Goal: Task Accomplishment & Management: Contribute content

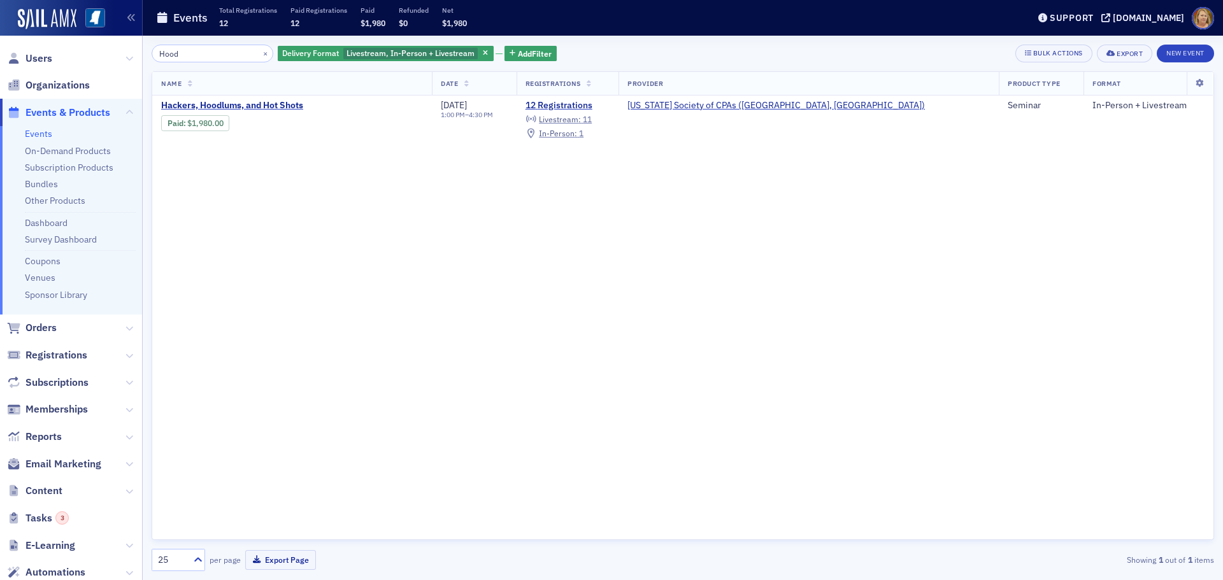
scroll to position [730, 0]
click at [291, 103] on span "Hackers, Hoodlums, and Hot Shots" at bounding box center [268, 105] width 214 height 11
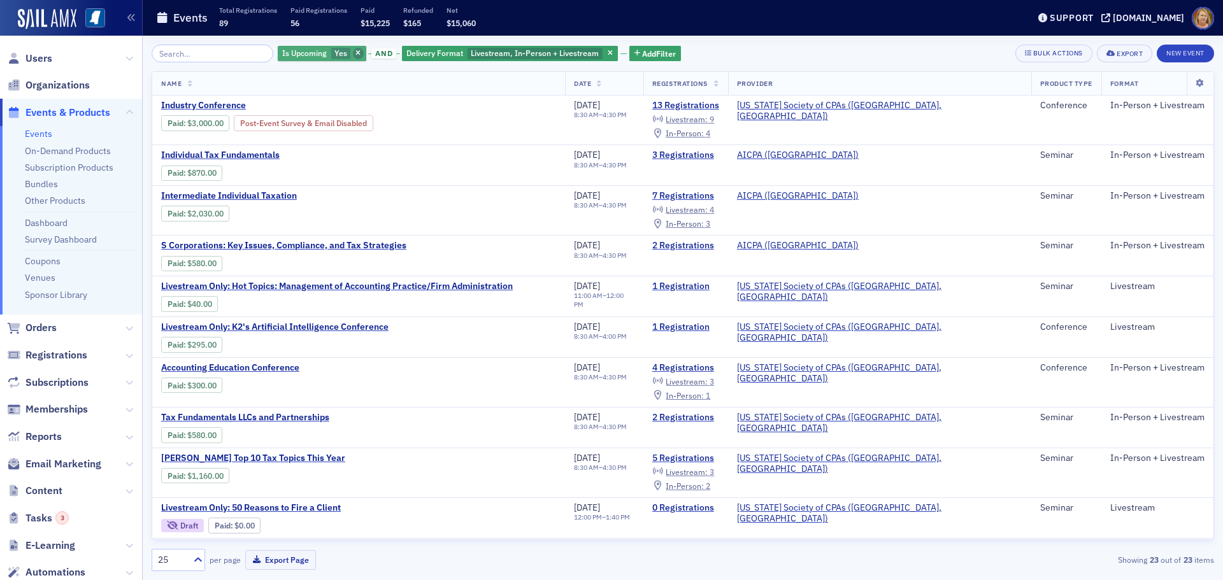
click at [355, 51] on icon "button" at bounding box center [357, 53] width 5 height 7
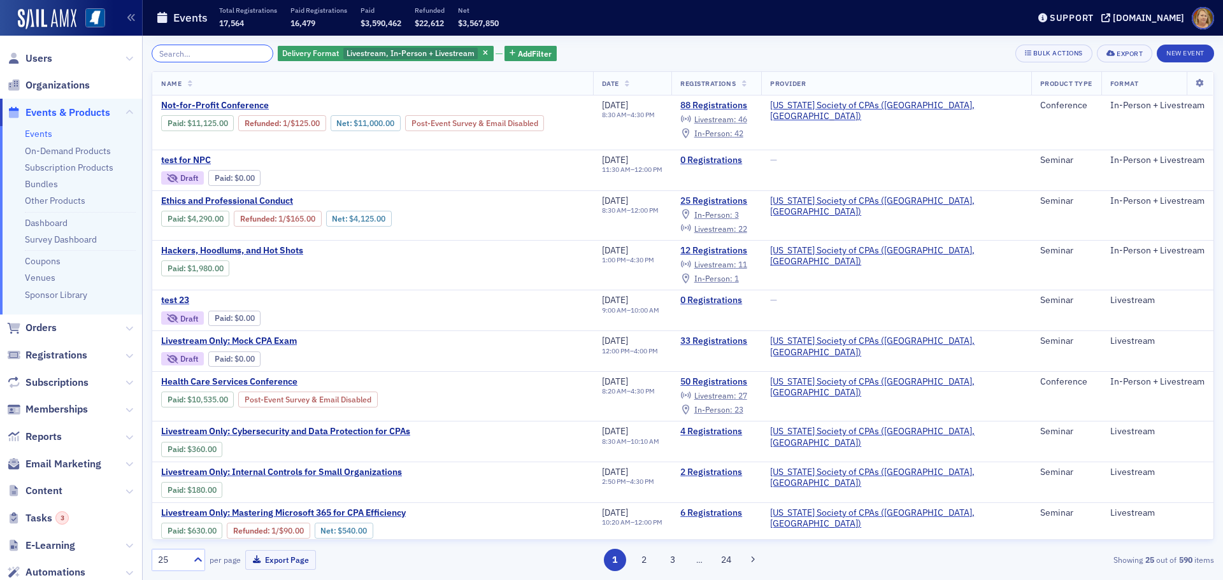
click at [232, 54] on input "search" at bounding box center [213, 54] width 122 height 18
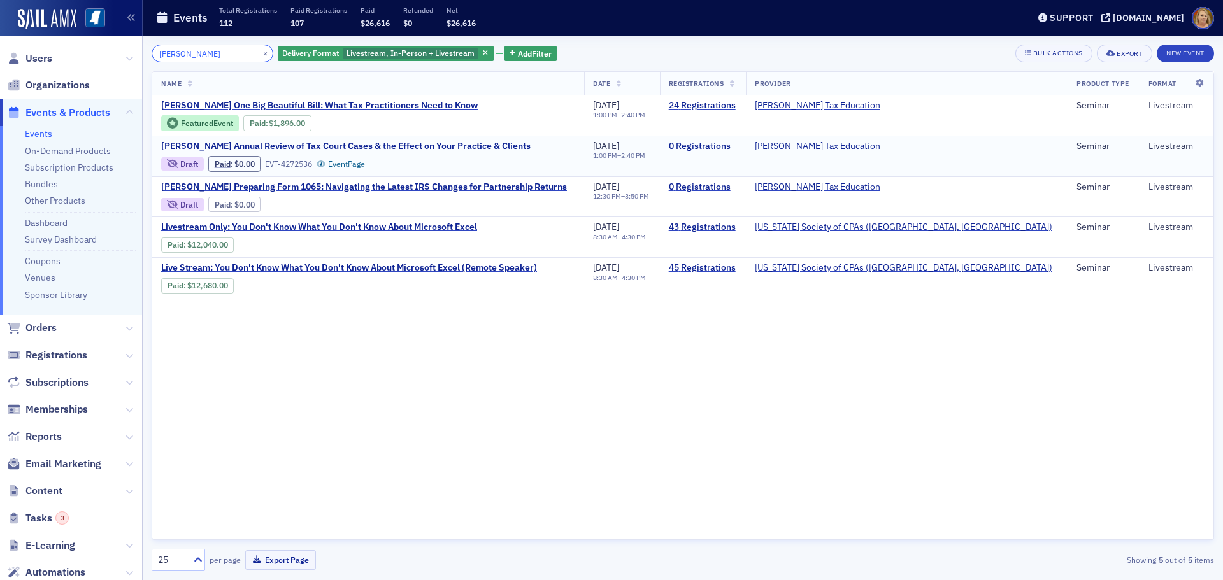
type input "Don Farmer's"
click at [244, 148] on span "[PERSON_NAME] Annual Review of Tax Court Cases & the Effect on Your Practice & …" at bounding box center [345, 146] width 369 height 11
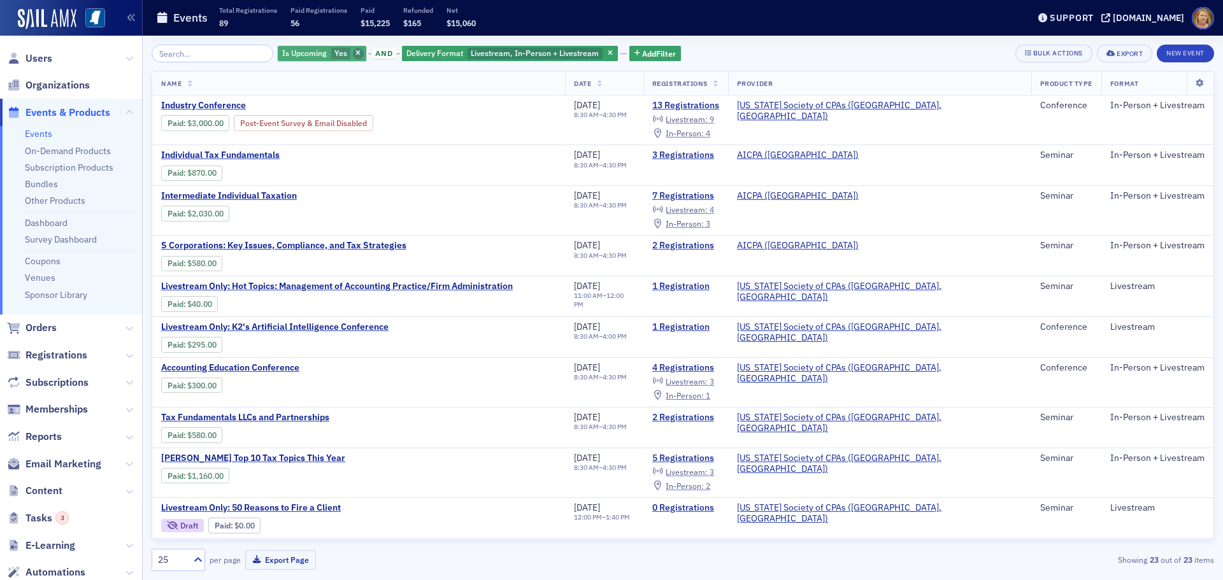
click at [355, 55] on icon "button" at bounding box center [357, 53] width 5 height 7
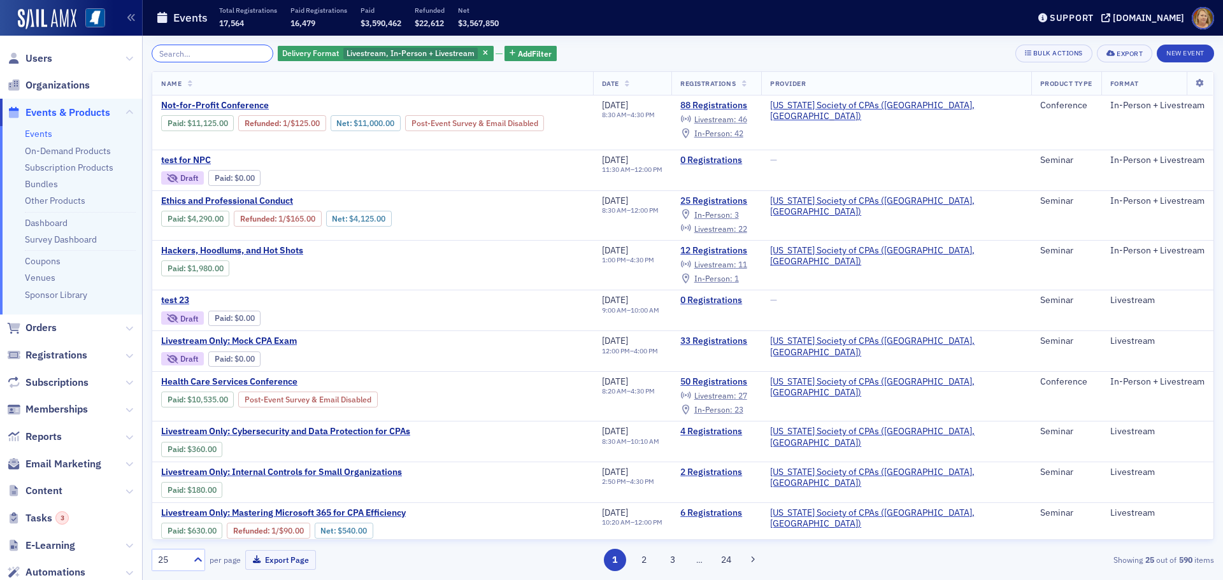
click at [238, 52] on input "search" at bounding box center [213, 54] width 122 height 18
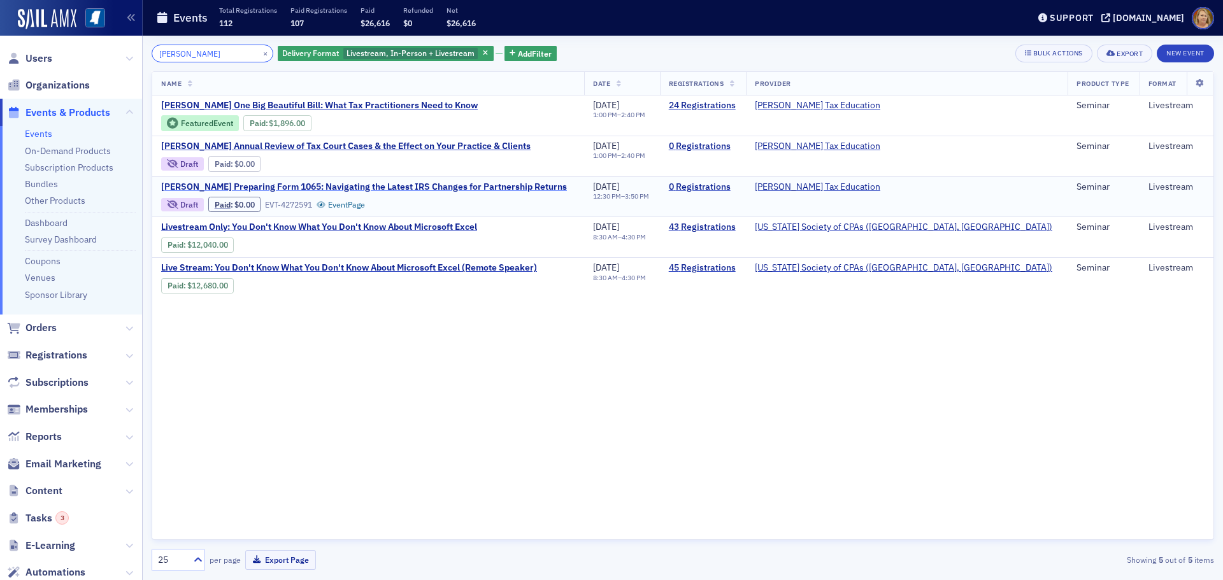
type input "Don Farmer's"
click at [257, 187] on span "[PERSON_NAME] Preparing Form 1065: Navigating the Latest IRS Changes for Partne…" at bounding box center [364, 187] width 406 height 11
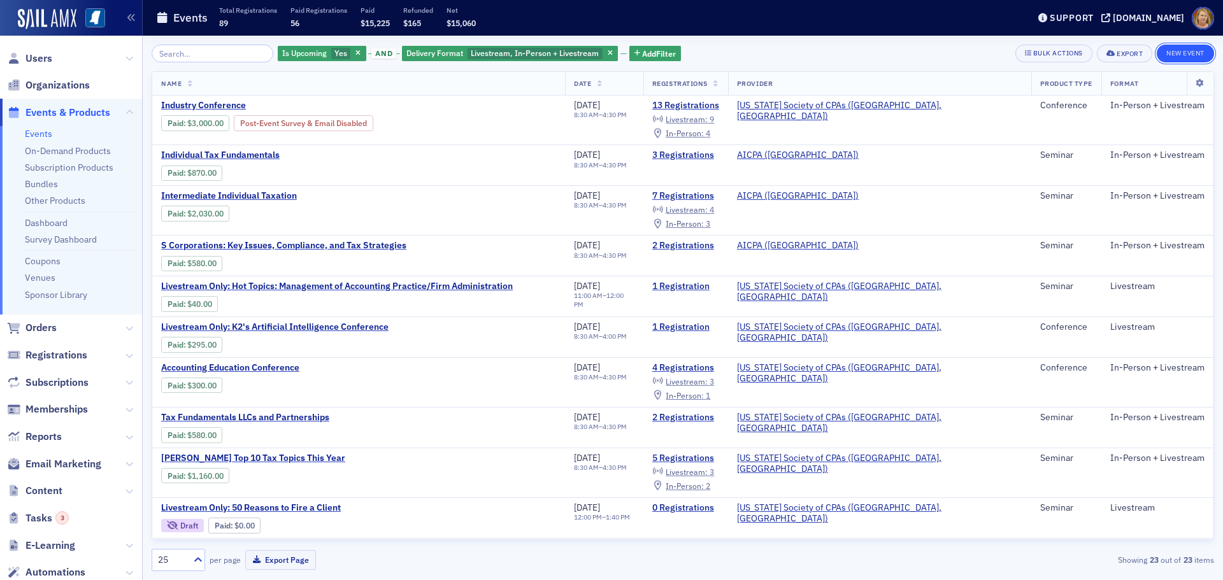
click at [1185, 53] on button "New Event" at bounding box center [1185, 54] width 57 height 18
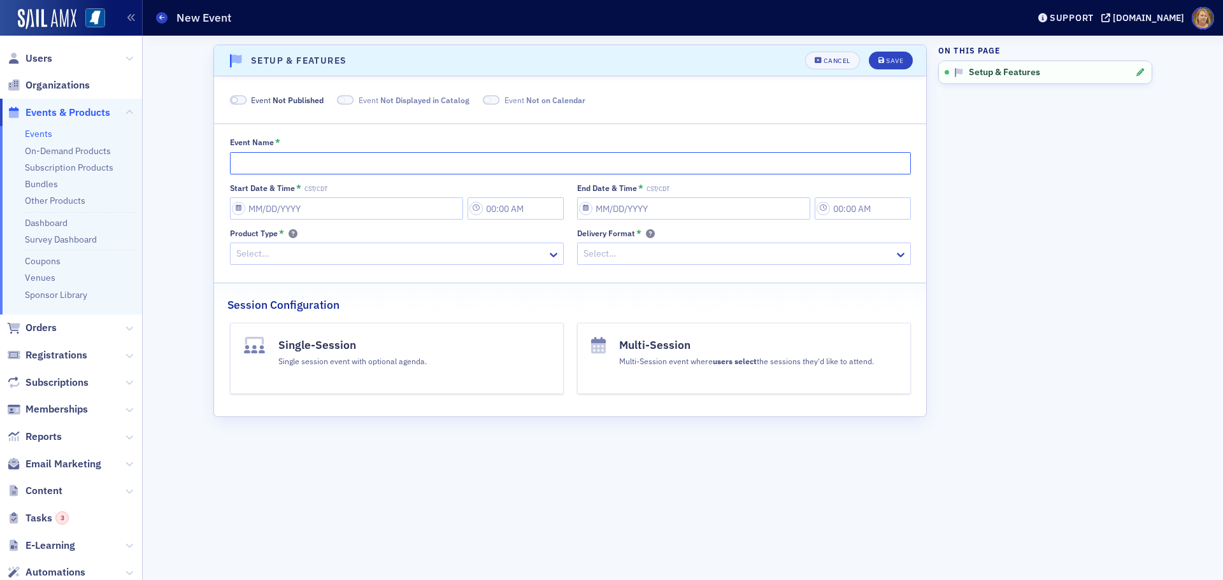
click at [245, 160] on input "Event Name *" at bounding box center [570, 163] width 681 height 22
paste input "[PERSON_NAME] Annual Review of IRS Updates & Changes"
type input "[PERSON_NAME] Annual Review of IRS Updates & Changes"
select select "8"
select select "2025"
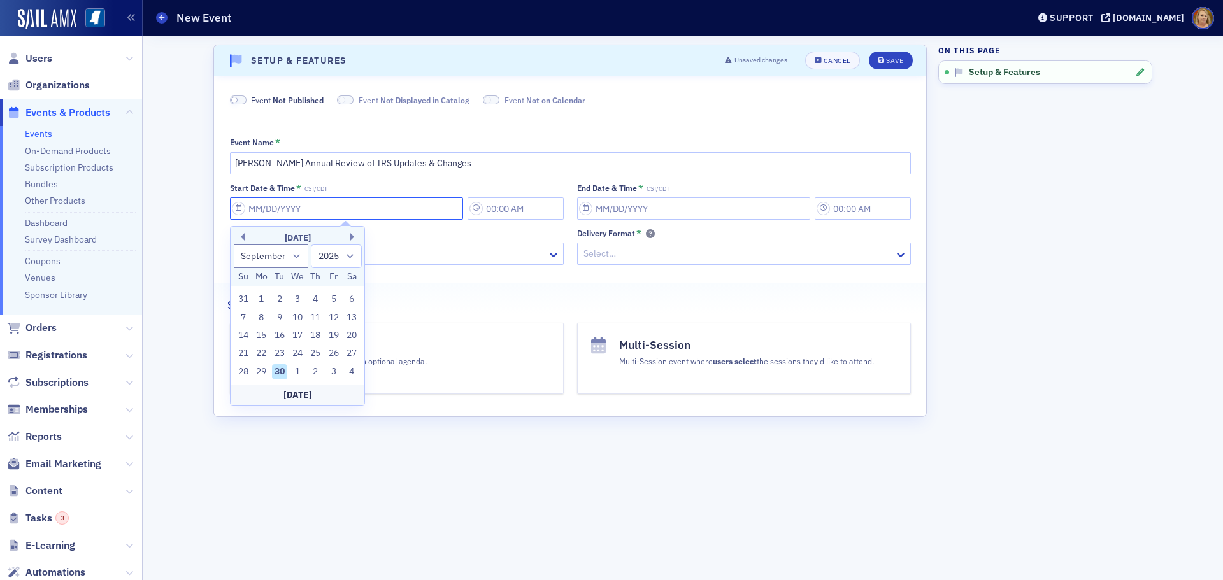
click at [271, 207] on input "Start Date & Time * CST/CDT" at bounding box center [346, 208] width 233 height 22
click at [352, 234] on button "Next Month" at bounding box center [354, 237] width 8 height 8
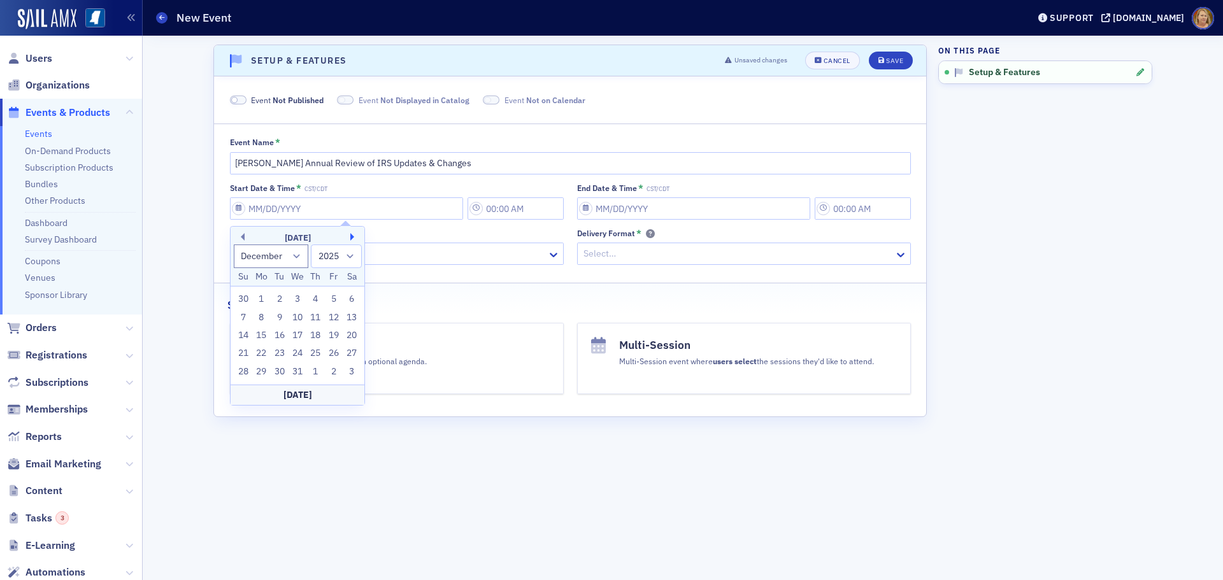
select select "0"
select select "2026"
click at [264, 371] on div "26" at bounding box center [260, 371] width 15 height 15
type input "01/26/2026"
type input "1:00 PM"
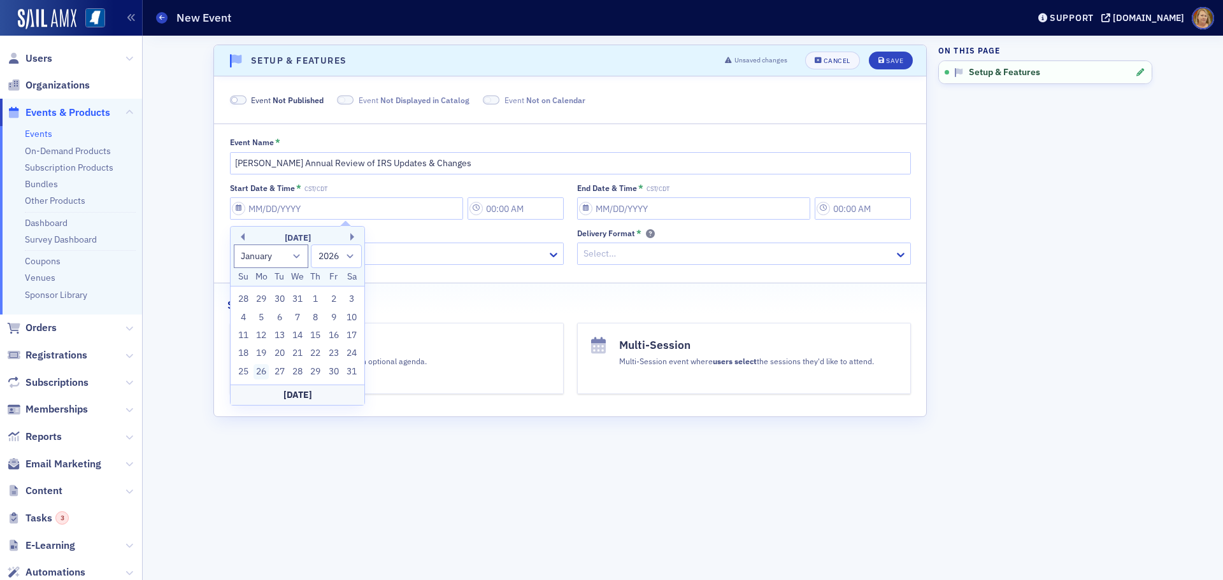
type input "01/26/2026"
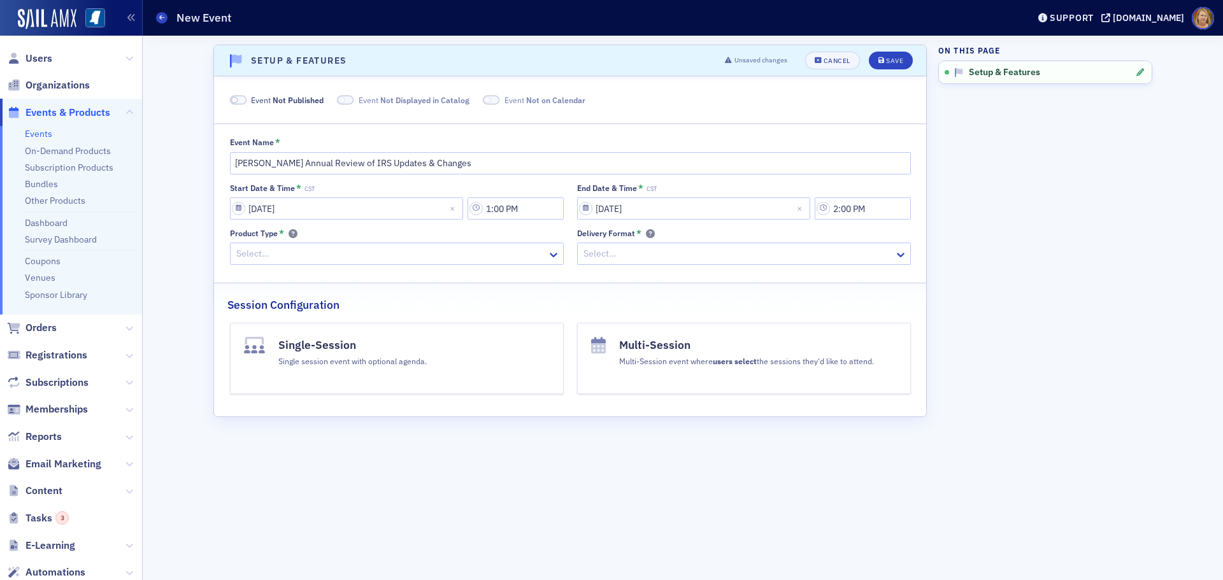
click at [278, 371] on button "Single-Session Single session event with optional agenda." at bounding box center [397, 358] width 334 height 71
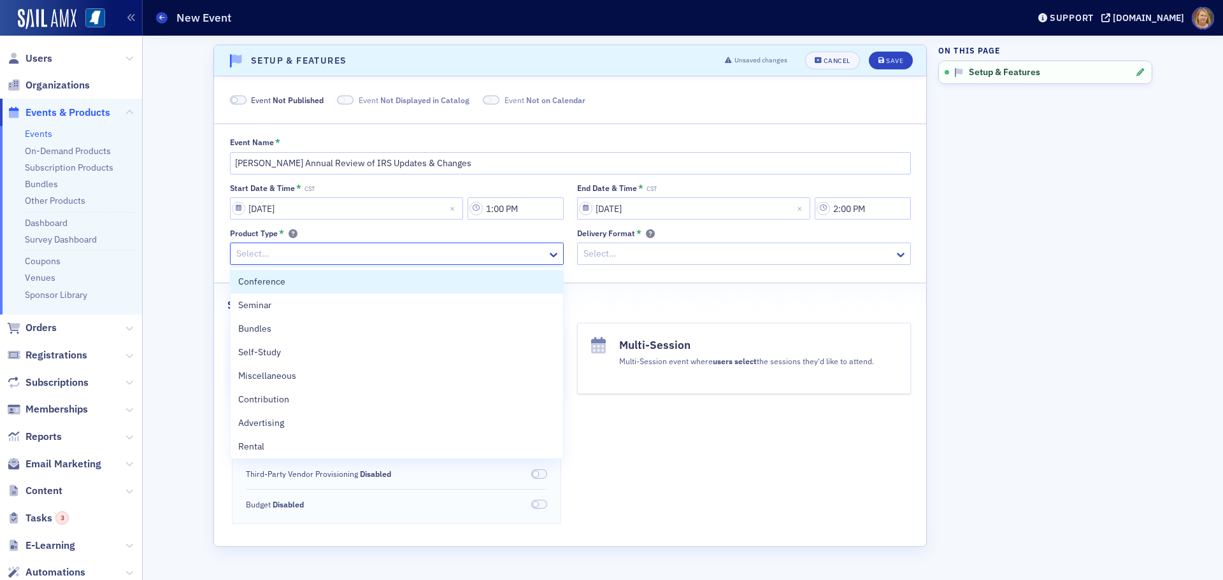
click at [478, 261] on div at bounding box center [390, 254] width 311 height 16
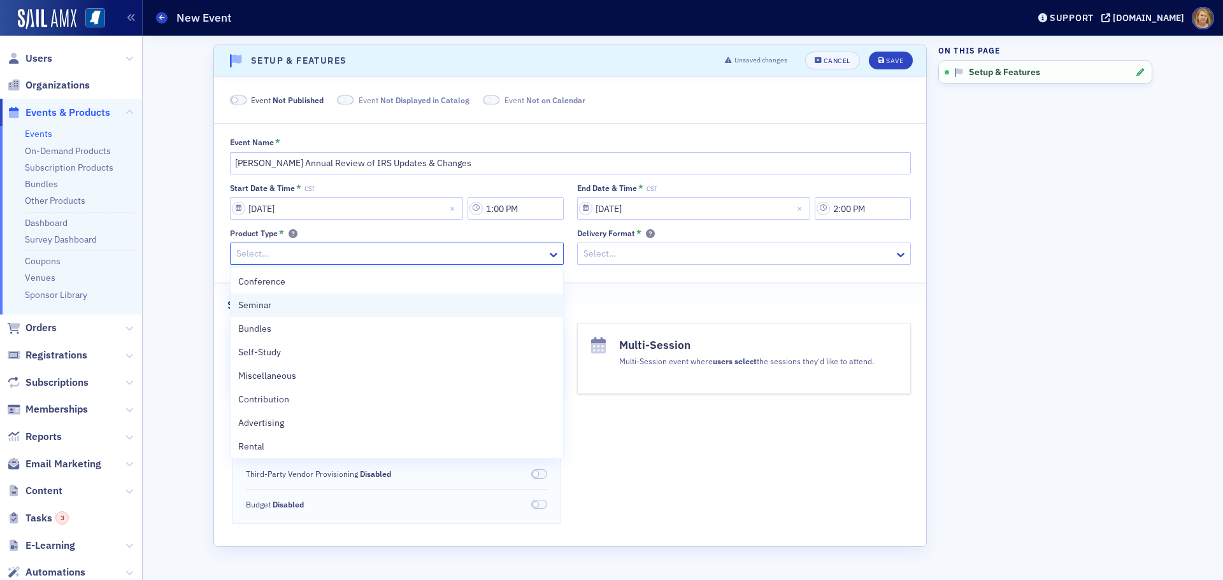
click at [363, 301] on div "Seminar" at bounding box center [396, 305] width 317 height 13
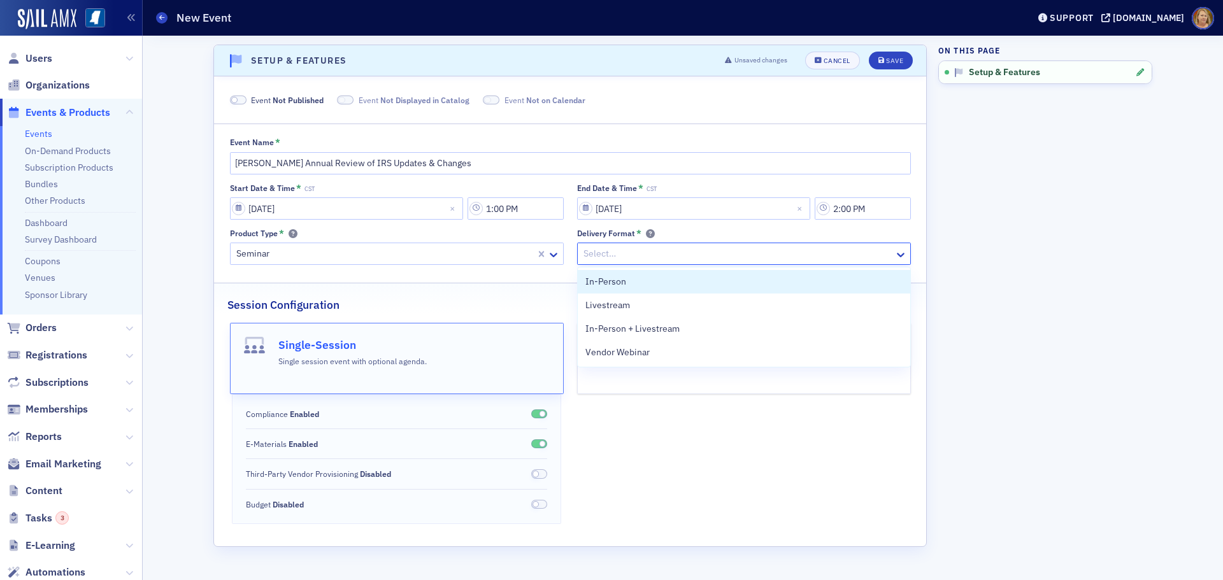
click at [589, 252] on div at bounding box center [737, 254] width 311 height 16
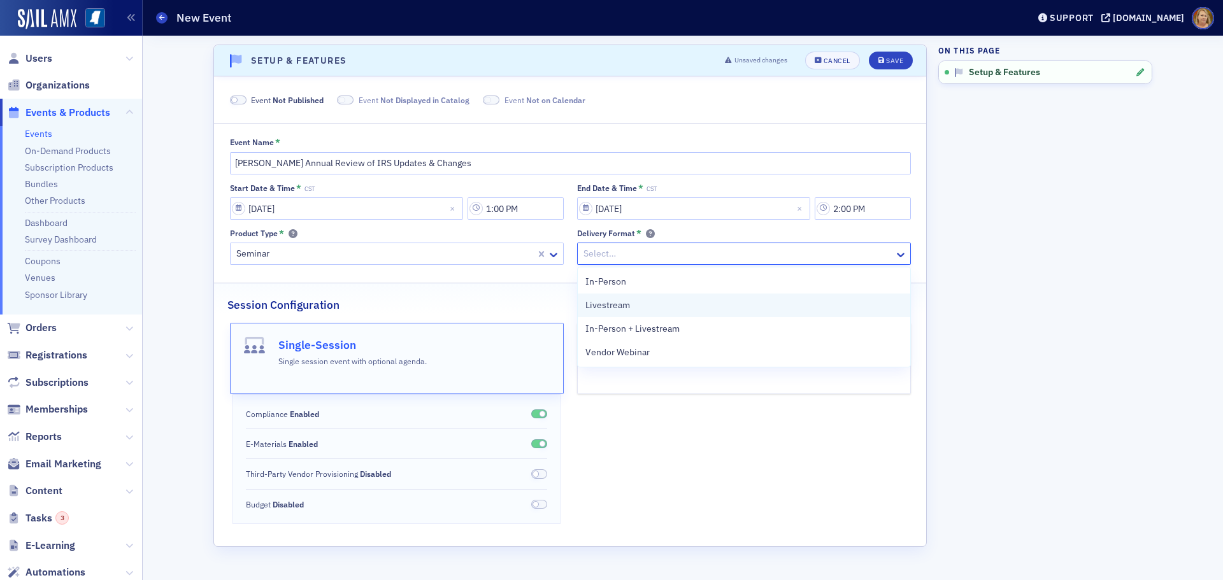
click at [594, 304] on span "Livestream" at bounding box center [607, 305] width 45 height 13
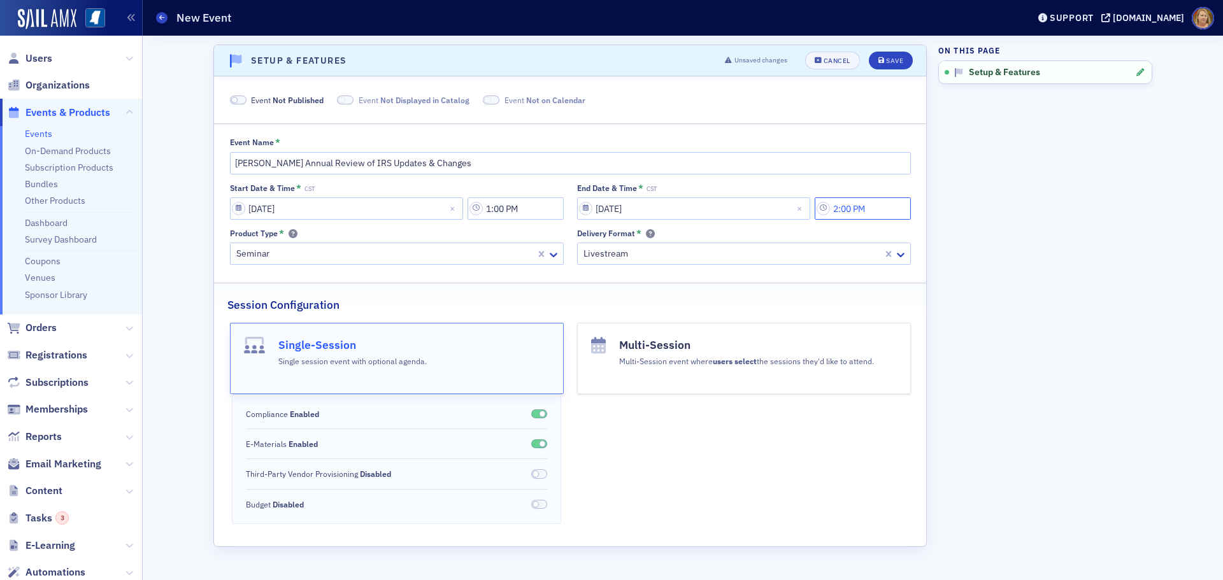
click at [847, 209] on input "2:00 PM" at bounding box center [863, 208] width 96 height 22
click at [760, 211] on icon at bounding box center [758, 209] width 13 height 13
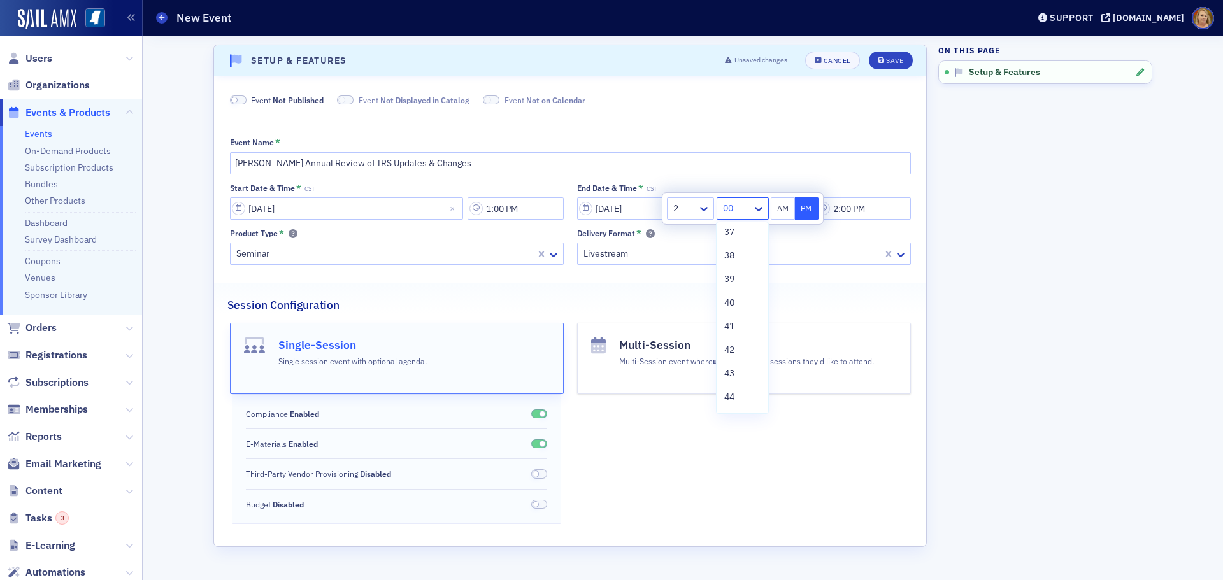
scroll to position [892, 0]
click at [736, 290] on div "40" at bounding box center [742, 287] width 36 height 13
type input "2:40 PM"
click at [806, 210] on button "PM" at bounding box center [807, 208] width 24 height 22
click at [894, 59] on div "Save" at bounding box center [894, 60] width 17 height 7
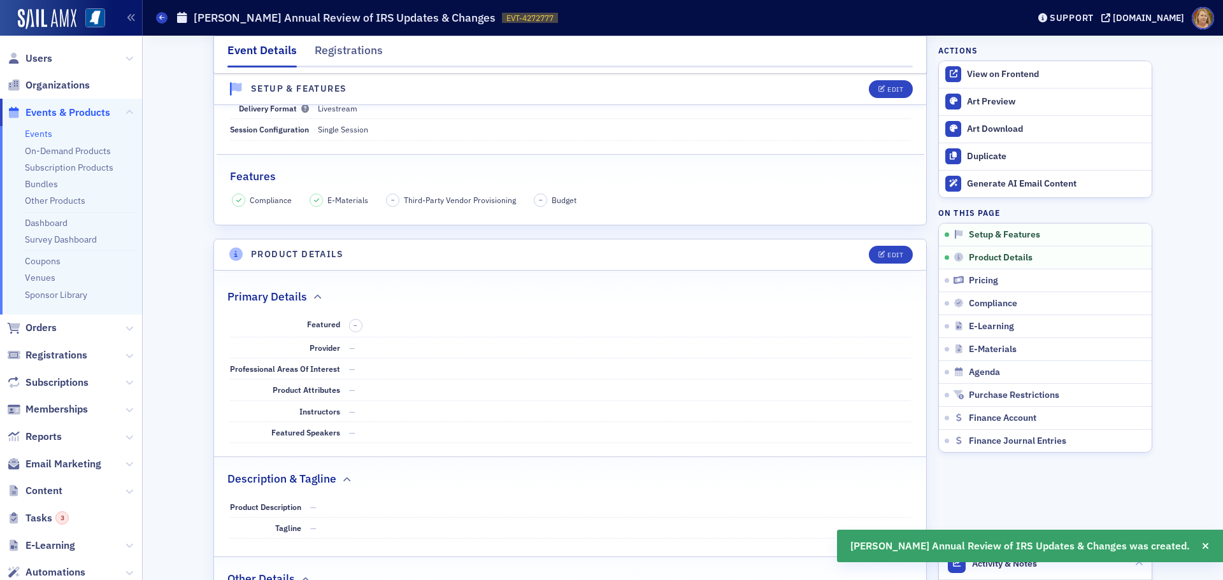
scroll to position [383, 0]
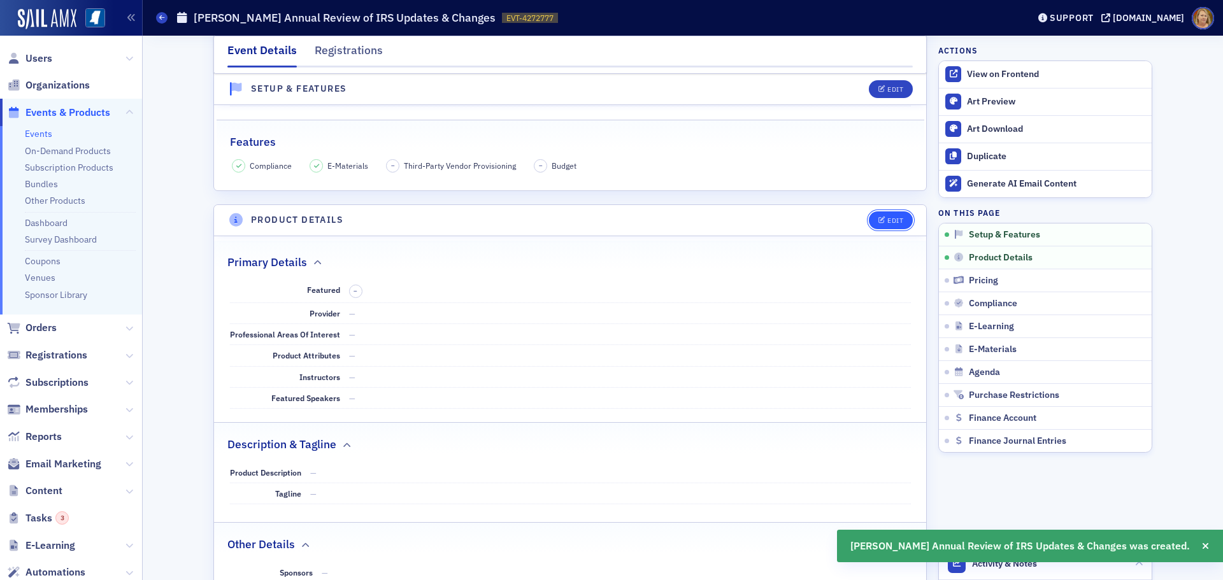
click at [892, 222] on div "Edit" at bounding box center [895, 220] width 16 height 7
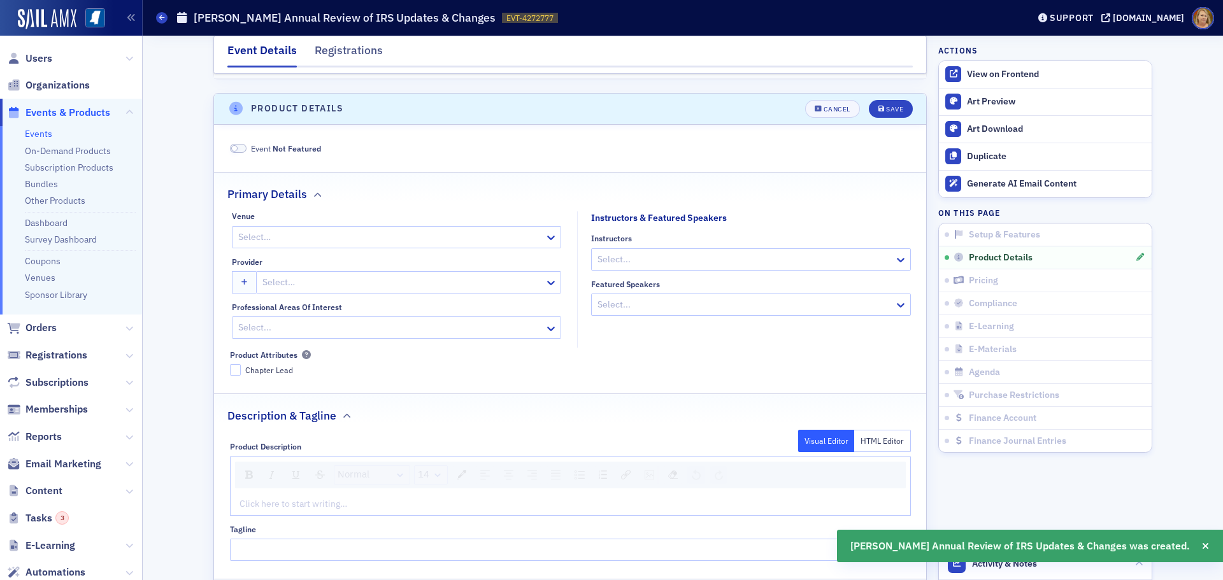
scroll to position [513, 0]
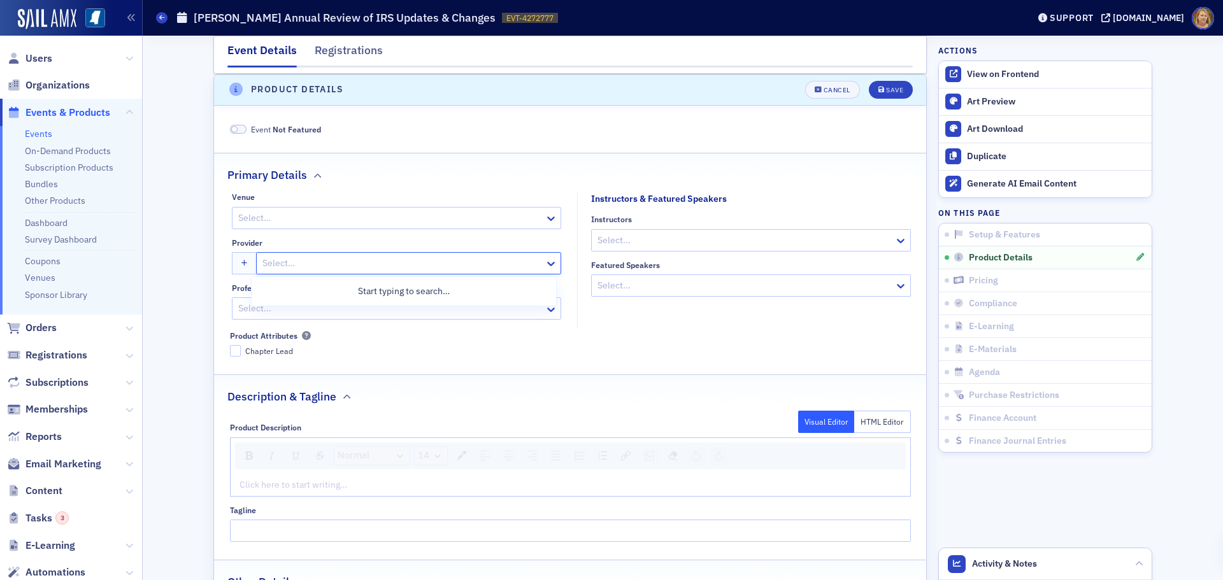
click at [270, 261] on div at bounding box center [402, 263] width 282 height 16
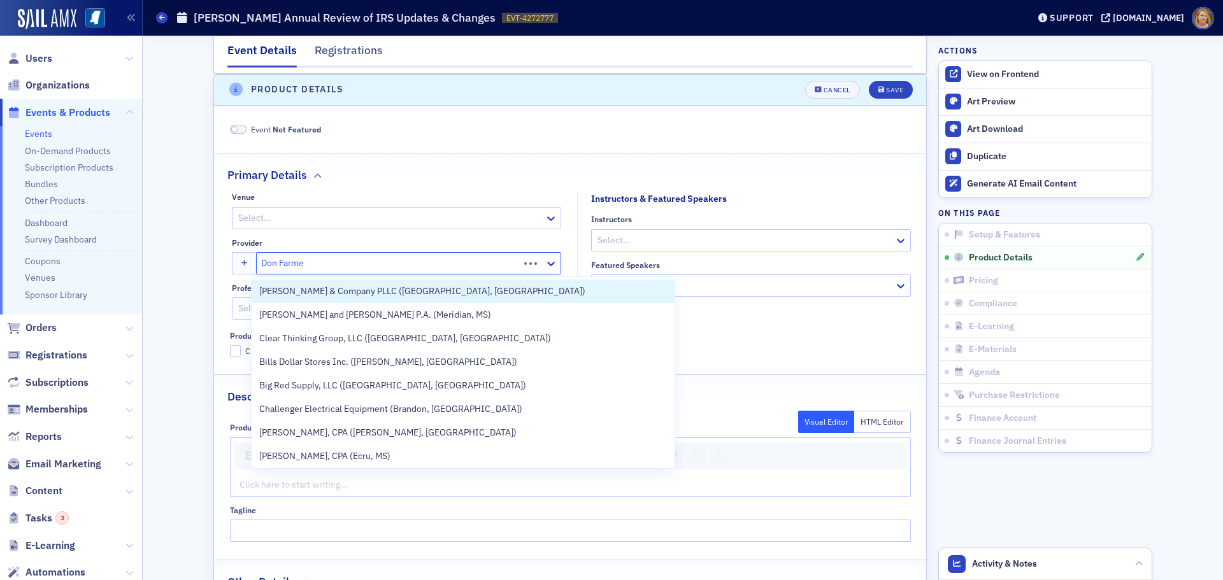
type input "Don Farmer"
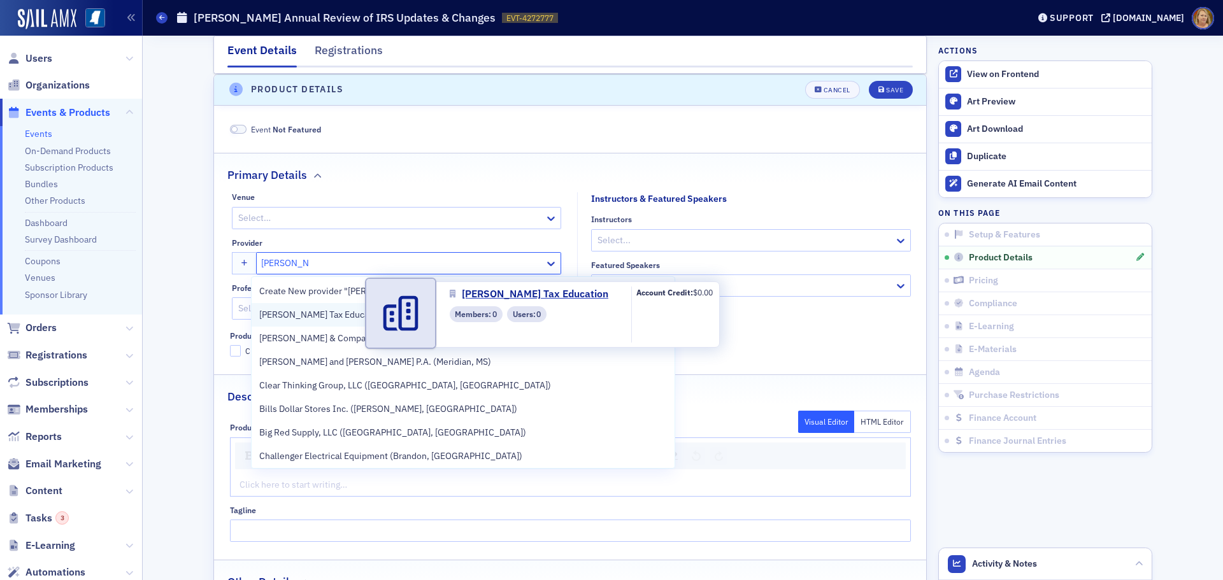
click at [292, 319] on span "[PERSON_NAME] Tax Education" at bounding box center [321, 314] width 125 height 13
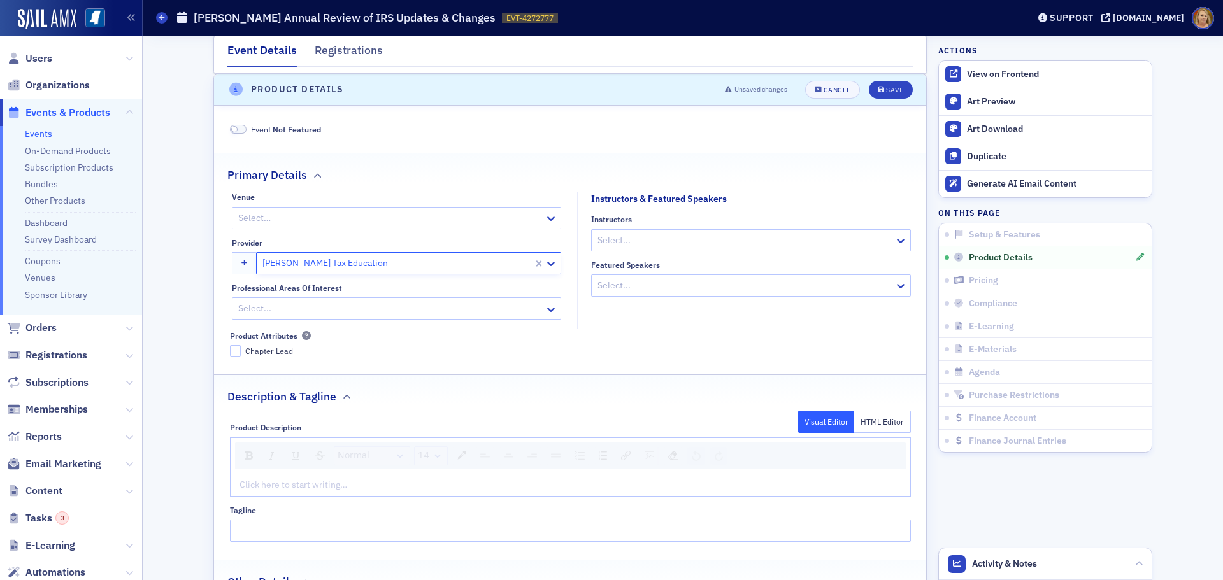
click at [618, 234] on div at bounding box center [744, 240] width 297 height 16
click at [597, 237] on div at bounding box center [744, 240] width 297 height 16
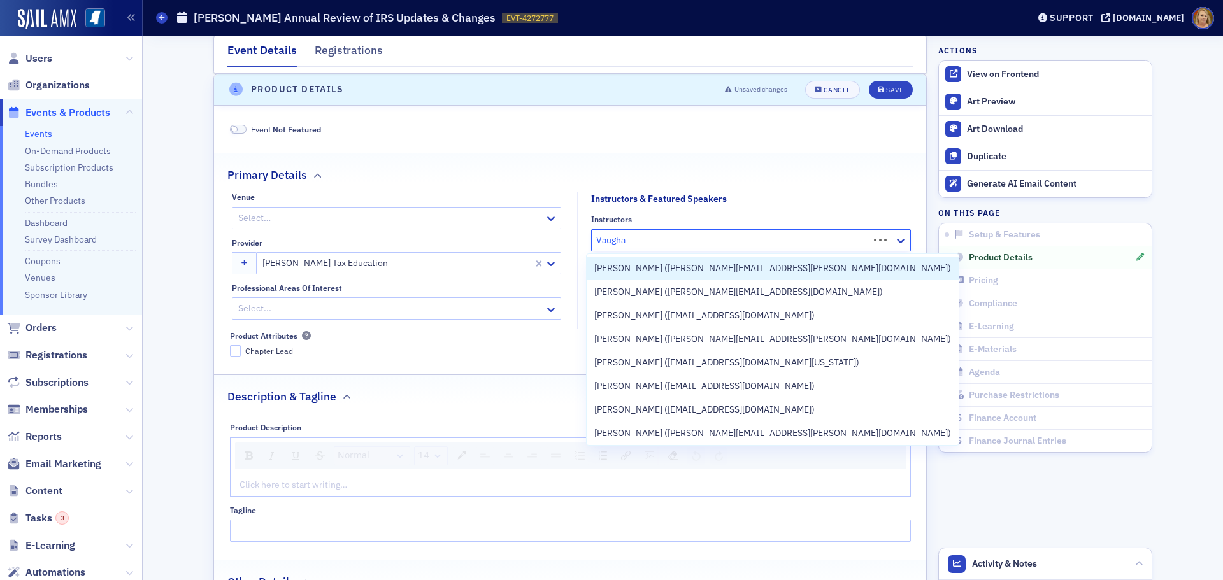
type input "Vaughan"
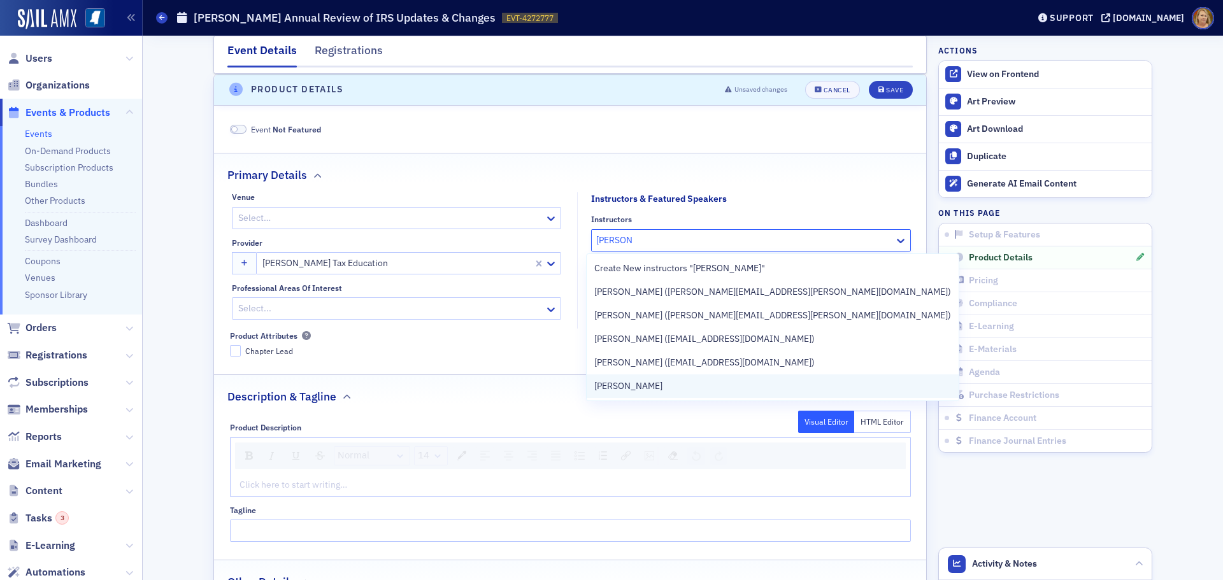
click at [622, 388] on span "Vaughan Long" at bounding box center [628, 386] width 68 height 13
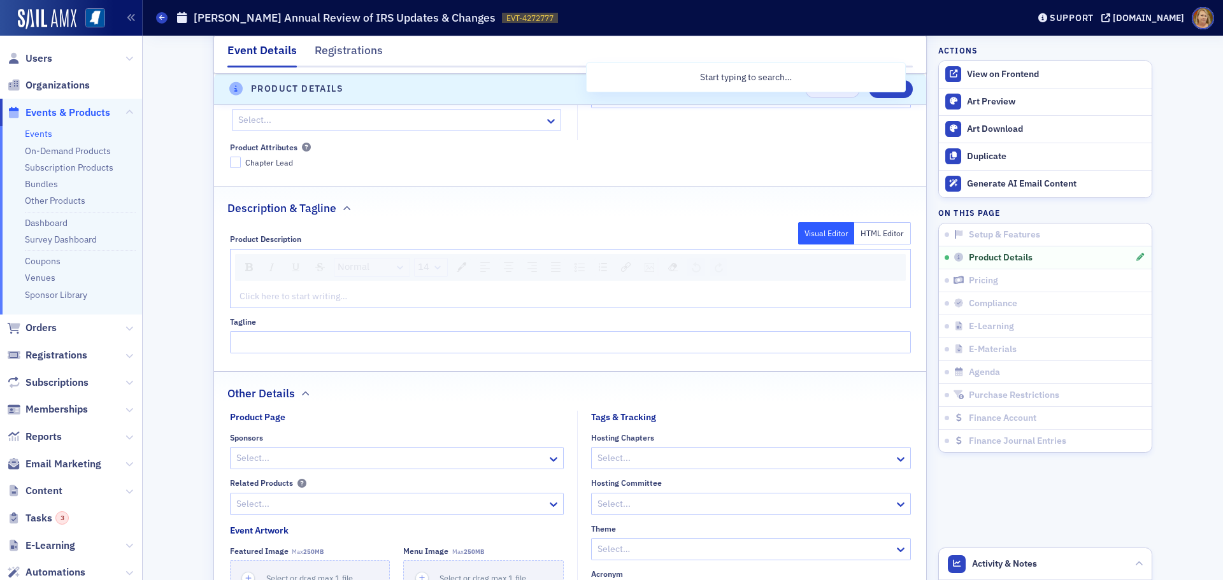
scroll to position [704, 0]
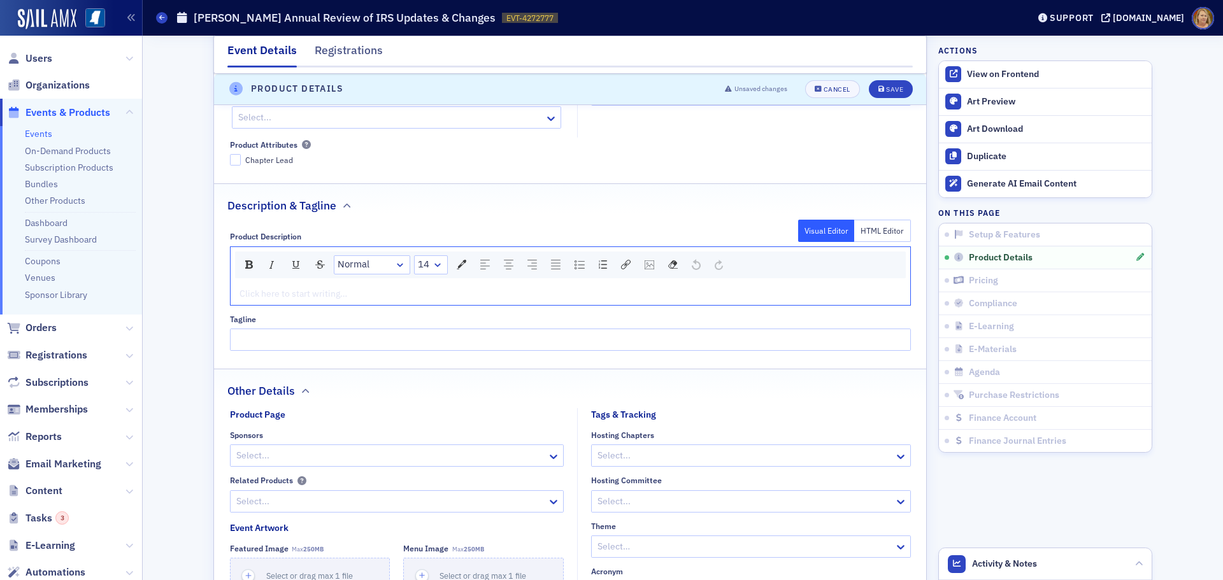
click at [264, 296] on div "rdw-editor" at bounding box center [570, 293] width 661 height 13
click at [243, 295] on div "rdw-editor" at bounding box center [570, 293] width 661 height 13
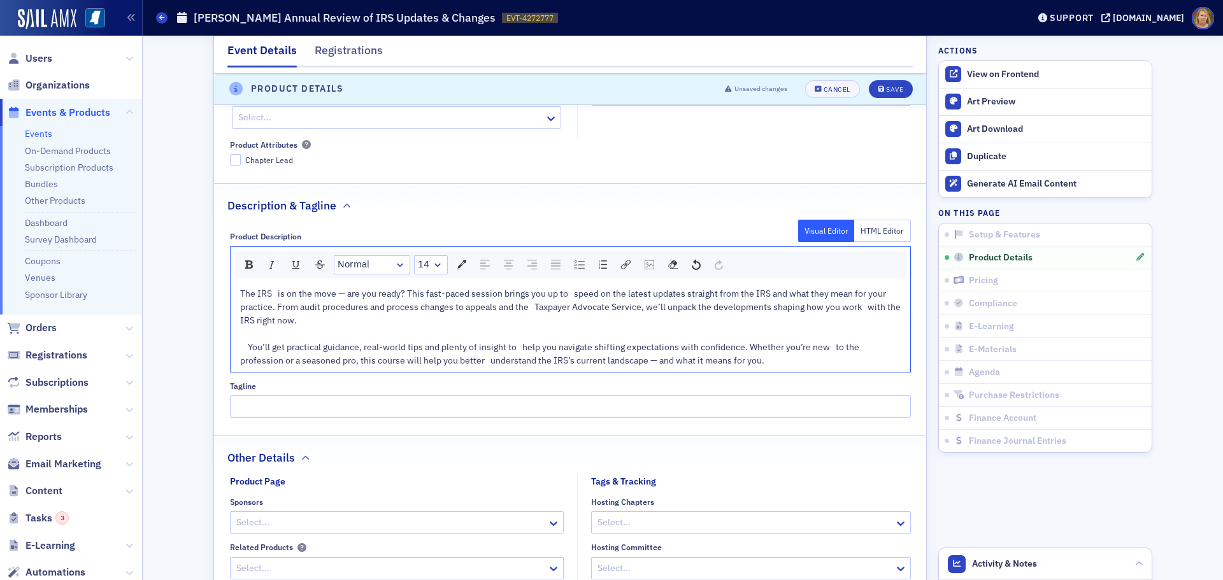
click at [245, 348] on span "The IRS is on the move — are you ready? This fast-paced session brings you up t…" at bounding box center [571, 327] width 662 height 78
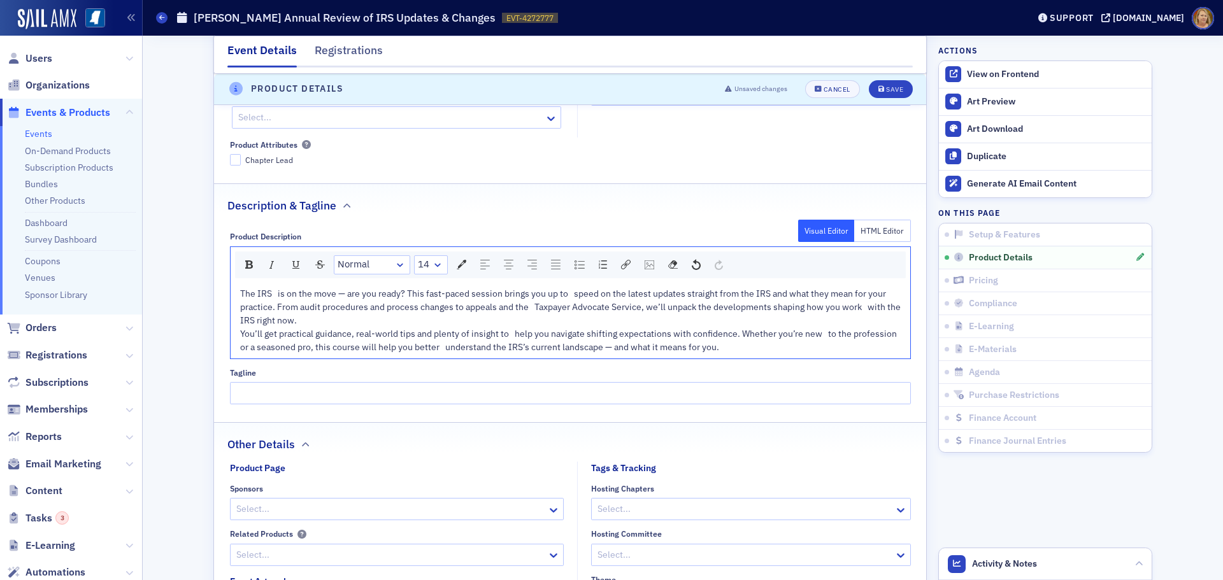
click at [316, 318] on div "The IRS is on the move — are you ready? This fast-paced session brings you up t…" at bounding box center [570, 320] width 661 height 67
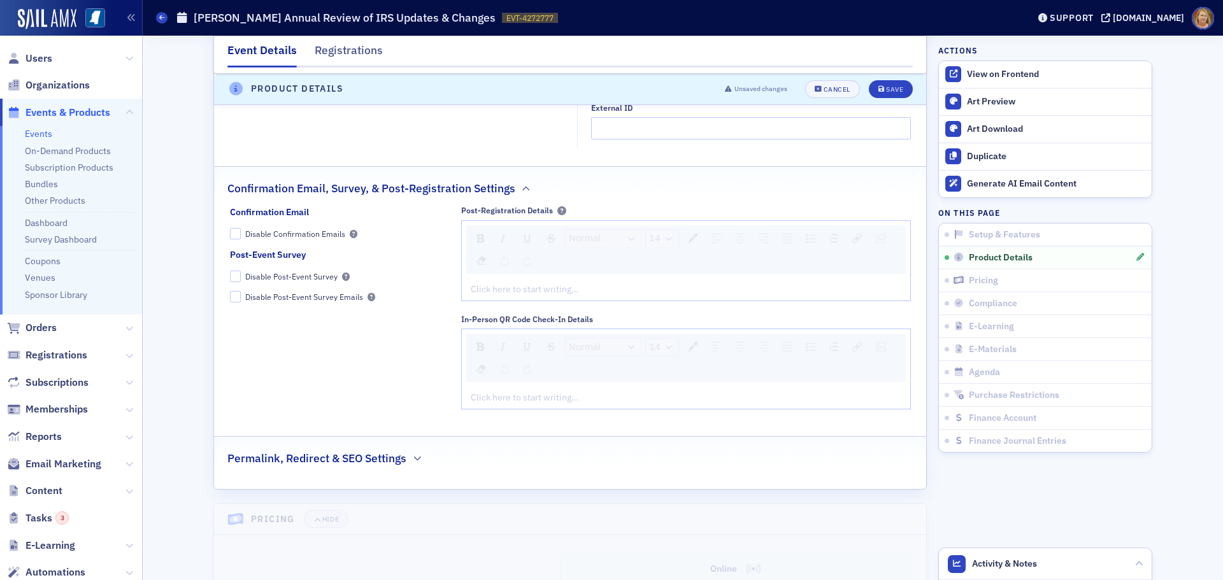
scroll to position [1341, 0]
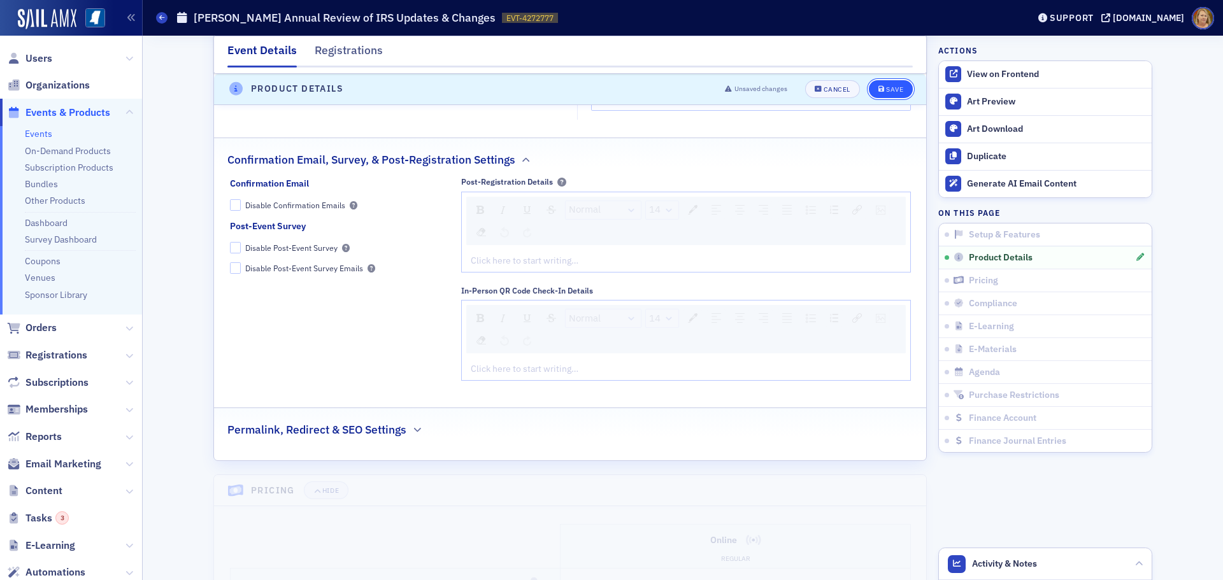
click at [893, 88] on div "Save" at bounding box center [894, 89] width 17 height 7
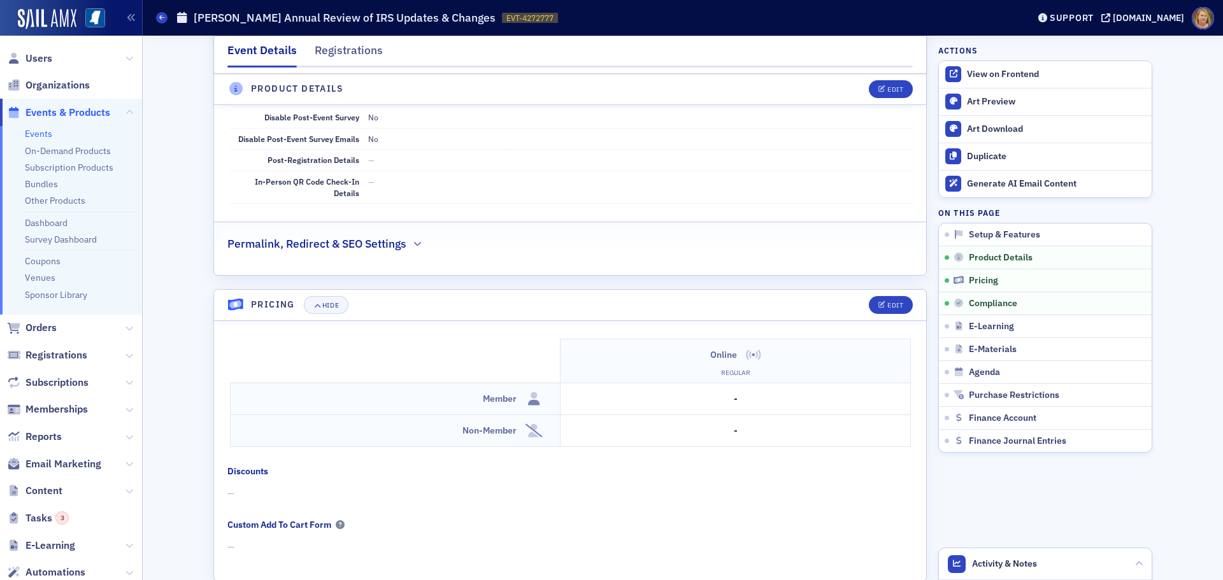
scroll to position [1150, 0]
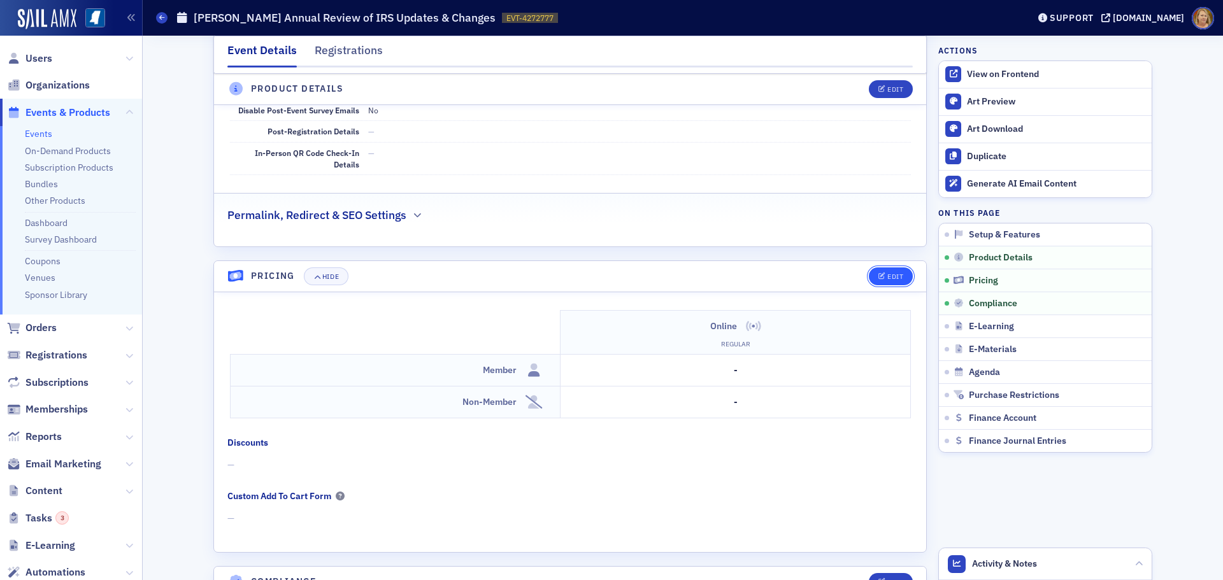
click at [878, 272] on button "Edit" at bounding box center [891, 277] width 44 height 18
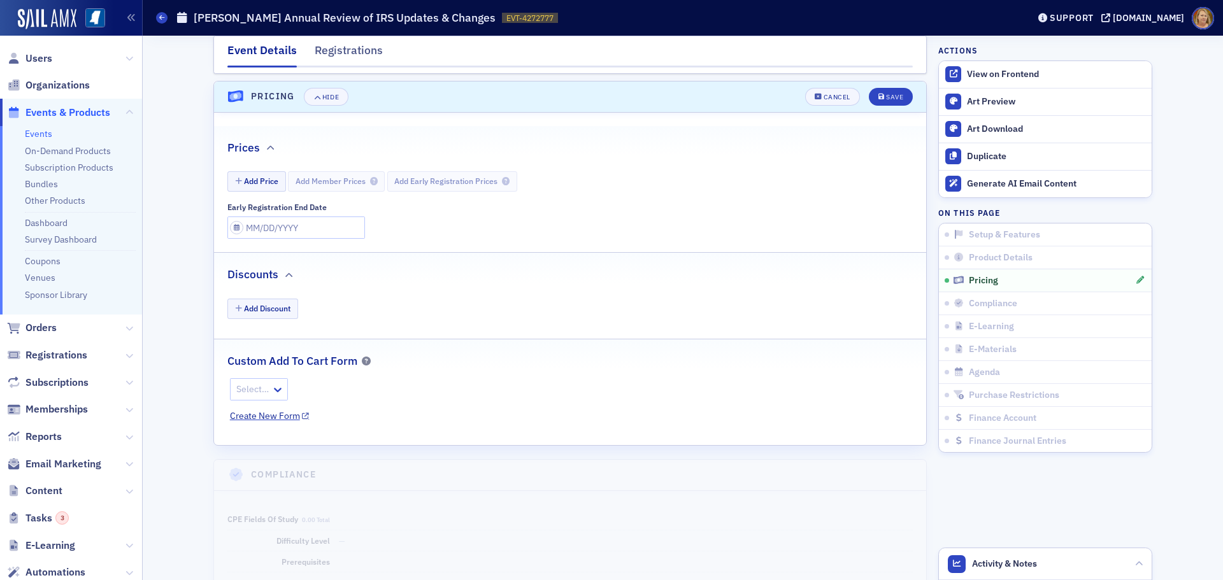
scroll to position [1337, 0]
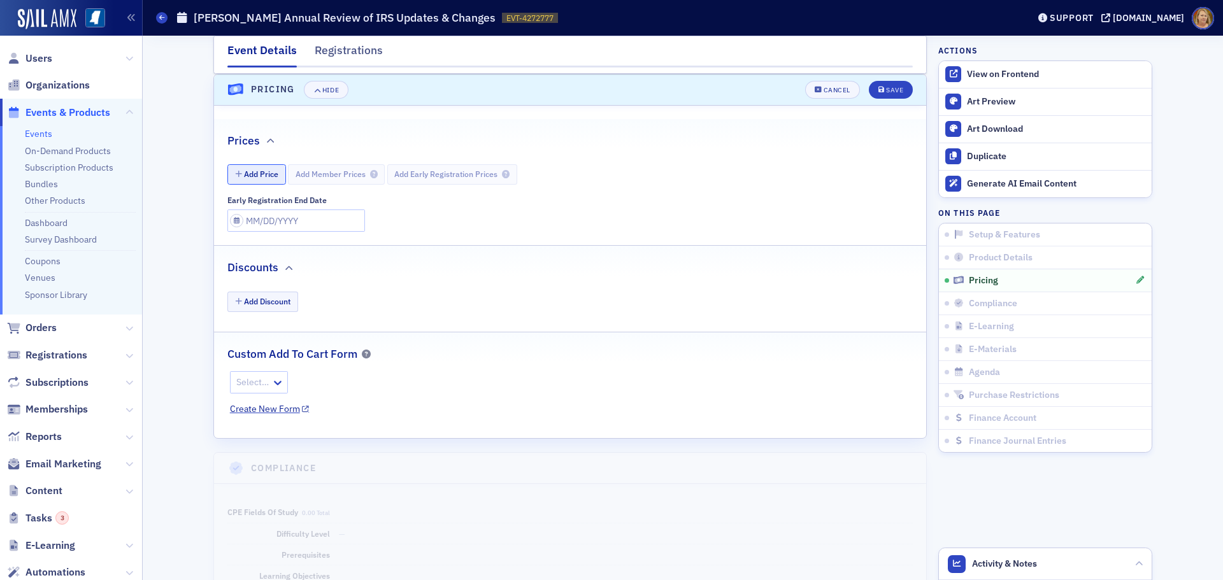
click at [264, 176] on button "Add Price" at bounding box center [256, 174] width 59 height 20
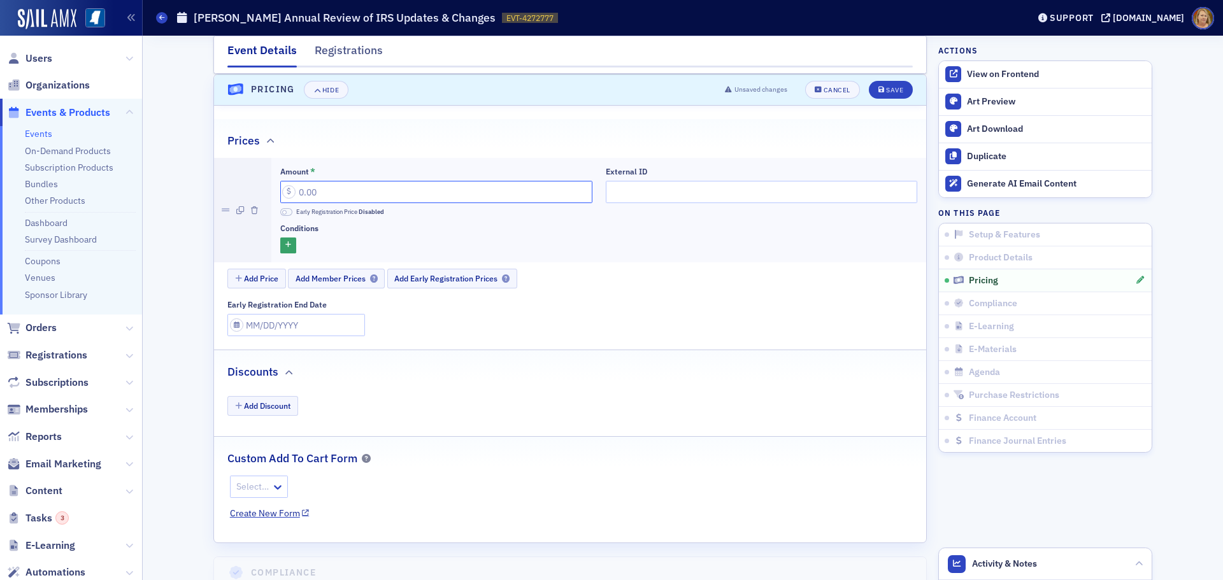
click at [294, 190] on input "Amount *" at bounding box center [436, 192] width 312 height 22
type input "79.00"
click at [253, 281] on button "Add Price" at bounding box center [256, 279] width 59 height 20
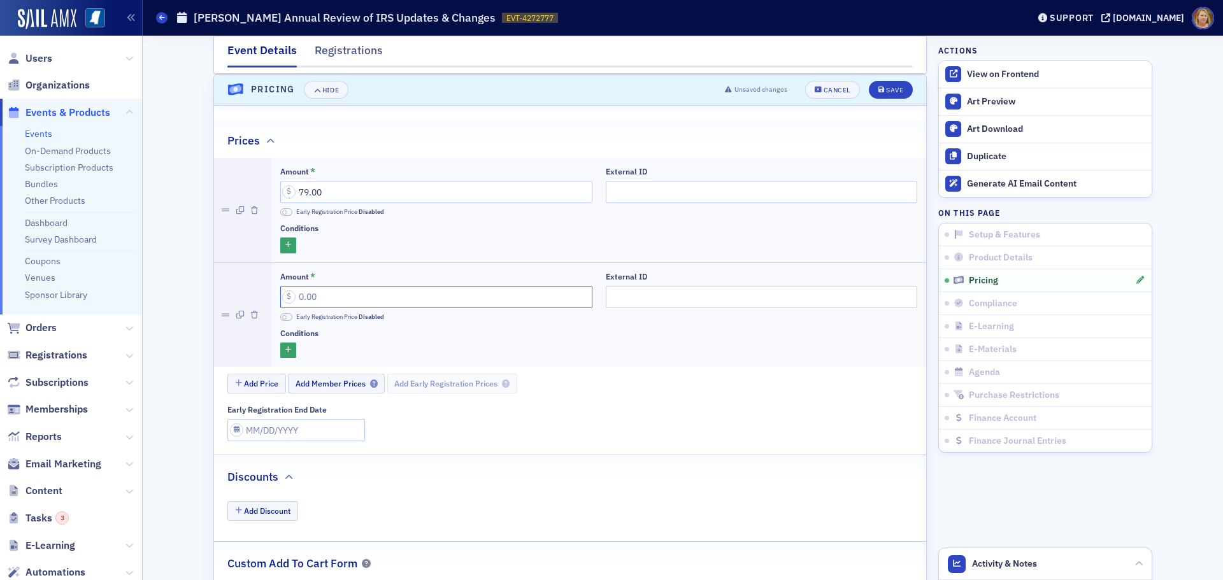
click at [295, 289] on input "Amount *" at bounding box center [436, 297] width 312 height 22
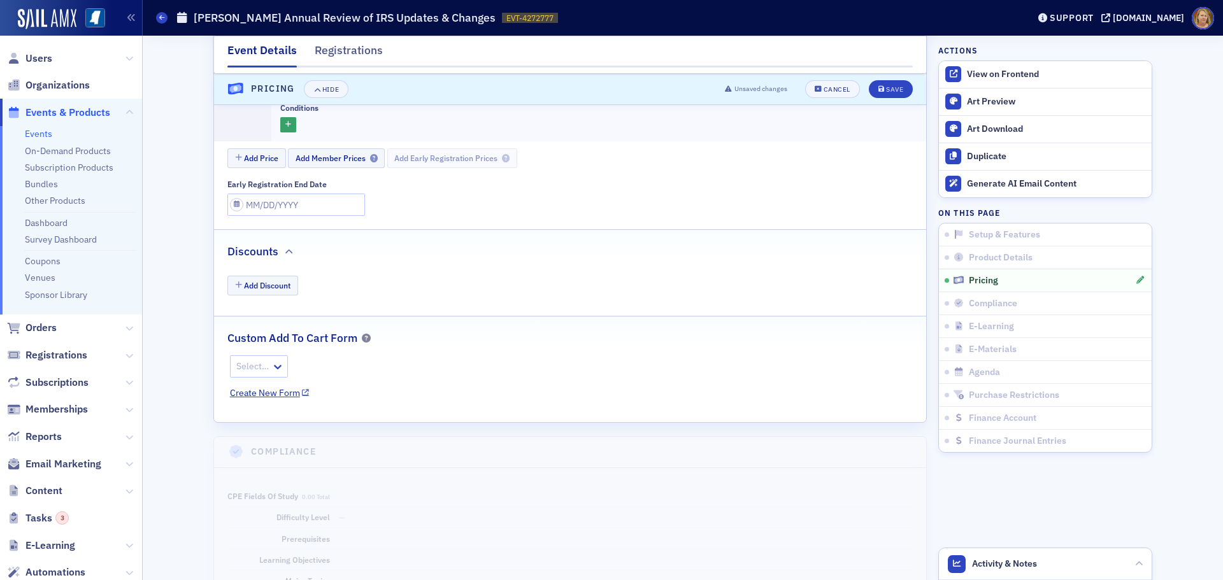
scroll to position [1592, 0]
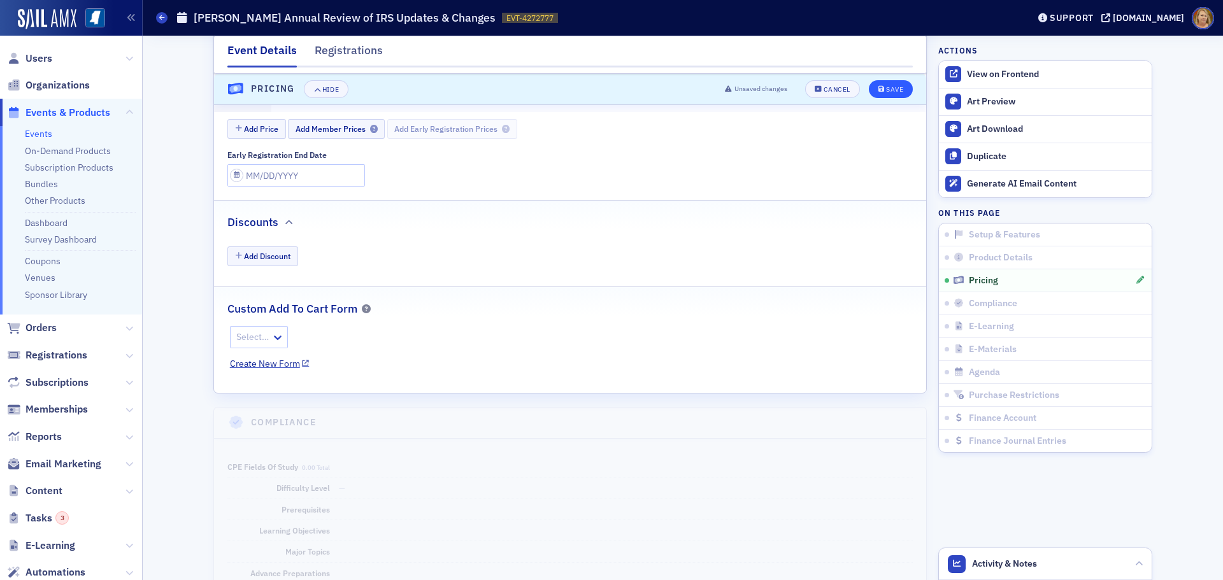
type input "99.00"
click at [888, 89] on div "Save" at bounding box center [894, 89] width 17 height 7
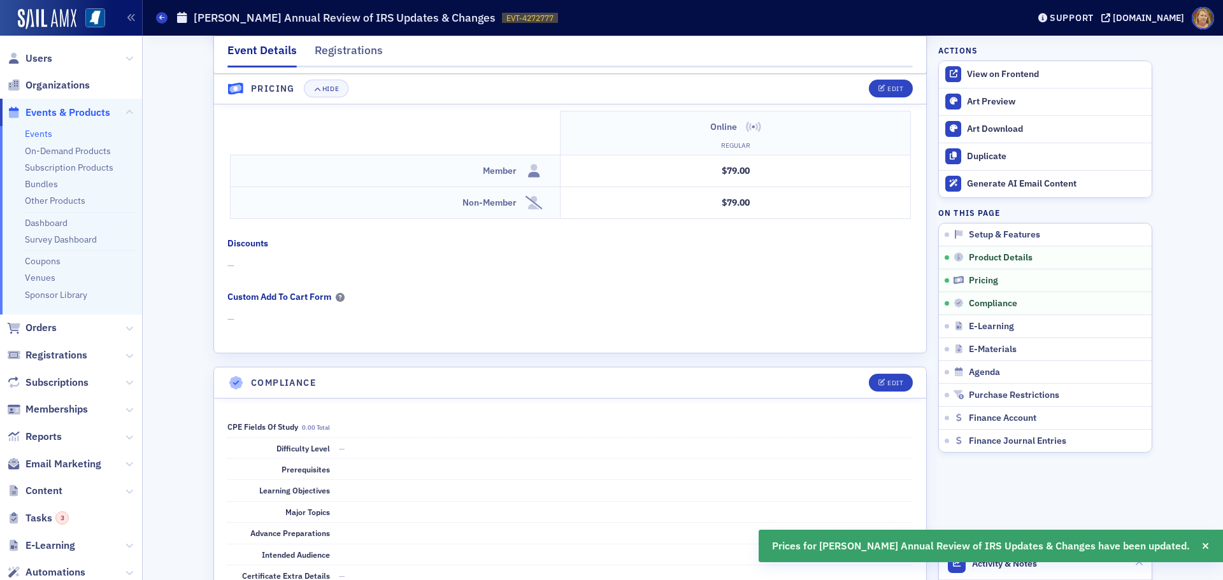
scroll to position [1289, 0]
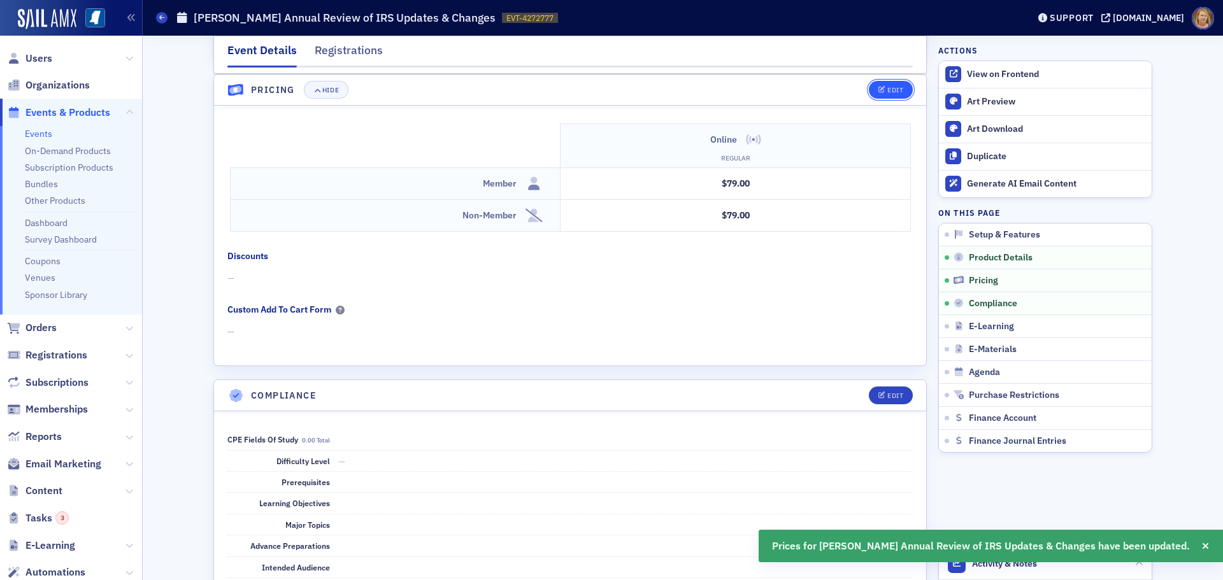
click at [886, 83] on button "Edit" at bounding box center [891, 90] width 44 height 18
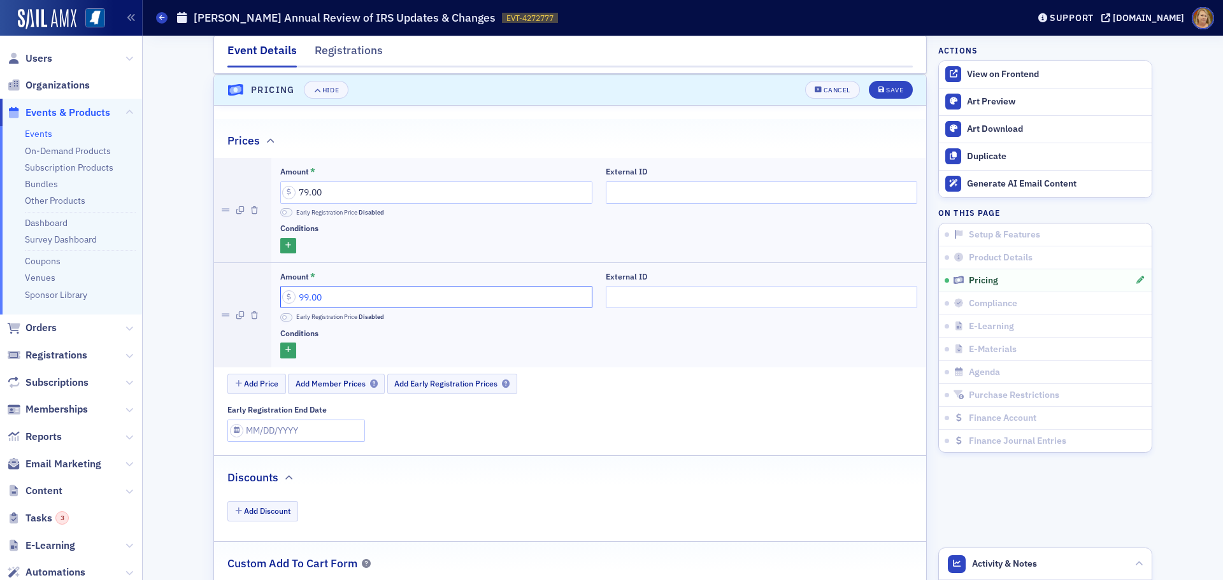
click at [356, 292] on input "99.00" at bounding box center [436, 297] width 312 height 22
click at [337, 386] on span "Add Member Prices" at bounding box center [337, 384] width 82 height 10
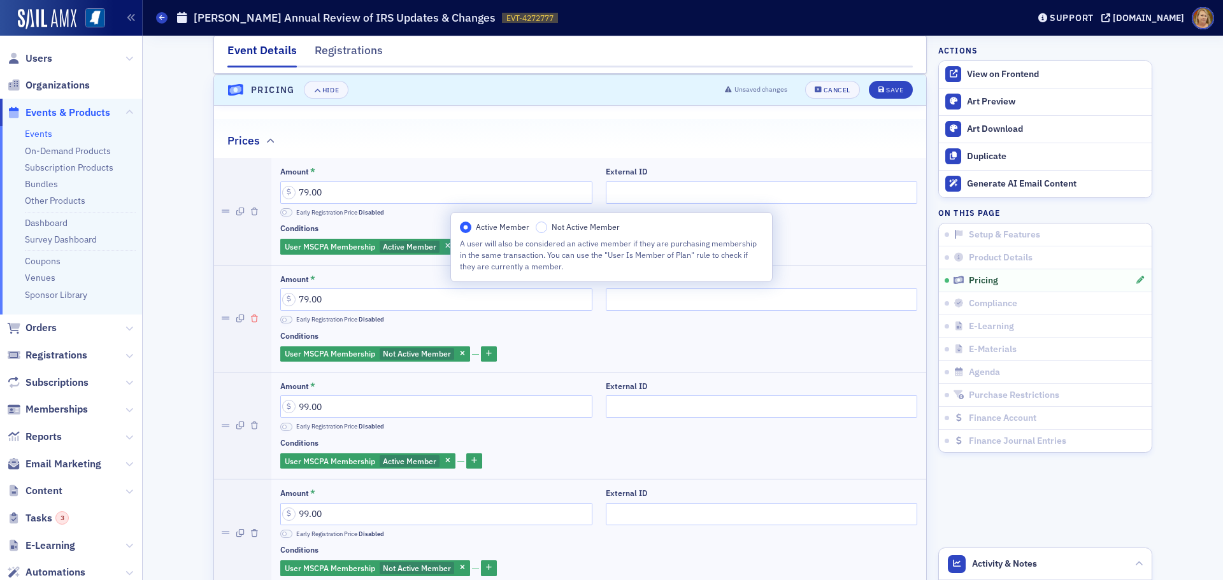
click at [251, 320] on icon "button" at bounding box center [254, 319] width 7 height 8
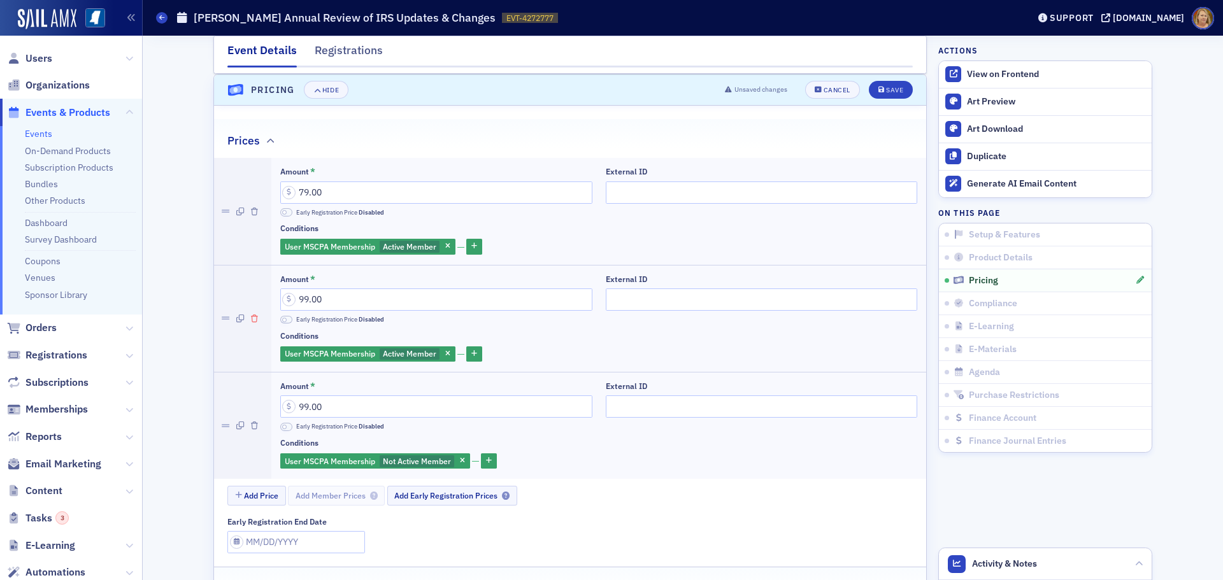
click at [251, 318] on icon "button" at bounding box center [254, 319] width 7 height 8
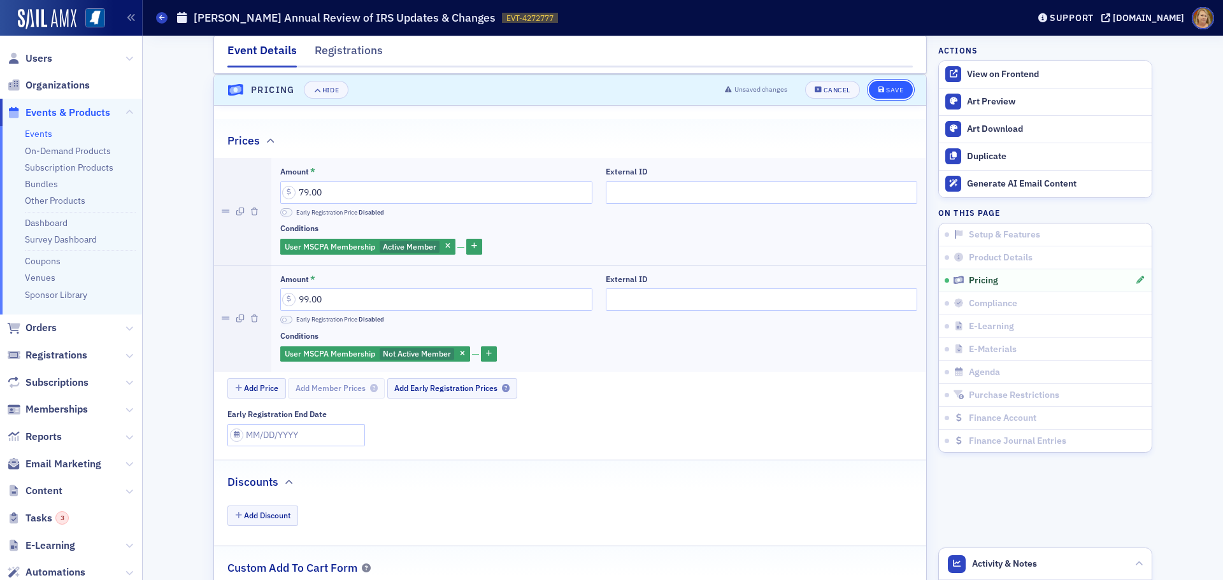
click at [892, 84] on button "Save" at bounding box center [891, 90] width 44 height 18
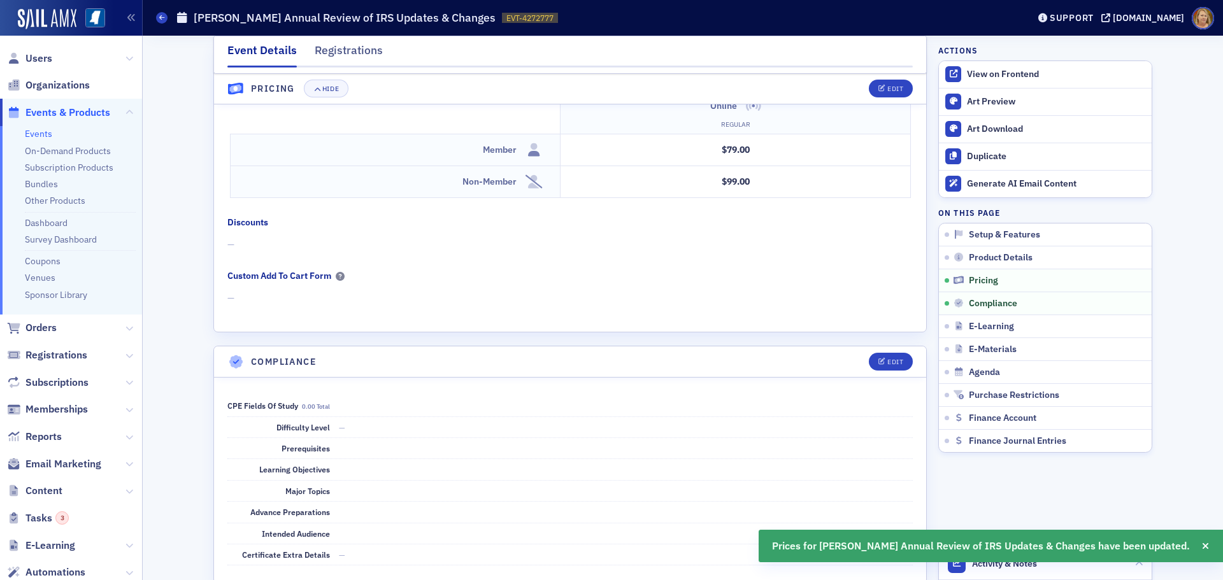
scroll to position [1352, 0]
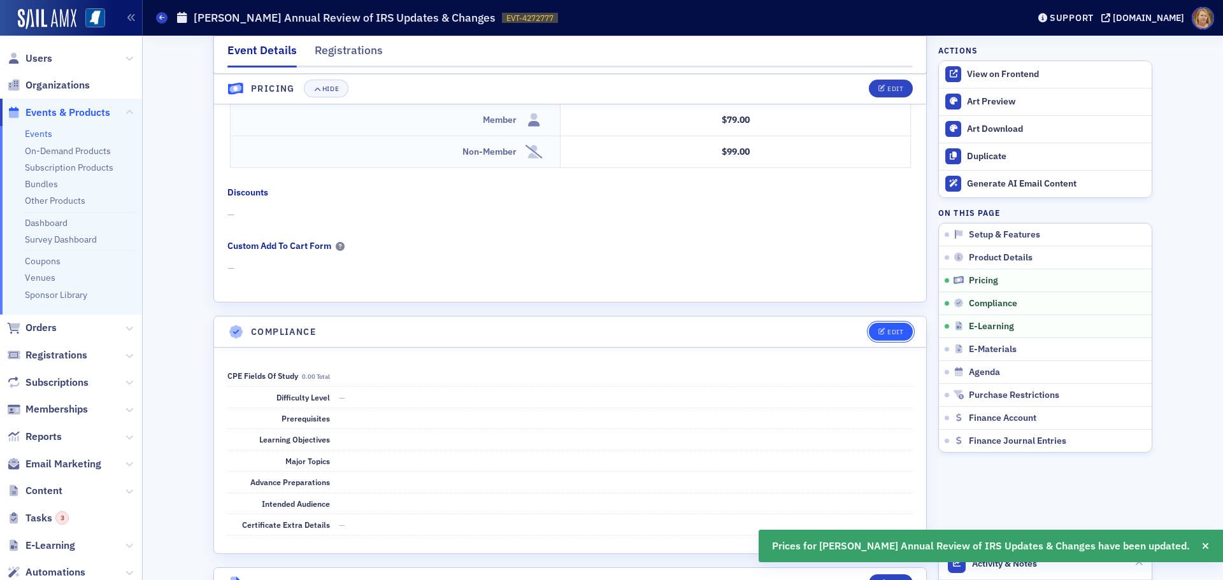
click at [887, 334] on div "Edit" at bounding box center [895, 332] width 16 height 7
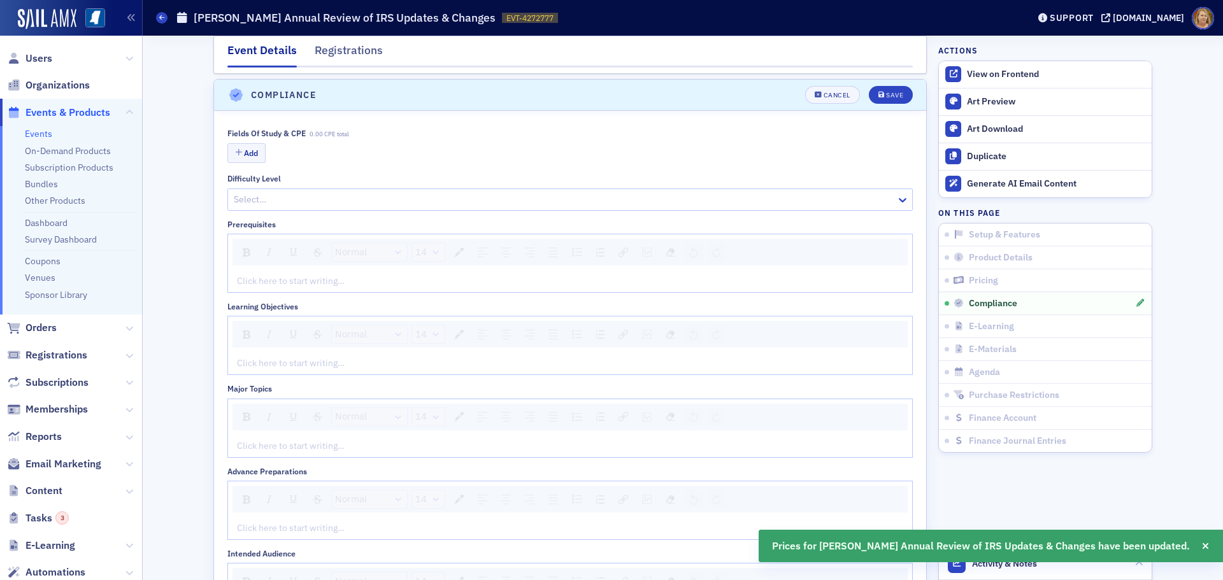
scroll to position [1594, 0]
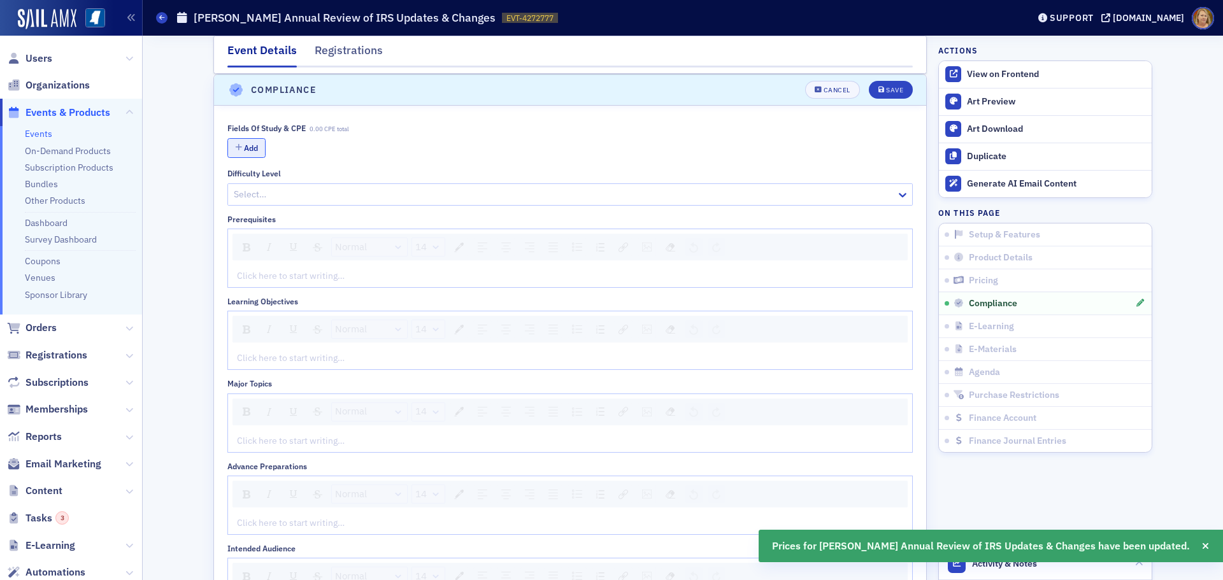
click at [255, 143] on button "Add" at bounding box center [246, 148] width 38 height 20
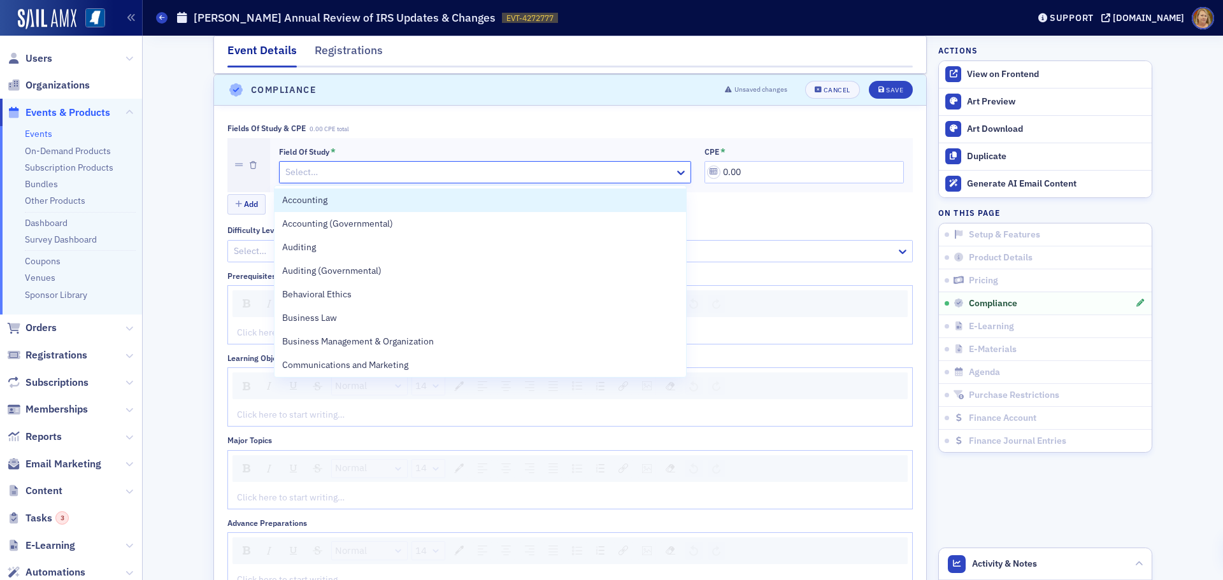
click at [298, 169] on div at bounding box center [478, 172] width 389 height 16
drag, startPoint x: 309, startPoint y: 189, endPoint x: 341, endPoint y: 249, distance: 68.7
click at [318, 206] on div "Accounting Accounting (Governmental) Auditing Auditing (Governmental) Behaviora…" at bounding box center [480, 281] width 411 height 191
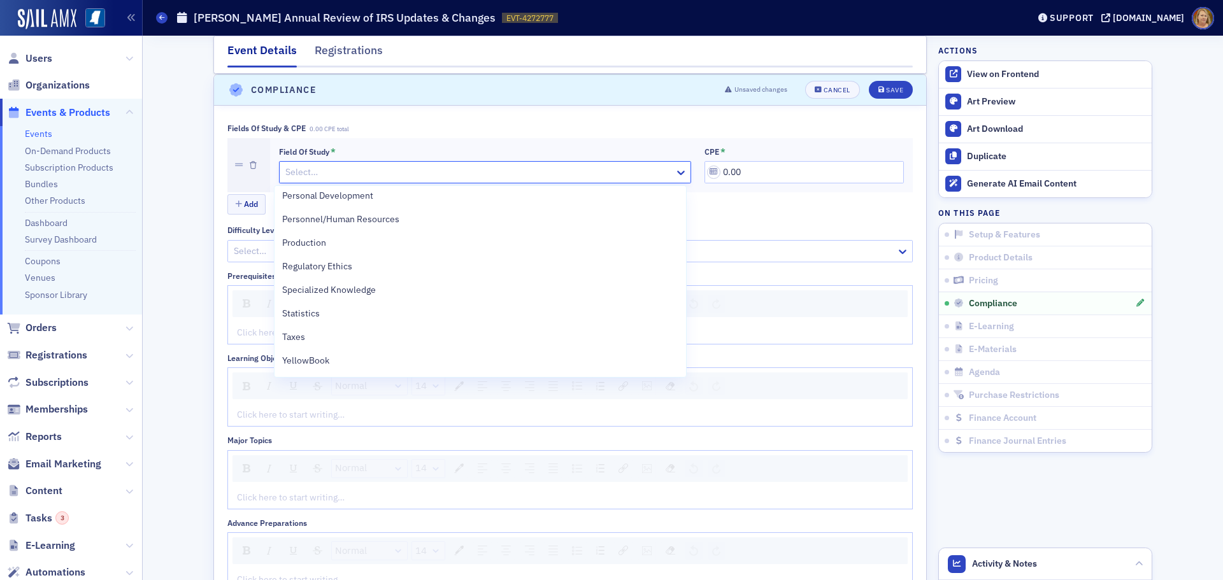
scroll to position [318, 0]
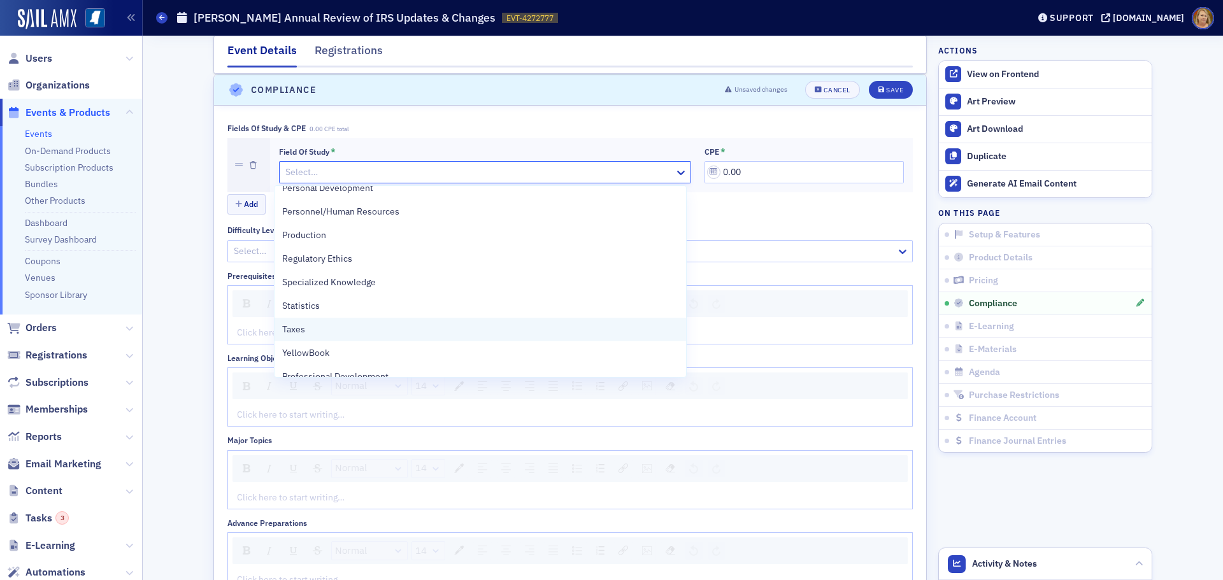
click at [324, 329] on div "Taxes" at bounding box center [480, 329] width 396 height 13
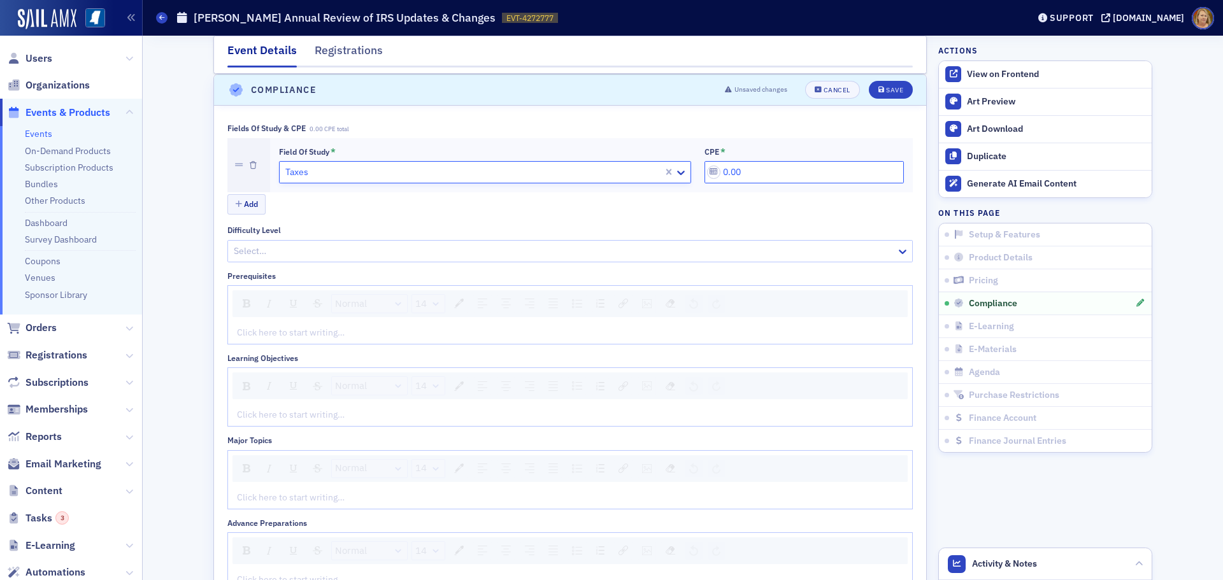
click at [719, 168] on input "0.00" at bounding box center [803, 172] width 199 height 22
type input "2.00"
click at [256, 417] on div "rdw-editor" at bounding box center [571, 414] width 666 height 13
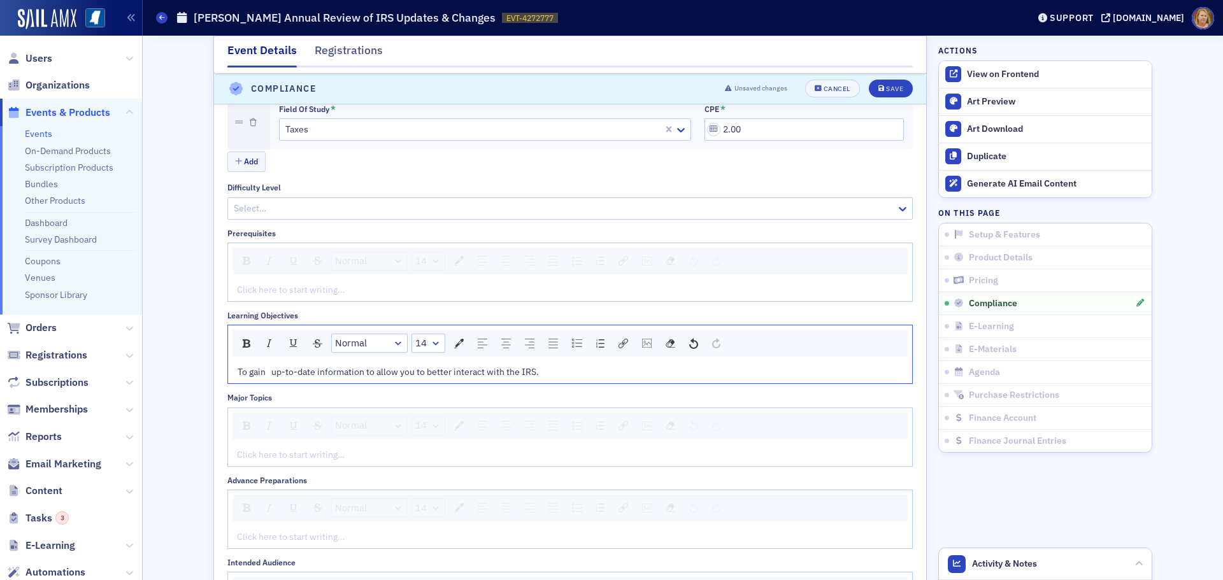
scroll to position [1658, 0]
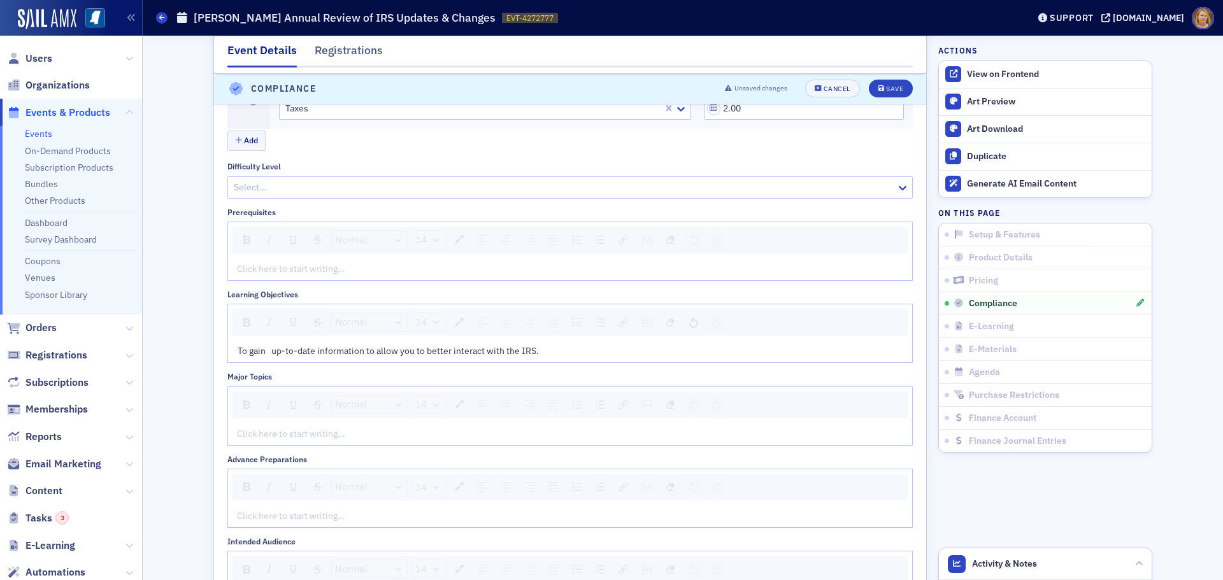
click at [261, 431] on div "rdw-editor" at bounding box center [571, 433] width 666 height 13
click at [254, 433] on span "IRS updates can include IRS Process changes, IRS Audit, IRS Representation, IRS…" at bounding box center [533, 433] width 590 height 11
click at [886, 87] on div "Save" at bounding box center [894, 89] width 17 height 7
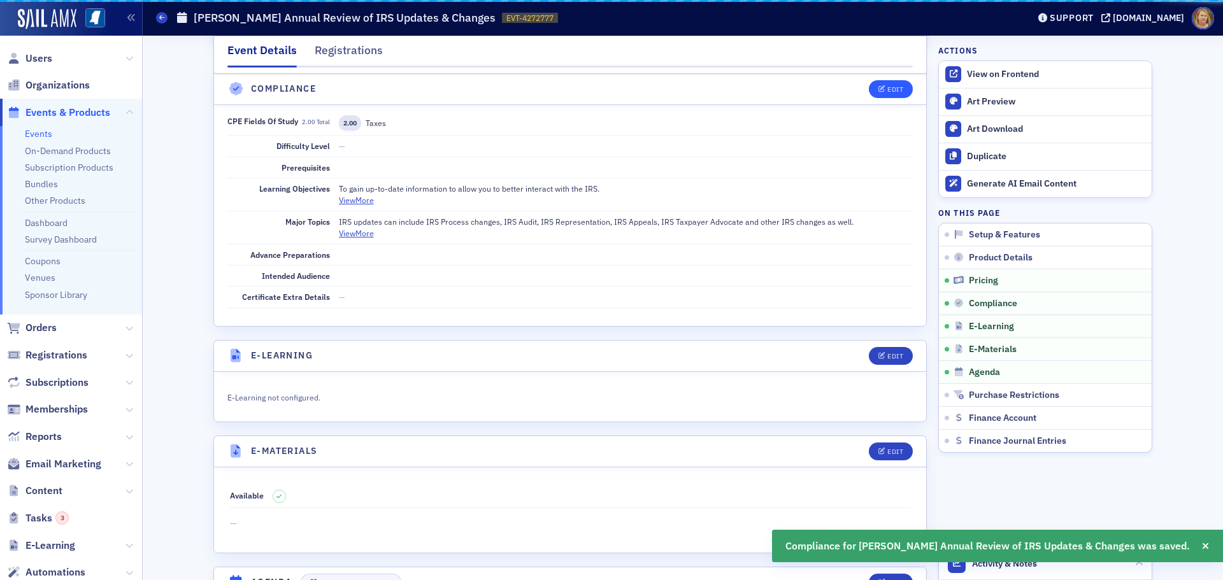
scroll to position [1546, 0]
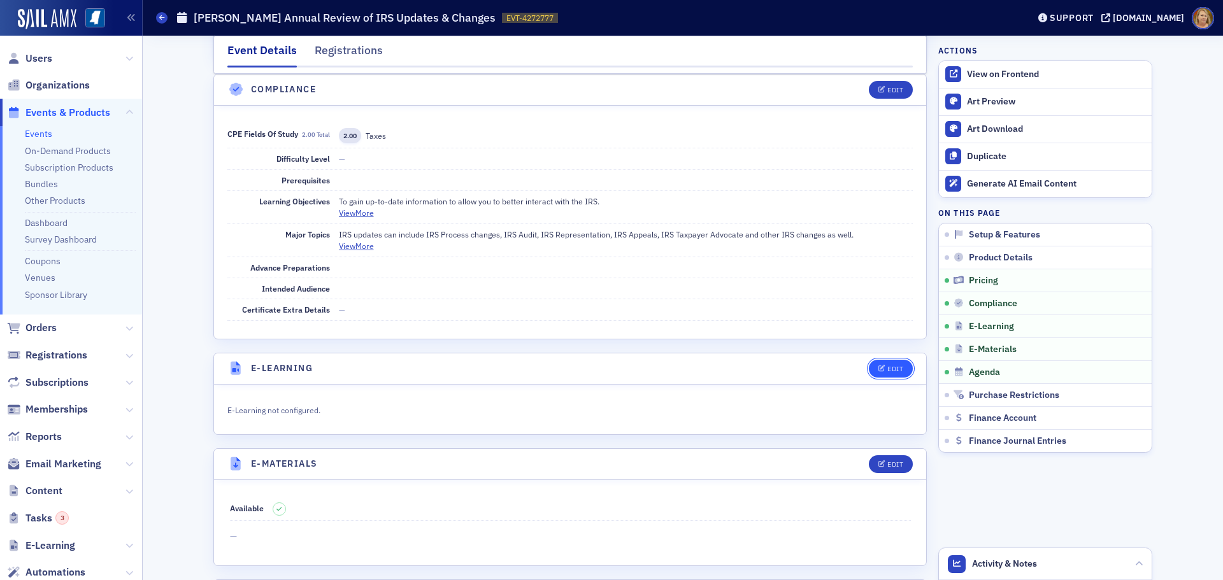
click at [873, 367] on button "Edit" at bounding box center [891, 369] width 44 height 18
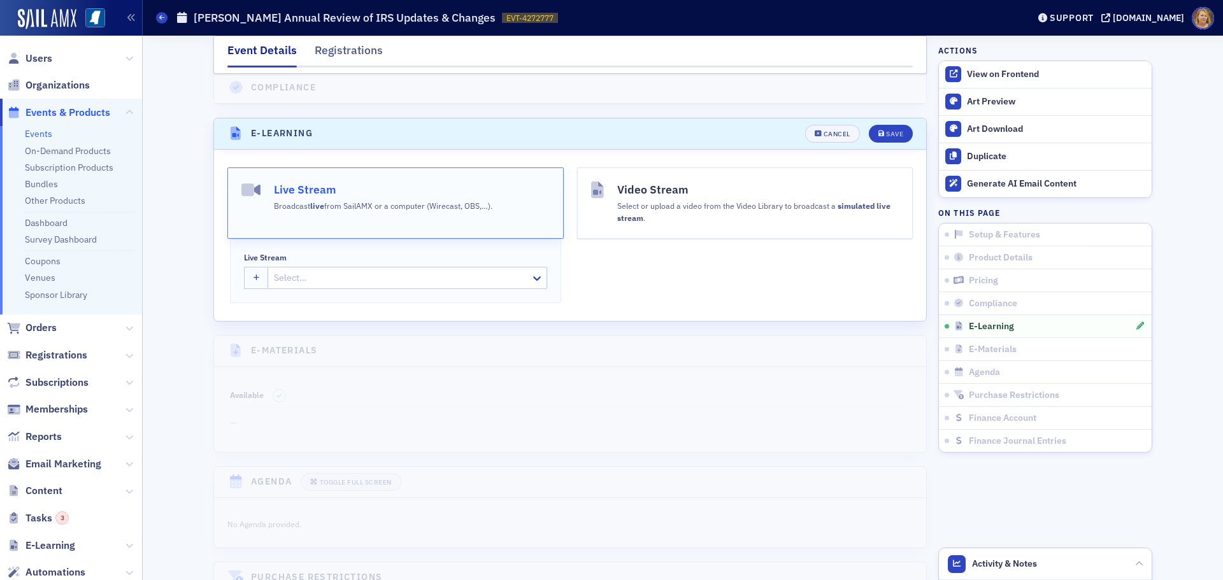
scroll to position [1825, 0]
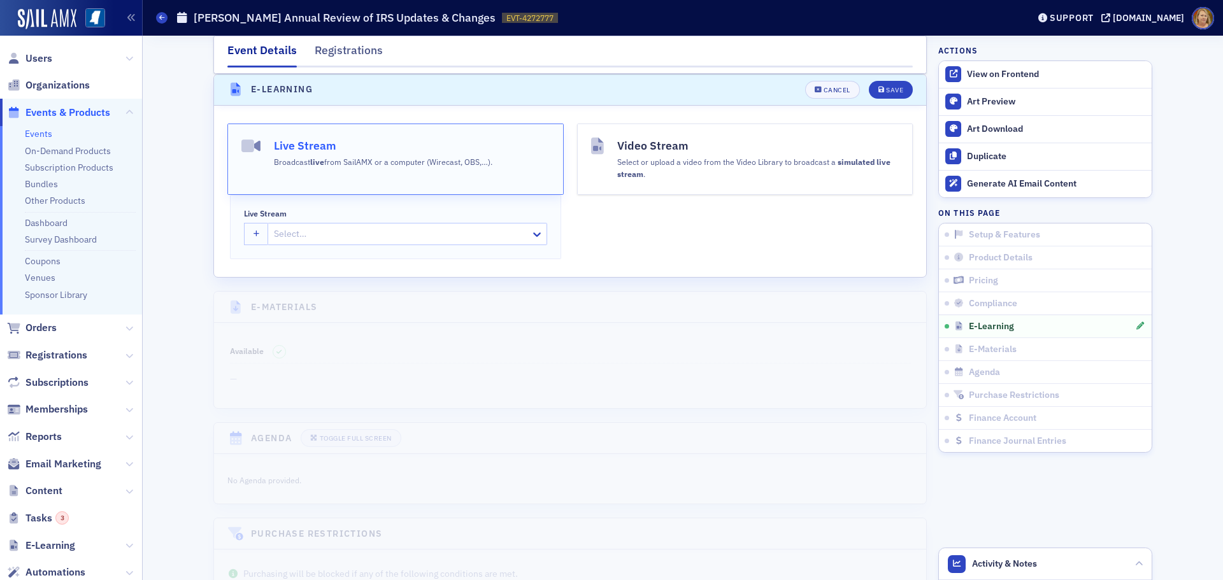
click at [327, 237] on div at bounding box center [401, 234] width 257 height 16
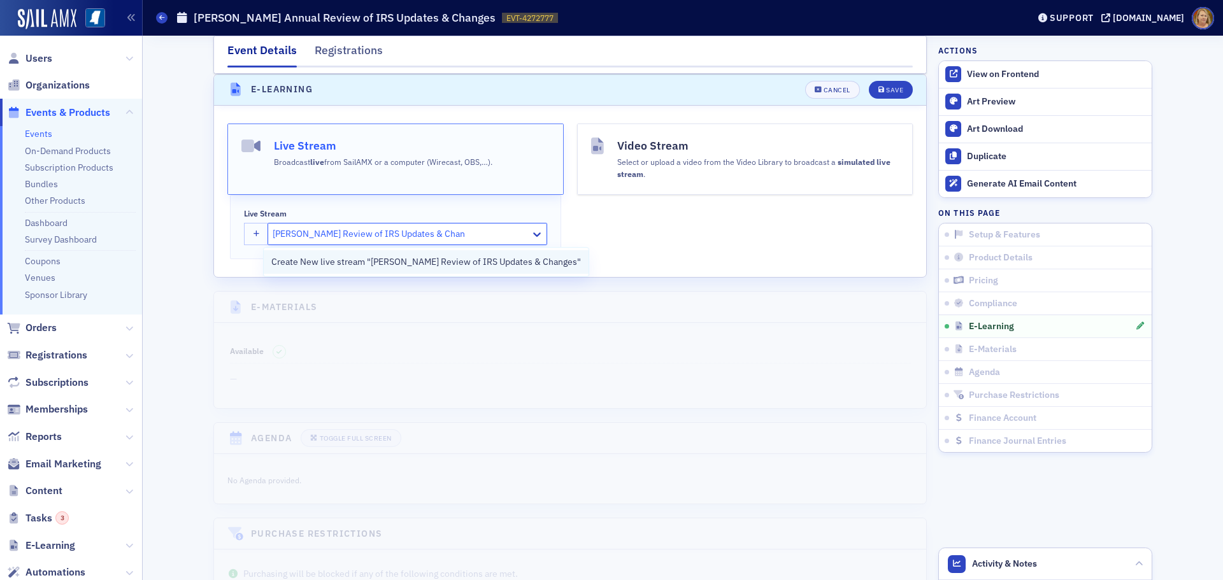
click at [360, 255] on div "Create New live stream "Don Farmer's Review of IRS Updates & Changes"" at bounding box center [426, 262] width 325 height 24
type input "Don Farmer's Review of IRS Updates & Changes"
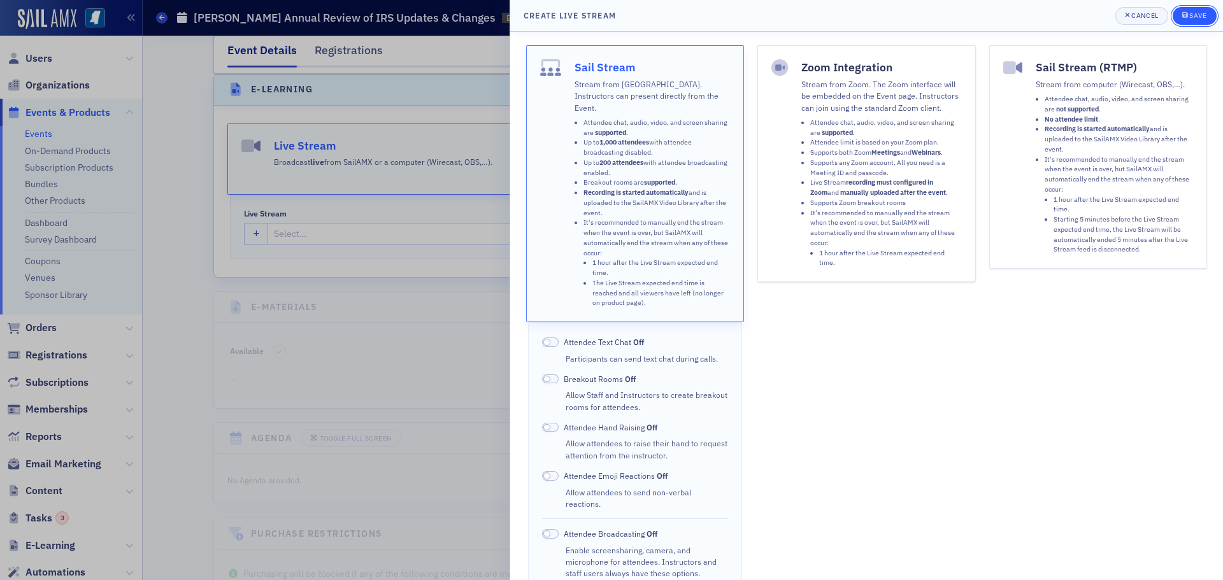
click at [1190, 12] on div "Save" at bounding box center [1197, 15] width 17 height 7
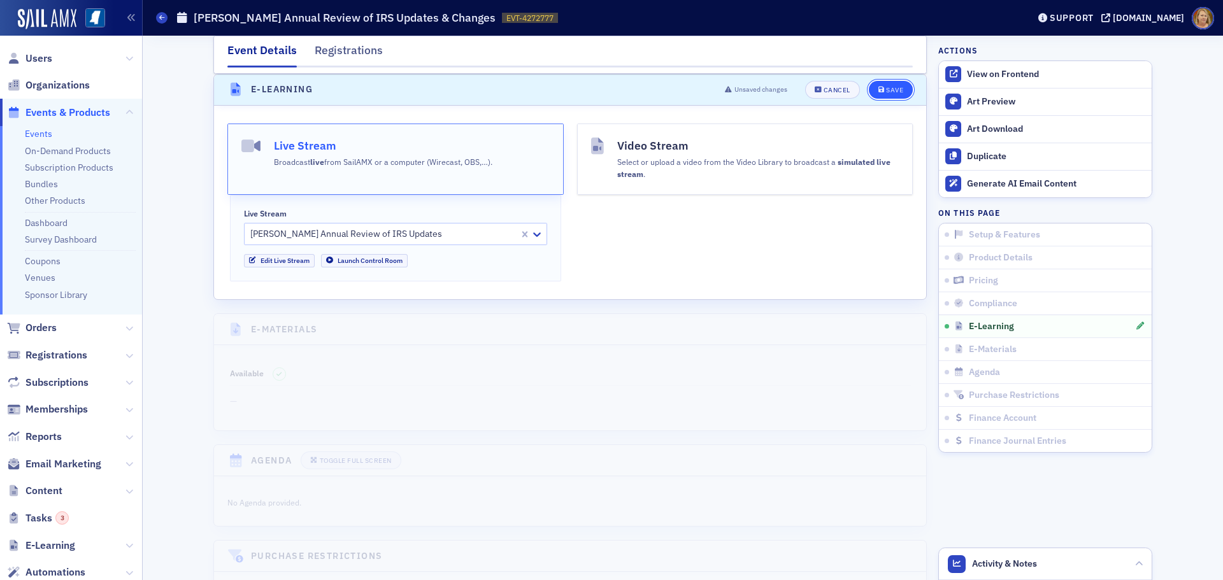
click at [887, 87] on div "Save" at bounding box center [894, 90] width 17 height 7
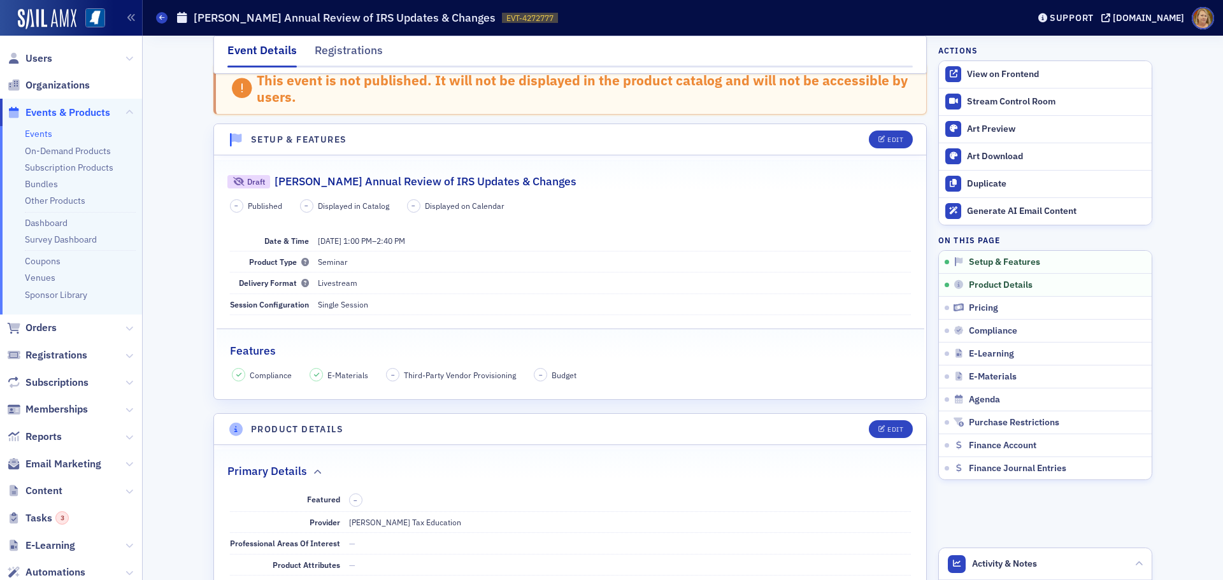
scroll to position [0, 0]
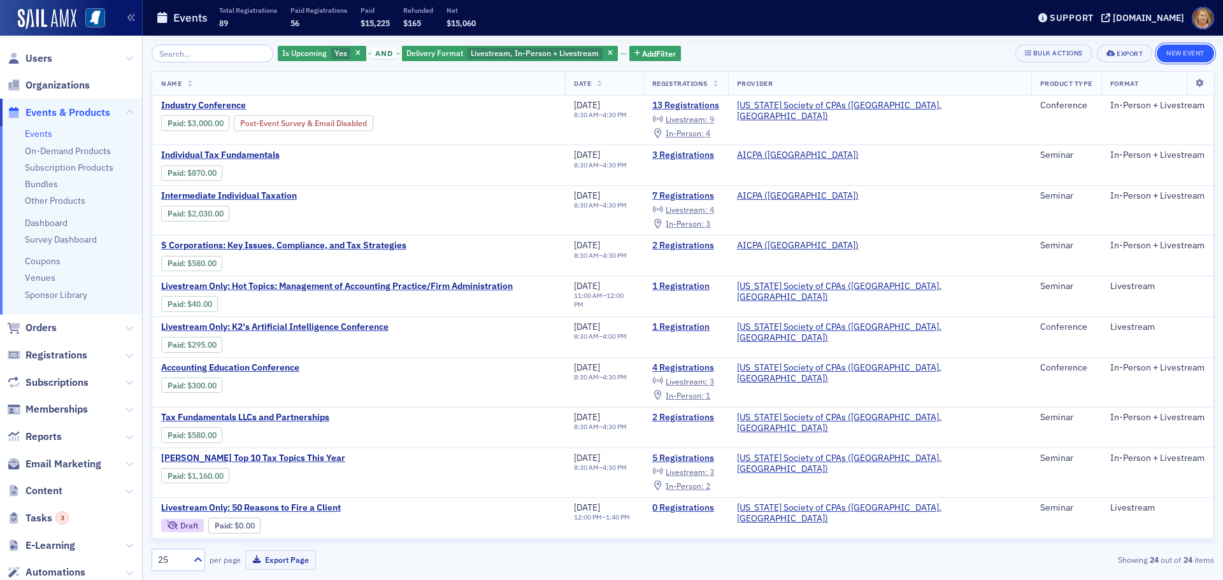
click at [1173, 57] on button "New Event" at bounding box center [1185, 54] width 57 height 18
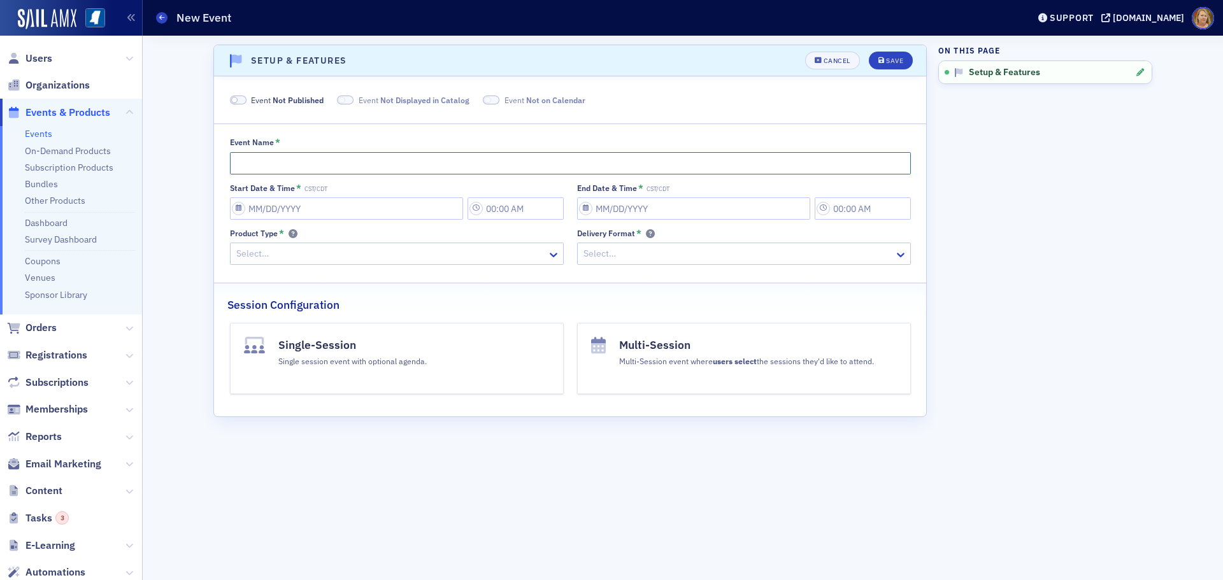
click at [245, 166] on input "Event Name *" at bounding box center [570, 163] width 681 height 22
paste input "[PERSON_NAME] Preparing Form 1065: Advanced Strategies for Navigating the Lates…"
type input "[PERSON_NAME] Preparing Form 1065: Advanced Strategies for Navigating the Lates…"
click at [262, 204] on input "Start Date & Time * CST/CDT" at bounding box center [346, 208] width 233 height 22
select select "8"
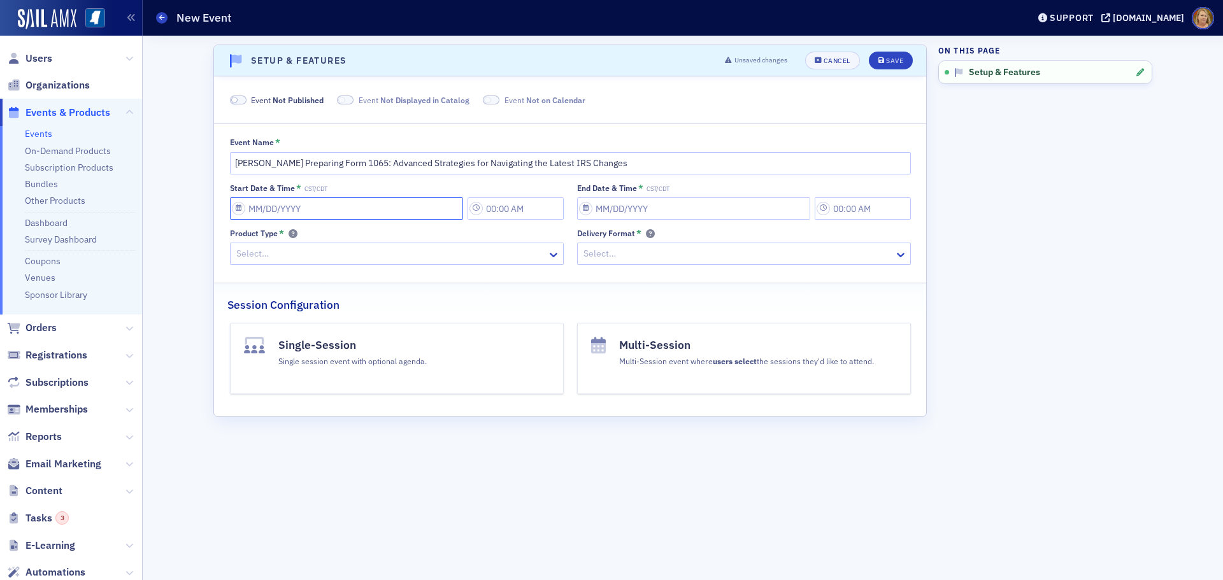
select select "2025"
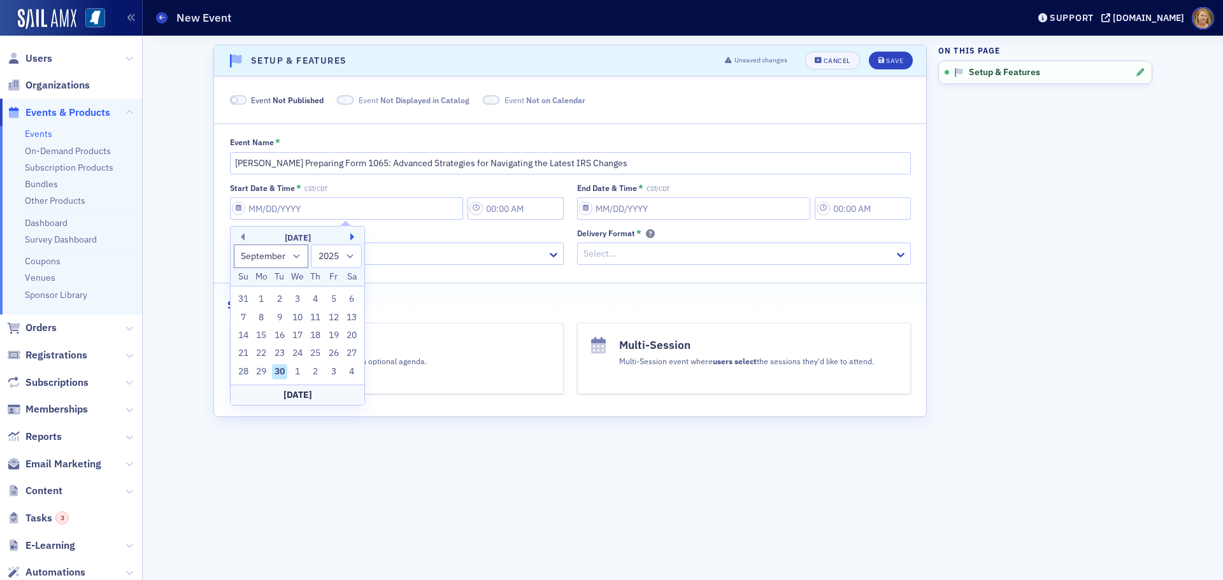
click at [352, 236] on button "Next Month" at bounding box center [354, 237] width 8 height 8
select select "0"
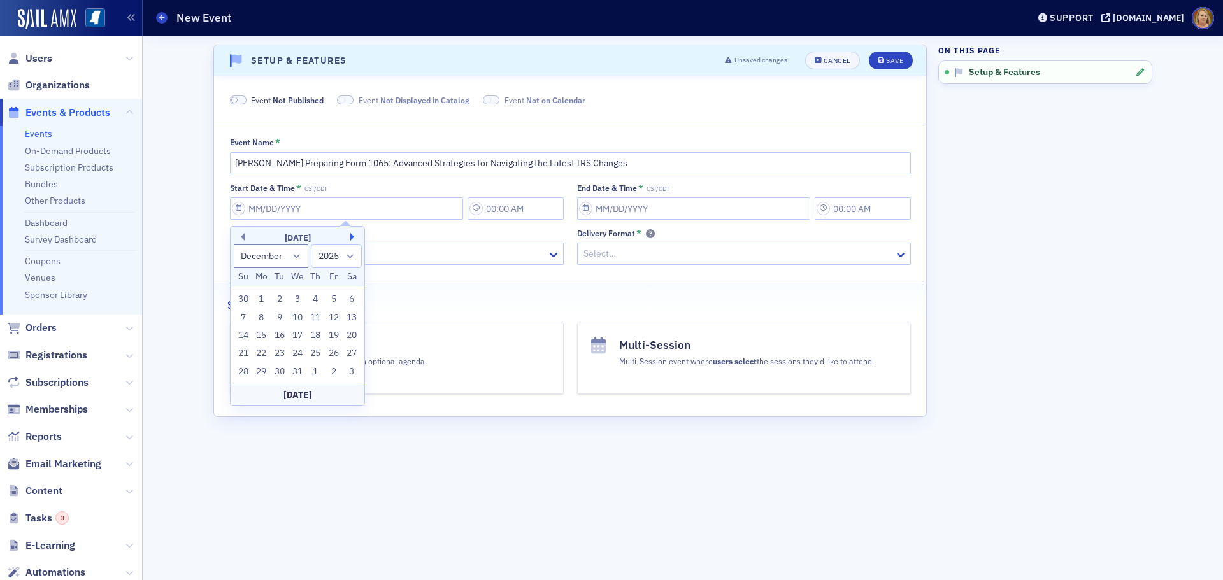
select select "2026"
click at [282, 371] on div "27" at bounding box center [279, 371] width 15 height 15
type input "01/27/2026"
type input "1:00 PM"
type input "01/27/2026"
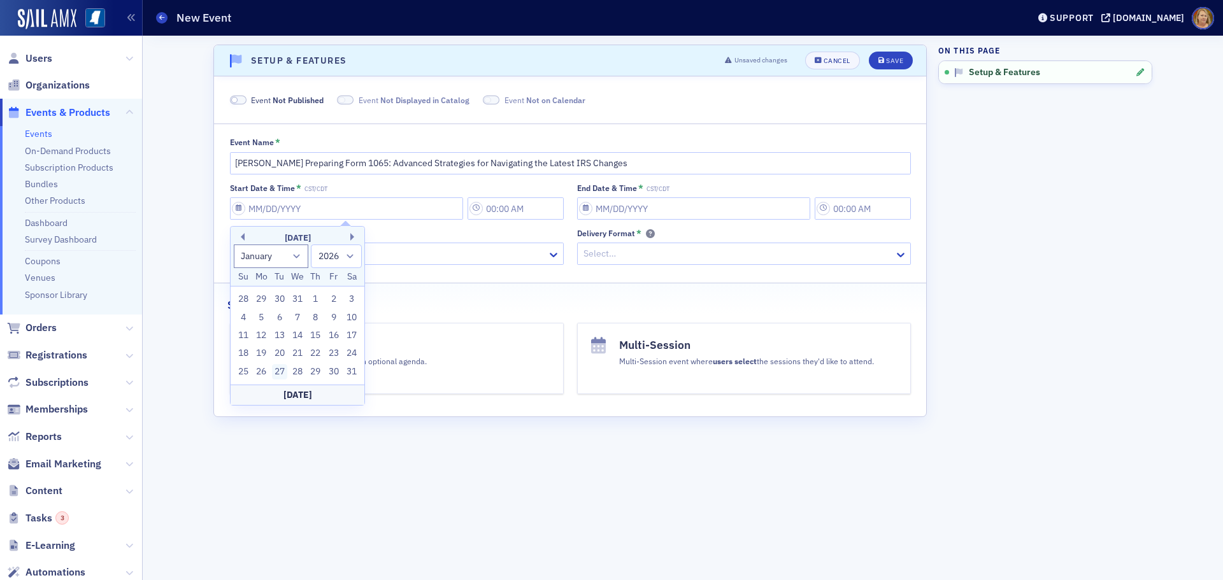
type input "2:00 PM"
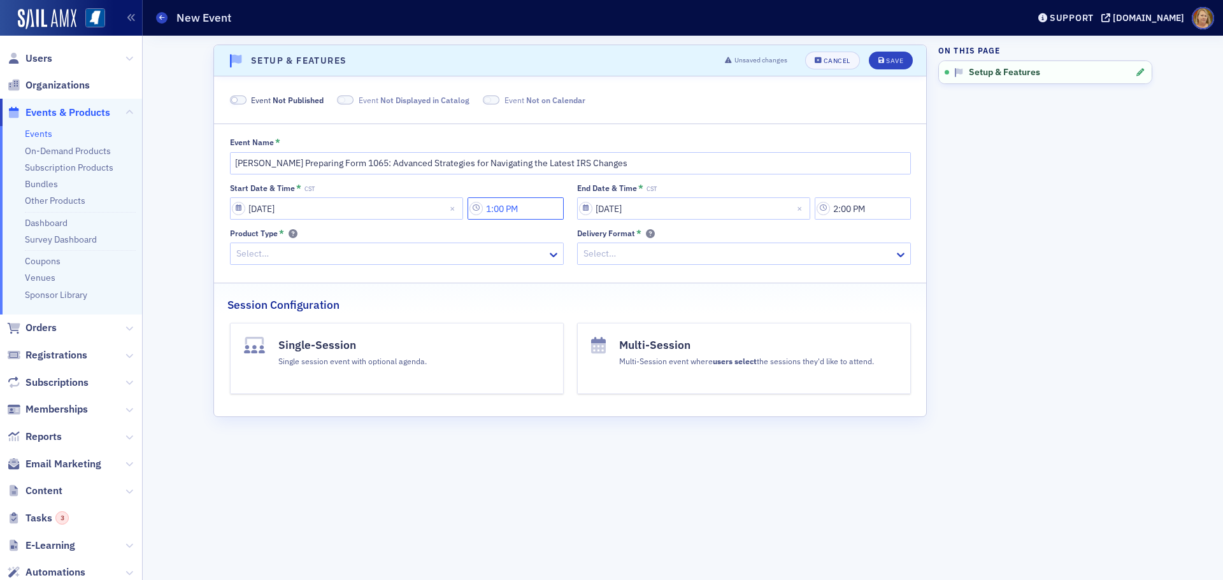
click at [508, 214] on input "1:00 PM" at bounding box center [516, 208] width 96 height 22
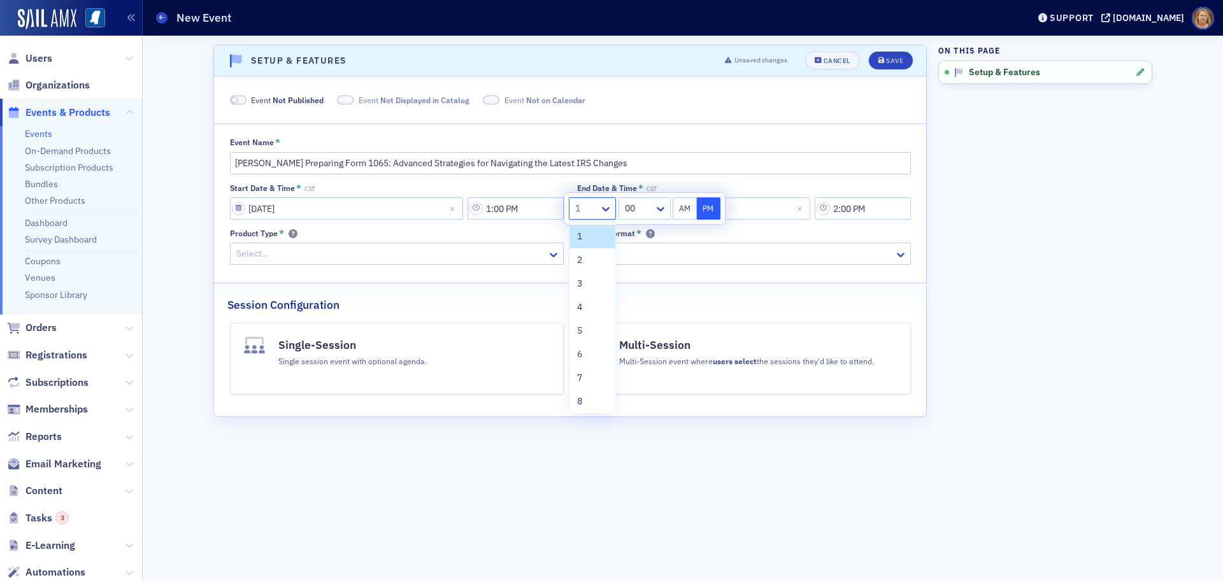
click at [576, 208] on div at bounding box center [586, 209] width 24 height 16
click at [585, 396] on span "12" at bounding box center [582, 398] width 10 height 13
click at [628, 210] on div at bounding box center [639, 209] width 27 height 16
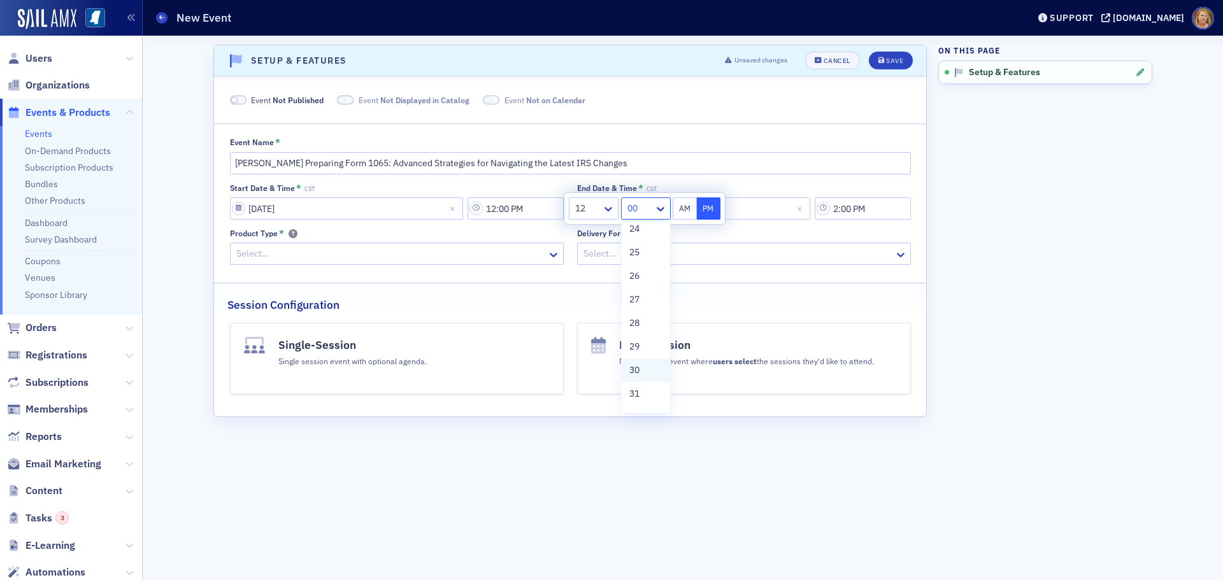
click at [639, 366] on span "30" at bounding box center [634, 370] width 10 height 13
type input "12:30 PM"
click at [707, 211] on button "PM" at bounding box center [709, 208] width 24 height 22
click at [843, 205] on input "2:00 PM" at bounding box center [863, 208] width 96 height 22
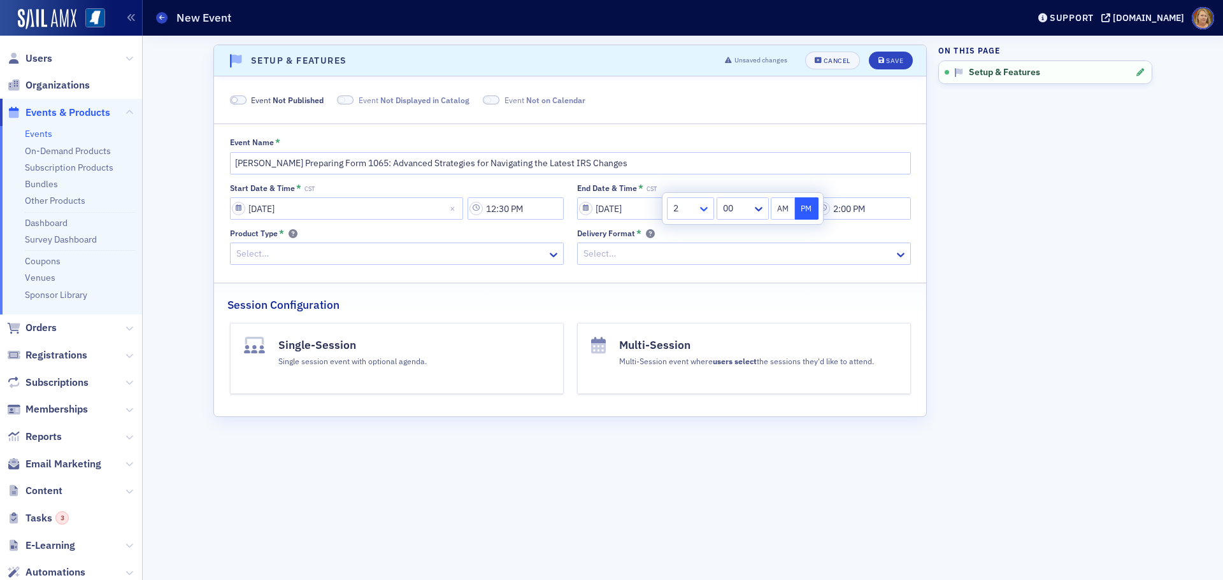
click at [705, 206] on icon at bounding box center [703, 209] width 13 height 13
click at [690, 283] on div "3" at bounding box center [690, 283] width 31 height 13
click at [752, 207] on icon at bounding box center [758, 209] width 13 height 13
click at [734, 332] on span "50" at bounding box center [729, 331] width 10 height 13
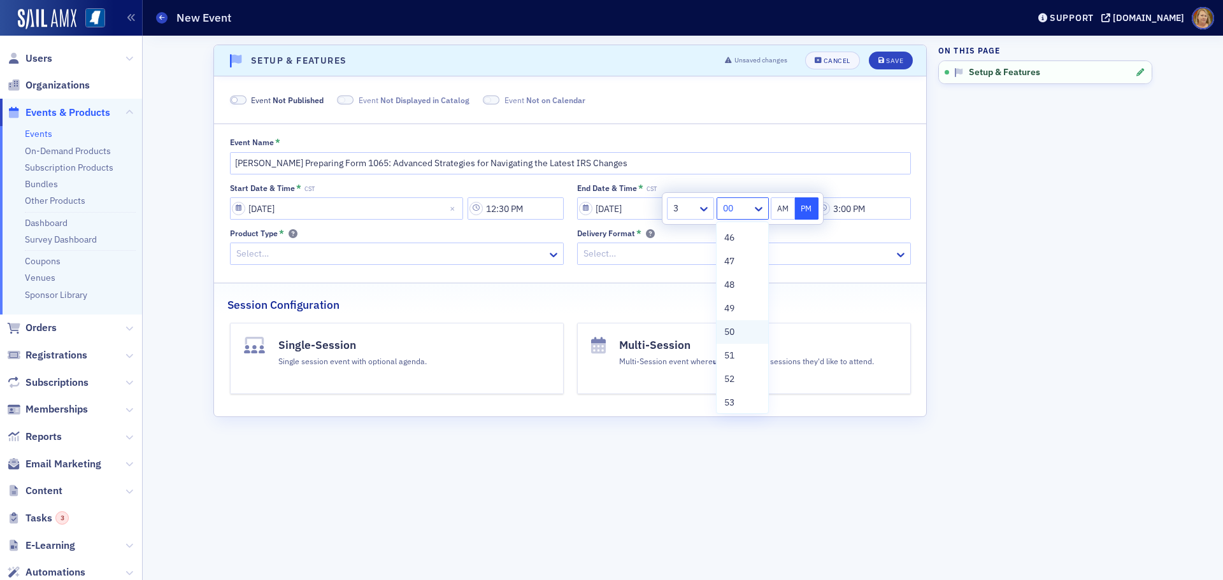
type input "3:50 PM"
click at [801, 211] on button "PM" at bounding box center [807, 208] width 24 height 22
click at [799, 228] on div "Start Date & Time * CST 01/27/2026 12:30 PM End Date & Time * CST 01/27/2026 3:…" at bounding box center [570, 224] width 681 height 82
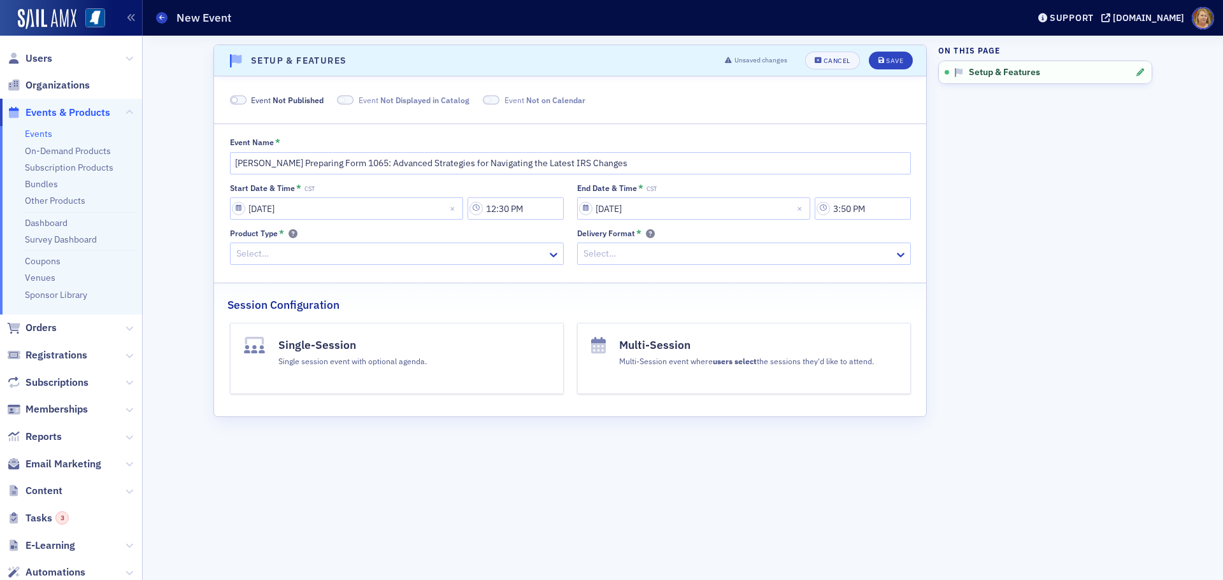
click at [787, 248] on div at bounding box center [737, 254] width 311 height 16
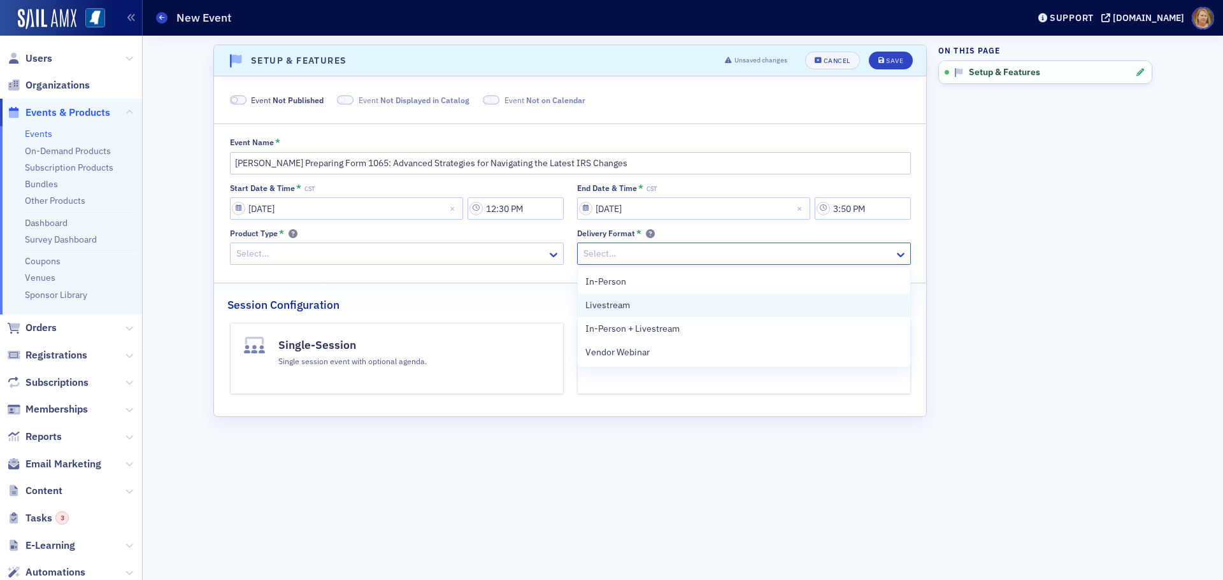
click at [704, 303] on div "Livestream" at bounding box center [743, 305] width 317 height 13
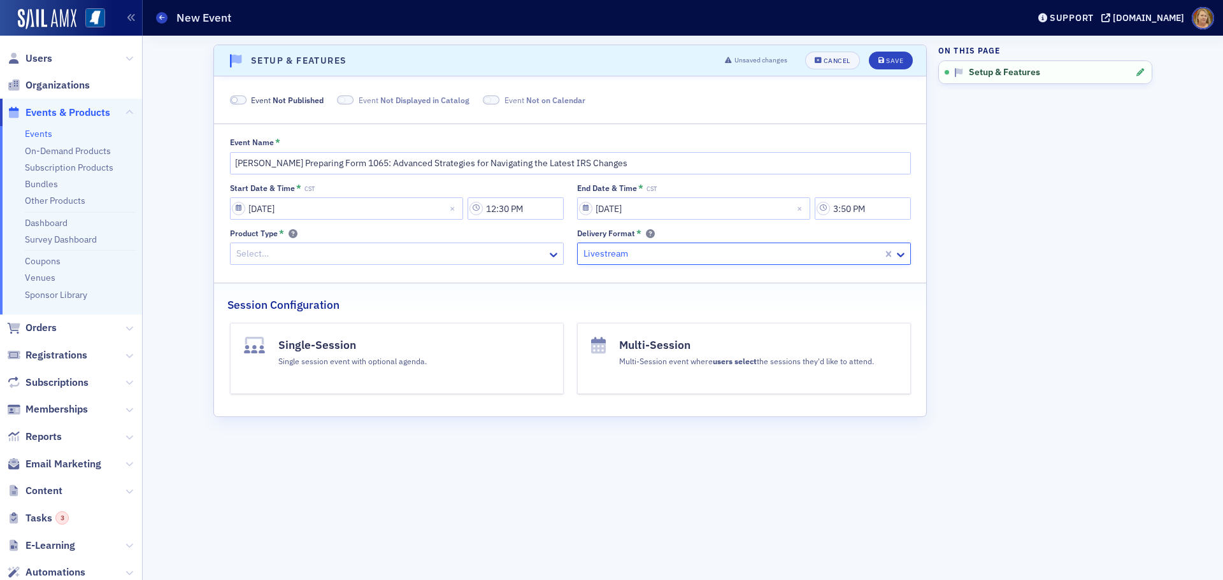
click at [431, 254] on div at bounding box center [390, 254] width 311 height 16
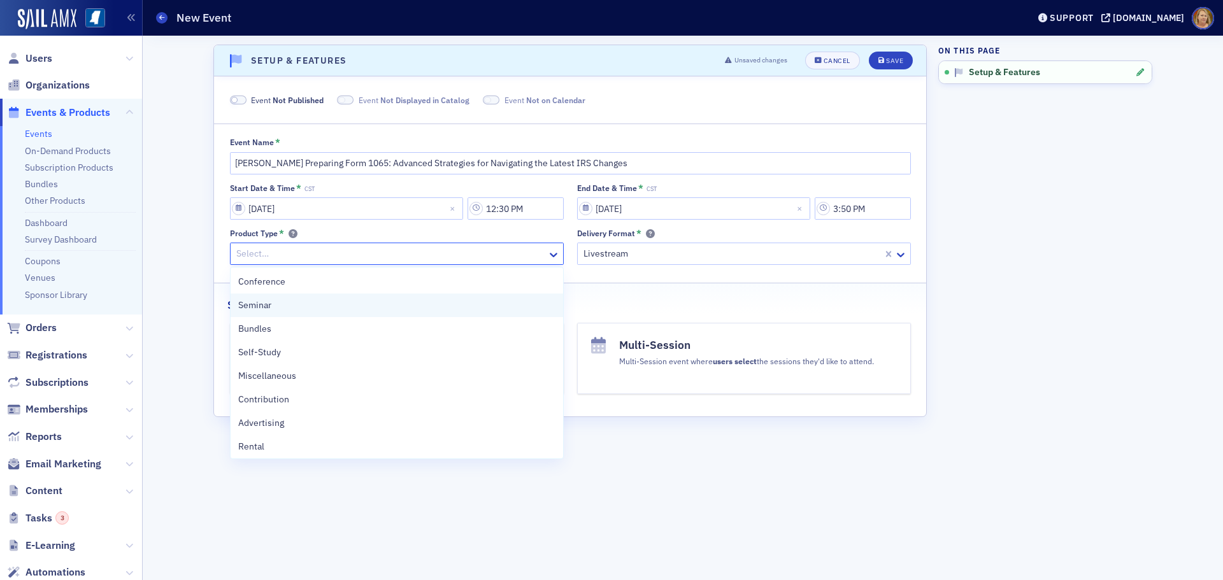
click at [385, 301] on div "Seminar" at bounding box center [396, 305] width 317 height 13
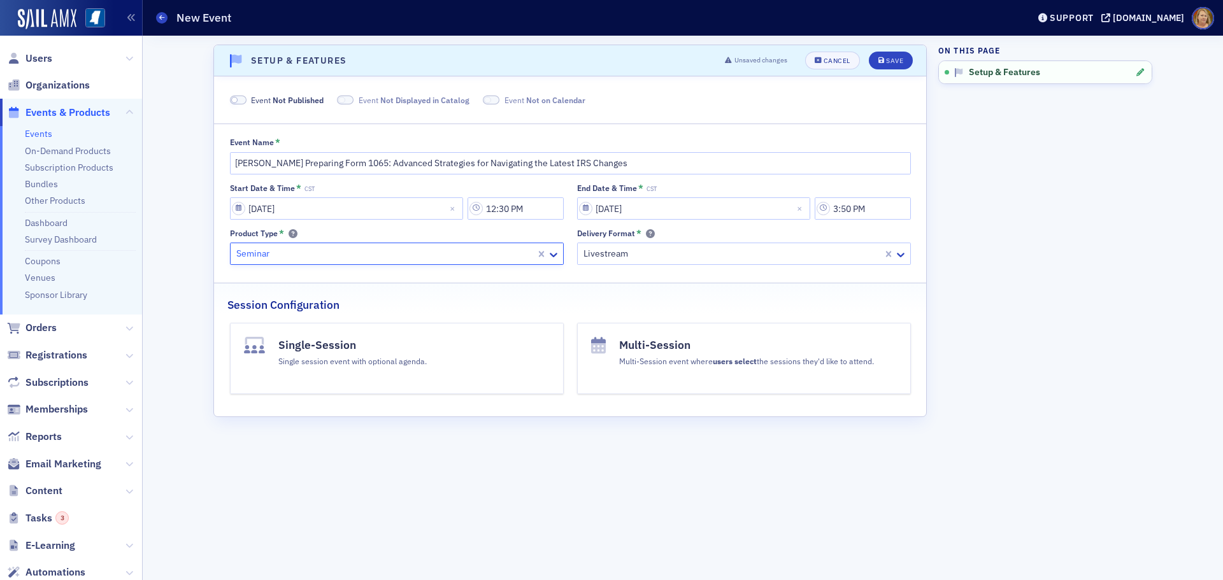
click at [385, 340] on h4 "Single-Session" at bounding box center [352, 345] width 148 height 17
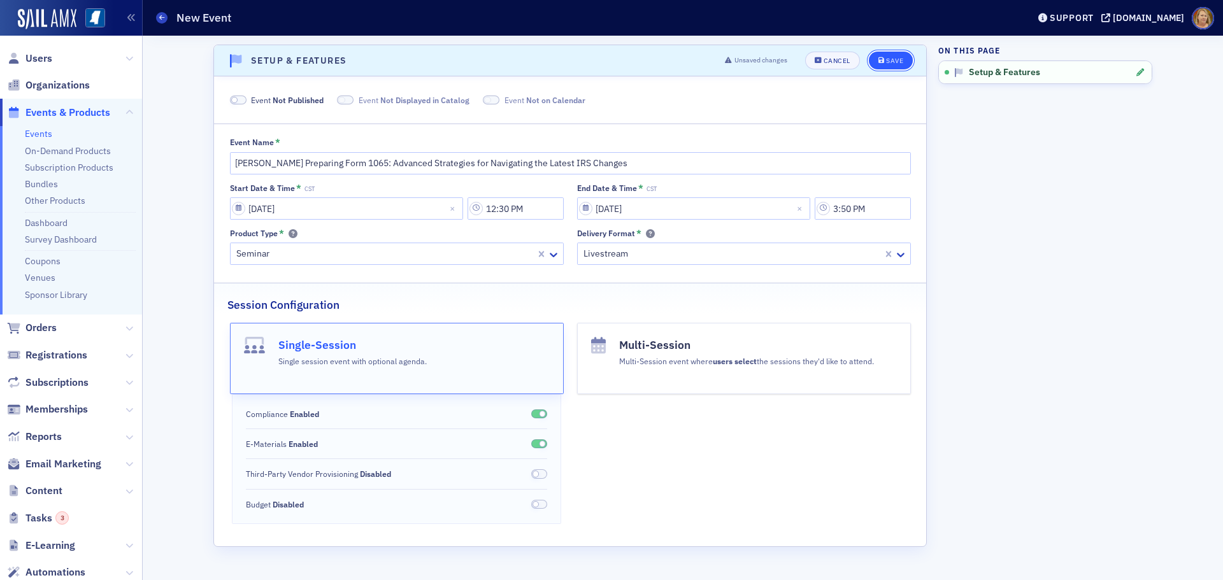
click at [883, 62] on icon "submit" at bounding box center [881, 60] width 6 height 7
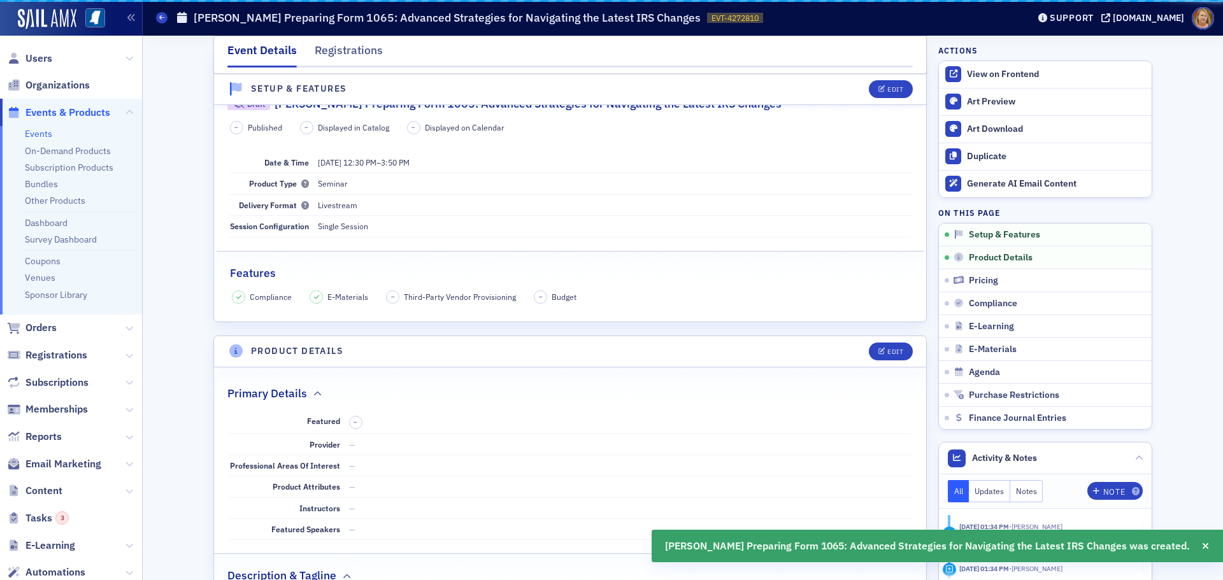
scroll to position [255, 0]
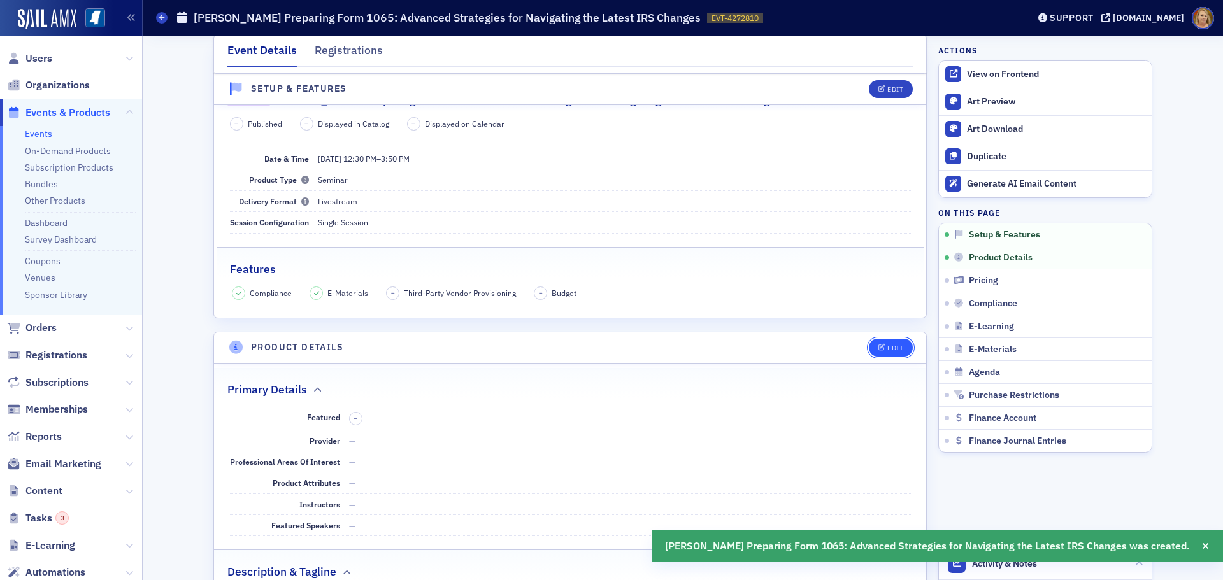
click at [882, 345] on span "Edit" at bounding box center [890, 348] width 25 height 7
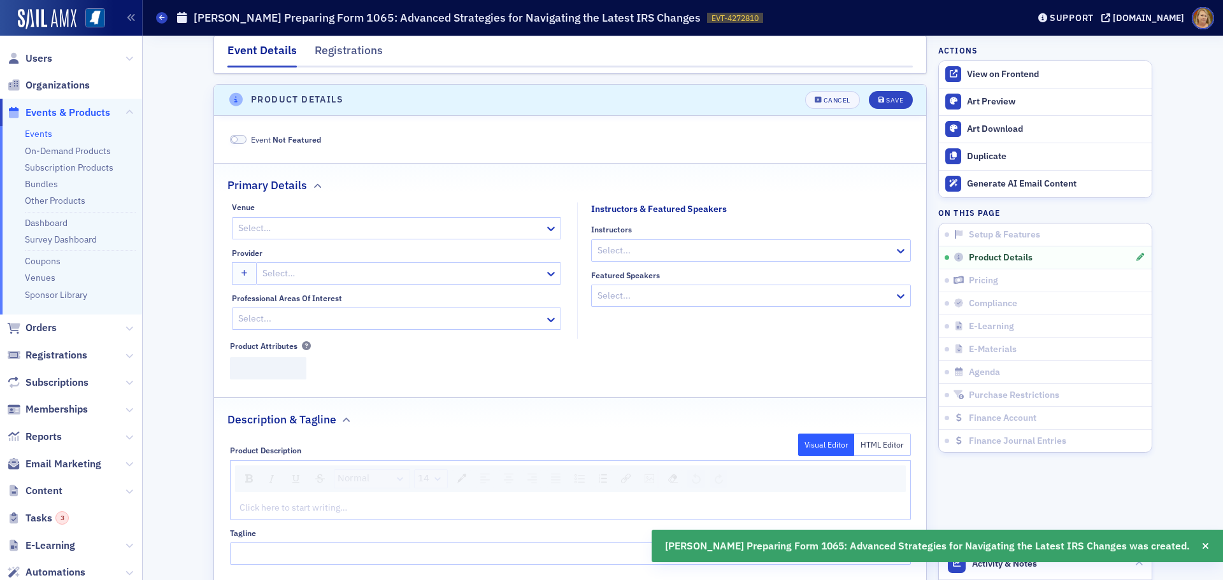
scroll to position [513, 0]
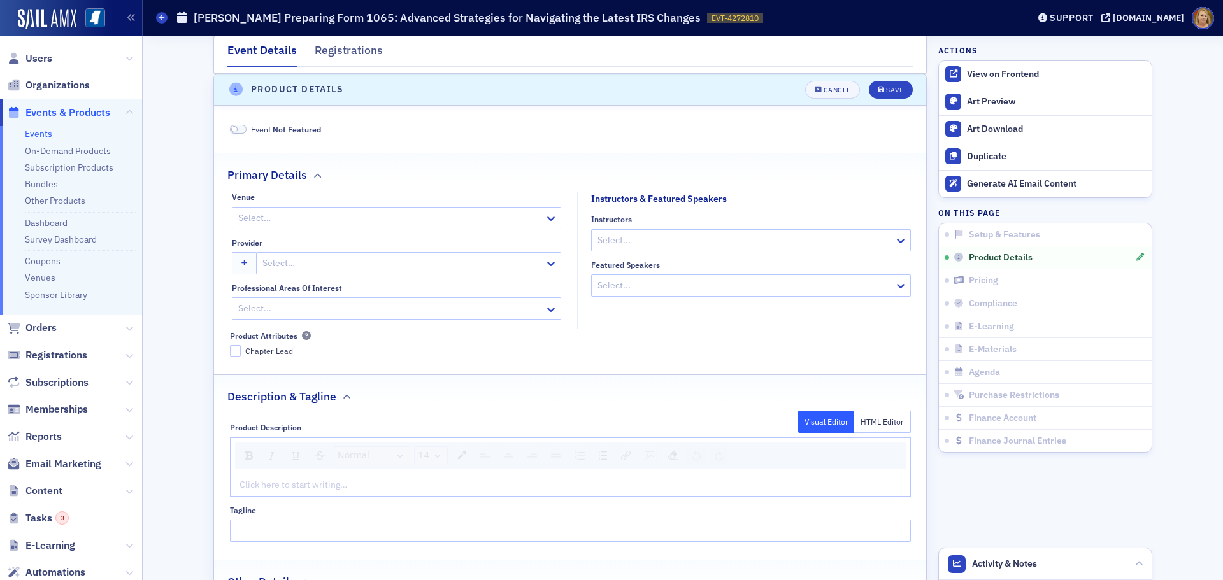
click at [308, 257] on div at bounding box center [402, 263] width 282 height 16
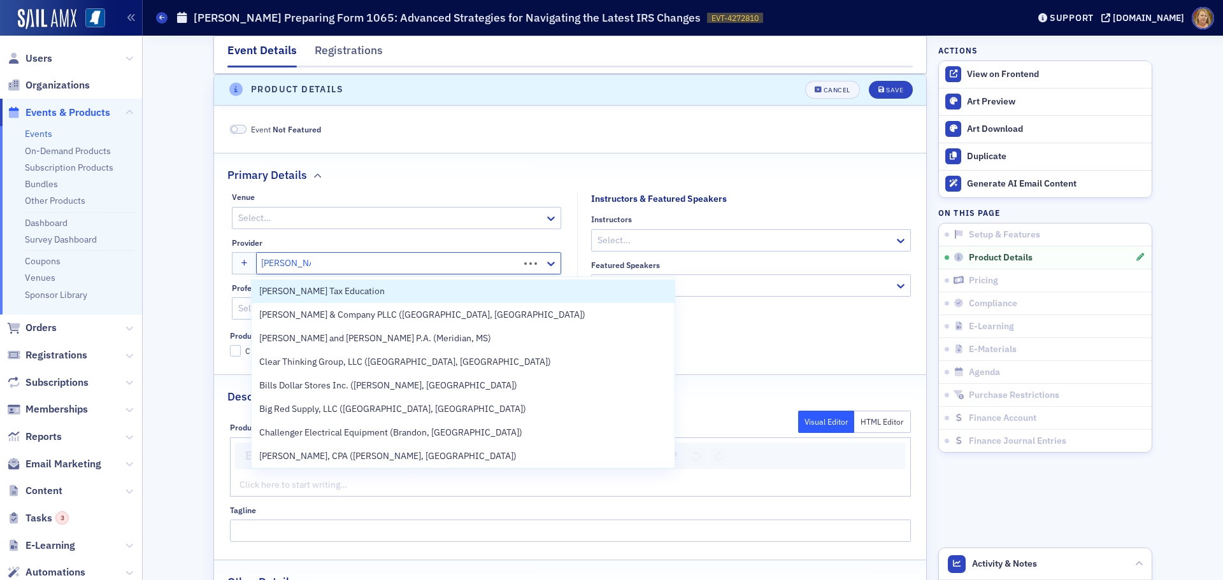
type input "Don Farmer's"
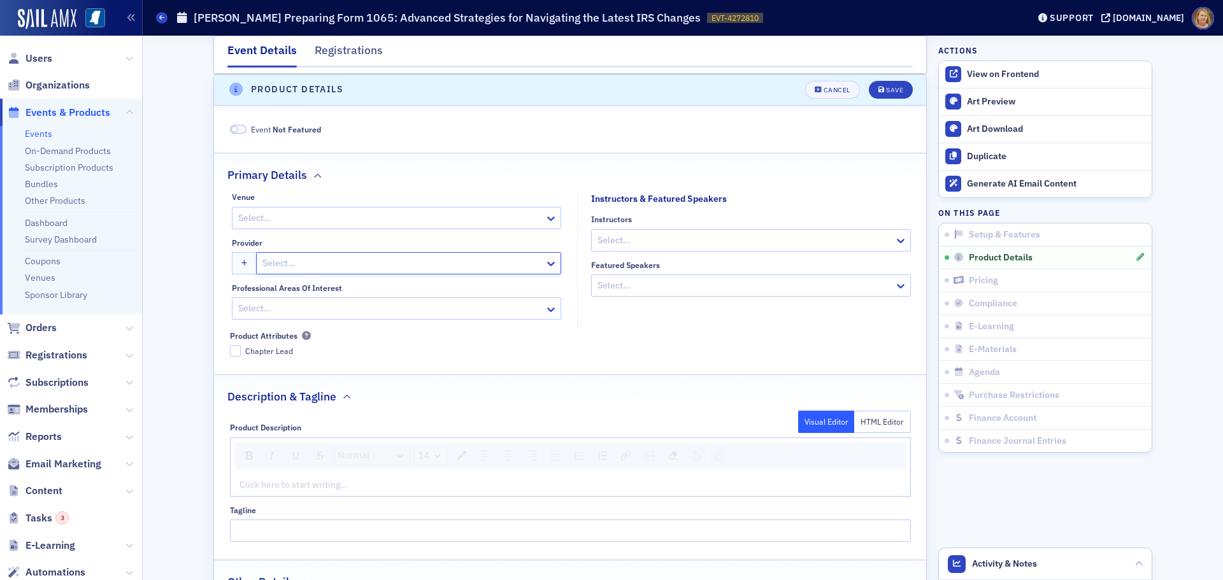
click at [343, 263] on div at bounding box center [402, 263] width 282 height 16
click at [336, 262] on div at bounding box center [402, 263] width 282 height 16
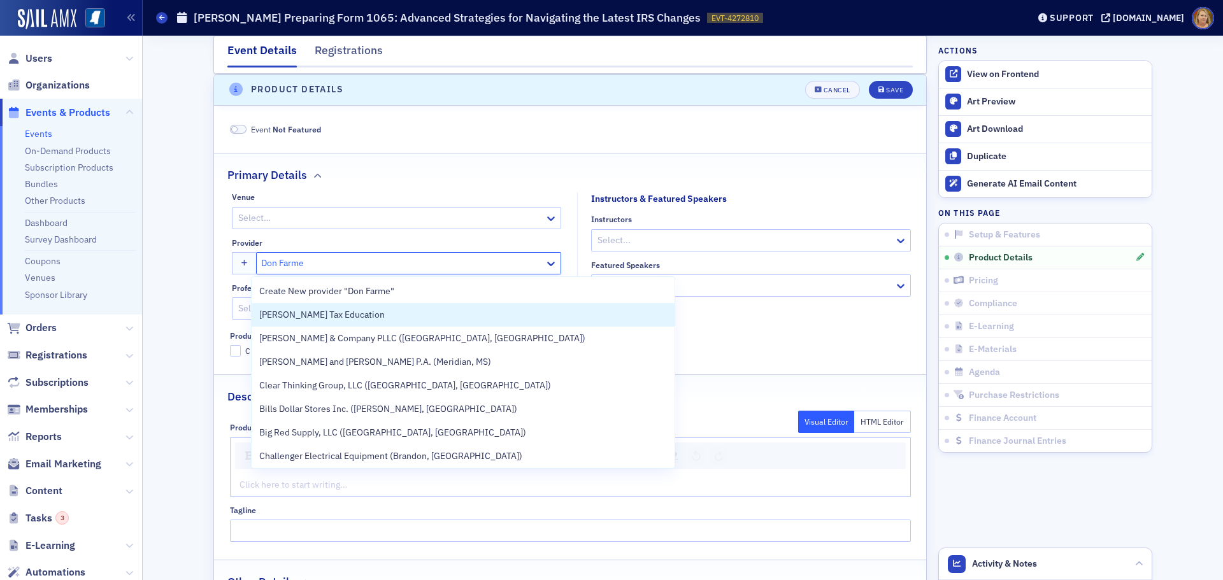
type input "Don Farmer"
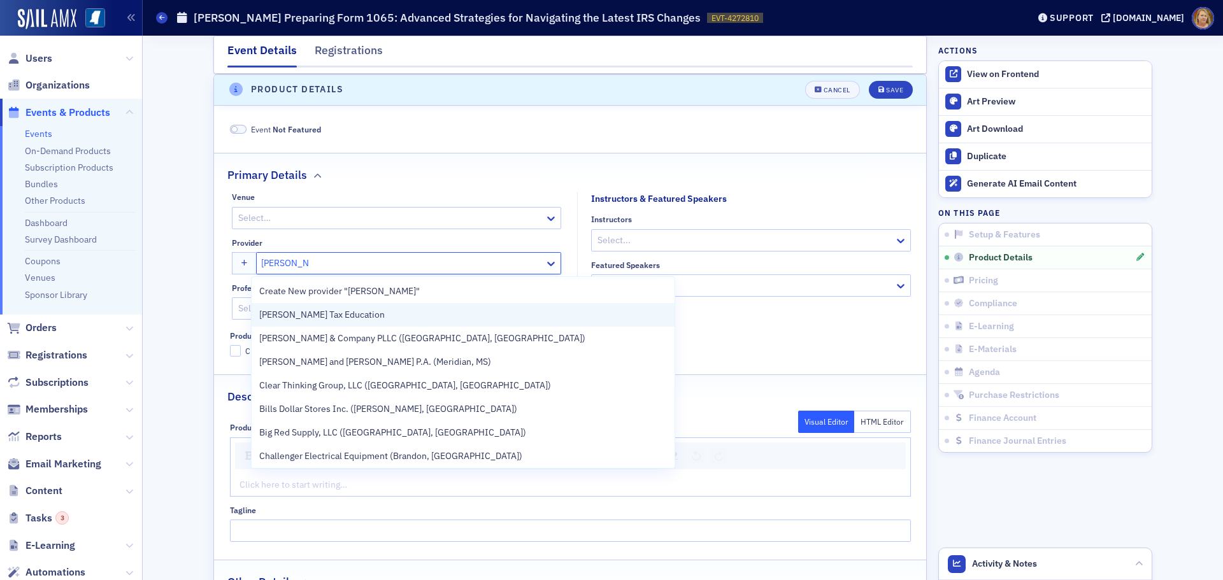
click at [327, 311] on span "[PERSON_NAME] Tax Education" at bounding box center [321, 314] width 125 height 13
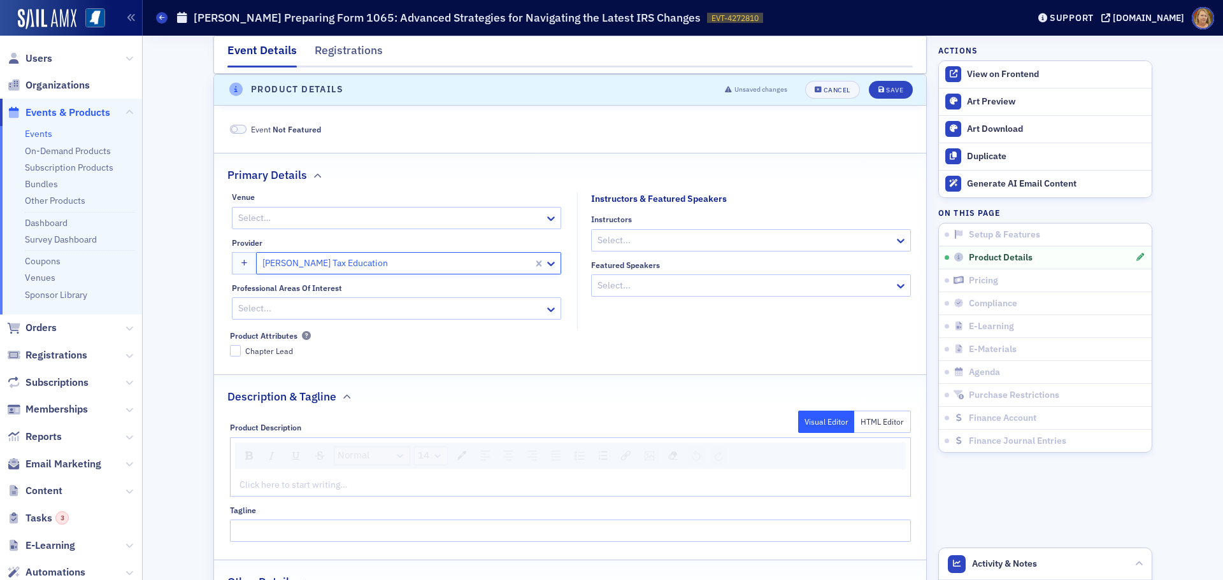
click at [601, 239] on div at bounding box center [744, 240] width 297 height 16
click at [596, 244] on input "Instructors" at bounding box center [597, 240] width 2 height 13
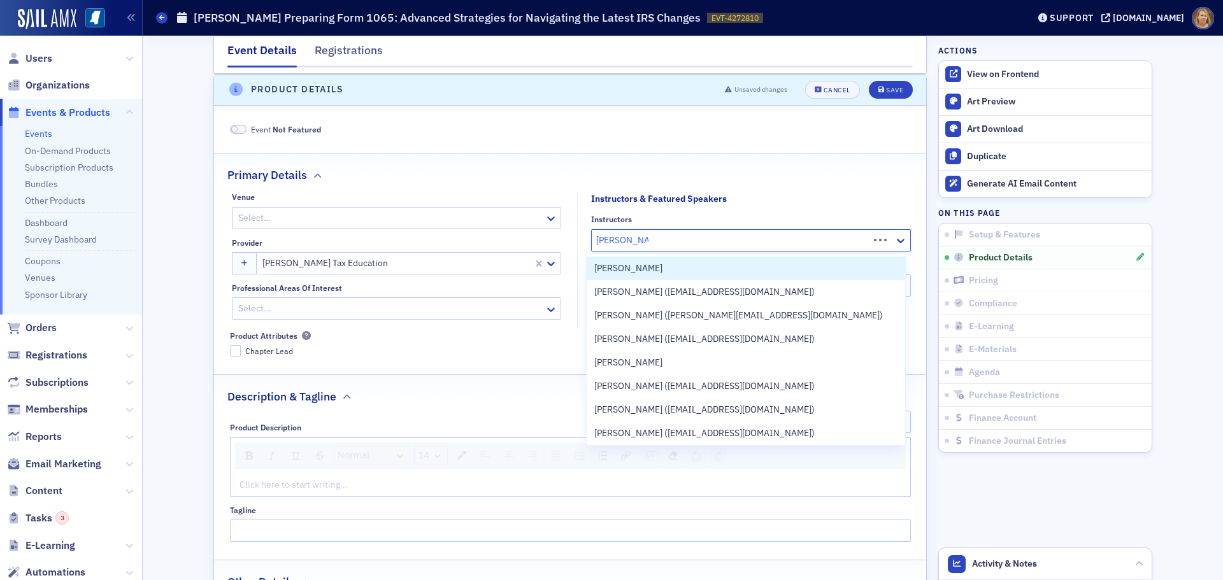
type input "George Kout"
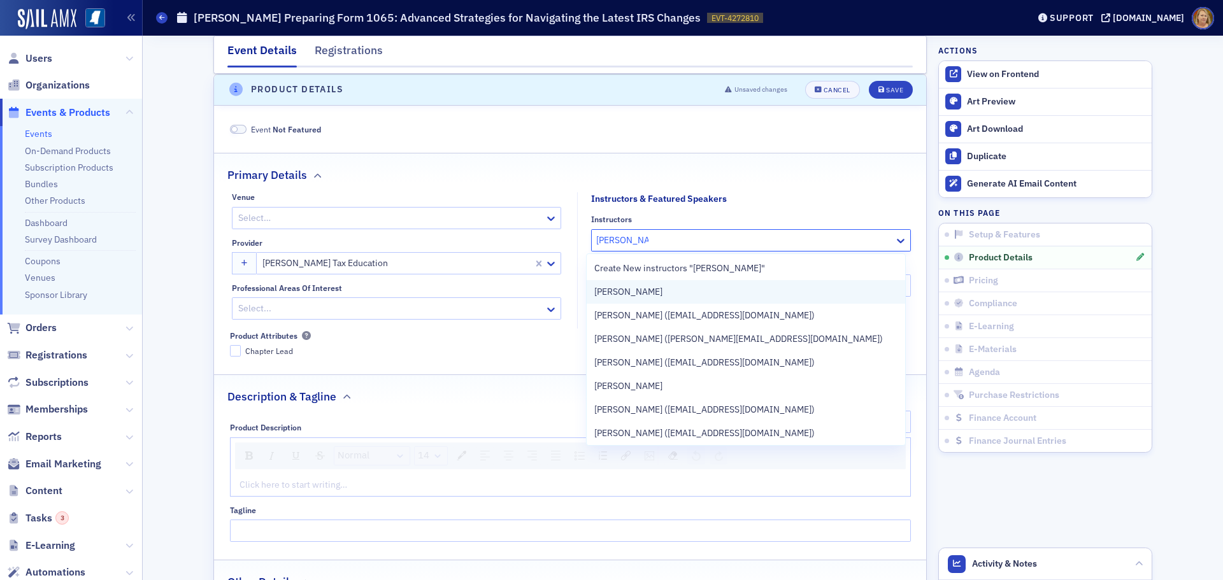
click at [608, 289] on span "George Koutelieris" at bounding box center [628, 291] width 68 height 13
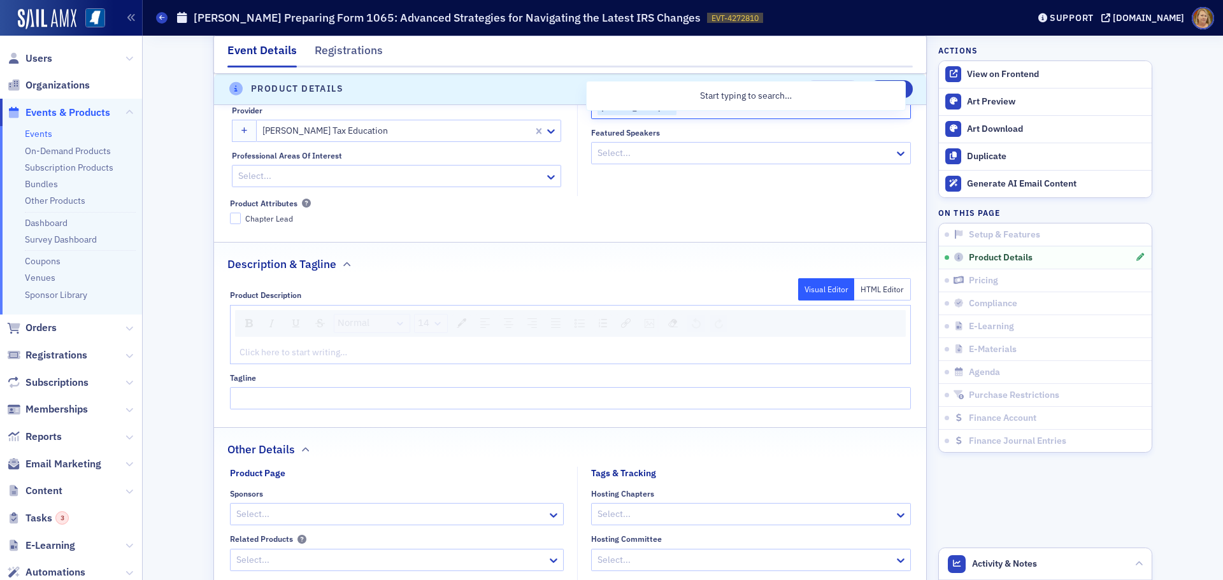
scroll to position [704, 0]
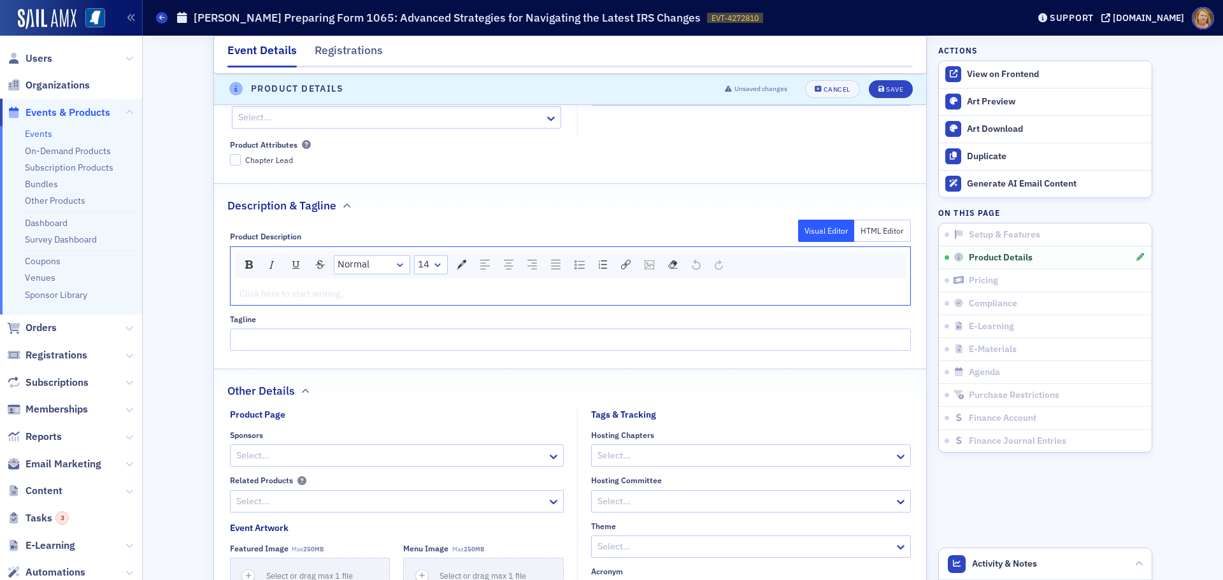
click at [310, 296] on div "rdw-editor" at bounding box center [570, 293] width 661 height 13
click at [241, 294] on div "rdw-editor" at bounding box center [570, 293] width 661 height 13
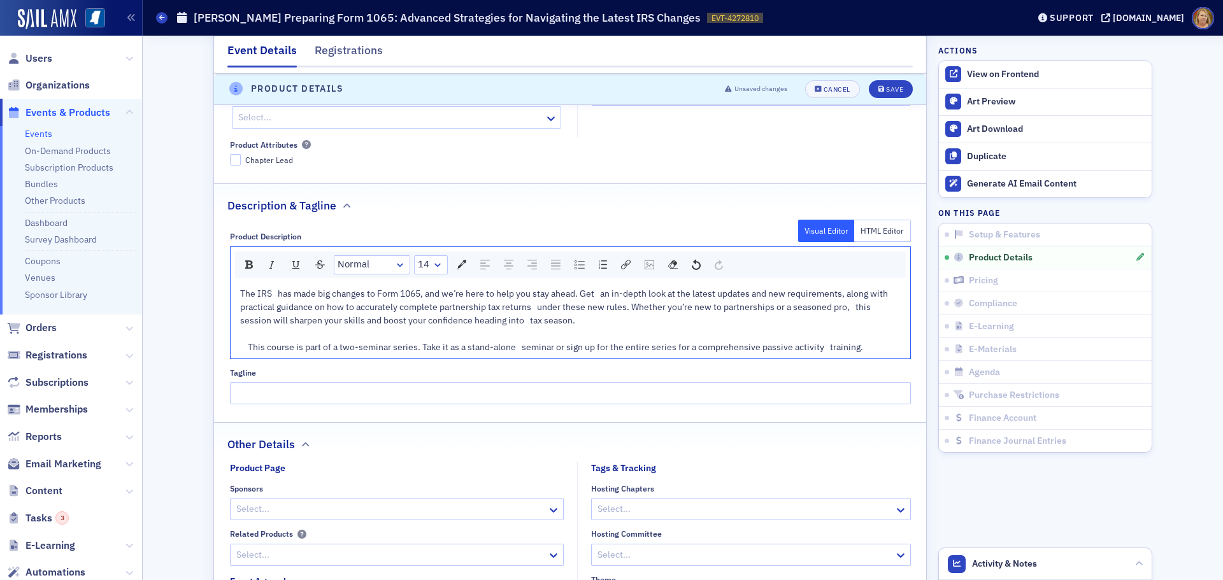
click at [245, 346] on span "The IRS has made big changes to Form 1065, and we’re here to help you stay ahea…" at bounding box center [566, 320] width 653 height 65
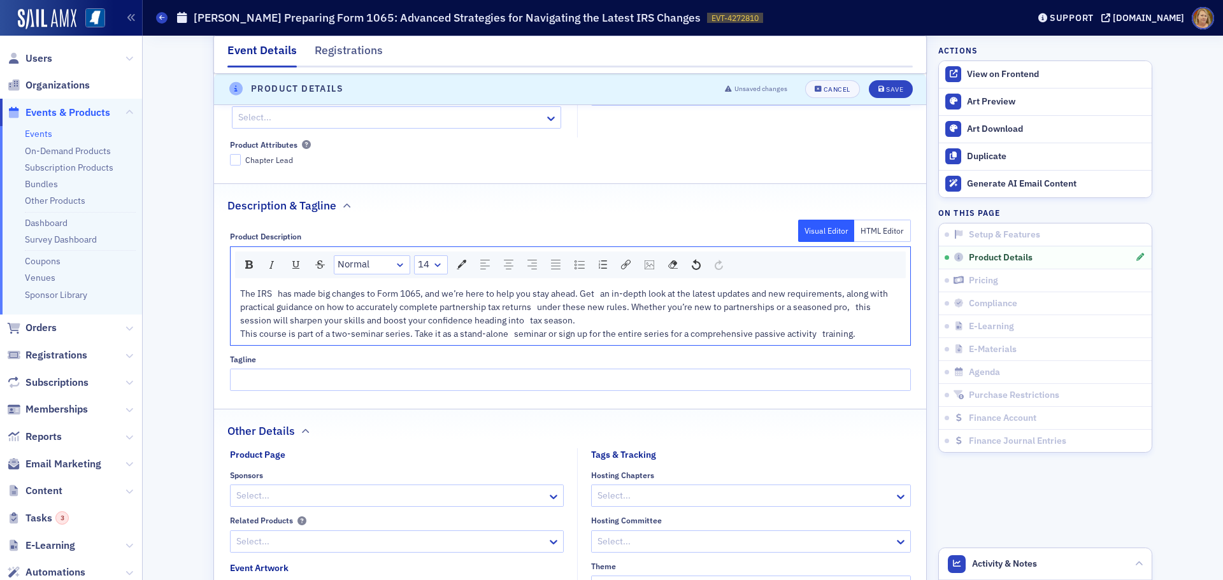
click at [525, 320] on span "The IRS has made big changes to Form 1065, and we’re here to help you stay ahea…" at bounding box center [566, 314] width 653 height 52
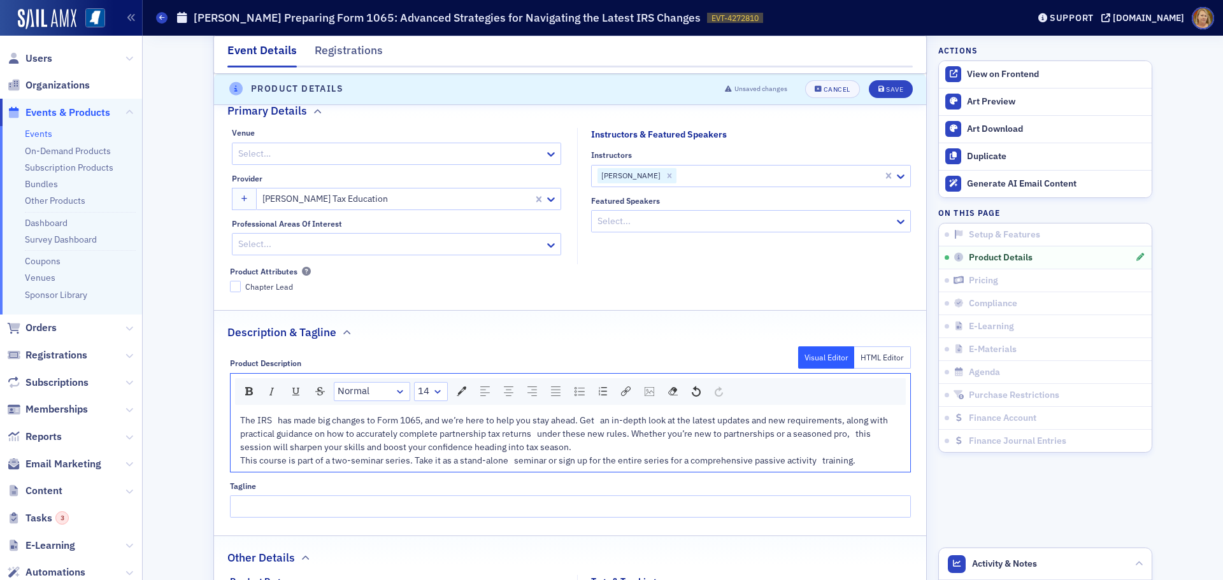
scroll to position [577, 0]
click at [878, 87] on icon "submit" at bounding box center [881, 89] width 6 height 7
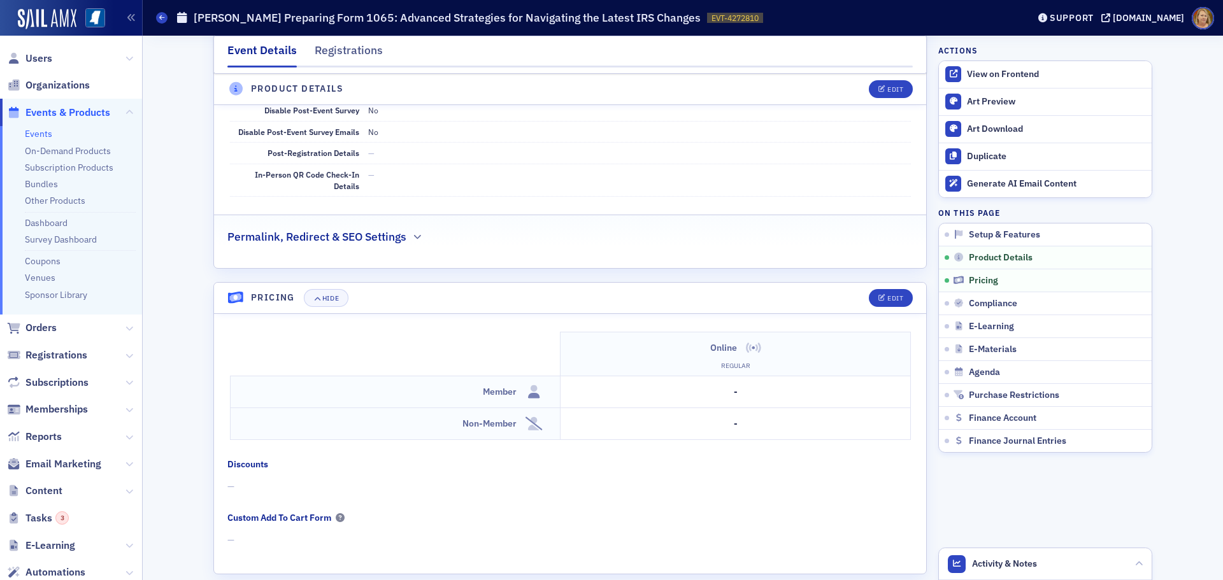
scroll to position [1150, 0]
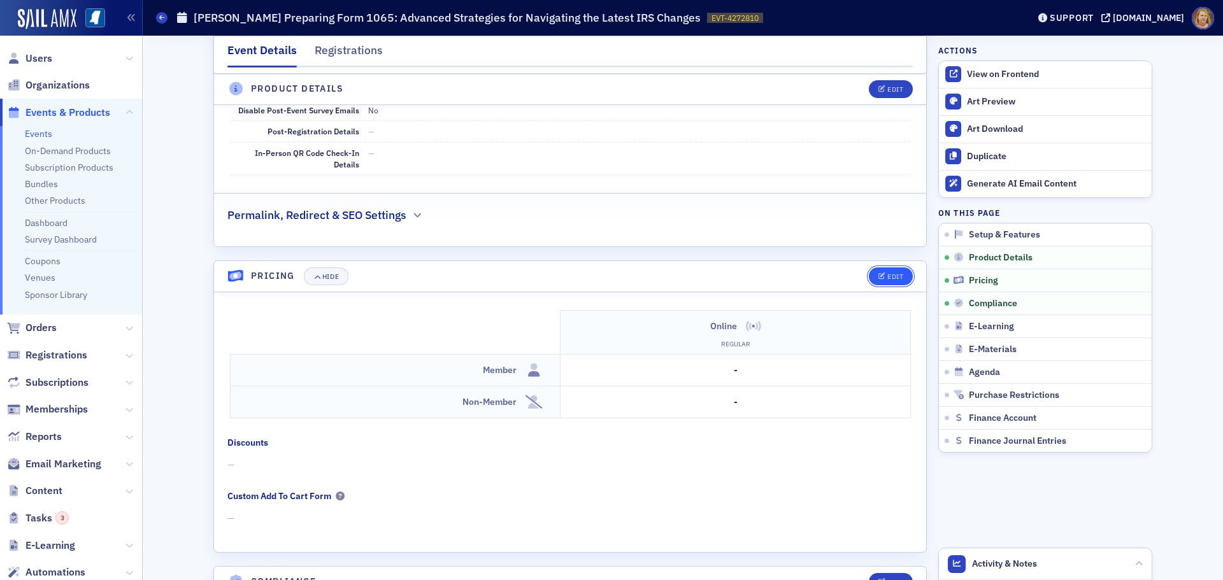
click at [887, 277] on div "Edit" at bounding box center [895, 276] width 16 height 7
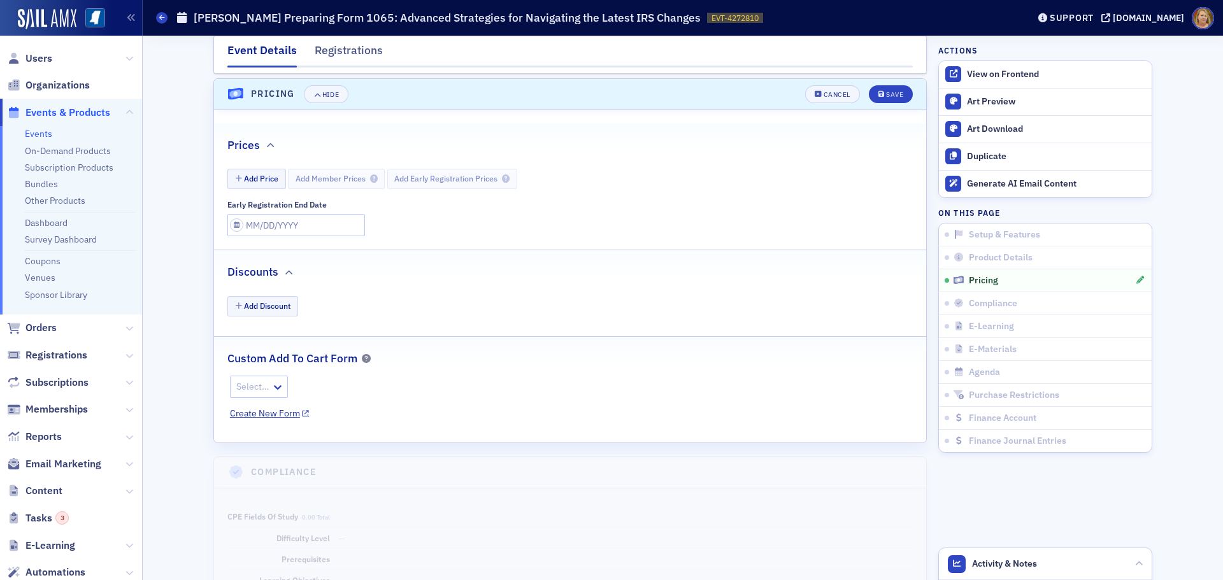
scroll to position [1337, 0]
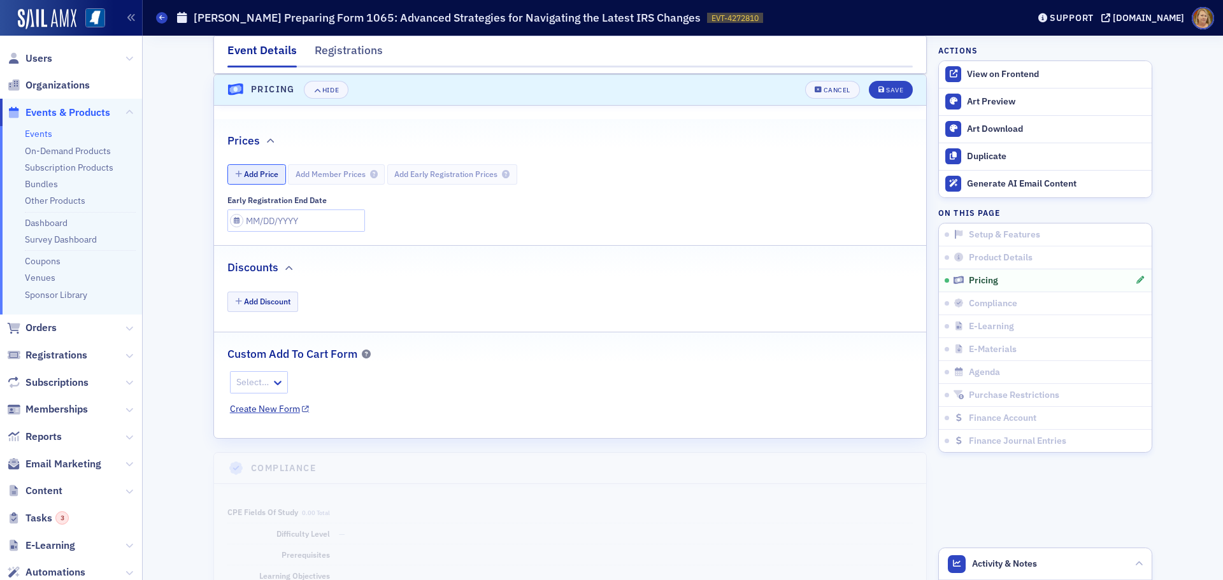
click at [238, 178] on button "Add Price" at bounding box center [256, 174] width 59 height 20
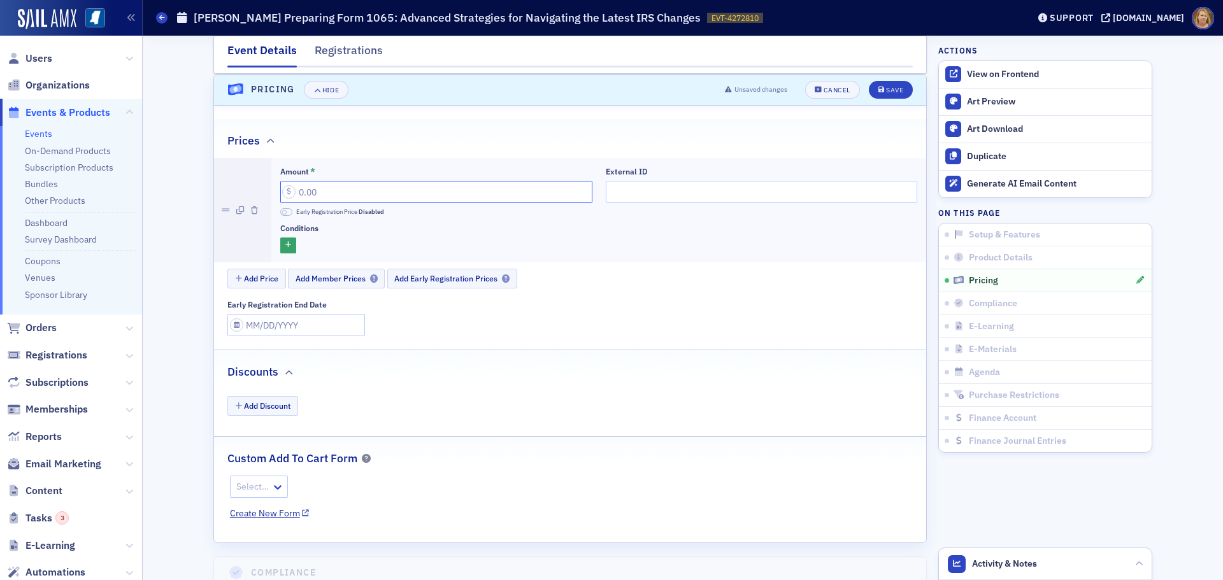
click at [295, 192] on input "Amount *" at bounding box center [436, 192] width 312 height 22
type input "149.00"
click at [264, 279] on button "Add Price" at bounding box center [256, 279] width 59 height 20
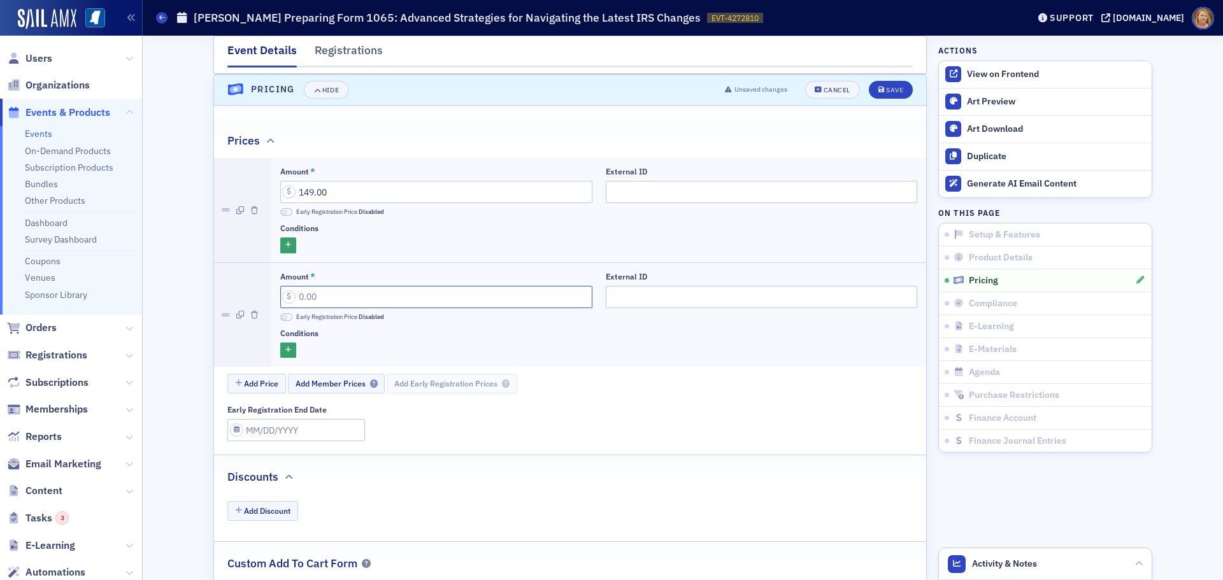
click at [297, 294] on input "Amount *" at bounding box center [436, 297] width 312 height 22
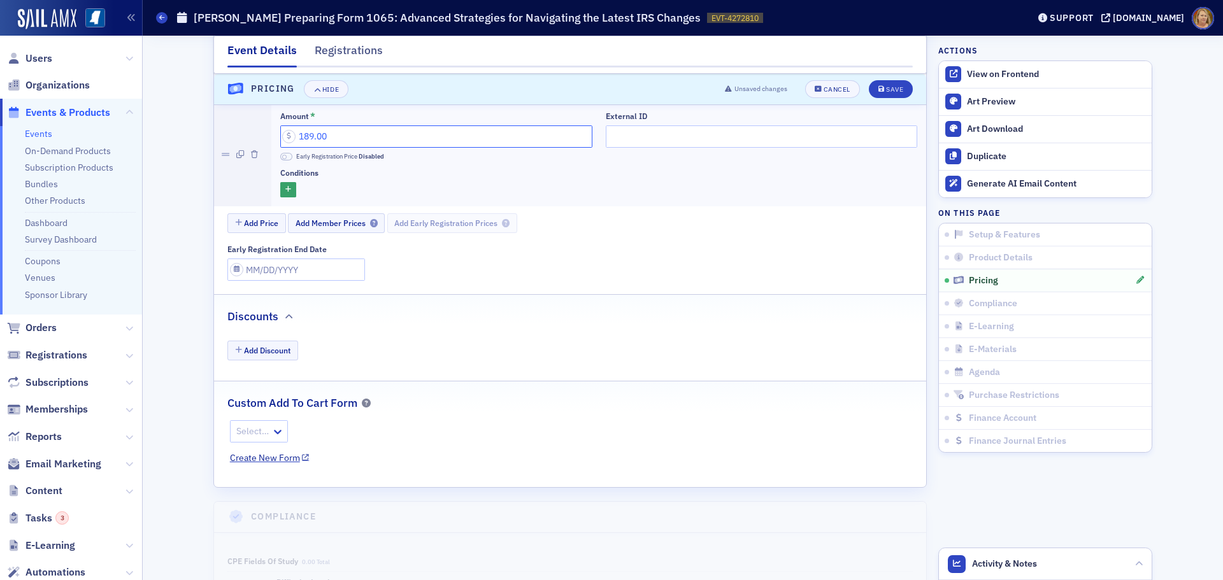
scroll to position [1528, 0]
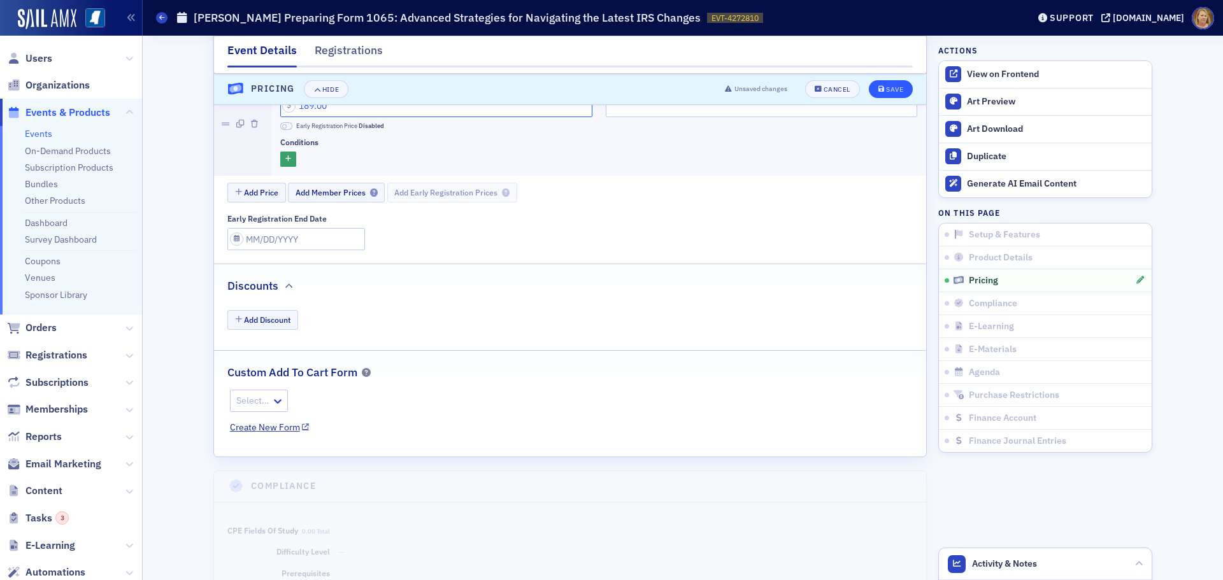
type input "189.00"
click at [886, 90] on div "Save" at bounding box center [894, 89] width 17 height 7
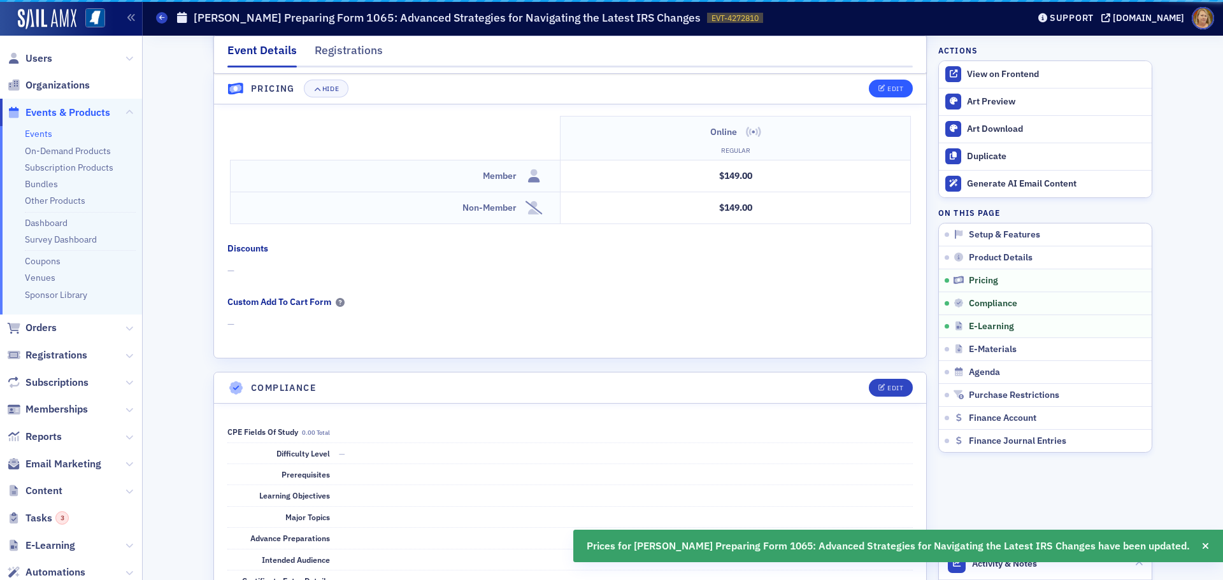
scroll to position [1289, 0]
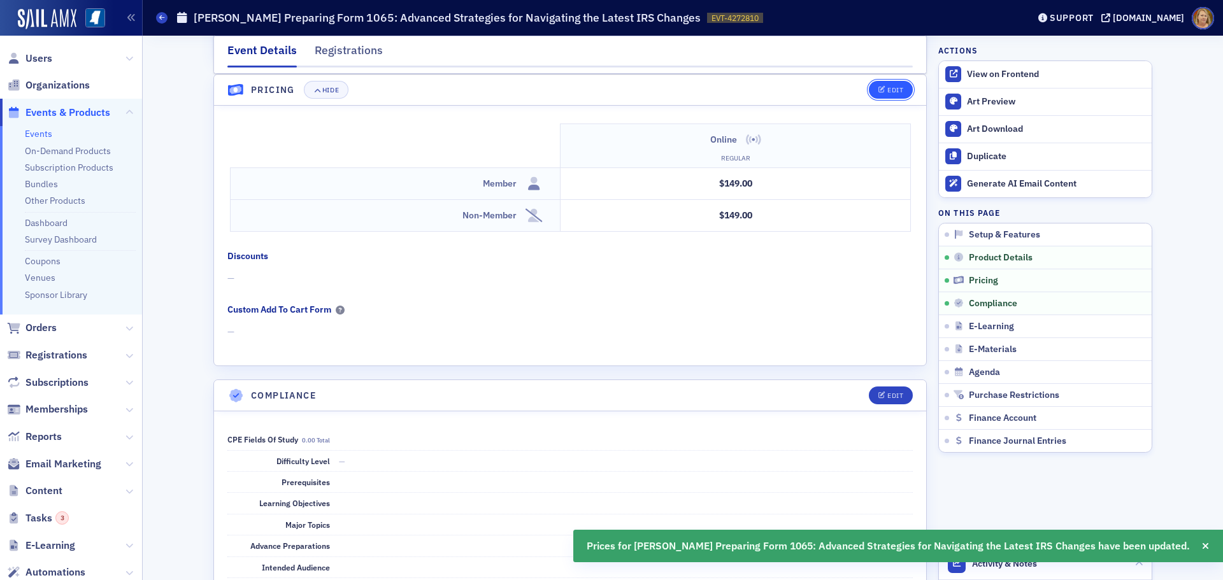
click at [893, 92] on div "Edit" at bounding box center [895, 90] width 16 height 7
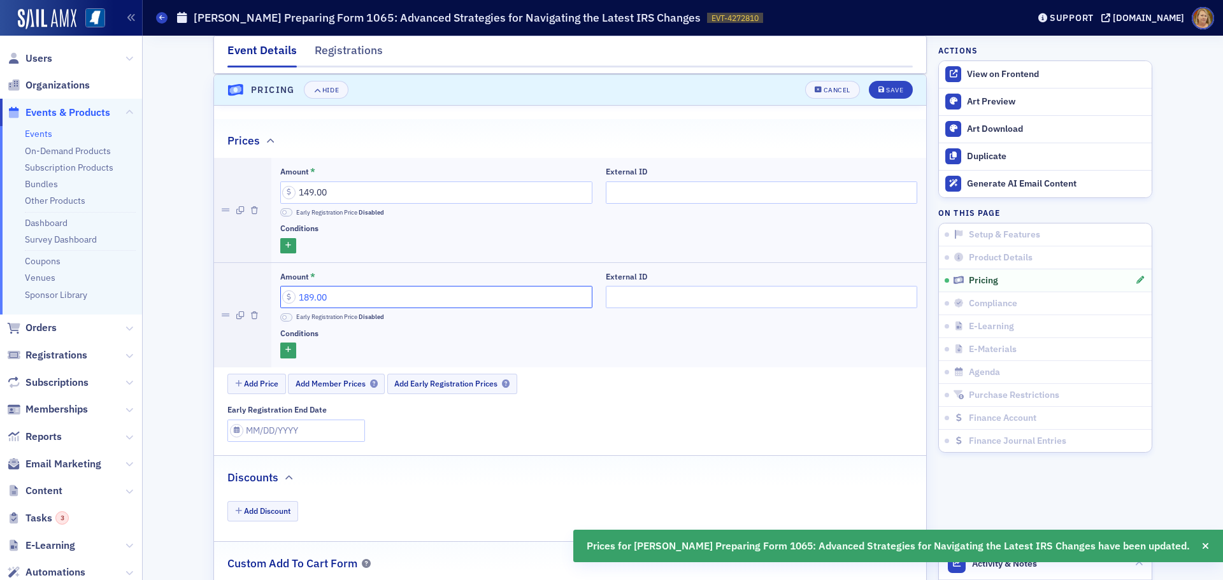
click at [350, 300] on input "189.00" at bounding box center [436, 297] width 312 height 22
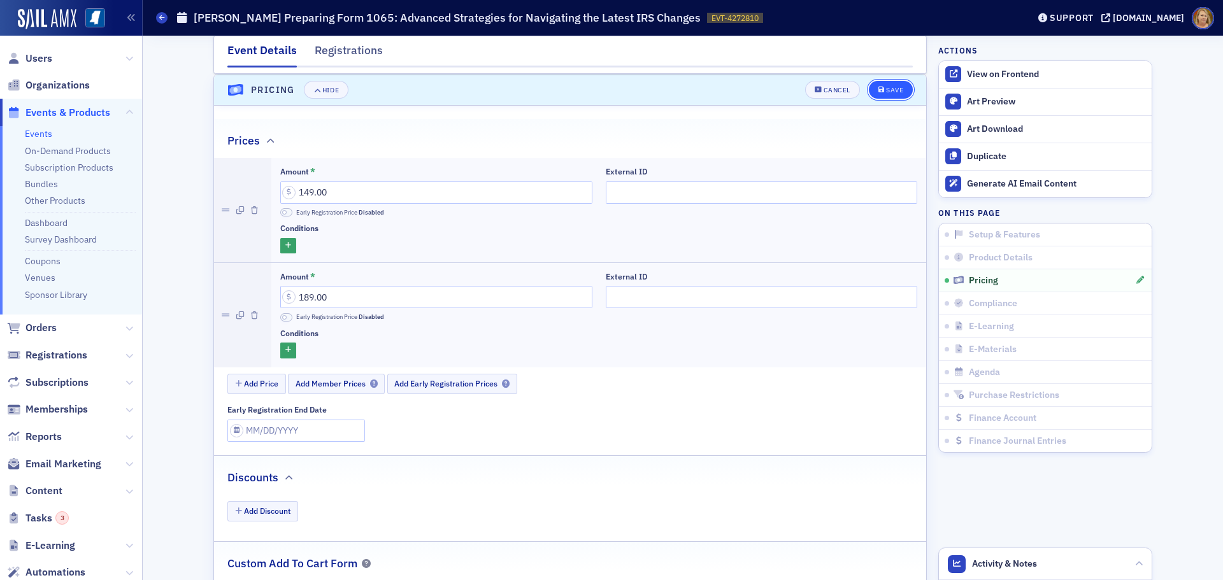
click at [879, 87] on icon "submit" at bounding box center [881, 90] width 6 height 7
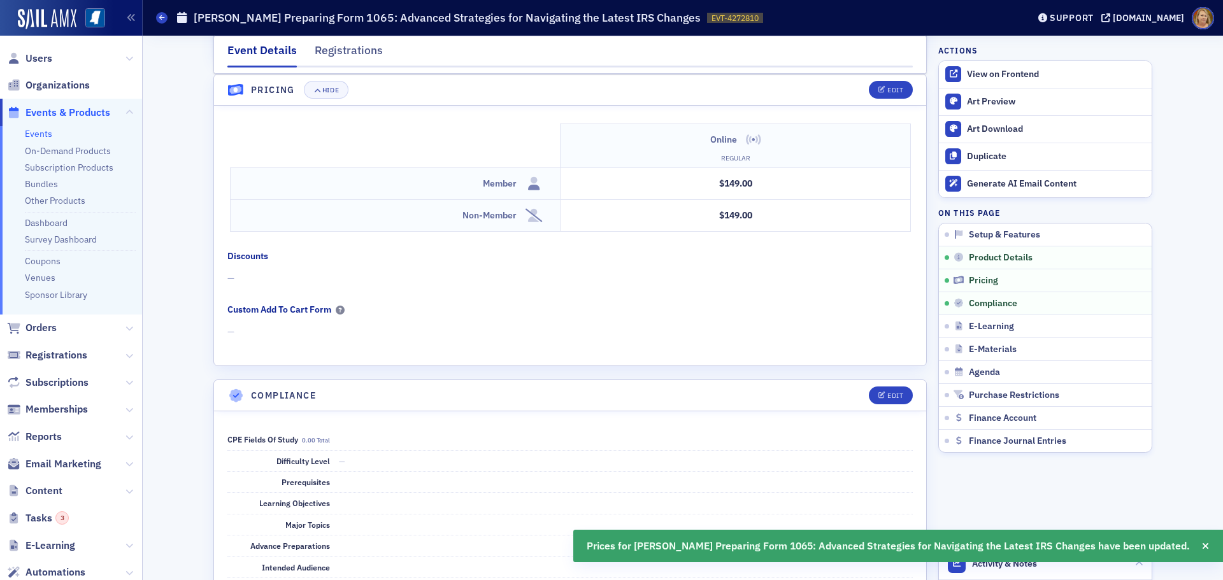
click at [564, 216] on td "$149.00" at bounding box center [736, 216] width 350 height 32
click at [887, 92] on div "Edit" at bounding box center [895, 90] width 16 height 7
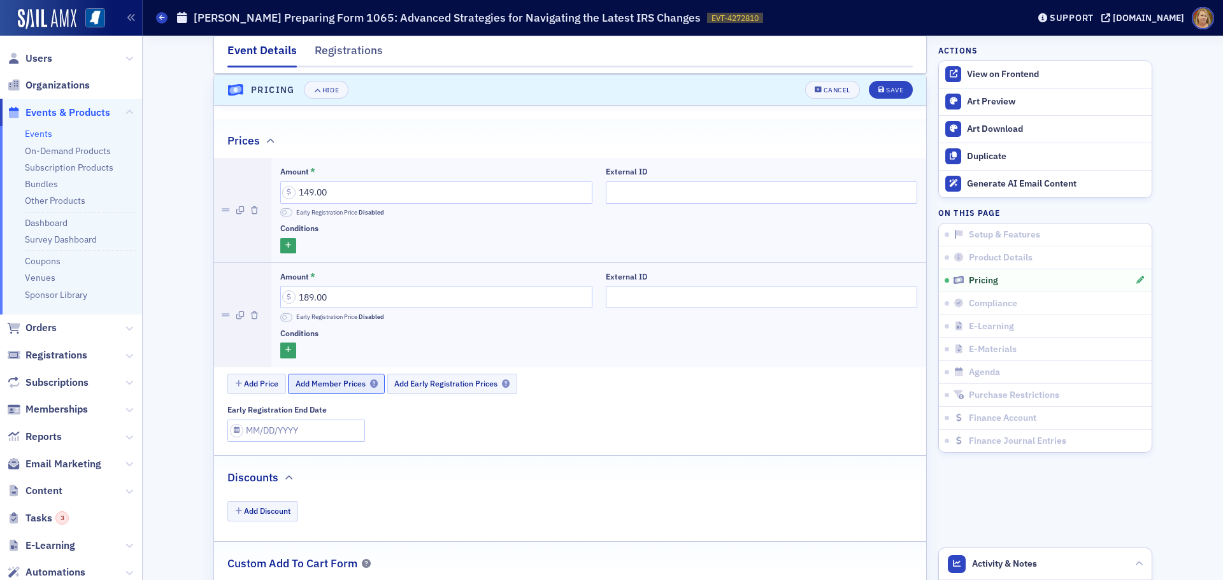
click at [317, 387] on span "Add Member Prices" at bounding box center [337, 384] width 82 height 10
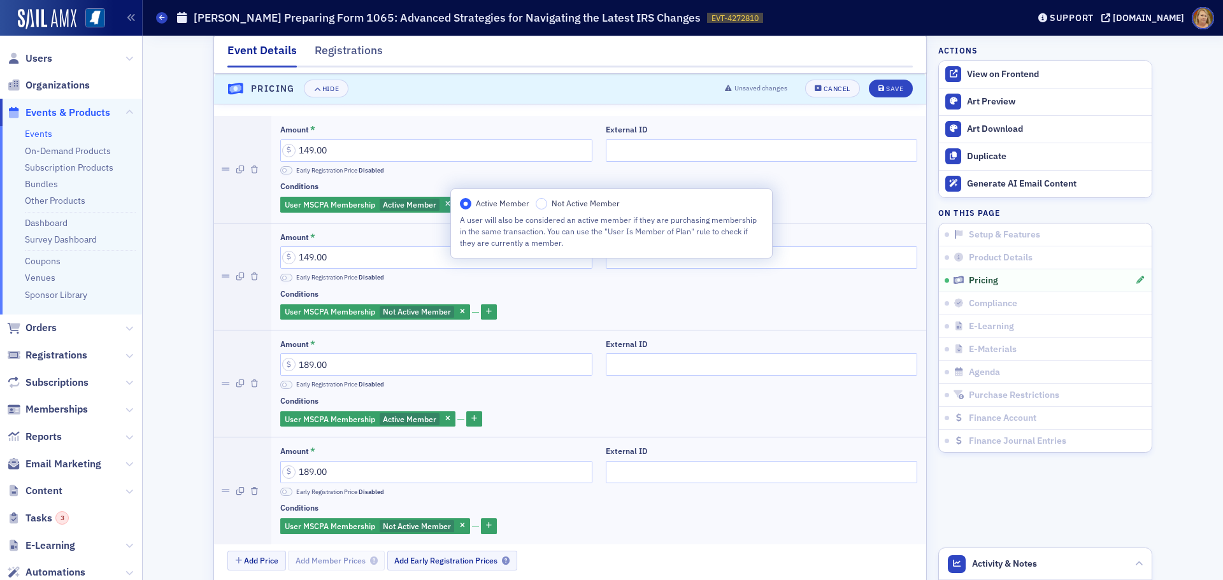
scroll to position [1352, 0]
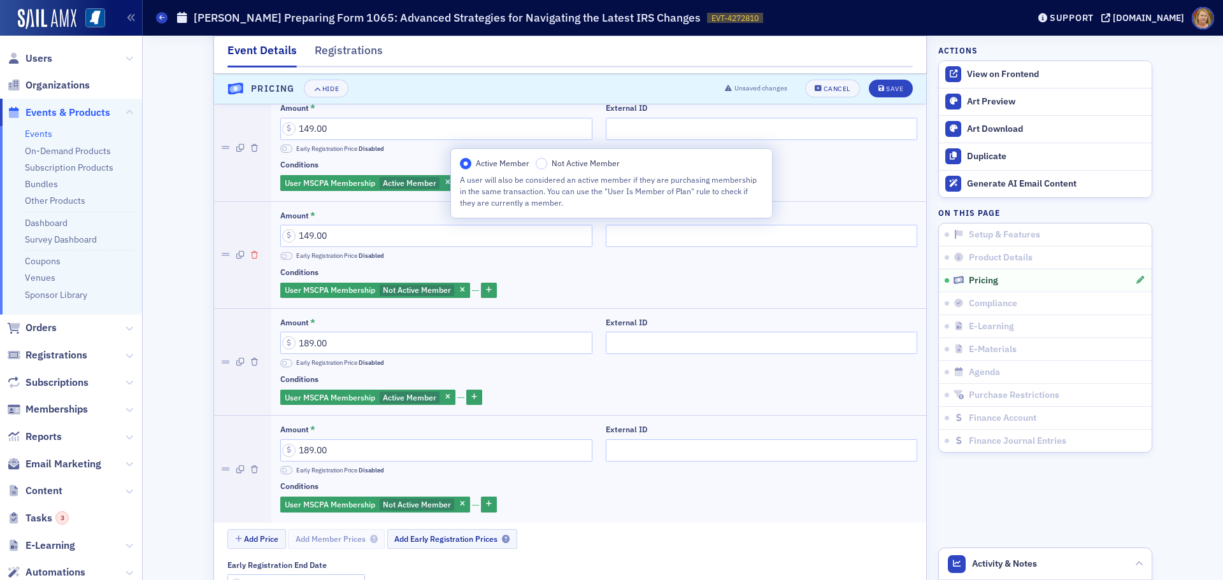
click at [251, 255] on icon "button" at bounding box center [254, 256] width 7 height 8
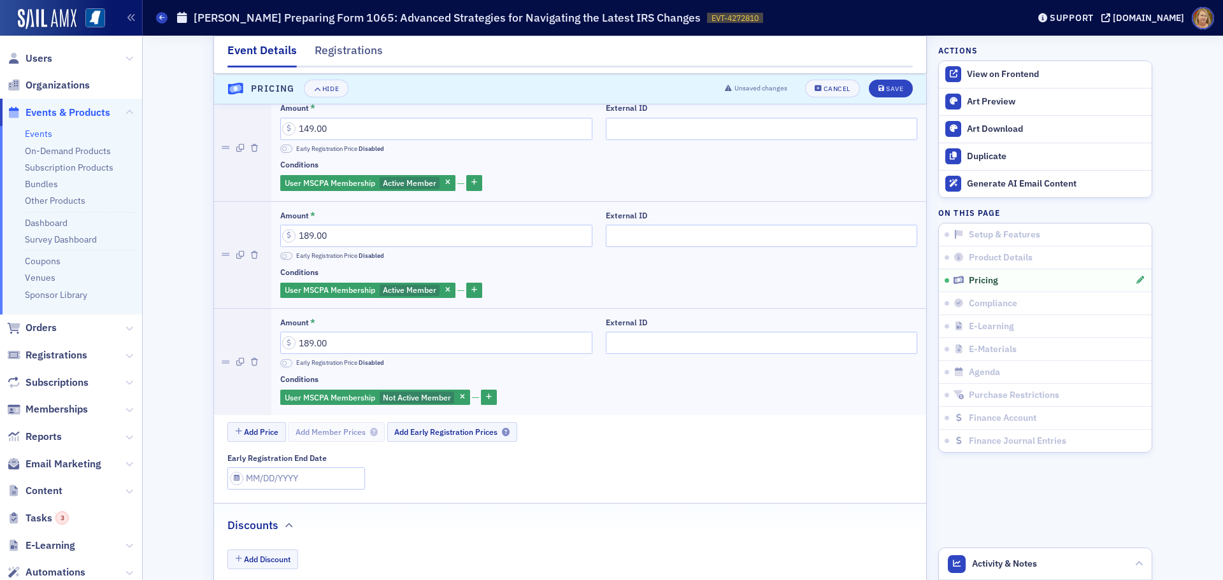
click at [251, 255] on icon "button" at bounding box center [254, 256] width 7 height 8
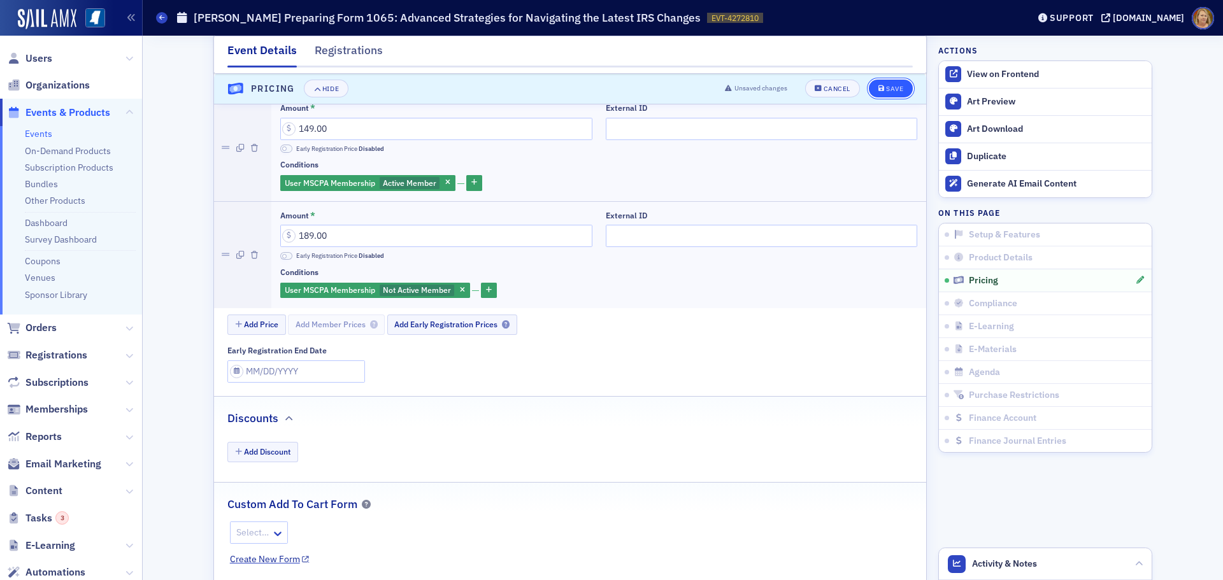
click at [889, 91] on div "Save" at bounding box center [894, 89] width 17 height 7
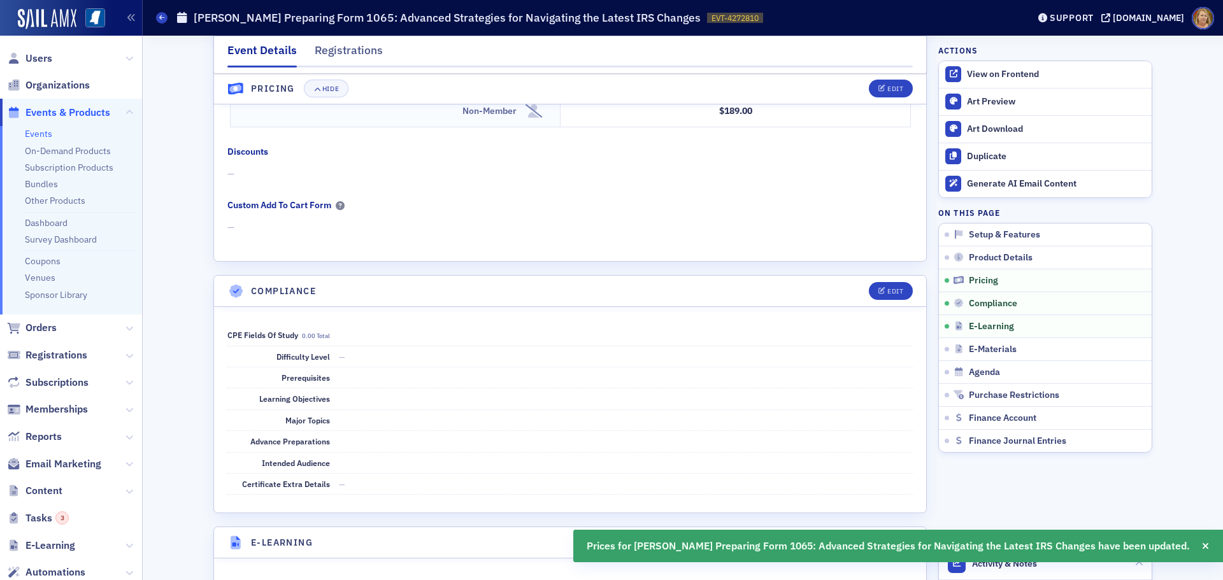
scroll to position [1416, 0]
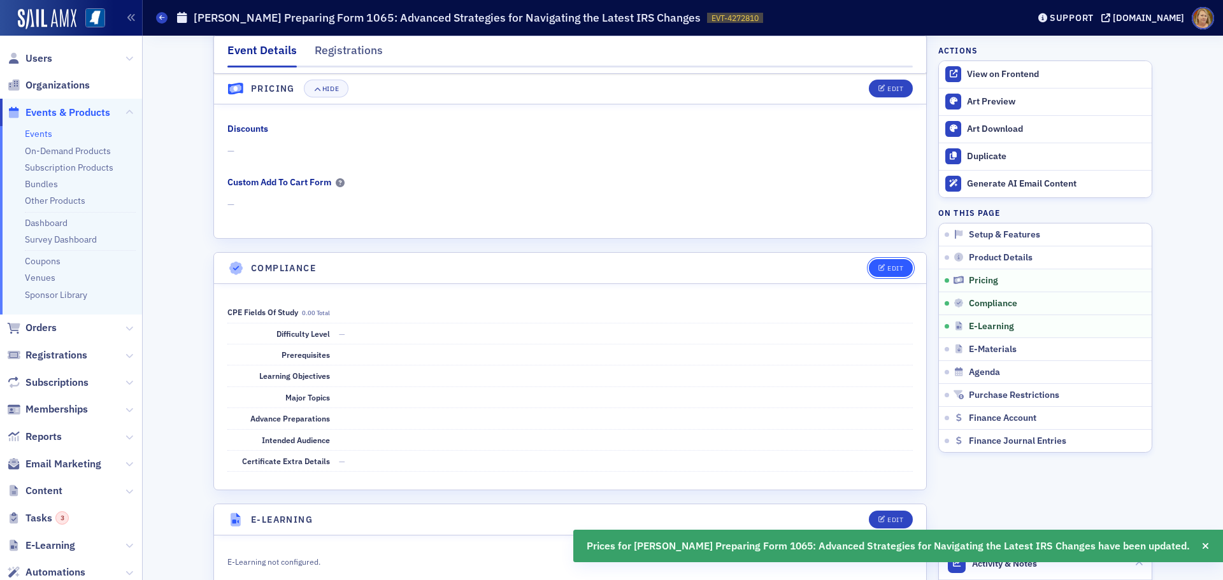
click at [875, 264] on button "Edit" at bounding box center [891, 268] width 44 height 18
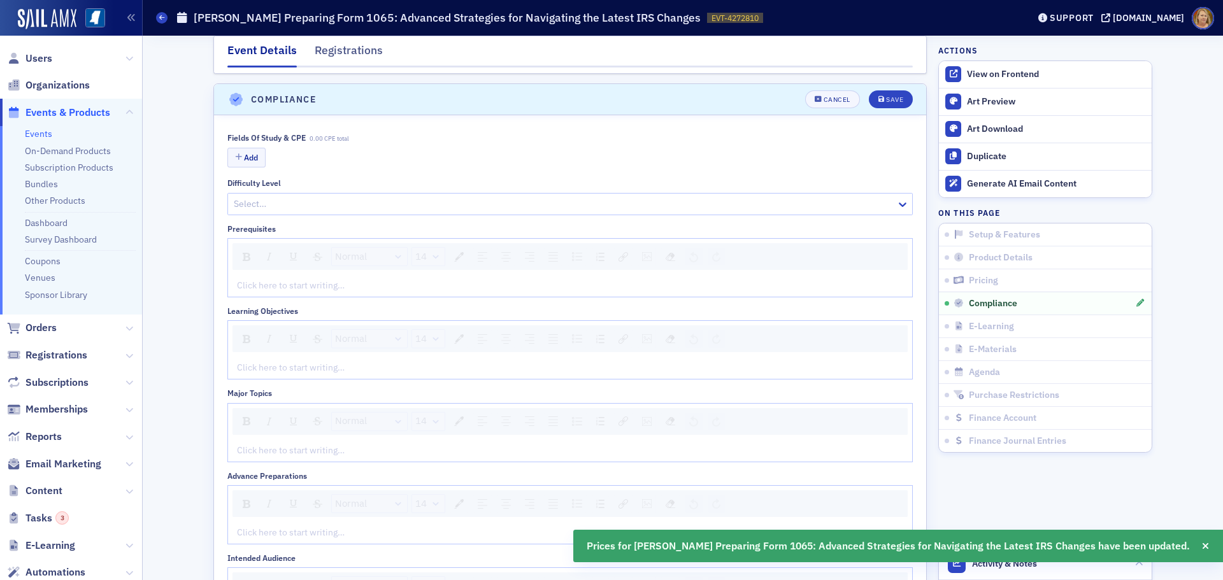
scroll to position [1594, 0]
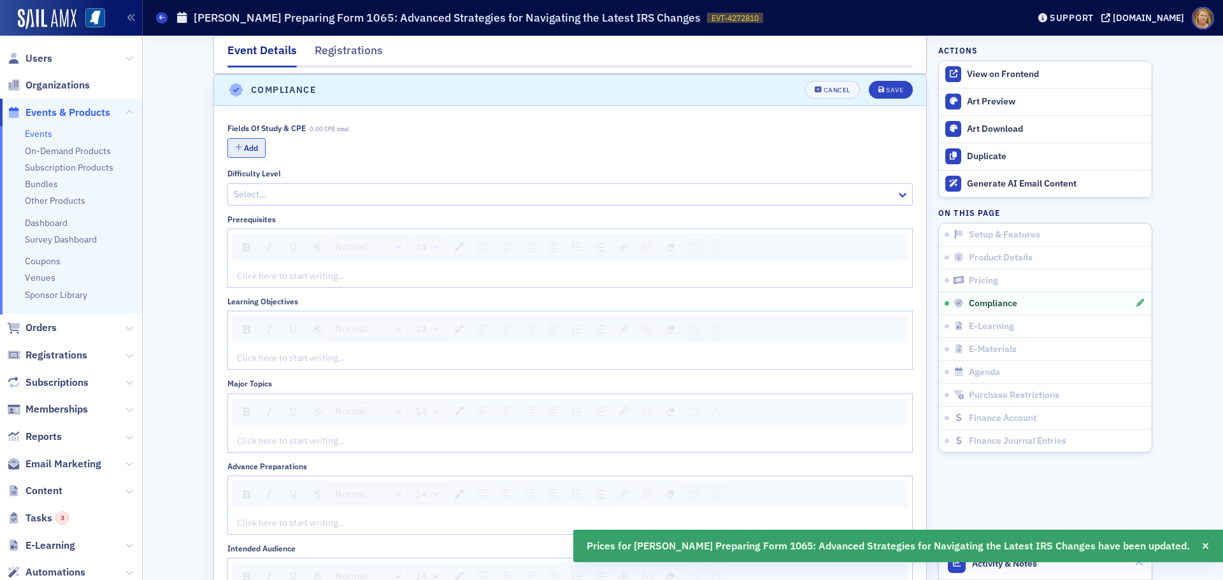
click at [246, 149] on button "Add" at bounding box center [246, 148] width 38 height 20
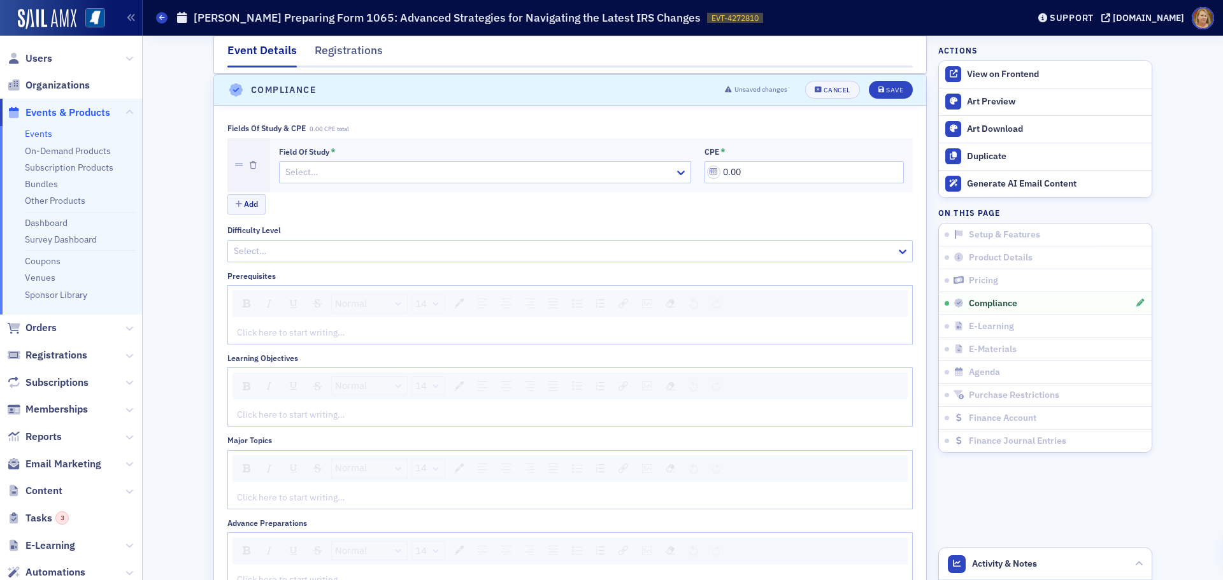
click at [285, 166] on div at bounding box center [478, 172] width 389 height 16
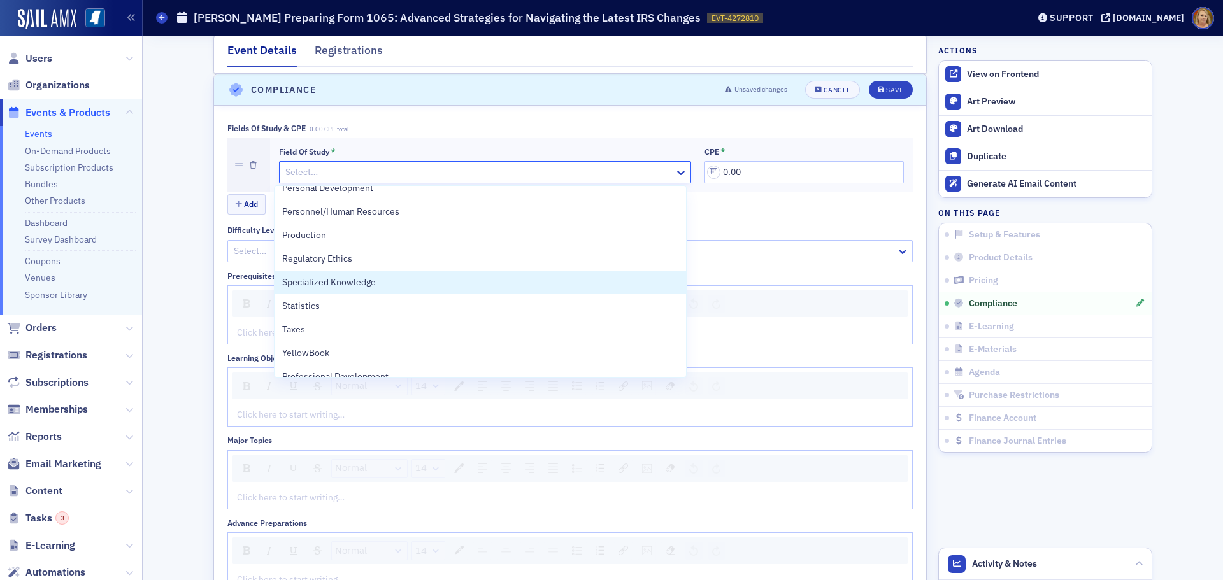
scroll to position [382, 0]
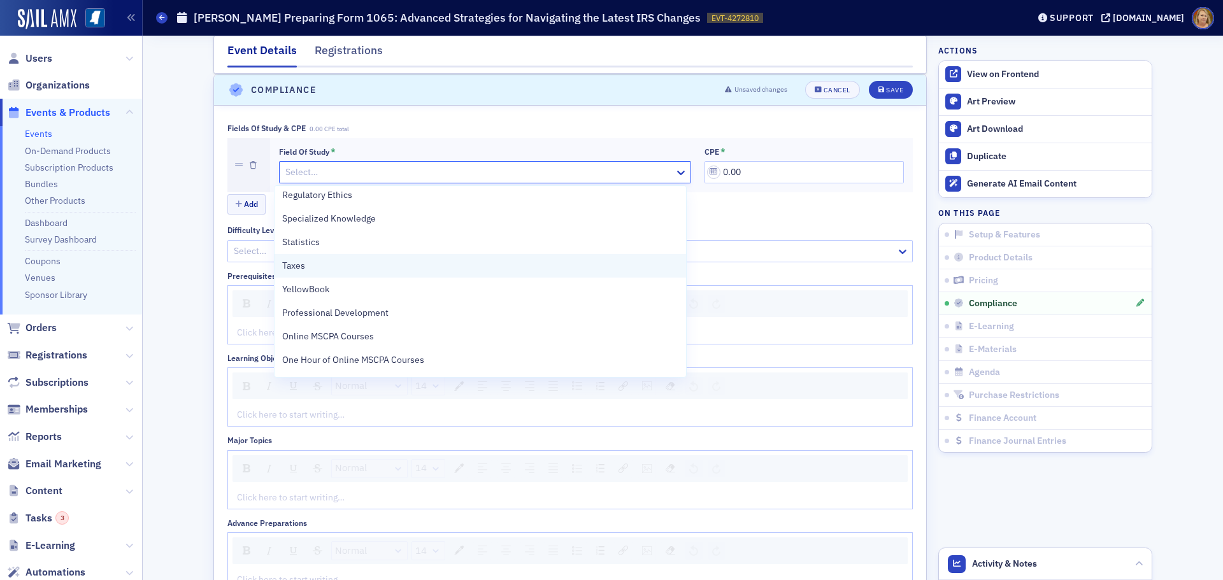
click at [349, 266] on div "Taxes" at bounding box center [480, 265] width 396 height 13
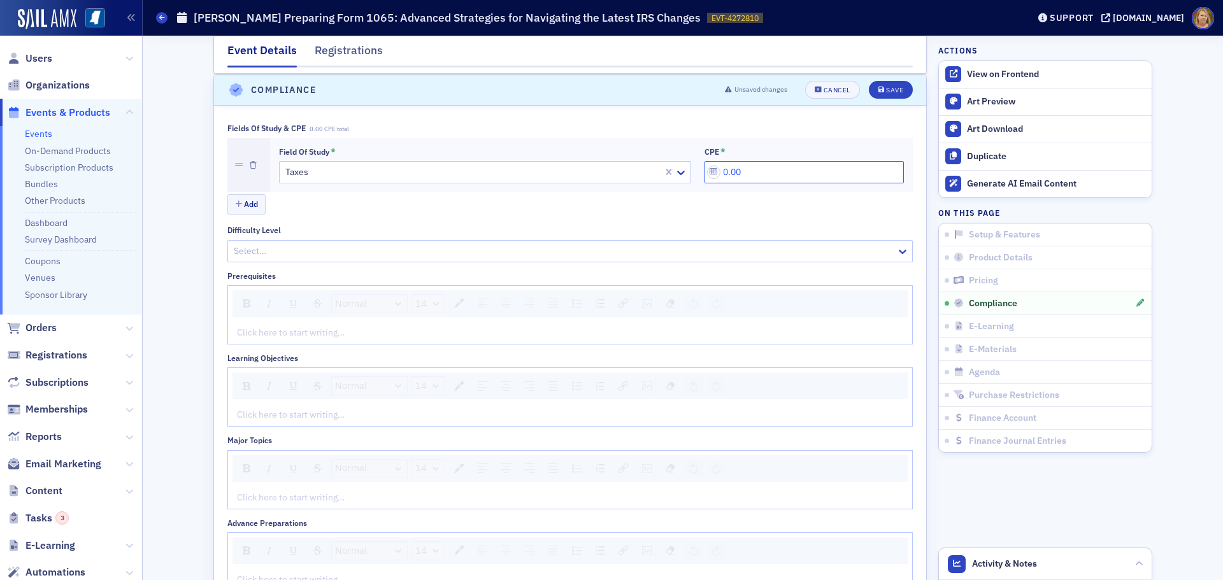
click at [716, 173] on input "0.00" at bounding box center [803, 172] width 199 height 22
type input "4.00"
click at [281, 332] on div "rdw-editor" at bounding box center [571, 332] width 666 height 13
click at [271, 422] on div "rdw-editor" at bounding box center [571, 414] width 666 height 13
click at [253, 415] on div "rdw-editor" at bounding box center [571, 414] width 666 height 13
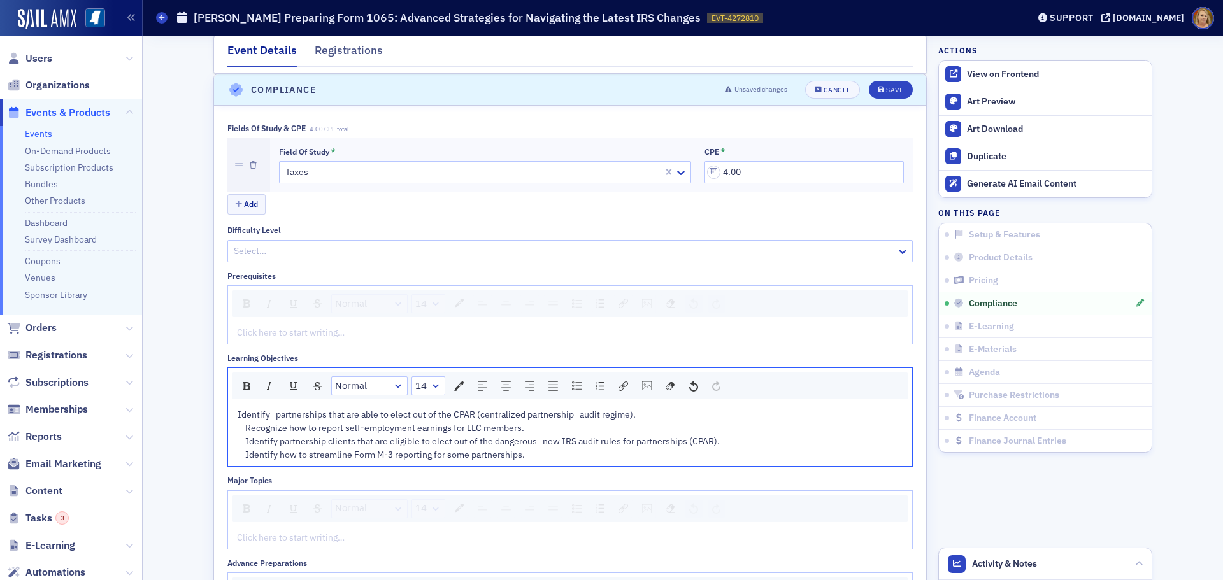
click at [242, 428] on span "Identify partnerships that are able to elect out of the CPAR (centralized partn…" at bounding box center [480, 435] width 484 height 52
click at [240, 439] on span "Identify partnerships that are able to elect out of the CPAR (centralized partn…" at bounding box center [480, 435] width 484 height 52
click at [241, 439] on span "Identify partnerships that are able to elect out of the CPAR (centralized partn…" at bounding box center [480, 435] width 484 height 52
click at [241, 453] on span "Identify partnerships that are able to elect out of the CPAR (centralized partn…" at bounding box center [476, 435] width 476 height 52
click at [532, 443] on span "Identify partnerships that are able to elect out of the CPAR (centralized partn…" at bounding box center [476, 435] width 476 height 52
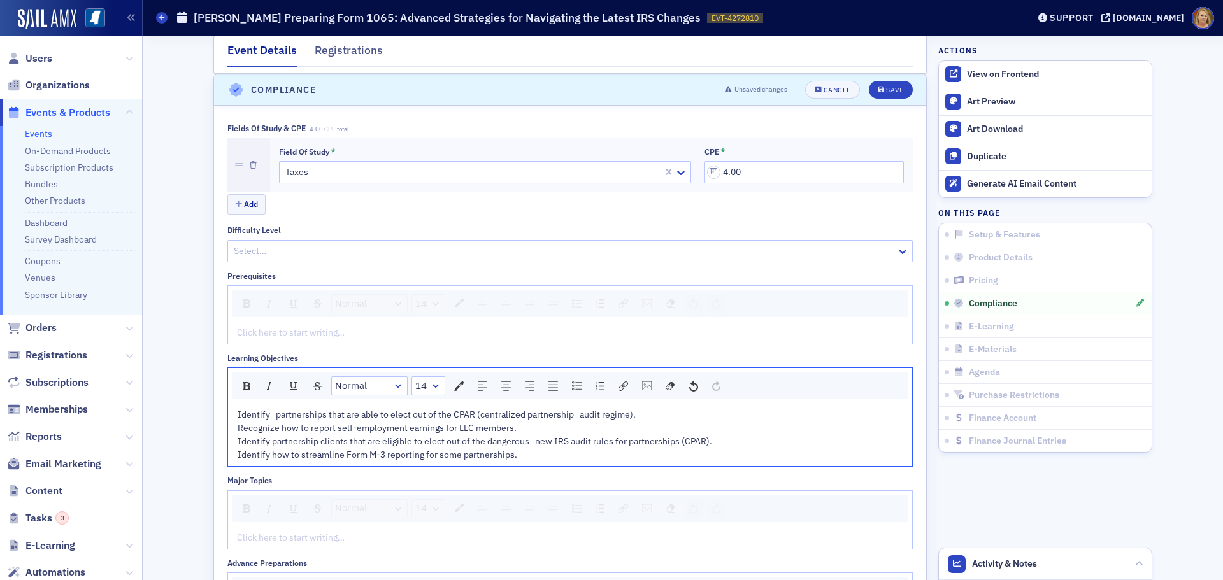
click at [529, 443] on span "Identify partnerships that are able to elect out of the CPAR (centralized partn…" at bounding box center [476, 435] width 476 height 52
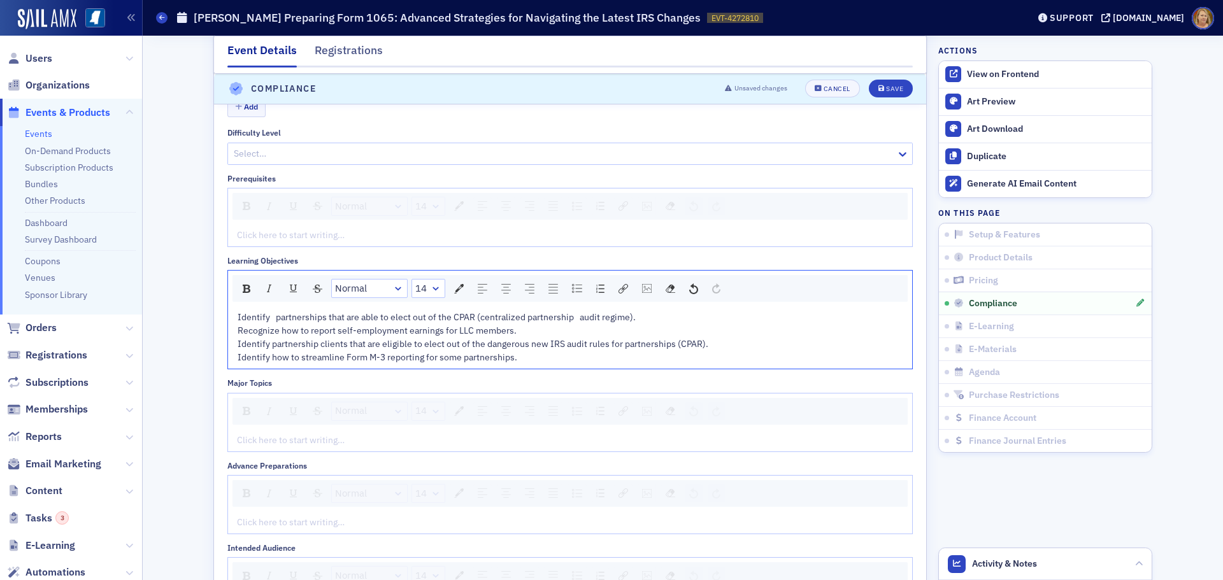
scroll to position [1722, 0]
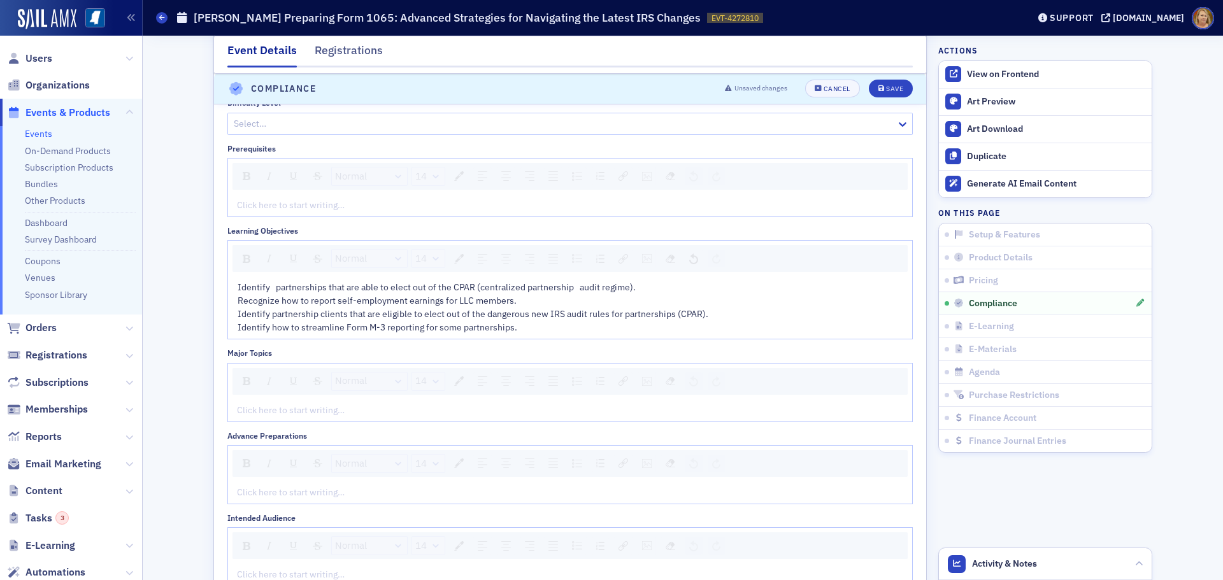
click at [231, 410] on div "Click here to start writing…" at bounding box center [570, 410] width 684 height 22
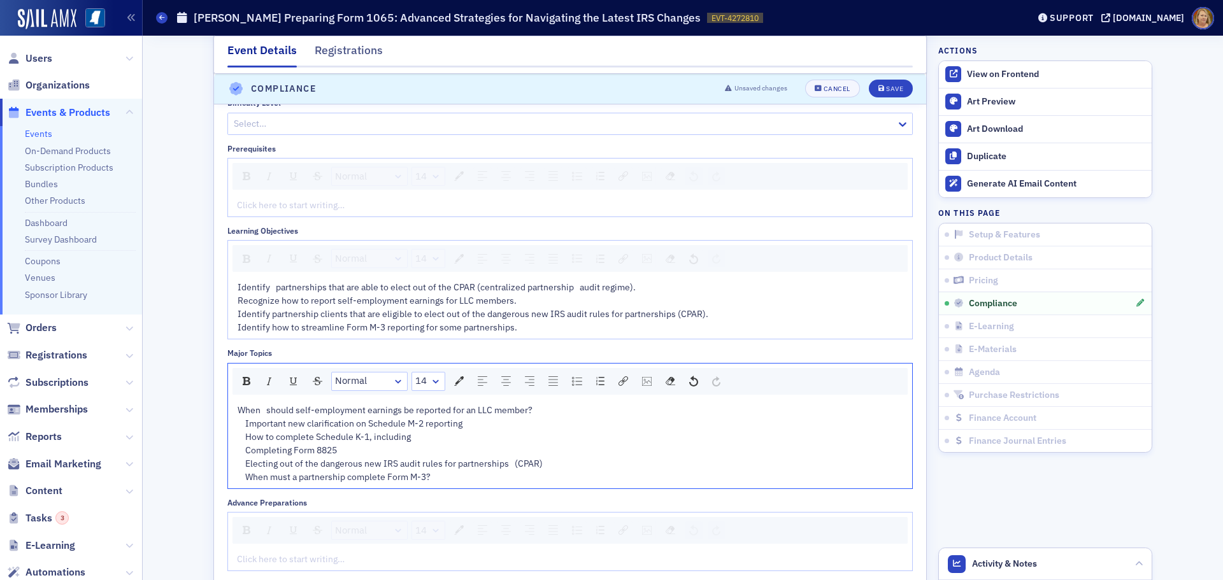
click at [241, 423] on span "When should self-employment earnings be reported for an LLC member? Important n…" at bounding box center [390, 443] width 305 height 78
click at [241, 433] on span "When should self-employment earnings be reported for an LLC member? Important n…" at bounding box center [390, 443] width 305 height 78
click at [243, 452] on span "When should self-employment earnings be reported for an LLC member? Important n…" at bounding box center [390, 443] width 305 height 78
click at [241, 466] on span "When should self-employment earnings be reported for an LLC member? Important n…" at bounding box center [390, 443] width 305 height 78
click at [242, 477] on span "When should self-employment earnings be reported for an LLC member? Important n…" at bounding box center [386, 443] width 297 height 78
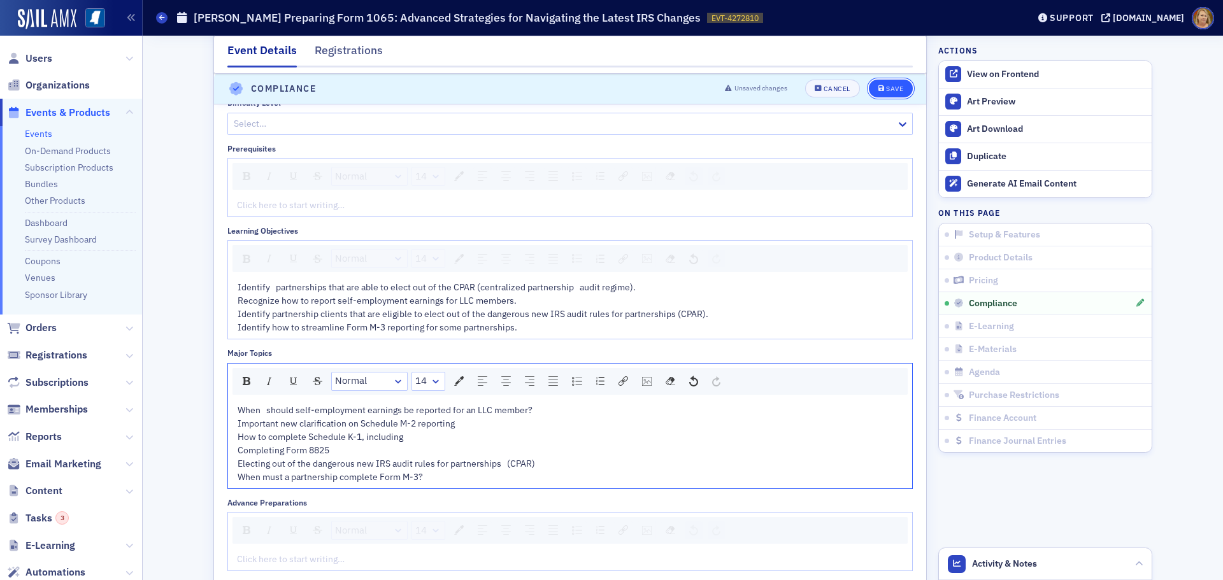
click at [886, 92] on div "Save" at bounding box center [894, 89] width 17 height 7
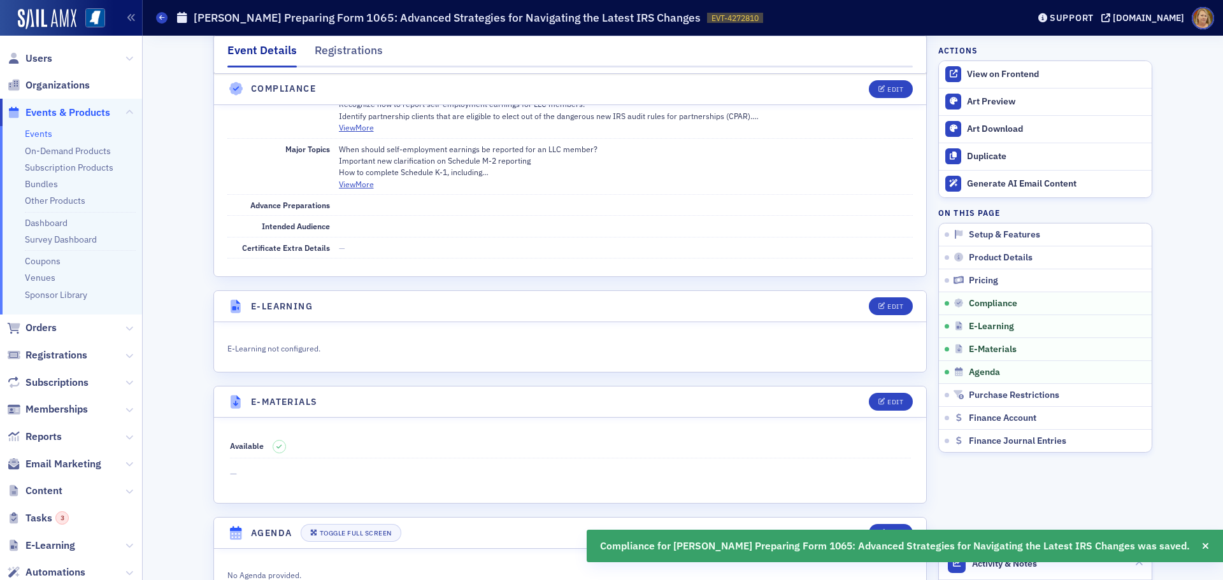
scroll to position [1674, 0]
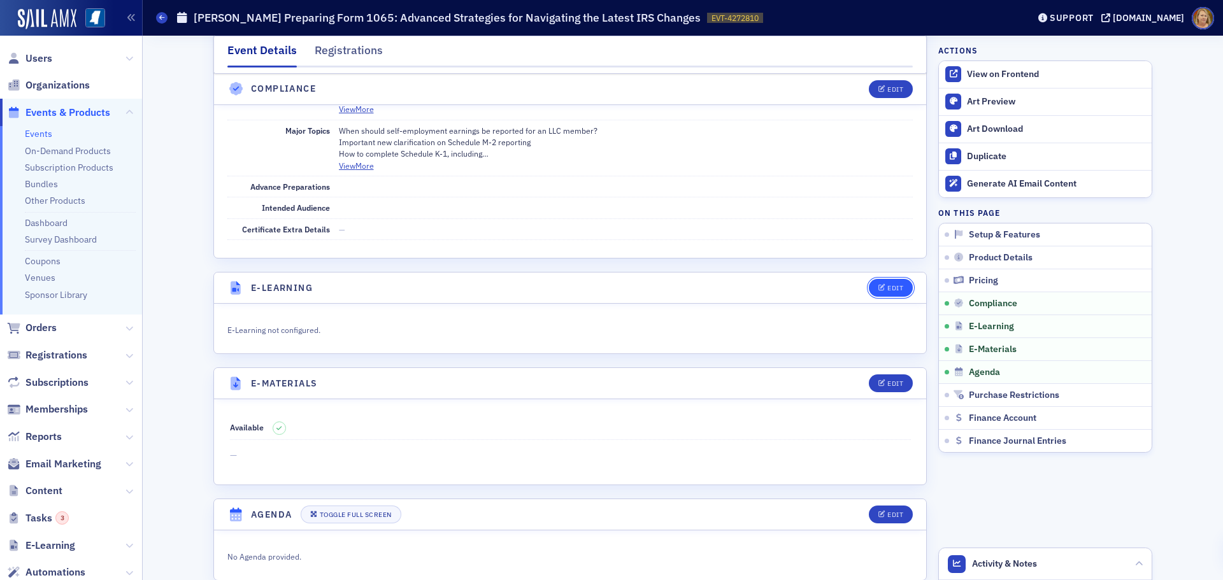
click at [892, 286] on div "Edit" at bounding box center [895, 288] width 16 height 7
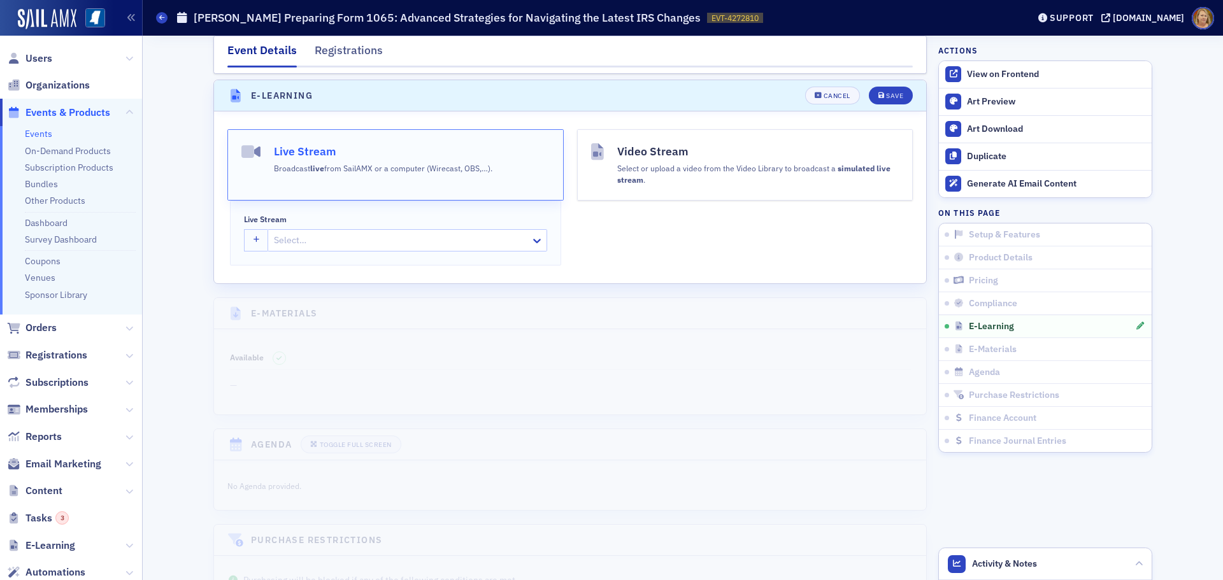
scroll to position [1872, 0]
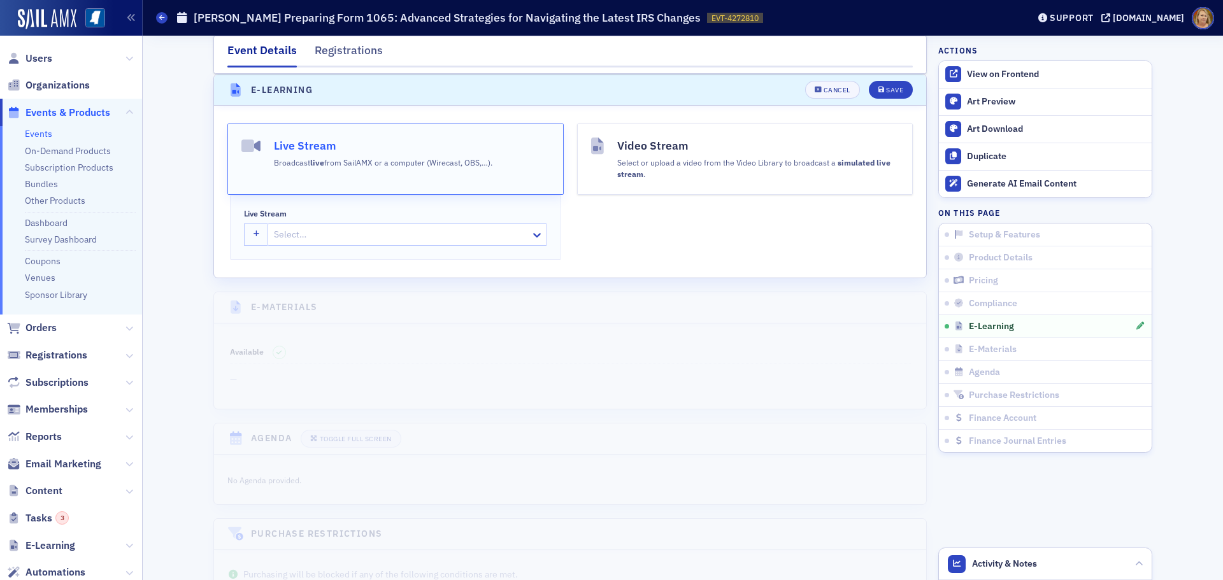
click at [297, 232] on div at bounding box center [401, 235] width 257 height 16
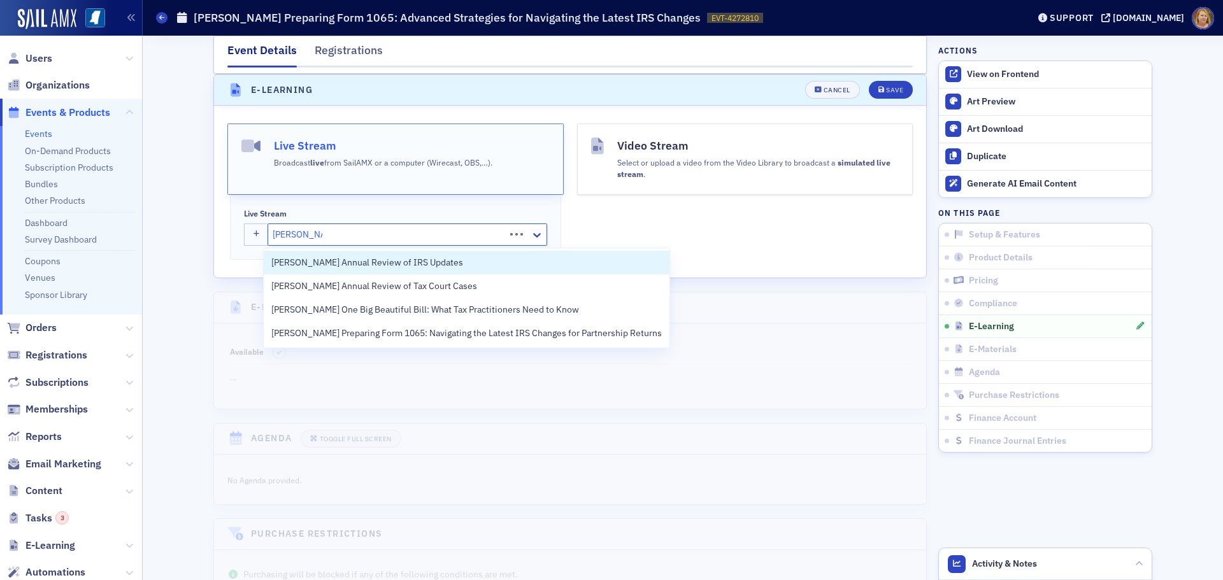
type input "Don Farmer's"
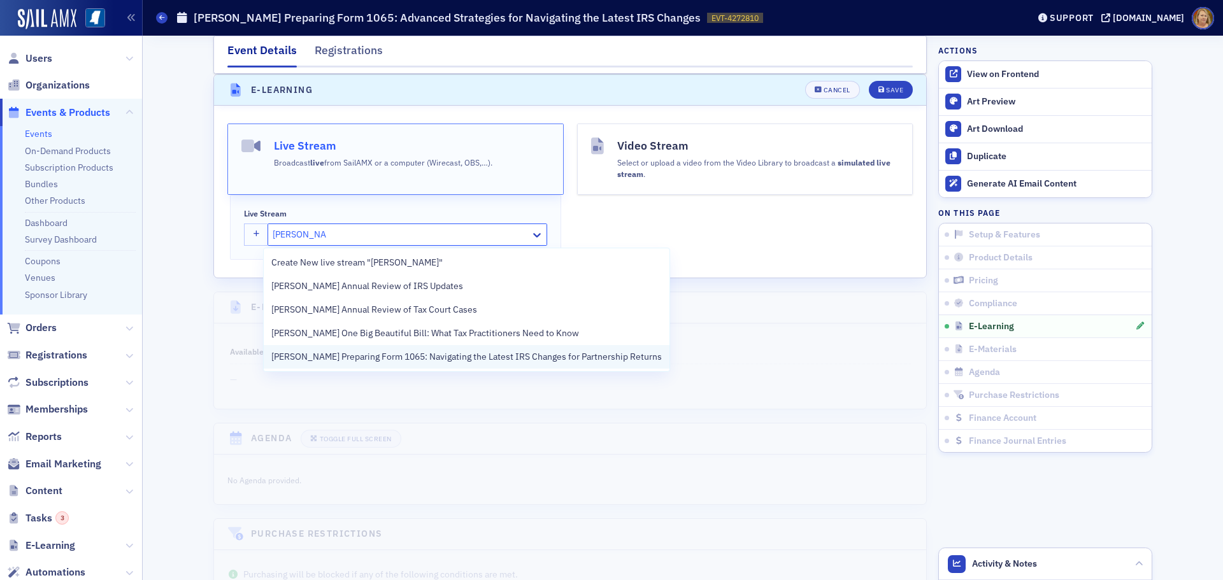
click at [327, 357] on span "[PERSON_NAME] Preparing Form 1065: Navigating the Latest IRS Changes for Partne…" at bounding box center [466, 356] width 390 height 13
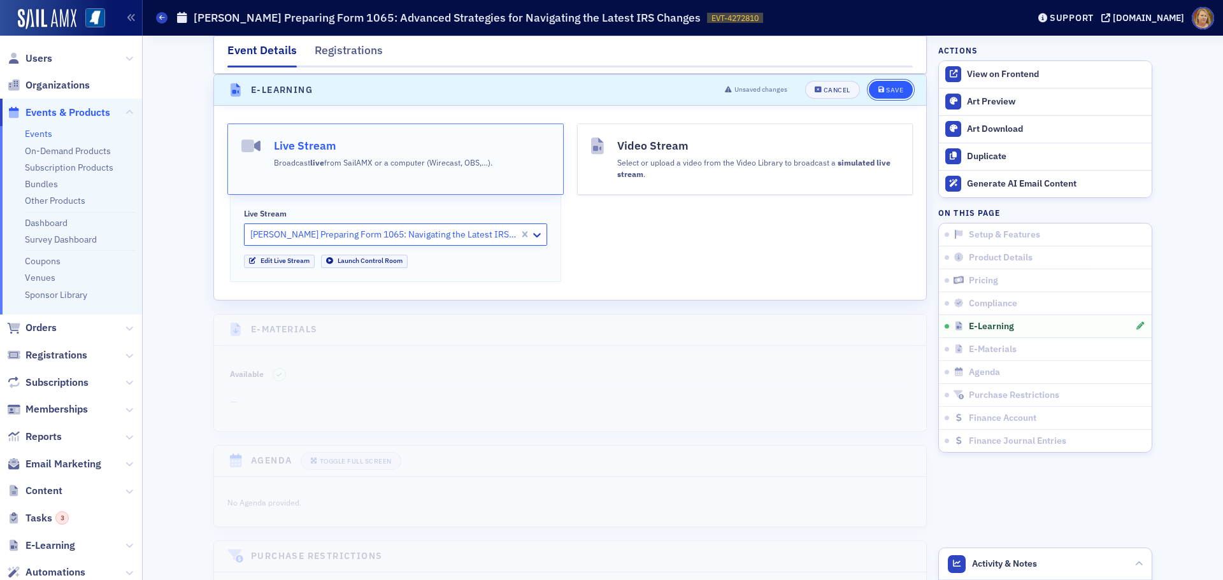
click at [886, 89] on div "Save" at bounding box center [894, 90] width 17 height 7
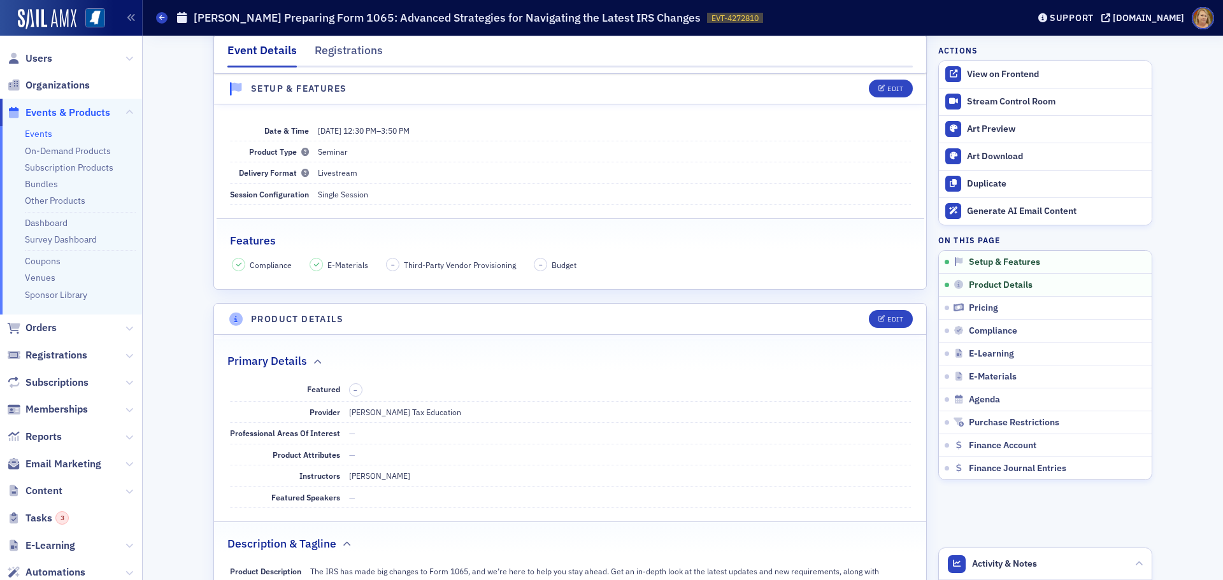
scroll to position [0, 0]
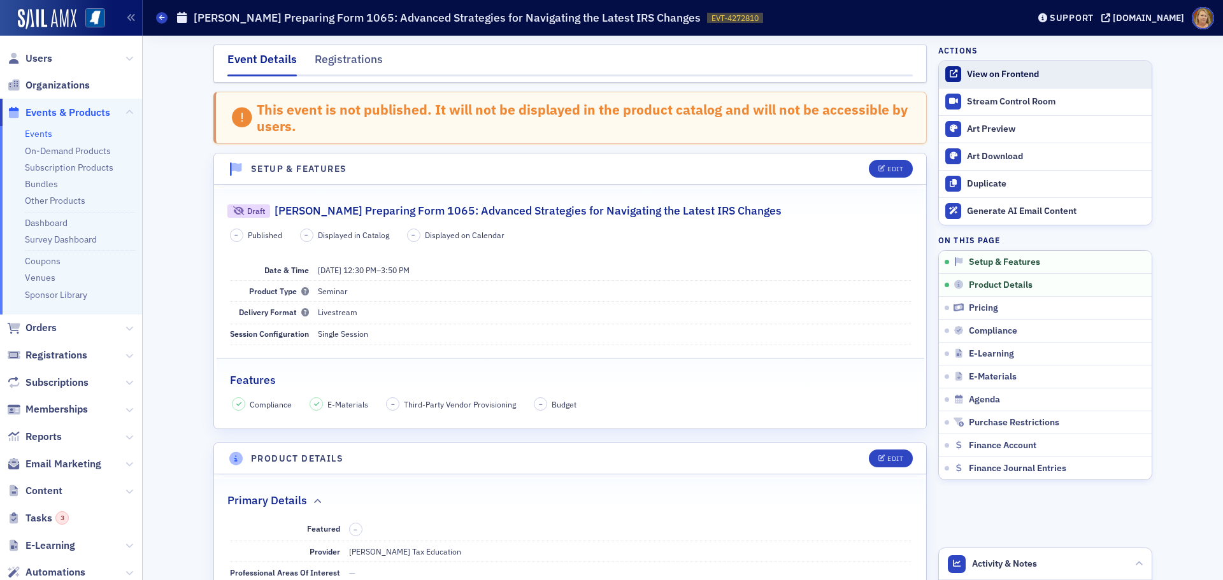
click at [982, 67] on link "View on Frontend" at bounding box center [1045, 74] width 213 height 27
click at [95, 116] on span "Events & Products" at bounding box center [67, 113] width 85 height 14
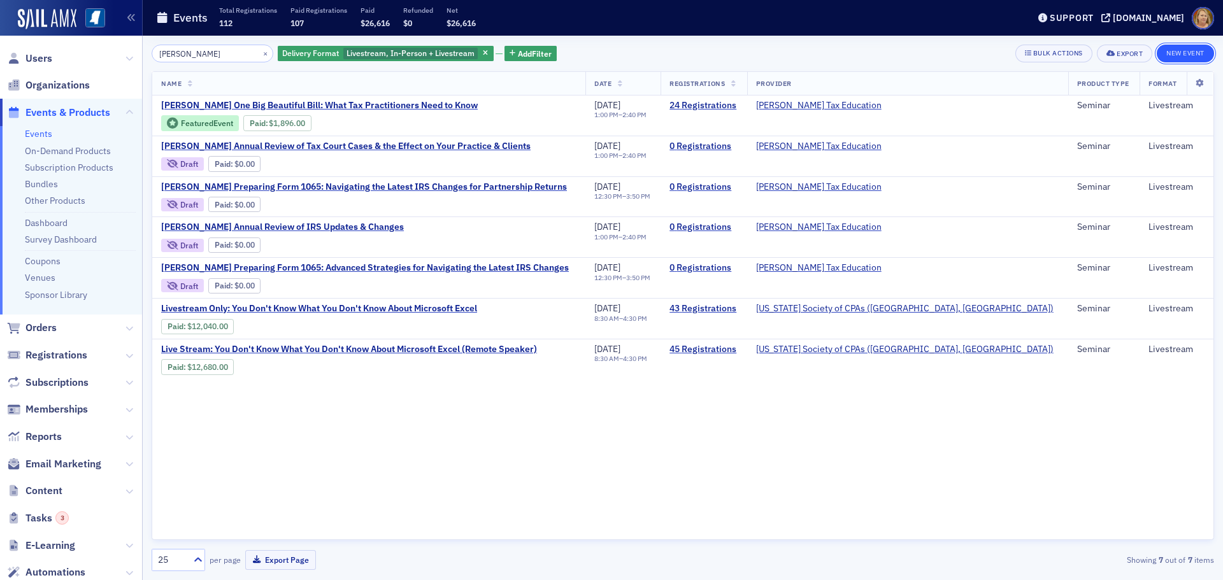
click at [1179, 53] on button "New Event" at bounding box center [1185, 54] width 57 height 18
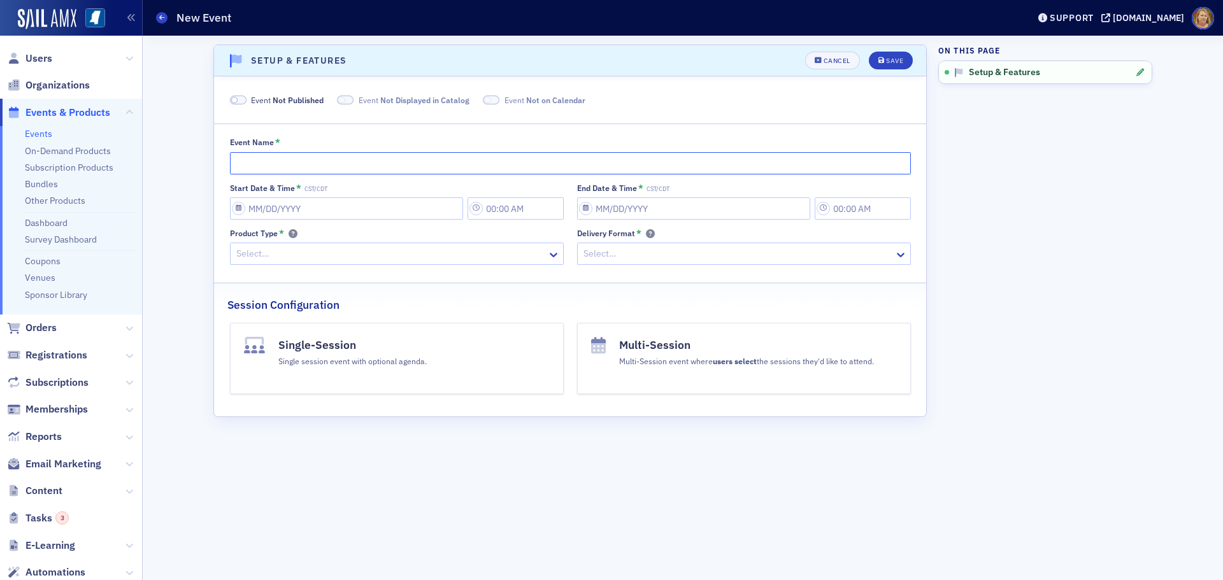
click at [299, 169] on input "Event Name *" at bounding box center [570, 163] width 681 height 22
click at [253, 165] on input "Event Name *" at bounding box center [570, 163] width 681 height 22
paste input "Don Farmer's Preparing Form 1120S: Mastering S Corporation Returns"
type input "Don Farmer's Preparing Form 1120S: Mastering S Corporation Returns"
select select "8"
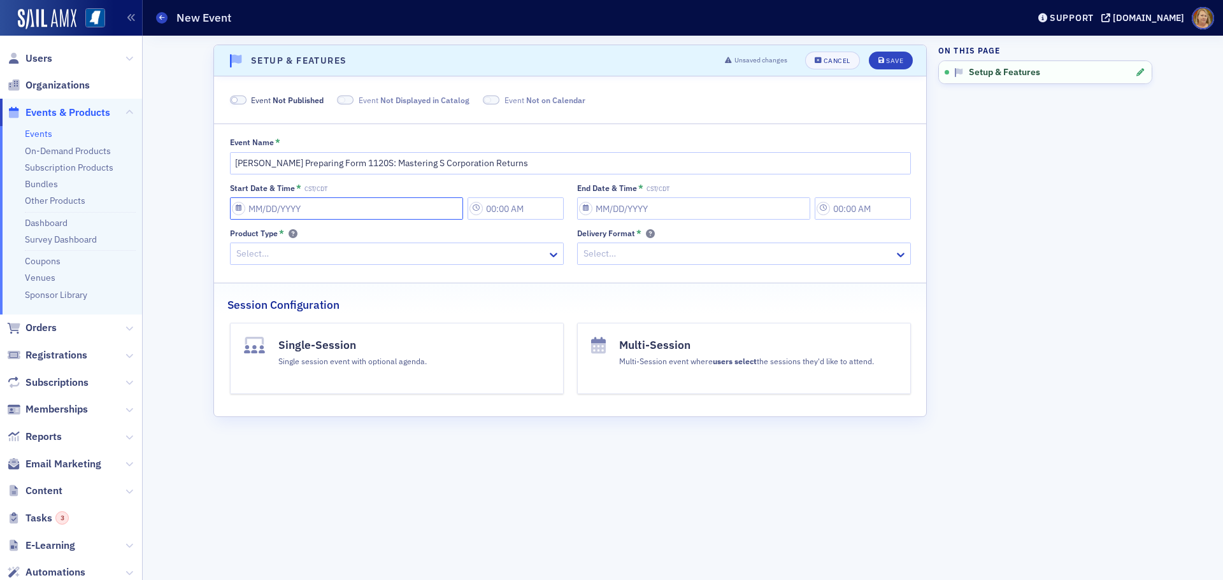
select select "2025"
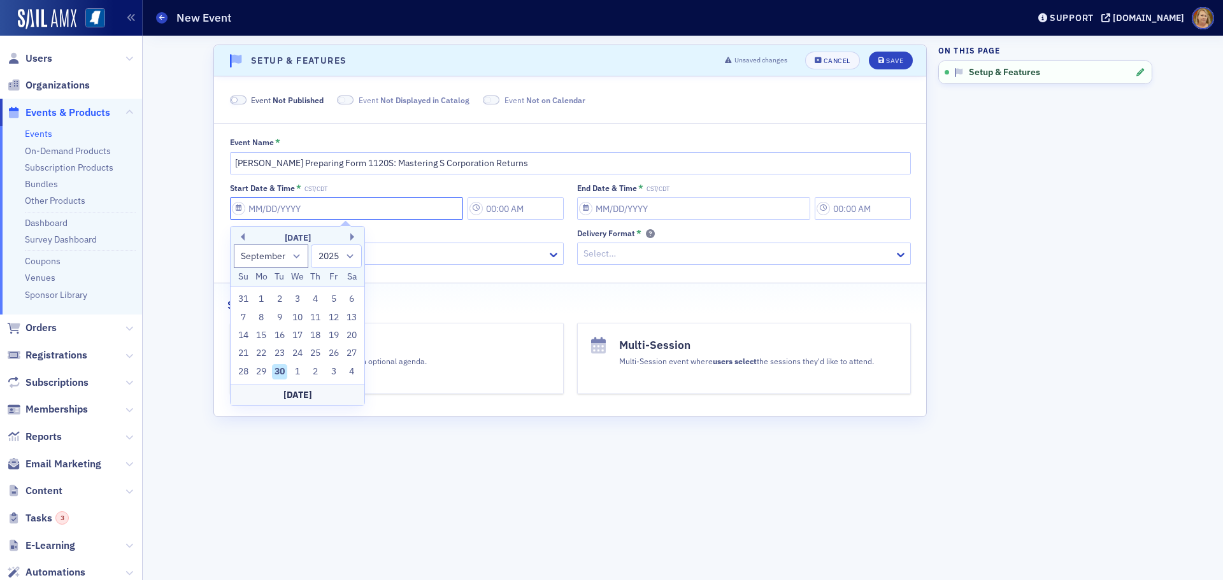
click at [273, 211] on input "Start Date & Time * CST/CDT" at bounding box center [346, 208] width 233 height 22
click at [293, 255] on select "January February March April May June July August September October November De…" at bounding box center [271, 257] width 75 height 24
select select "0"
click at [234, 245] on select "January February March April May June July August September October November De…" at bounding box center [271, 257] width 75 height 24
click at [338, 259] on select "1900 1901 1902 1903 1904 1905 1906 1907 1908 1909 1910 1911 1912 1913 1914 1915…" at bounding box center [336, 257] width 51 height 24
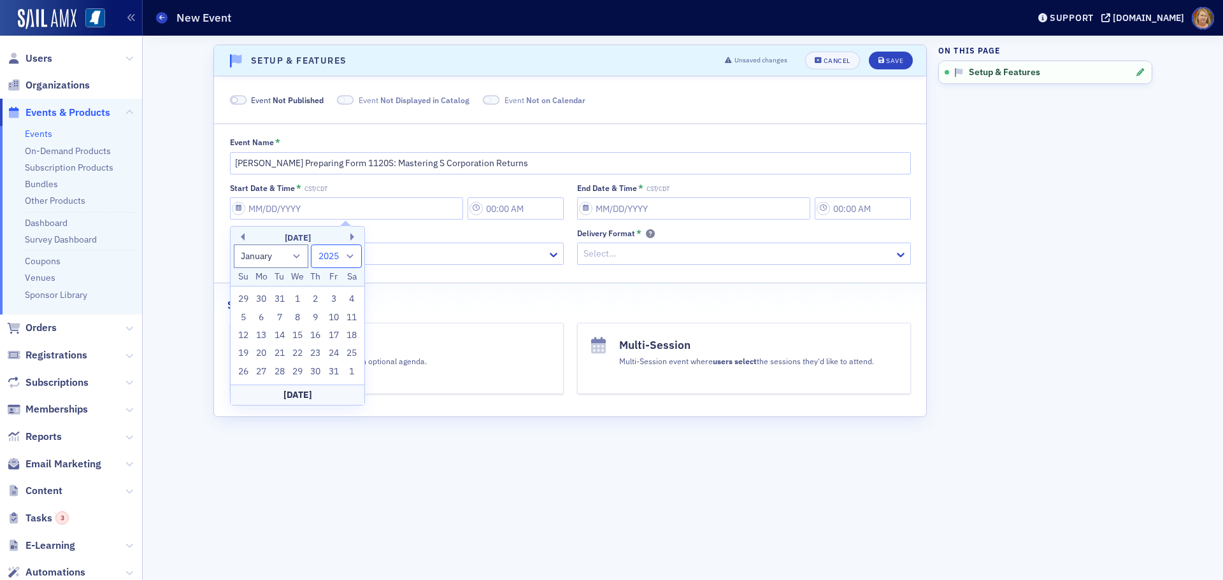
select select "2026"
click at [311, 245] on select "1900 1901 1902 1903 1904 1905 1906 1907 1908 1909 1910 1911 1912 1913 1914 1915…" at bounding box center [336, 257] width 51 height 24
click at [296, 369] on div "28" at bounding box center [297, 371] width 15 height 15
type input "01/28/2026"
type input "1:00 PM"
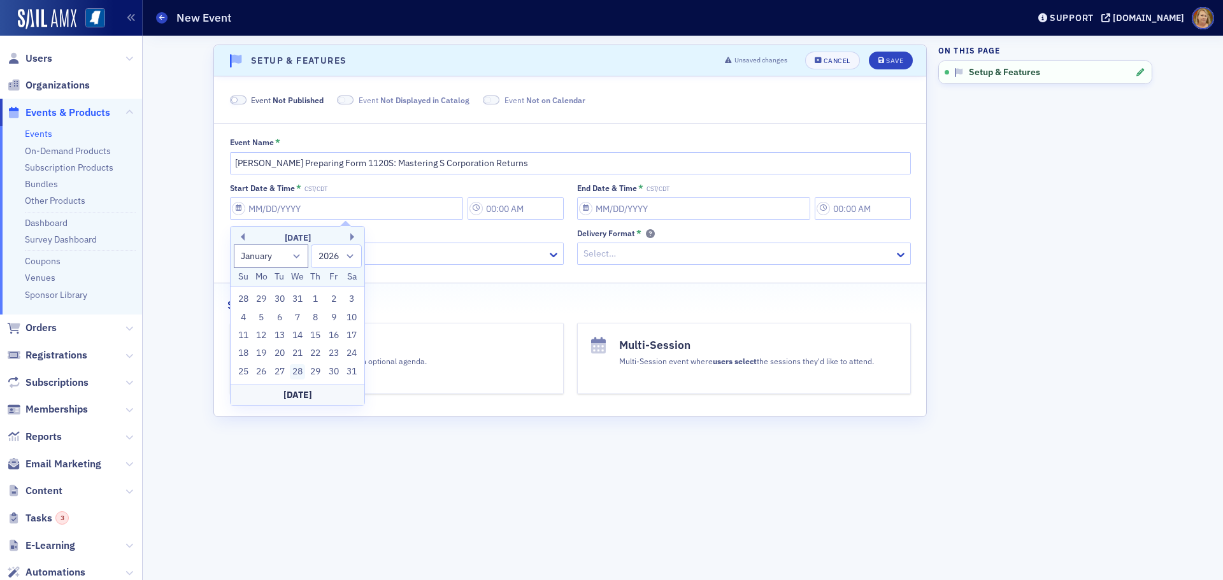
type input "01/28/2026"
type input "2:00 PM"
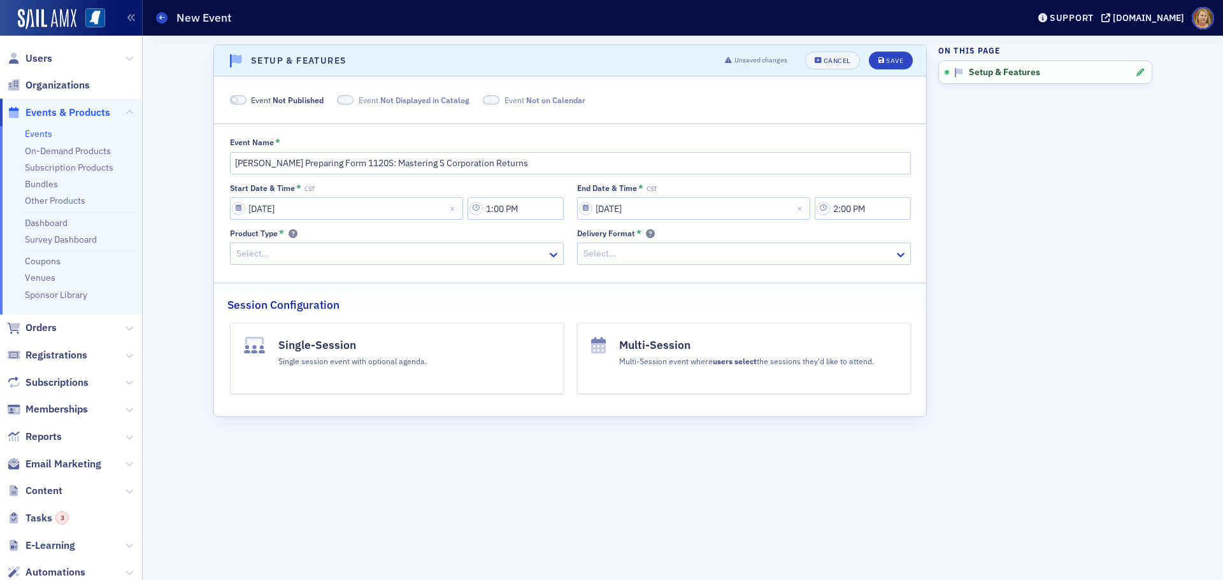
click at [296, 369] on button "Single-Session Single session event with optional agenda." at bounding box center [397, 358] width 334 height 71
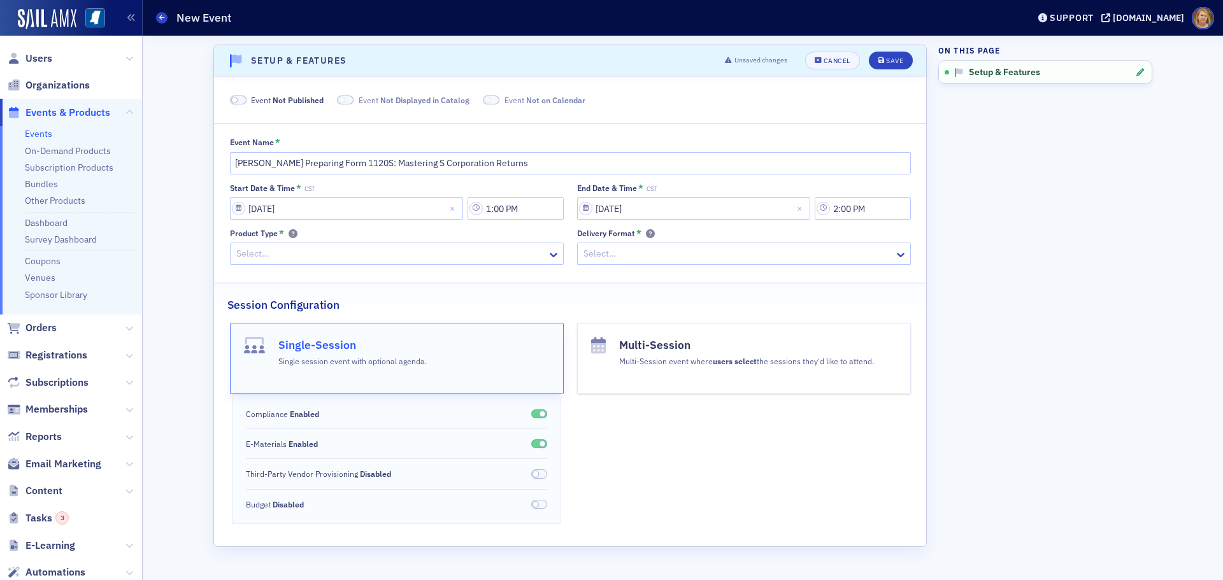
click at [361, 252] on div at bounding box center [390, 254] width 311 height 16
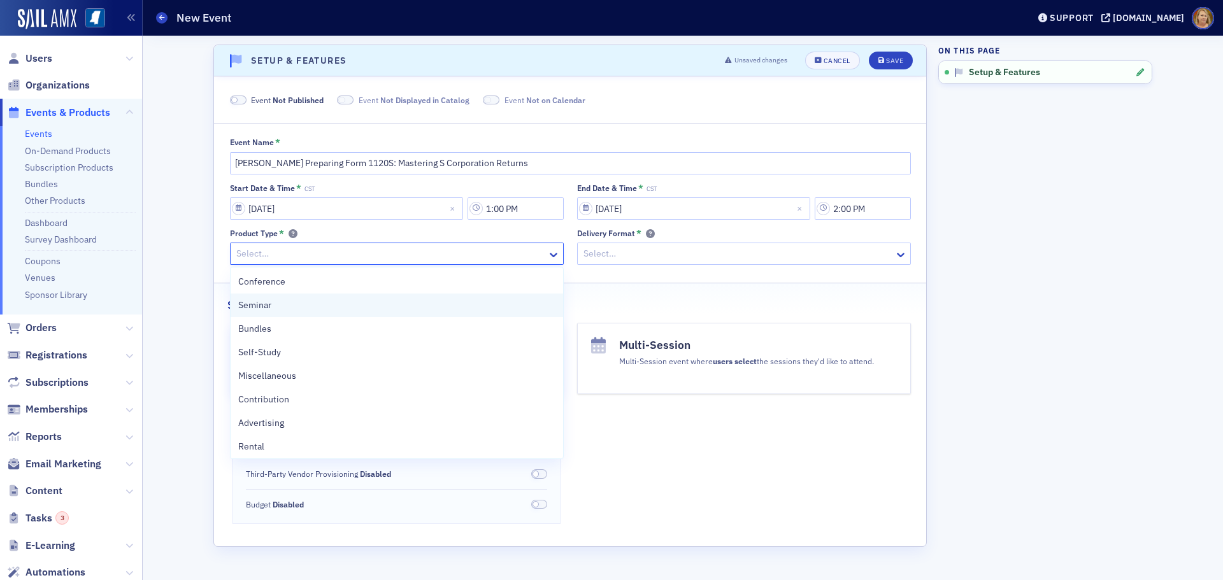
click at [320, 302] on div "Seminar" at bounding box center [396, 305] width 317 height 13
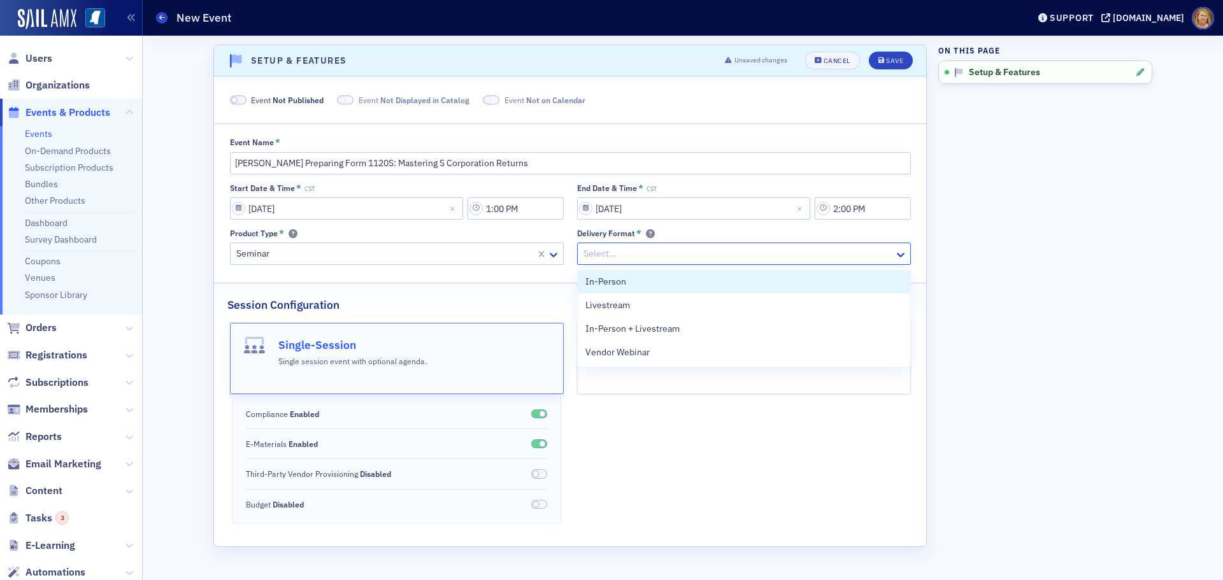
click at [627, 257] on div at bounding box center [737, 254] width 311 height 16
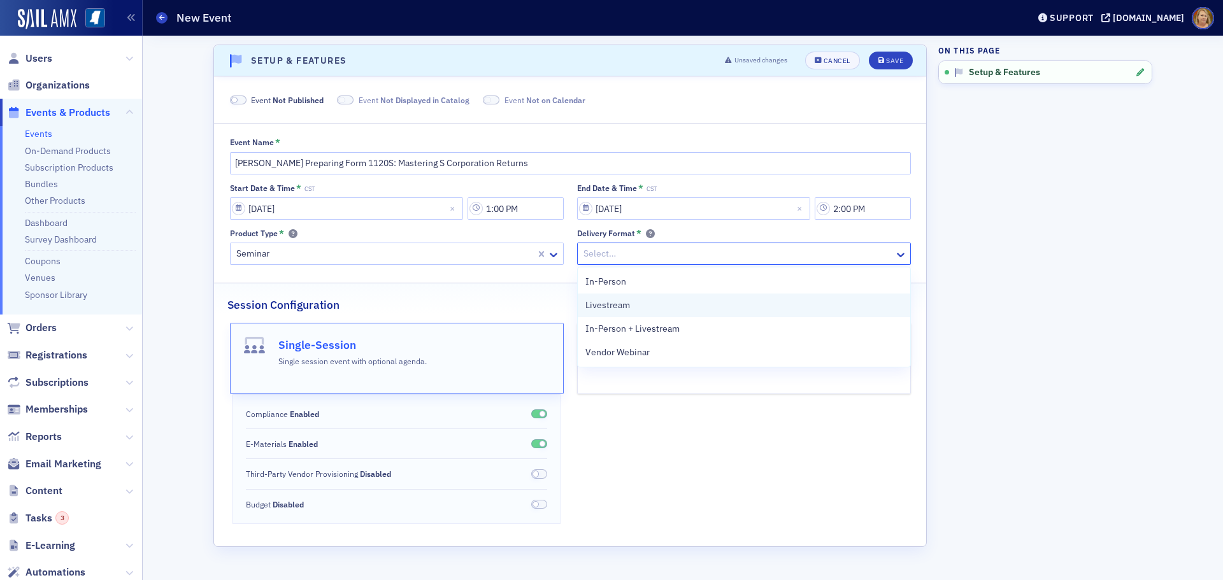
click at [622, 308] on span "Livestream" at bounding box center [607, 305] width 45 height 13
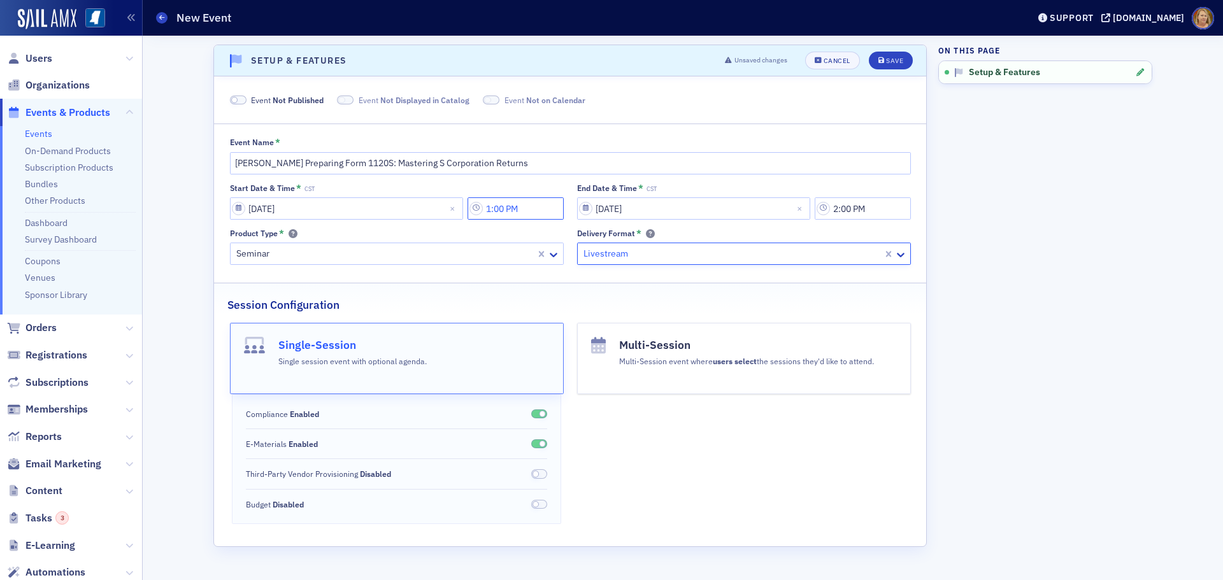
click at [506, 208] on input "1:00 PM" at bounding box center [516, 208] width 96 height 22
click at [583, 204] on div at bounding box center [586, 209] width 24 height 16
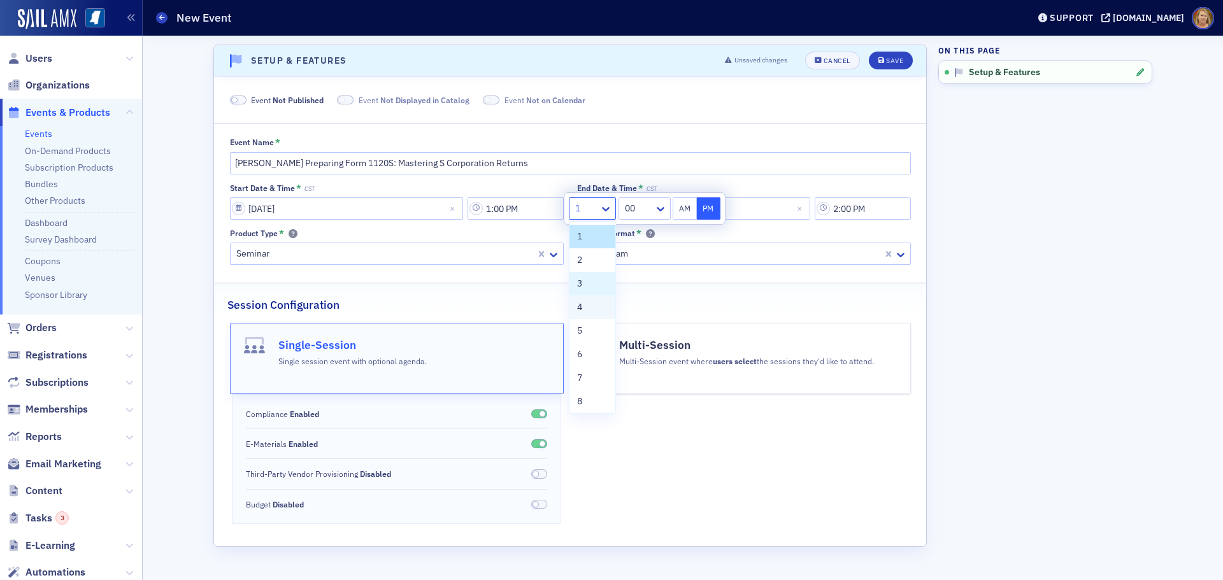
scroll to position [97, 0]
click at [588, 398] on div "12" at bounding box center [592, 398] width 31 height 13
click at [639, 210] on div at bounding box center [639, 209] width 27 height 16
click at [643, 236] on div "30" at bounding box center [646, 243] width 48 height 24
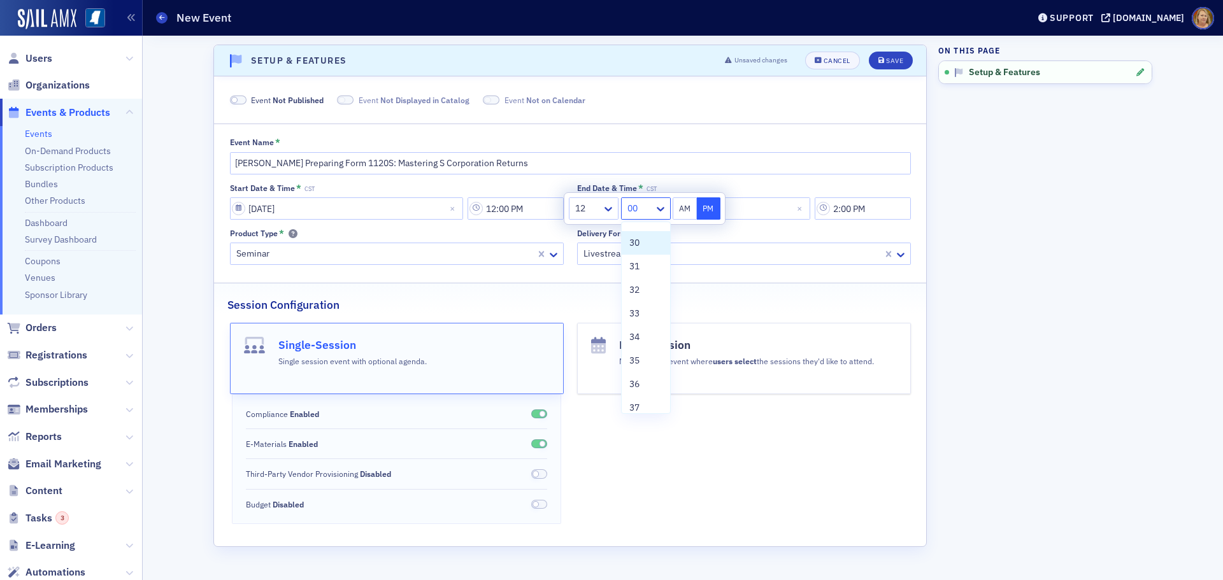
type input "12:30 PM"
click at [706, 209] on button "PM" at bounding box center [709, 208] width 24 height 22
click at [736, 239] on div "Delivery Format * Livestream" at bounding box center [744, 247] width 334 height 36
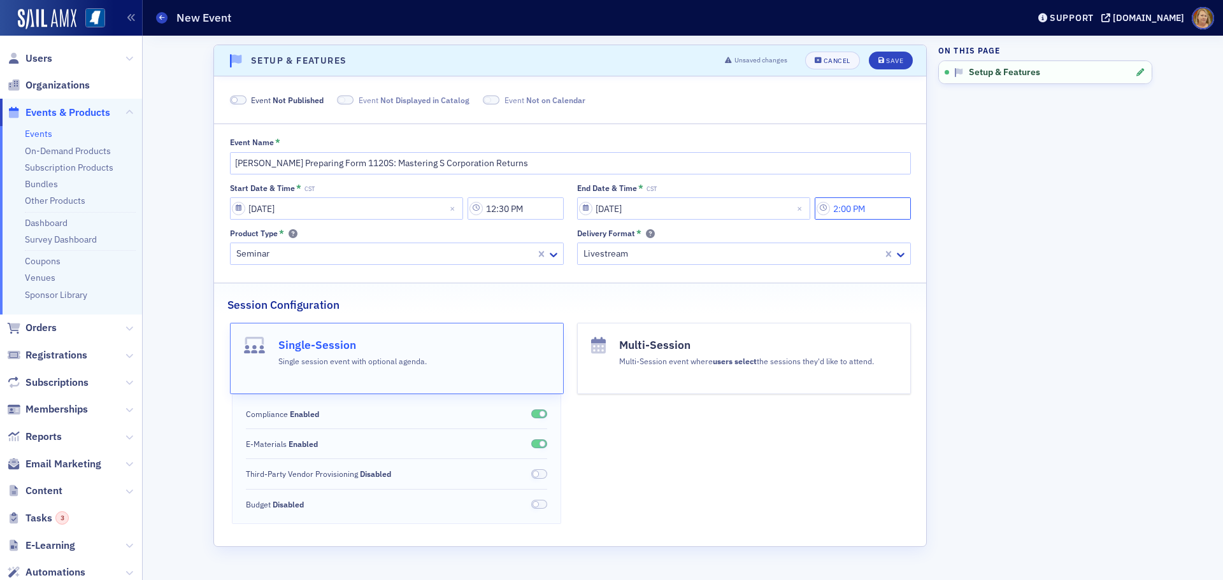
click at [840, 207] on input "2:00 PM" at bounding box center [863, 208] width 96 height 22
click at [705, 210] on icon at bounding box center [704, 209] width 8 height 4
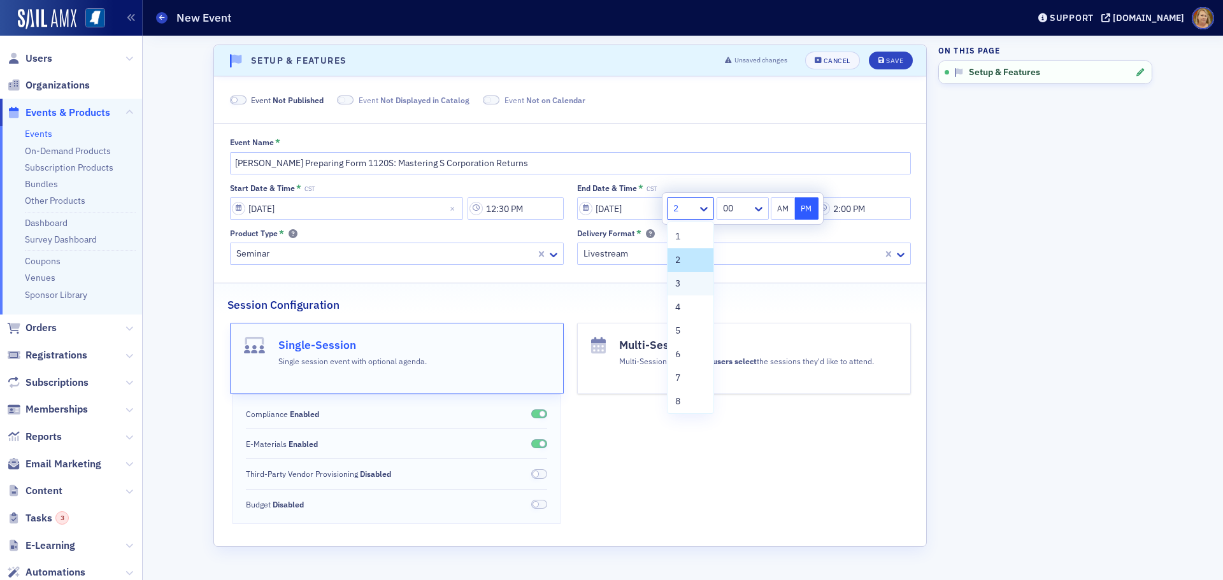
click at [688, 283] on div "3" at bounding box center [690, 283] width 31 height 13
click at [741, 214] on div at bounding box center [736, 209] width 29 height 16
click at [737, 250] on div "50" at bounding box center [742, 250] width 36 height 13
type input "3:50 PM"
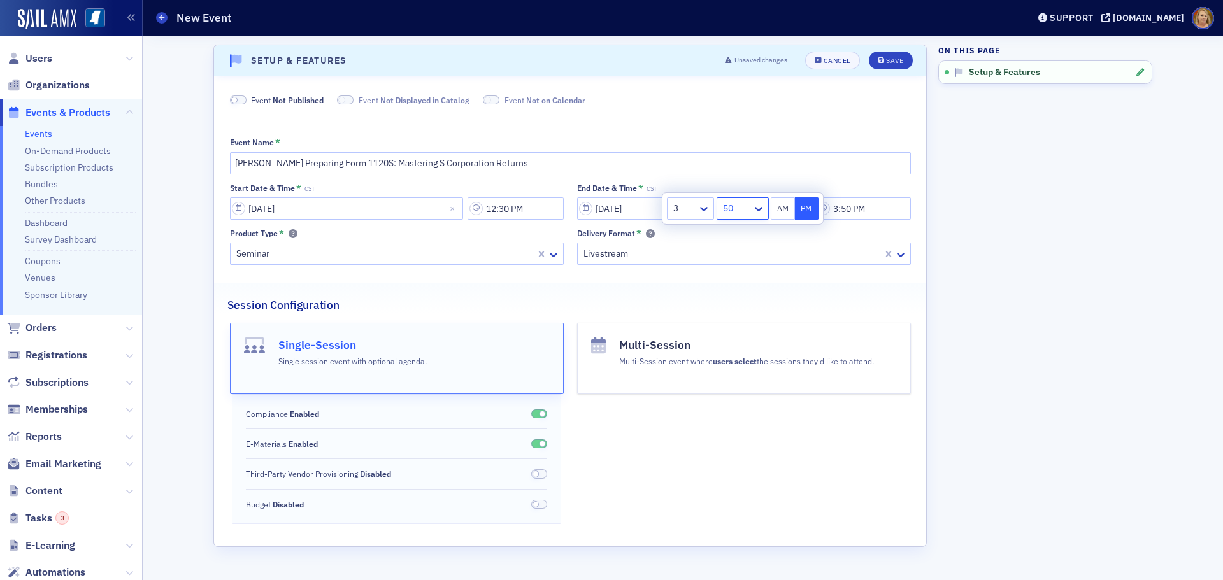
click at [808, 206] on button "PM" at bounding box center [807, 208] width 24 height 22
click at [811, 225] on div "Start Date & Time * CST 01/28/2026 12:30 PM End Date & Time * CST 01/28/2026 3:…" at bounding box center [570, 224] width 681 height 82
click at [887, 57] on div "Save" at bounding box center [894, 60] width 17 height 7
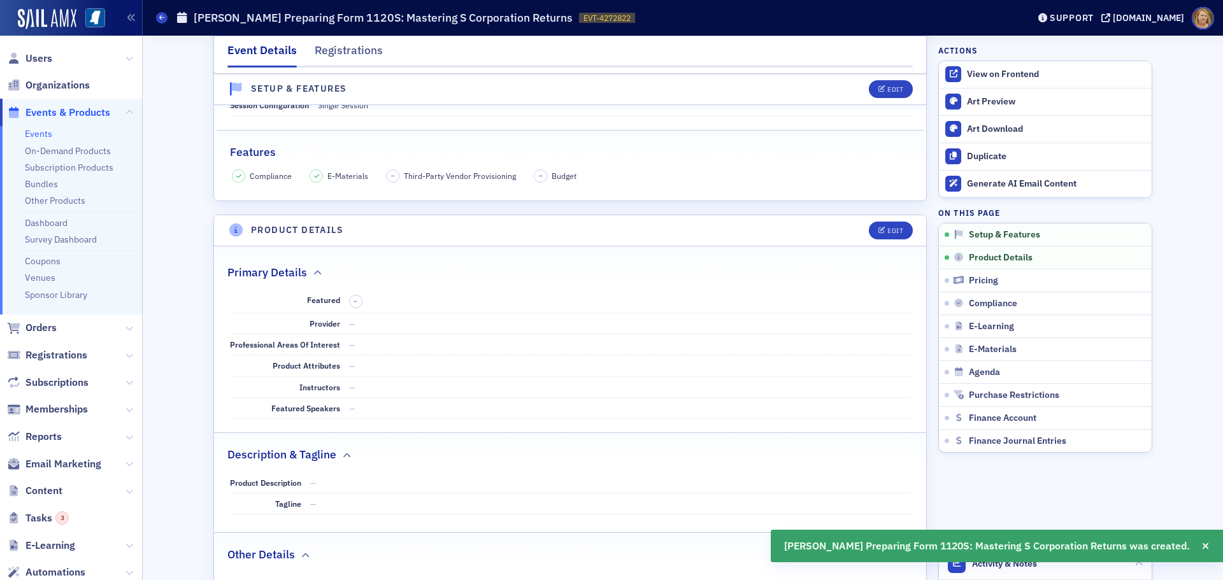
scroll to position [383, 0]
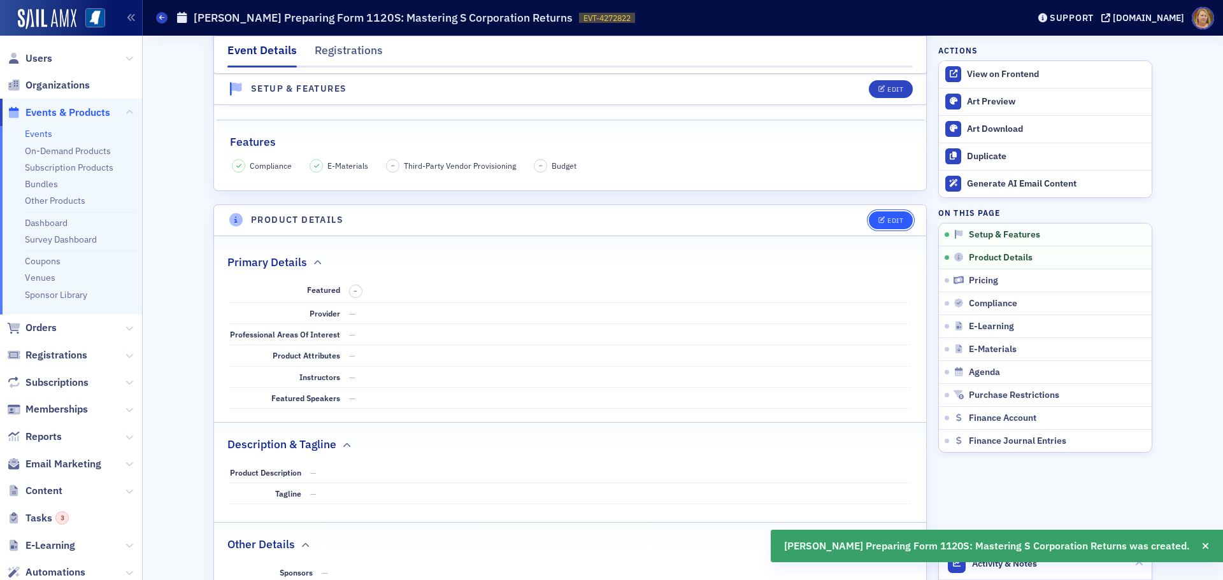
click at [888, 222] on div "Edit" at bounding box center [895, 220] width 16 height 7
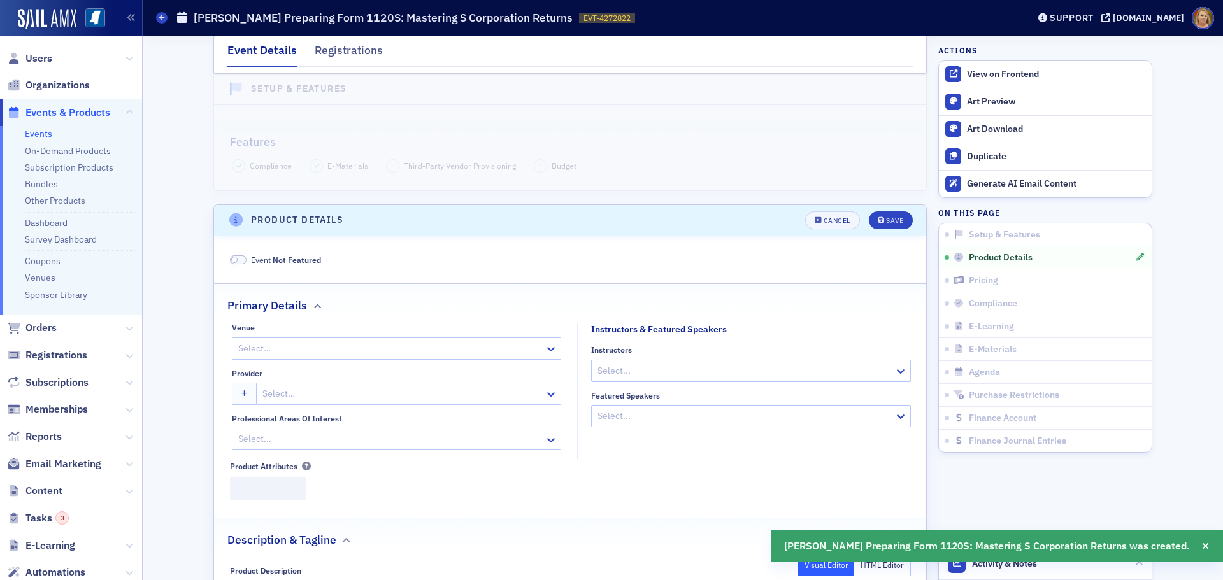
scroll to position [513, 0]
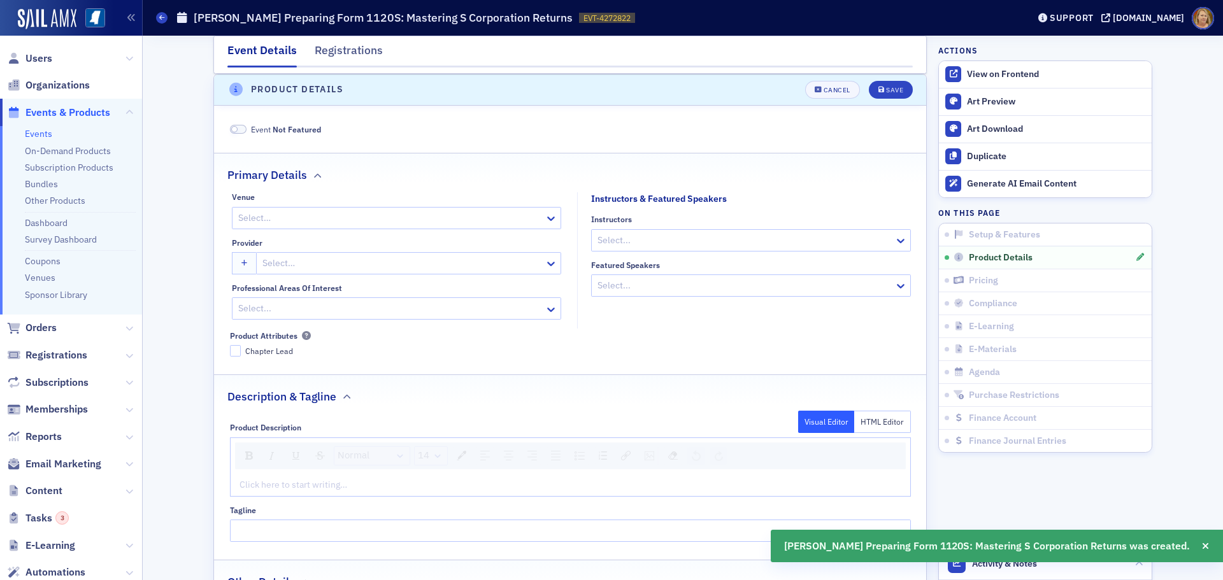
click at [379, 258] on div at bounding box center [402, 263] width 282 height 16
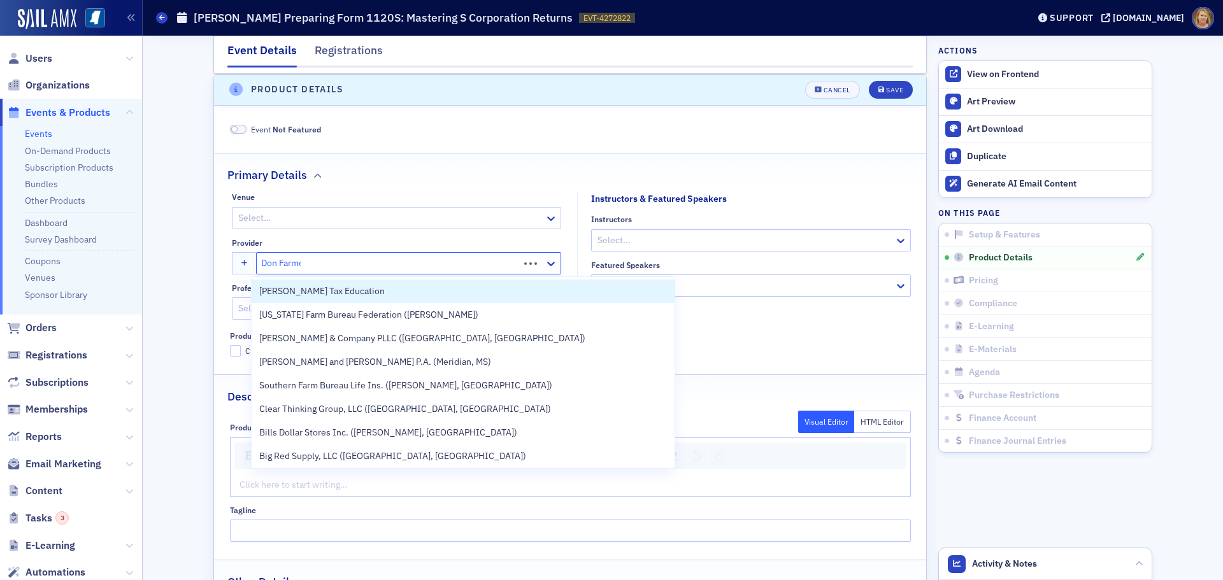
type input "Don Farmer"
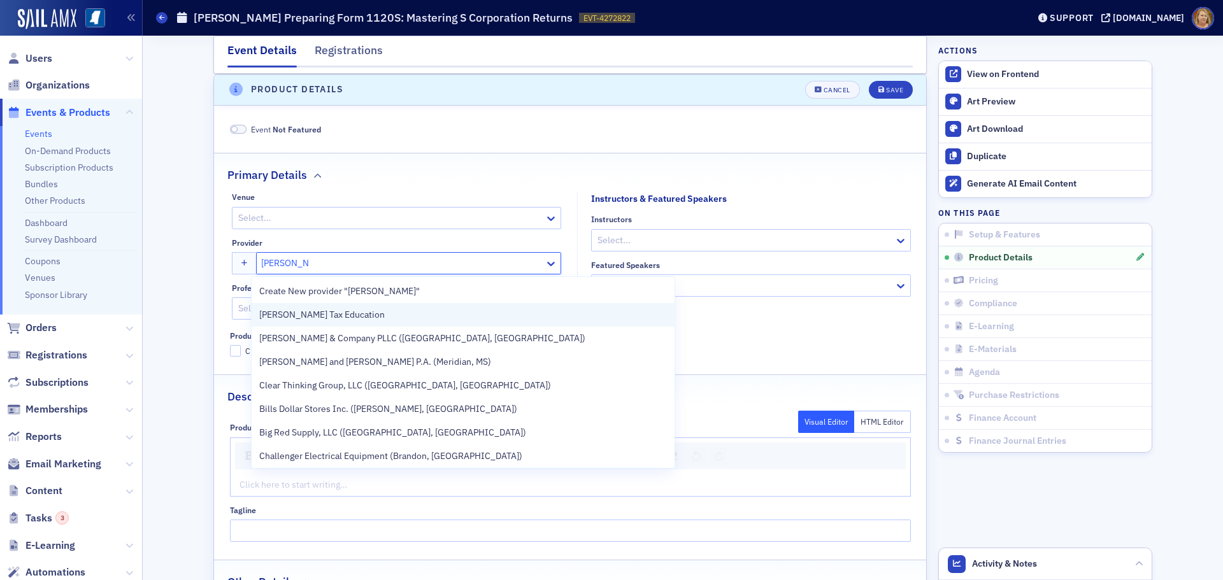
click at [368, 311] on span "[PERSON_NAME] Tax Education" at bounding box center [321, 314] width 125 height 13
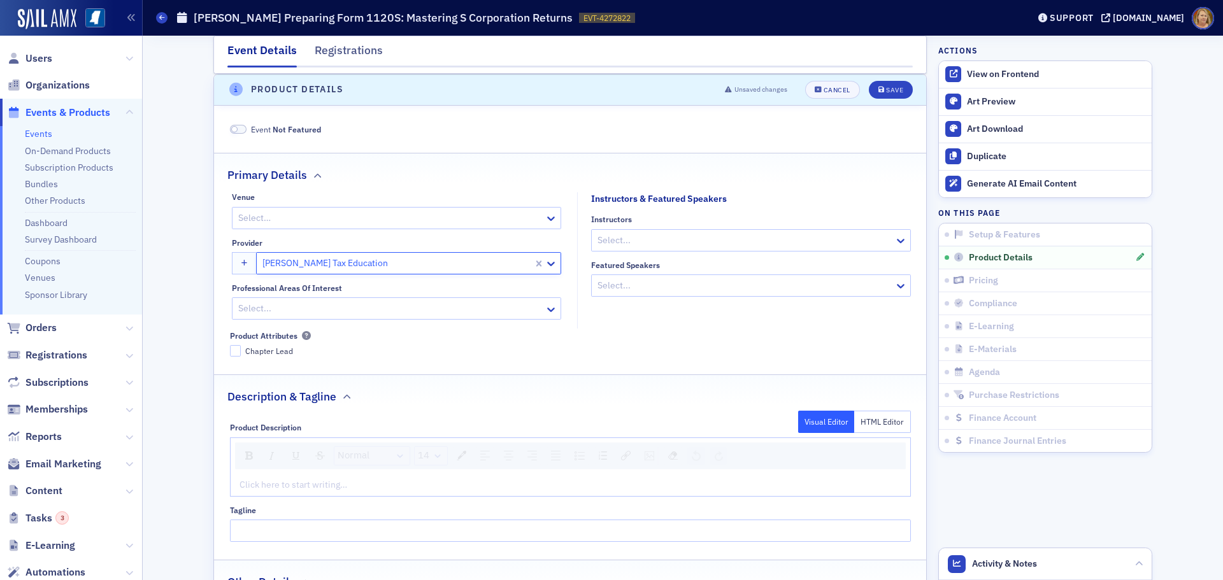
click at [611, 243] on div at bounding box center [744, 240] width 297 height 16
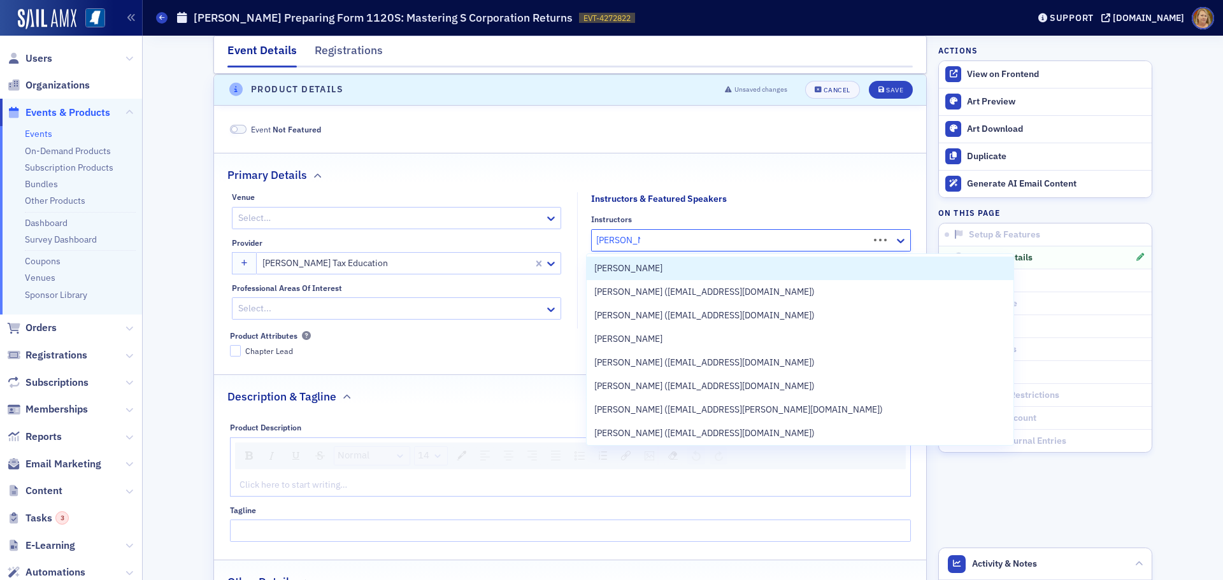
type input "George Kou"
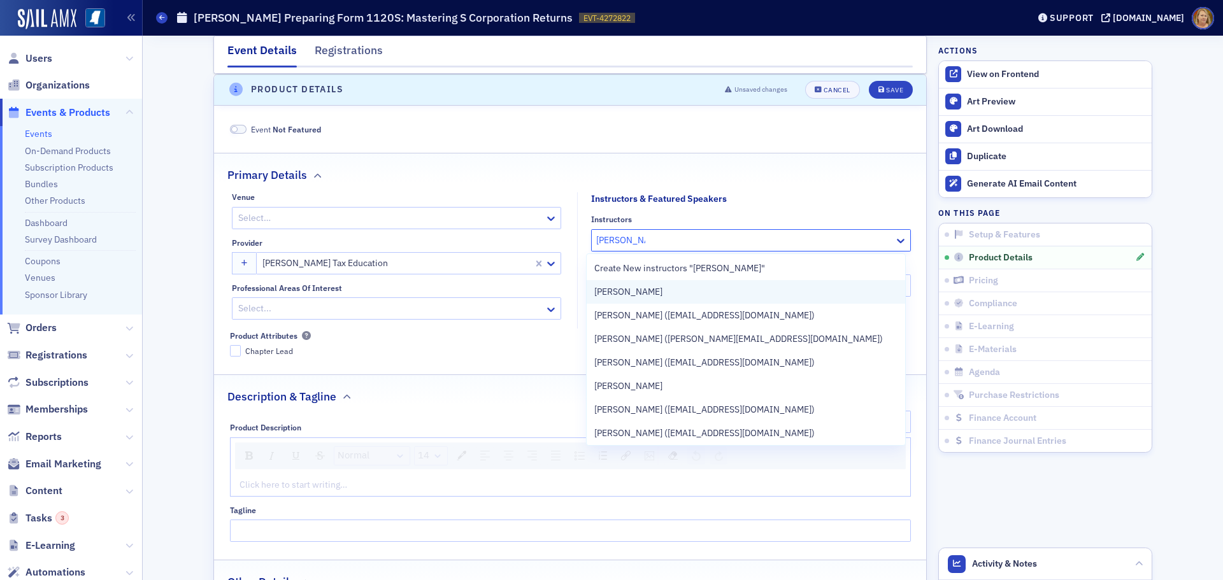
click at [634, 287] on span "George Koutelieris" at bounding box center [628, 291] width 68 height 13
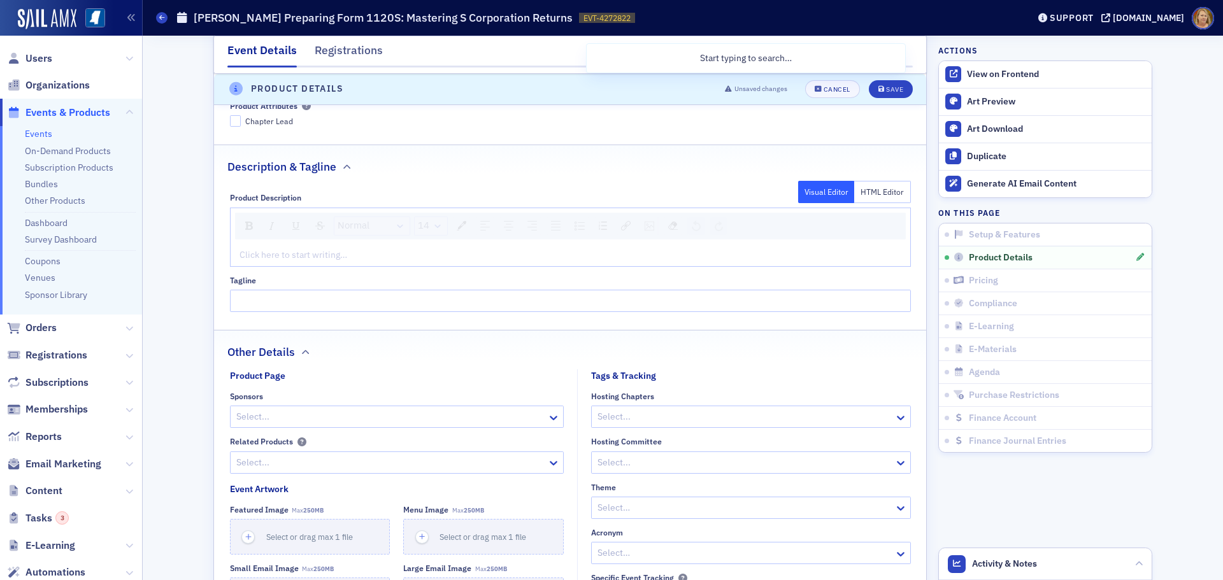
scroll to position [768, 0]
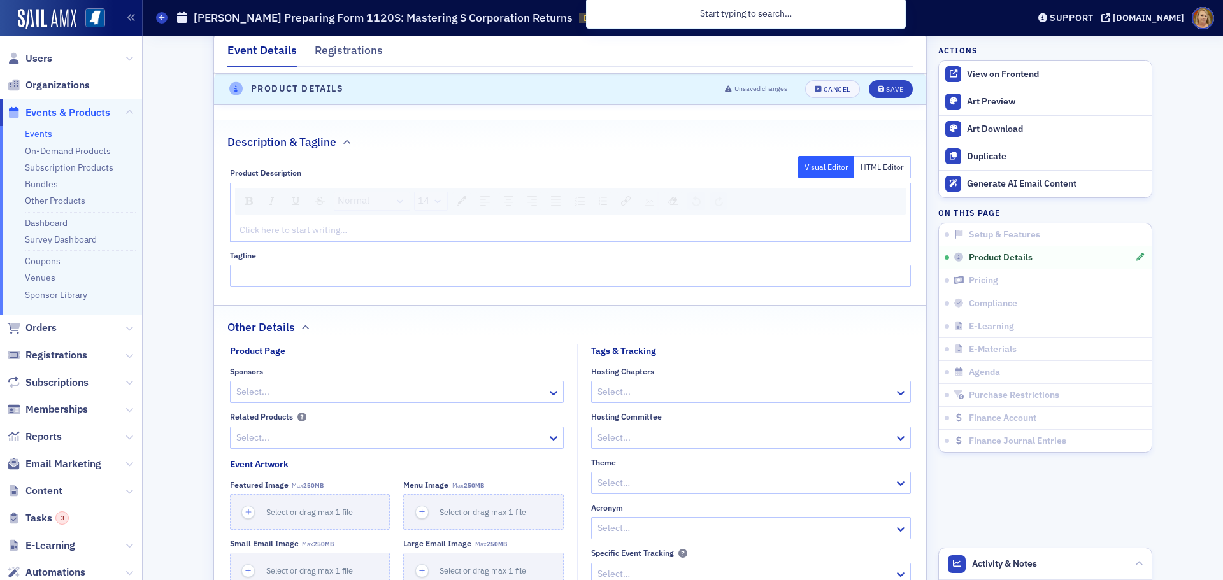
click at [323, 231] on div "rdw-editor" at bounding box center [570, 230] width 661 height 13
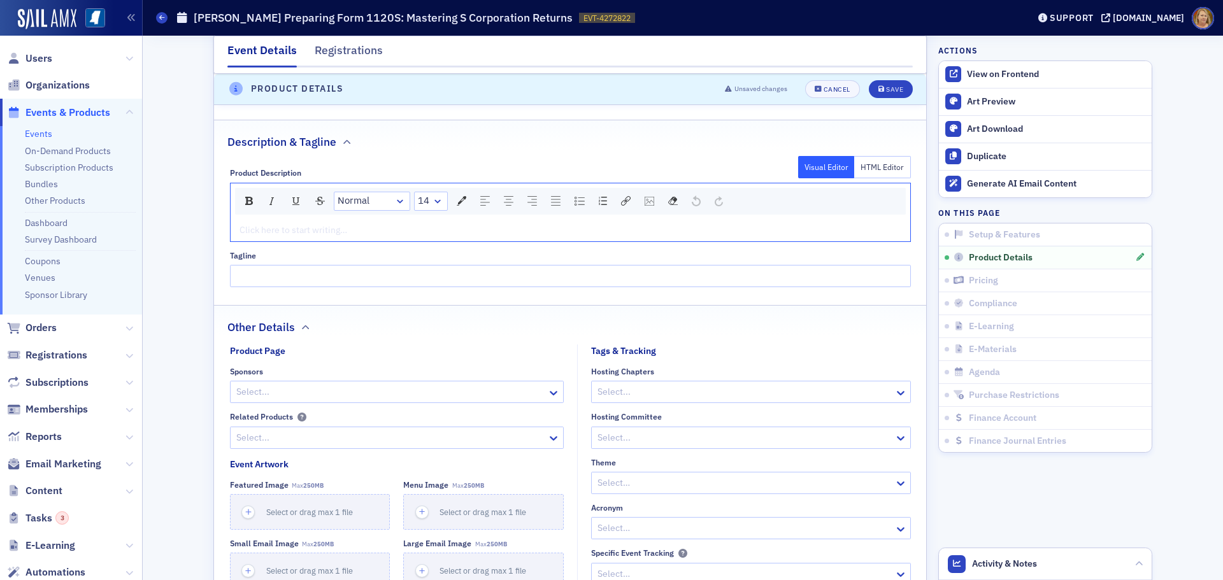
click at [240, 232] on div "rdw-editor" at bounding box center [570, 230] width 661 height 13
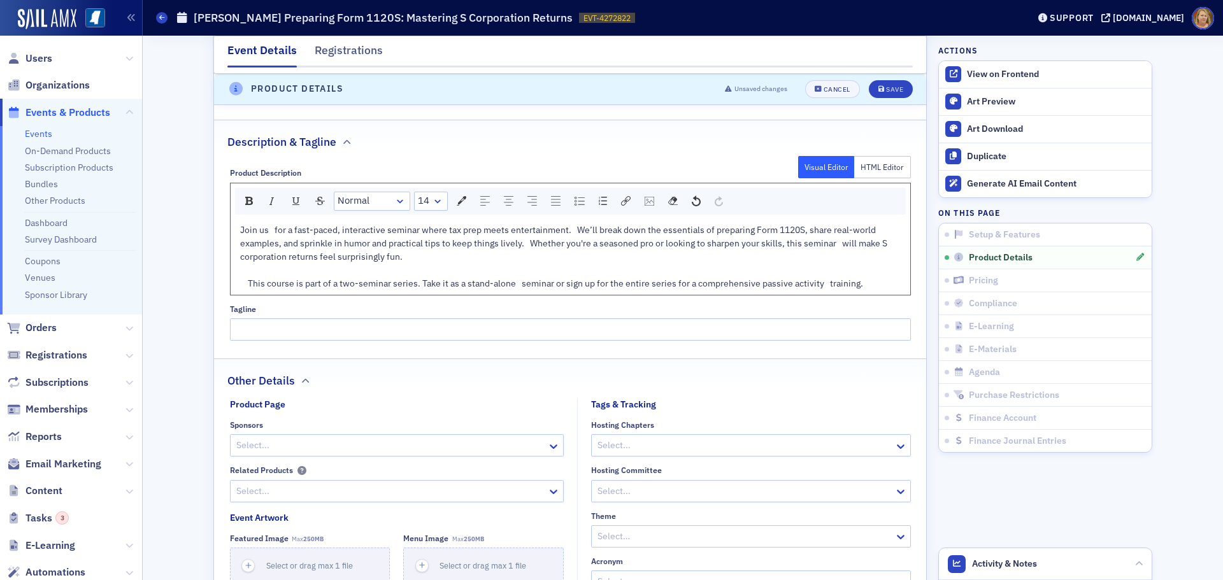
click at [245, 277] on span "Join us for a fast-paced, interactive seminar where tax prep meets entertainmen…" at bounding box center [564, 256] width 649 height 65
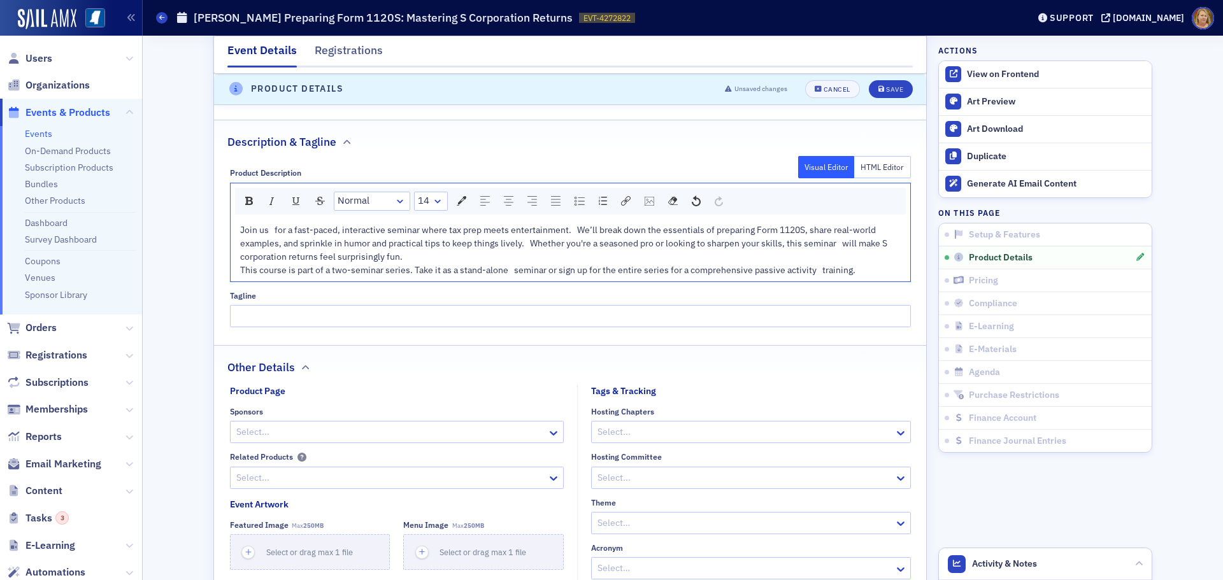
click at [817, 271] on span "This course is part of a two-seminar series. Take it as a stand-alone seminar o…" at bounding box center [547, 269] width 615 height 11
click at [840, 246] on span "Join us for a fast-paced, interactive seminar where tax prep meets entertainmen…" at bounding box center [564, 243] width 649 height 38
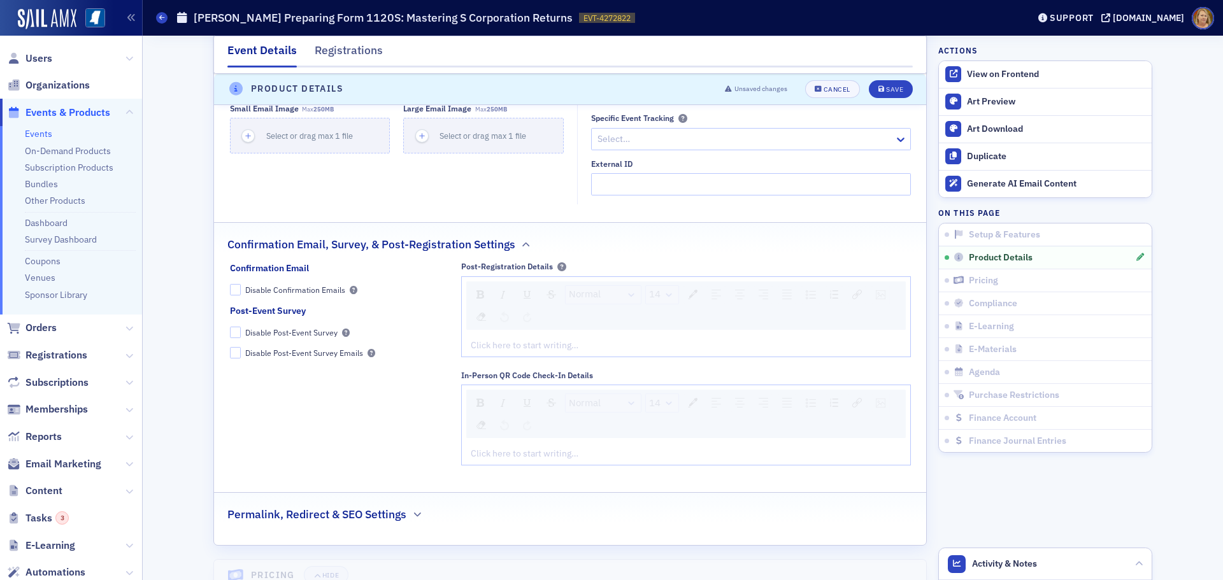
scroll to position [1278, 0]
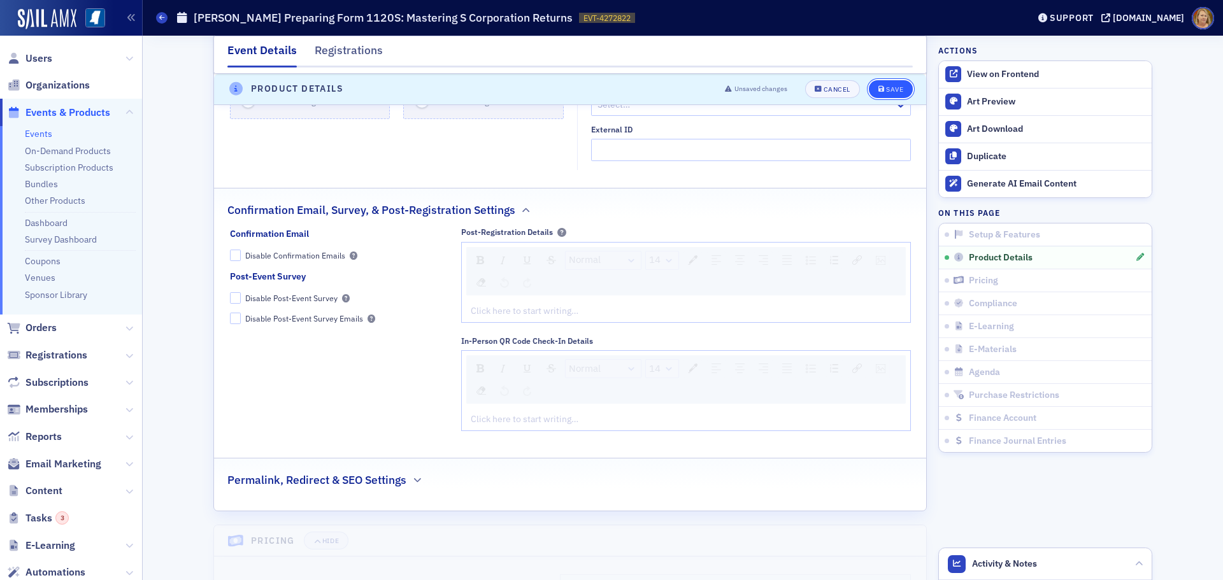
click at [886, 90] on div "Save" at bounding box center [894, 89] width 17 height 7
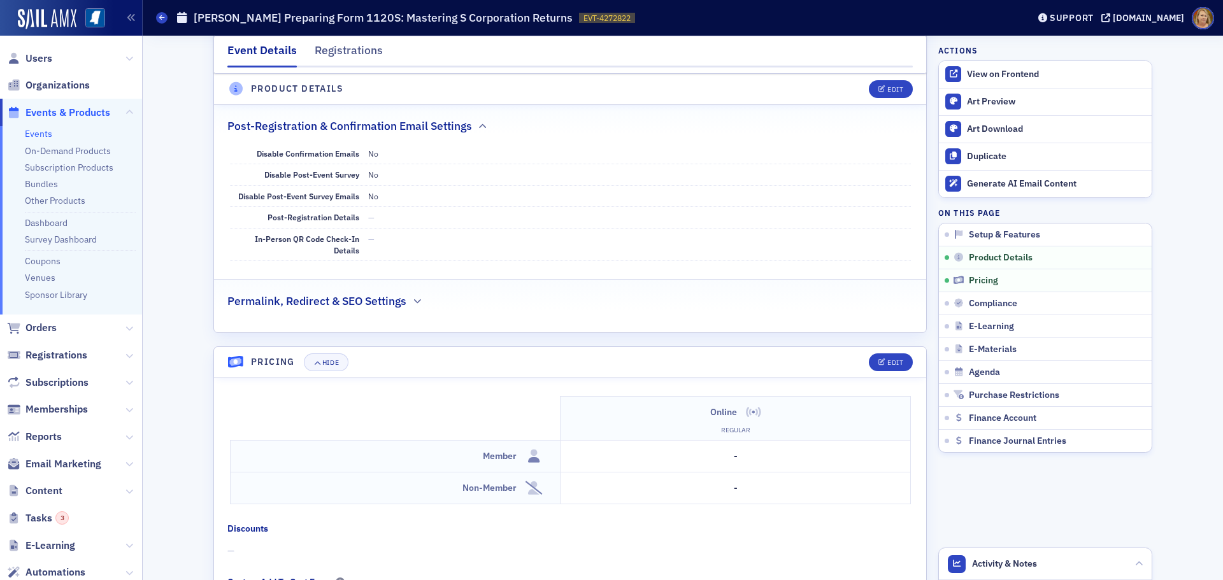
scroll to position [1087, 0]
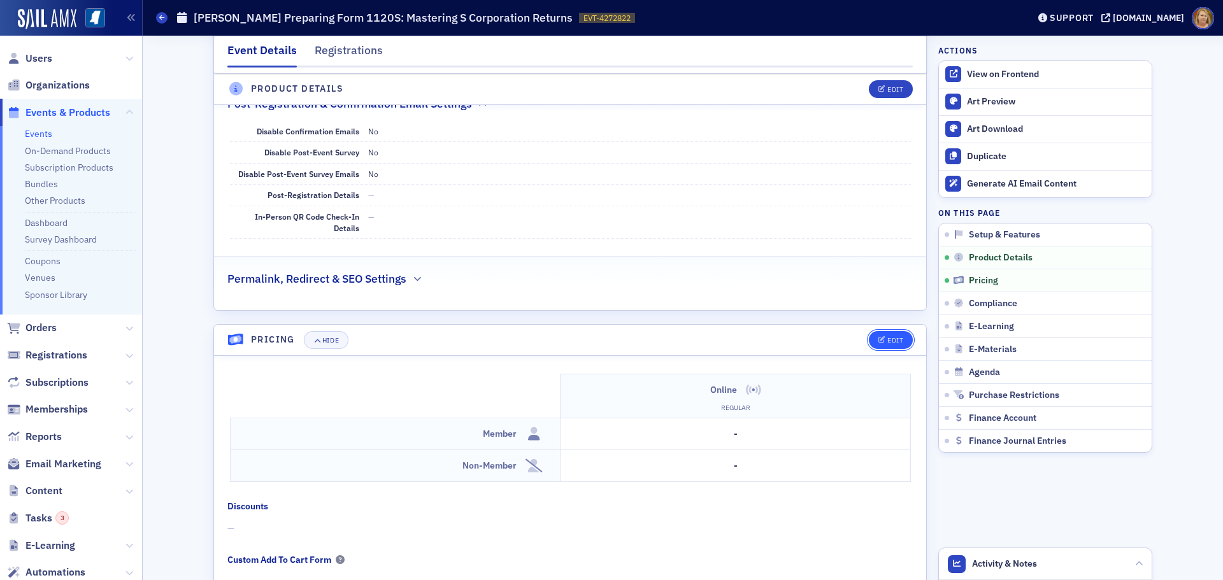
click at [891, 342] on div "Edit" at bounding box center [895, 340] width 16 height 7
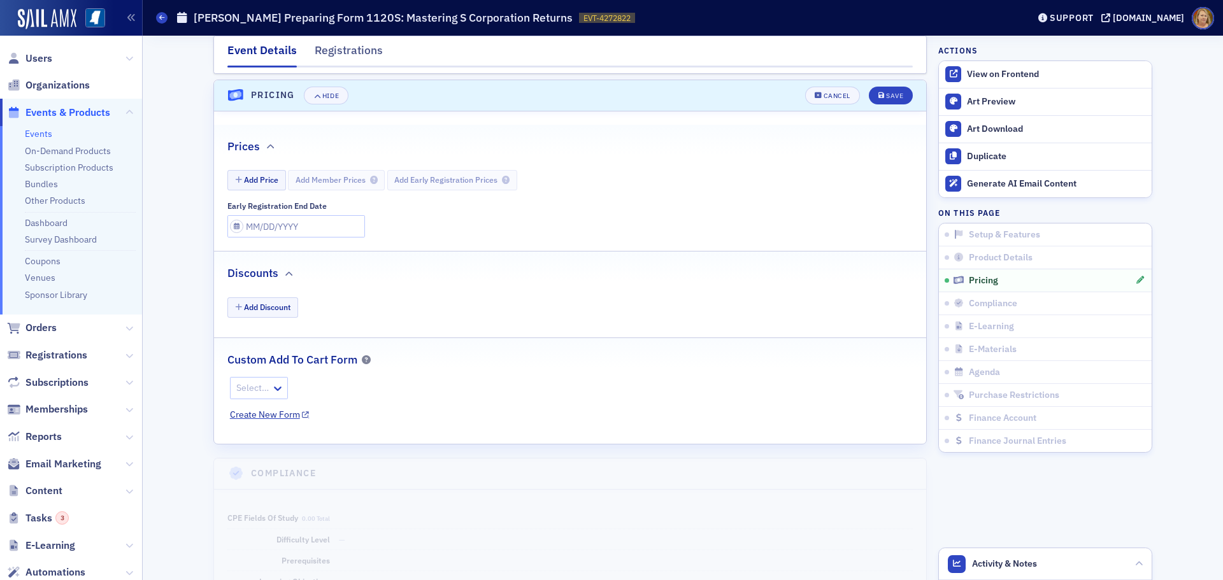
scroll to position [1337, 0]
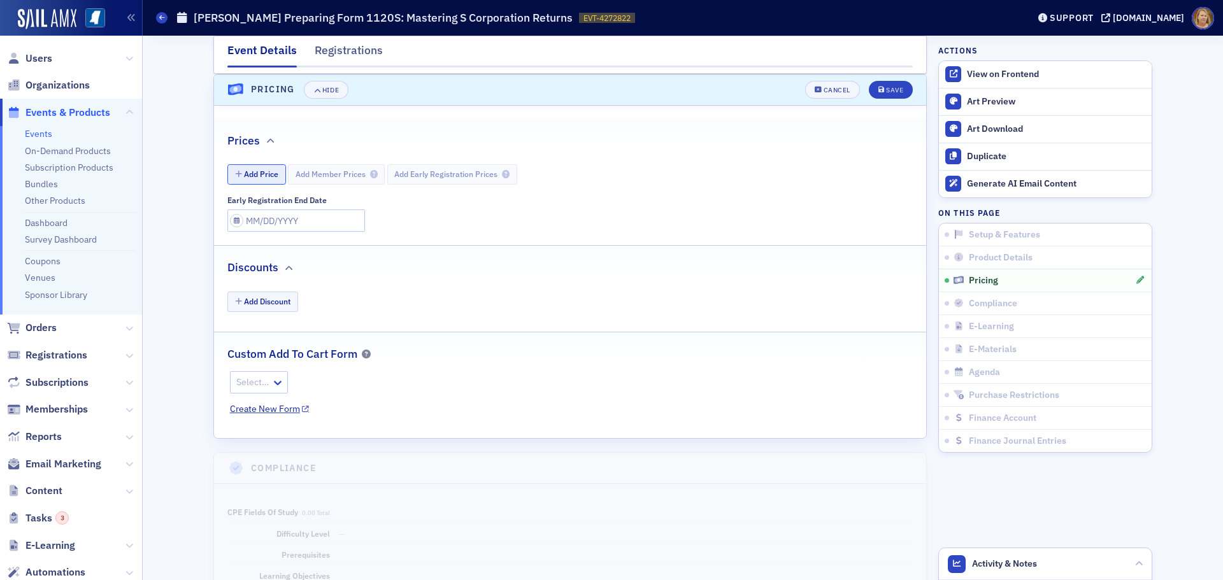
click at [268, 177] on button "Add Price" at bounding box center [256, 174] width 59 height 20
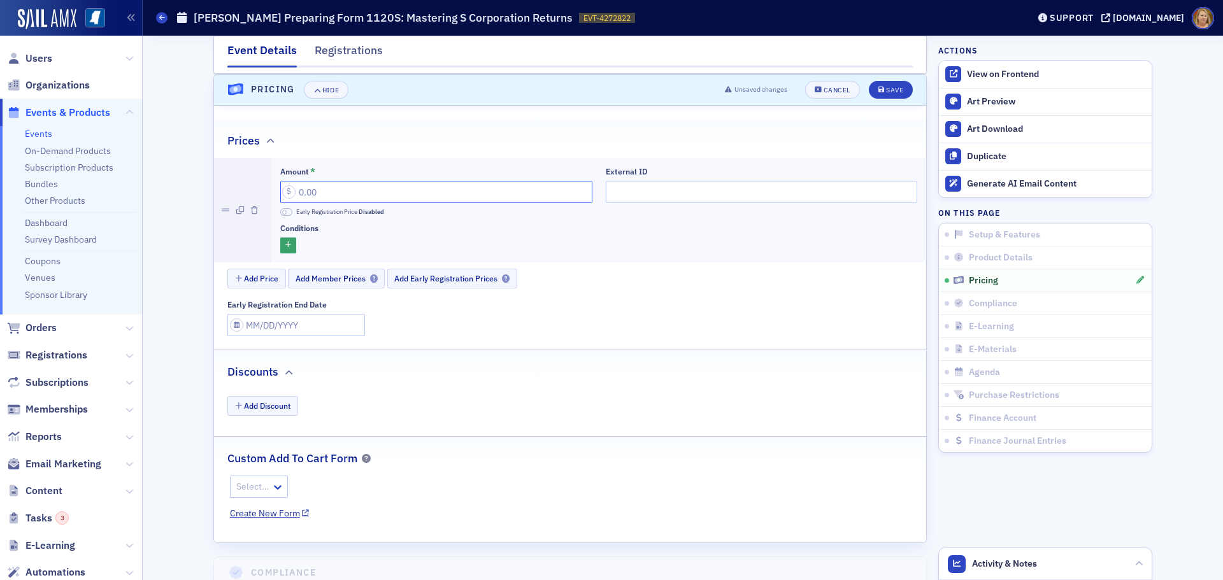
click at [299, 193] on input "Amount *" at bounding box center [436, 192] width 312 height 22
type input "149.00"
click at [329, 274] on span "Add Member Prices" at bounding box center [337, 279] width 82 height 10
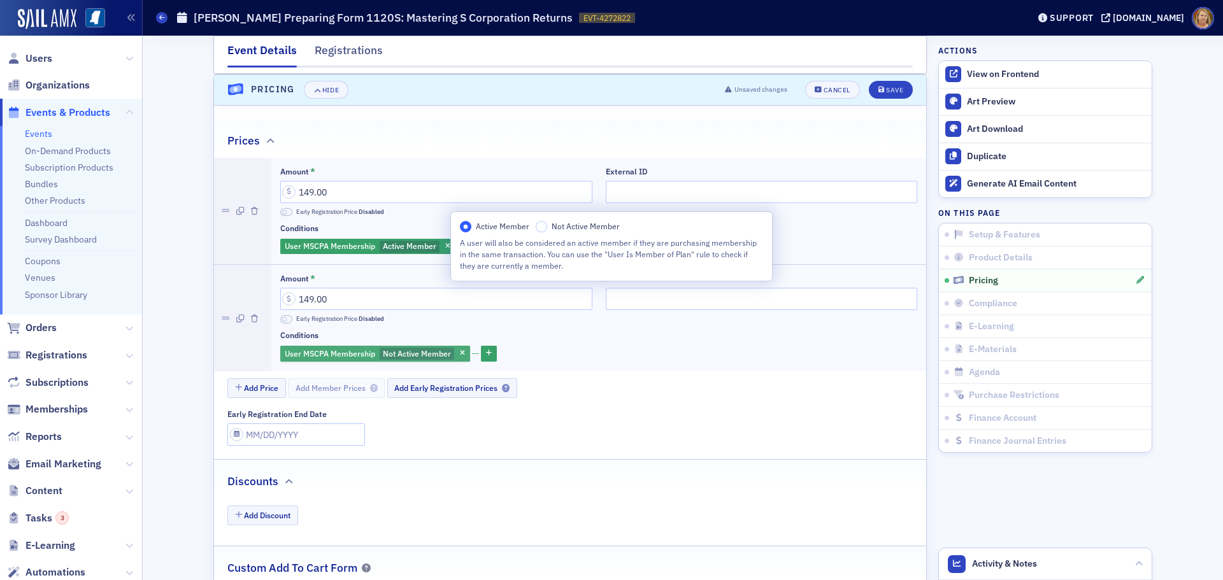
click at [393, 352] on span "Not Active Member" at bounding box center [417, 353] width 68 height 10
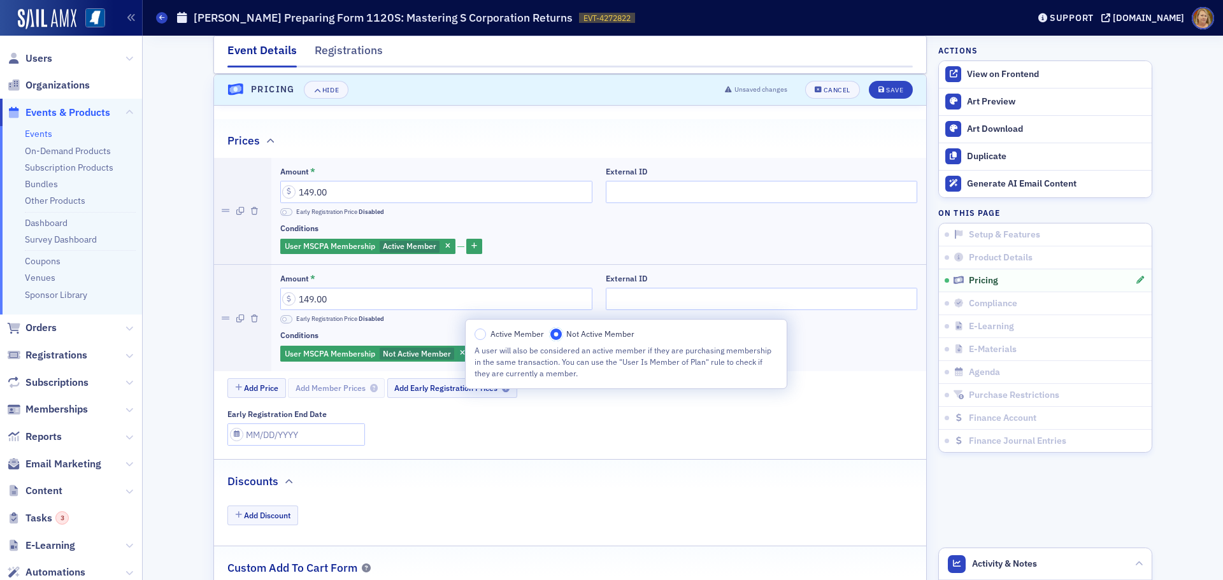
click at [560, 332] on input "Not Active Member" at bounding box center [555, 334] width 11 height 11
drag, startPoint x: 369, startPoint y: 304, endPoint x: 360, endPoint y: 303, distance: 8.9
click at [366, 304] on input "149.00" at bounding box center [436, 299] width 312 height 22
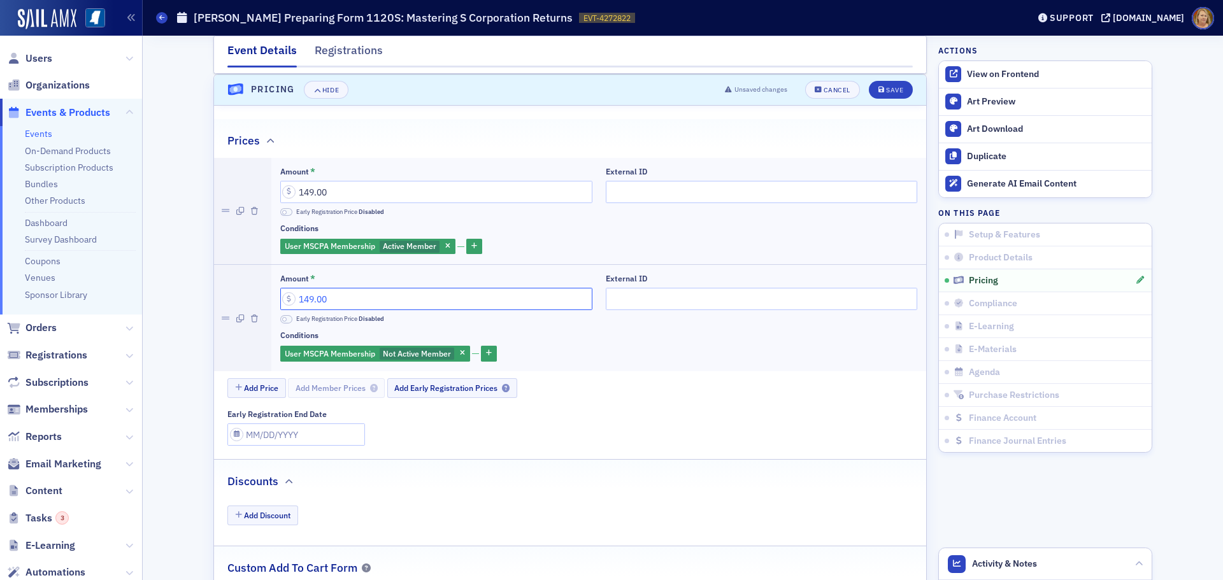
drag, startPoint x: 325, startPoint y: 301, endPoint x: 289, endPoint y: 299, distance: 35.7
click at [289, 299] on input "149.00" at bounding box center [436, 299] width 312 height 22
type input "189.00"
click at [869, 81] on button "Save" at bounding box center [891, 90] width 44 height 18
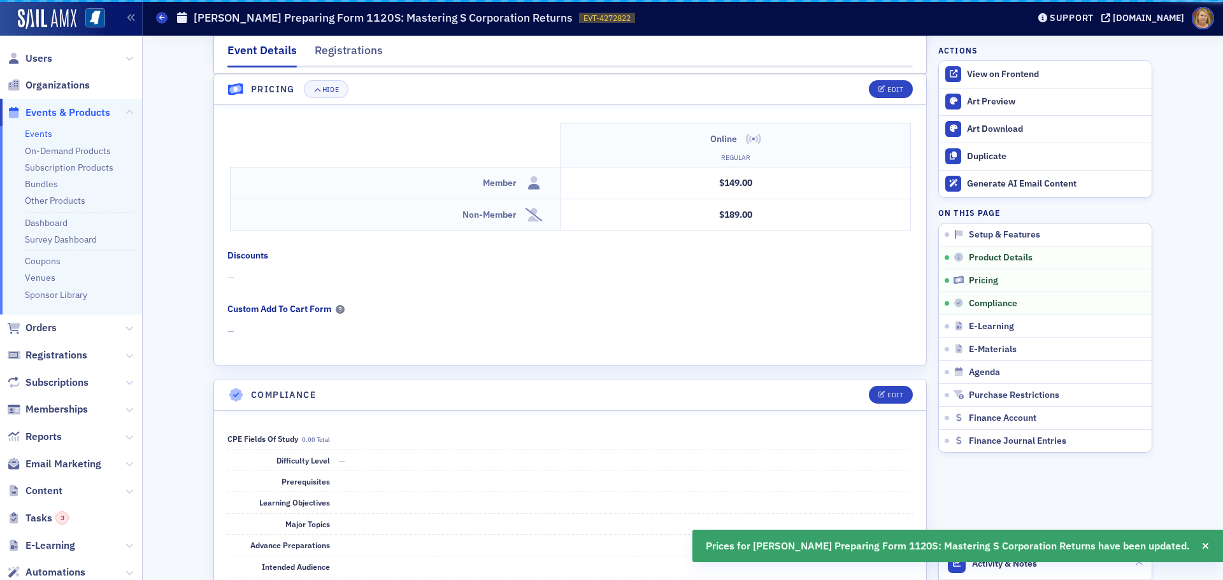
scroll to position [1289, 0]
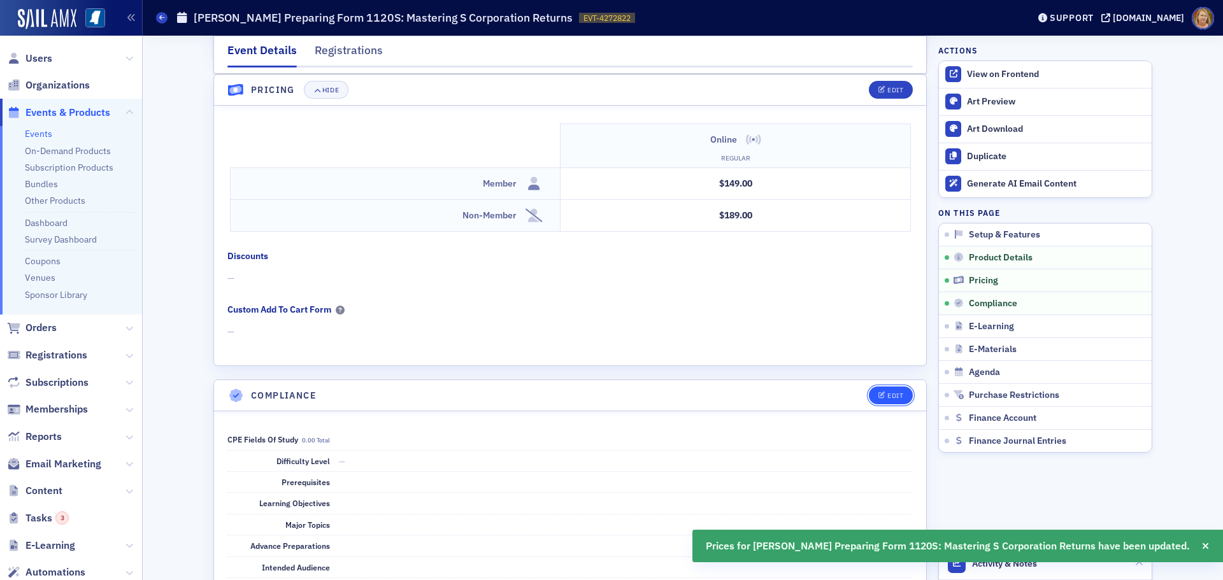
click at [881, 395] on span "Edit" at bounding box center [890, 395] width 25 height 7
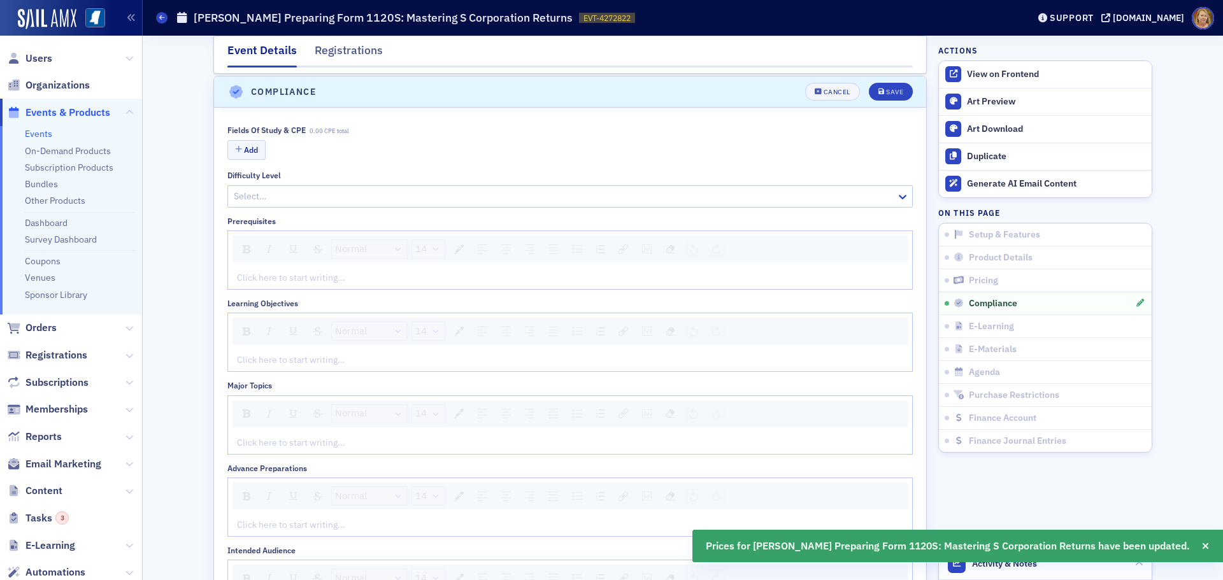
scroll to position [1594, 0]
click at [243, 152] on button "Add" at bounding box center [246, 148] width 38 height 20
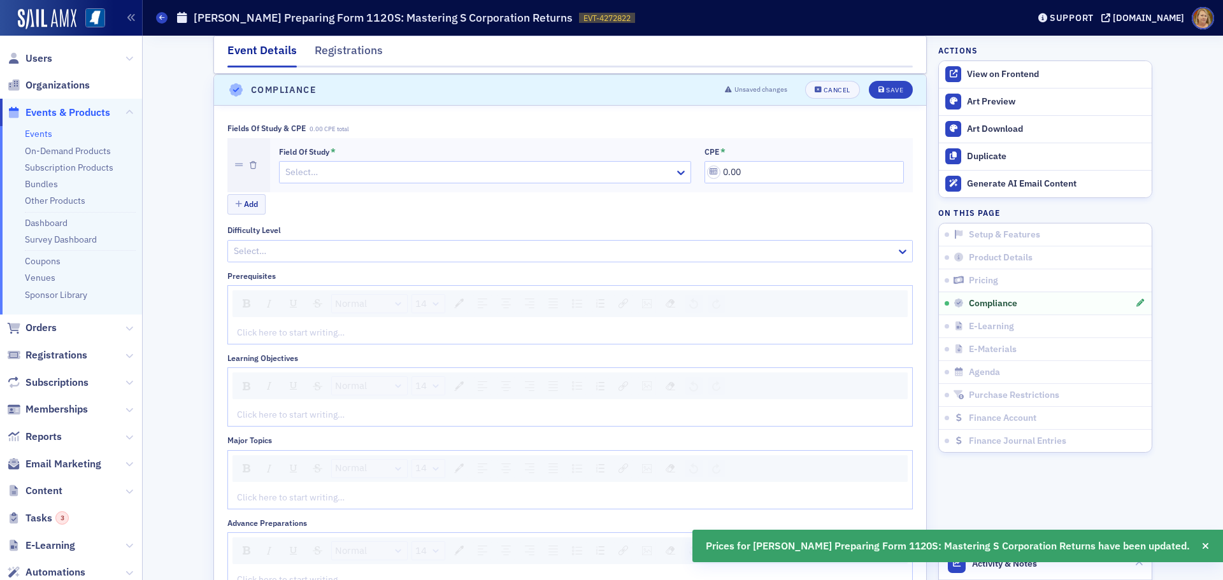
click at [300, 173] on div at bounding box center [478, 172] width 389 height 16
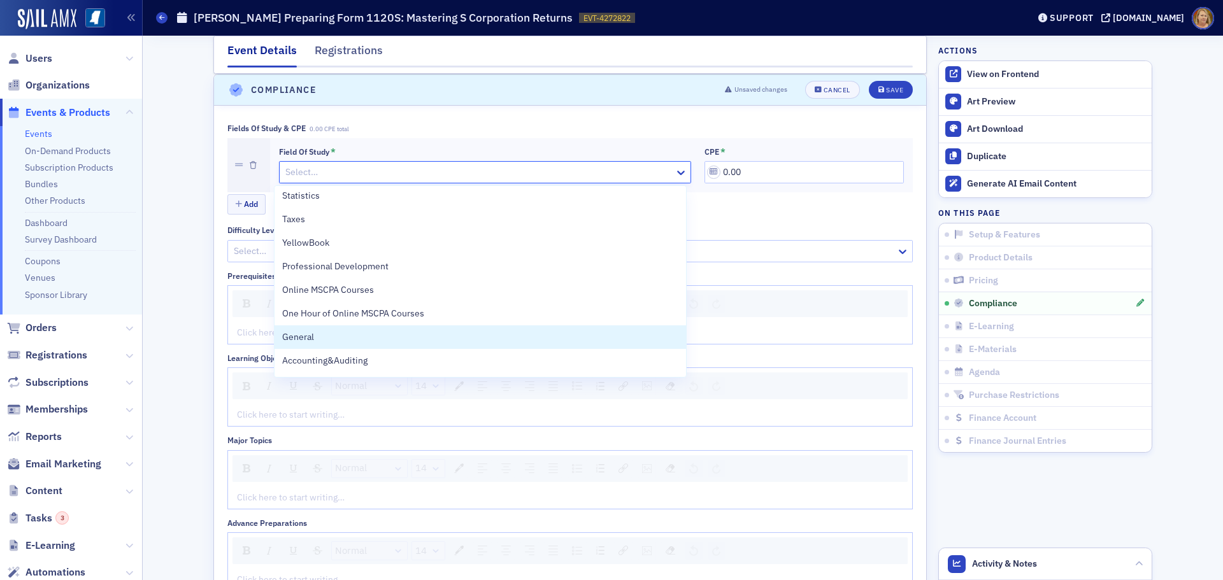
scroll to position [497, 0]
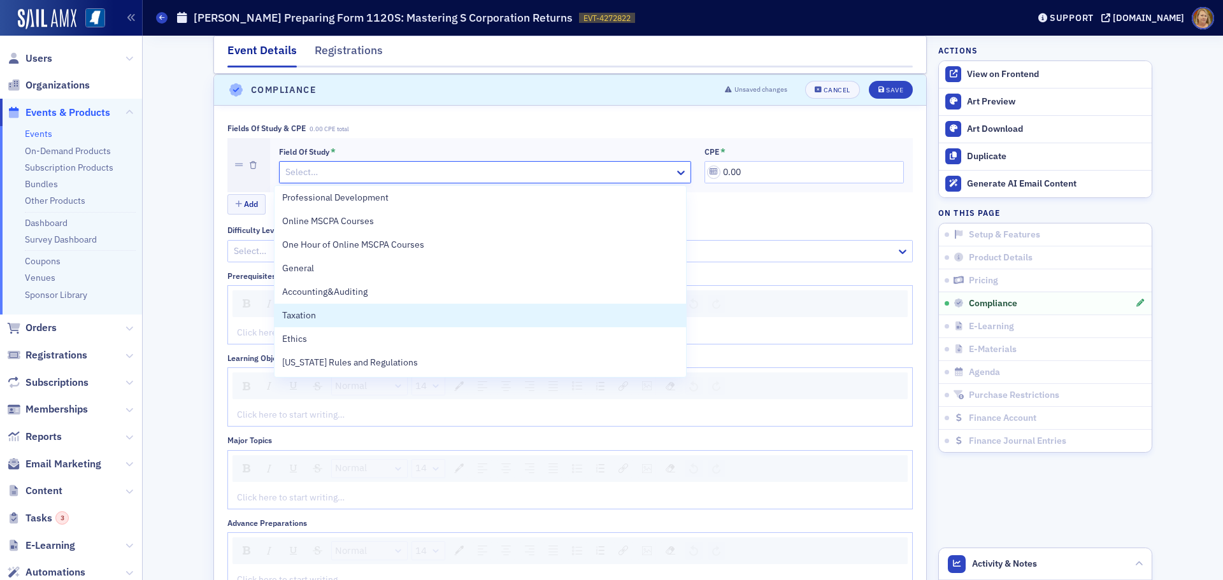
click at [375, 321] on div "Taxation" at bounding box center [480, 315] width 396 height 13
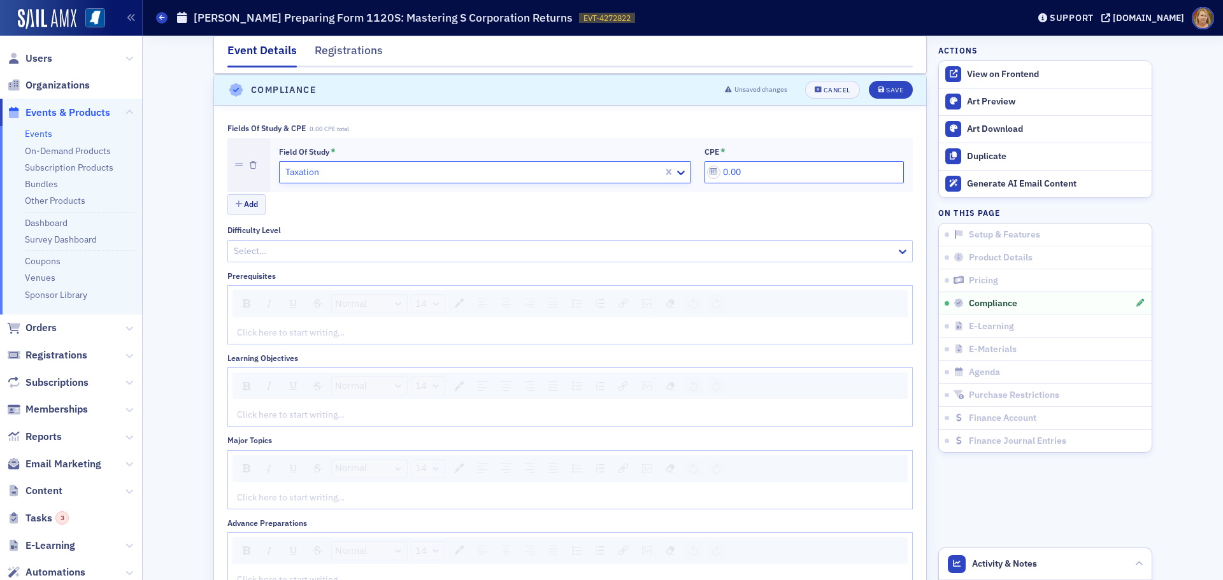
click at [716, 166] on input "0.00" at bounding box center [803, 172] width 199 height 22
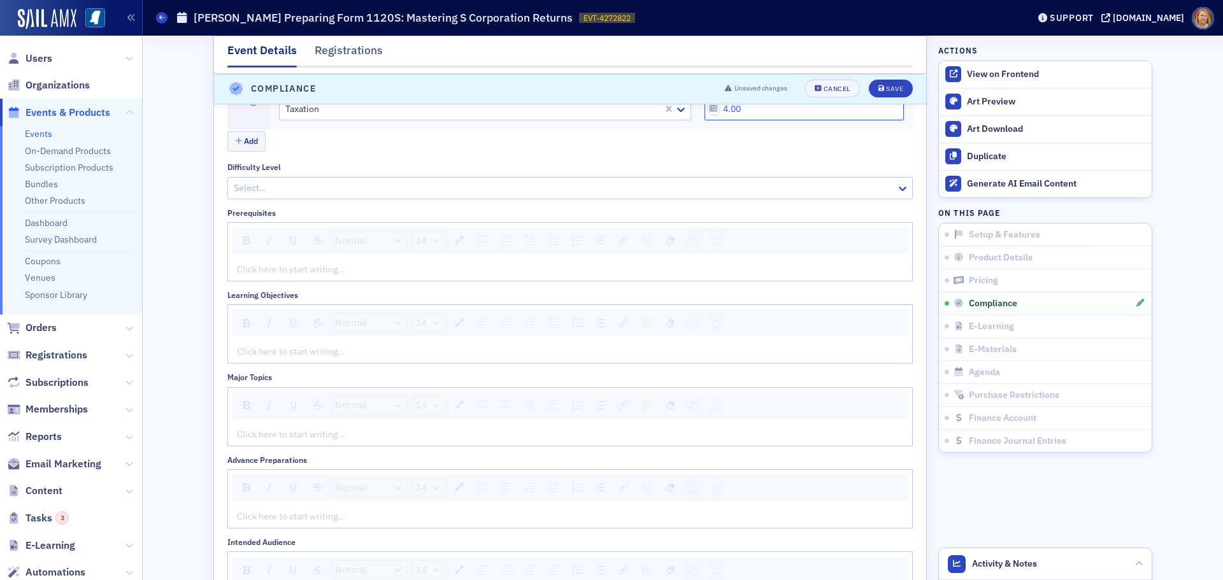
scroll to position [1658, 0]
type input "4.00"
click at [238, 348] on div "rdw-editor" at bounding box center [571, 351] width 666 height 13
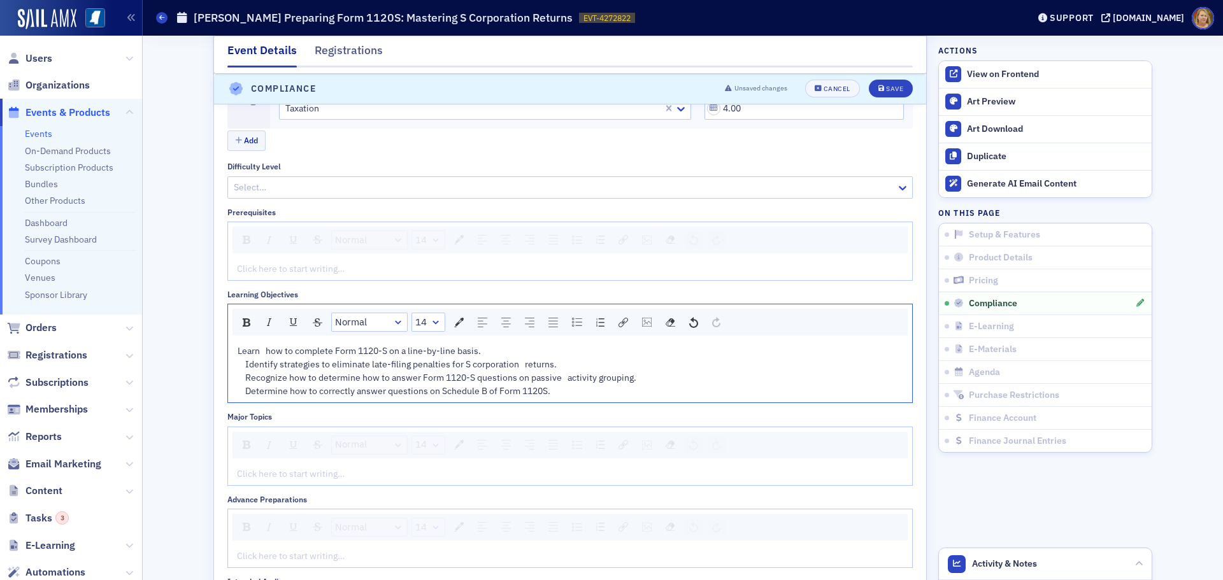
click at [241, 366] on span "Learn how to complete Form 1120-S on a line-by-line basis. Identify strategies …" at bounding box center [438, 371] width 401 height 52
drag, startPoint x: 232, startPoint y: 345, endPoint x: 236, endPoint y: 350, distance: 6.9
click at [237, 350] on div "Learn how to complete Form 1120-S on a line-by-line basis. Identify strategies …" at bounding box center [570, 372] width 666 height 54
click at [238, 371] on div "Learn how to complete Form 1120-S on a line-by-line basis. Identify strategies …" at bounding box center [571, 372] width 666 height 54
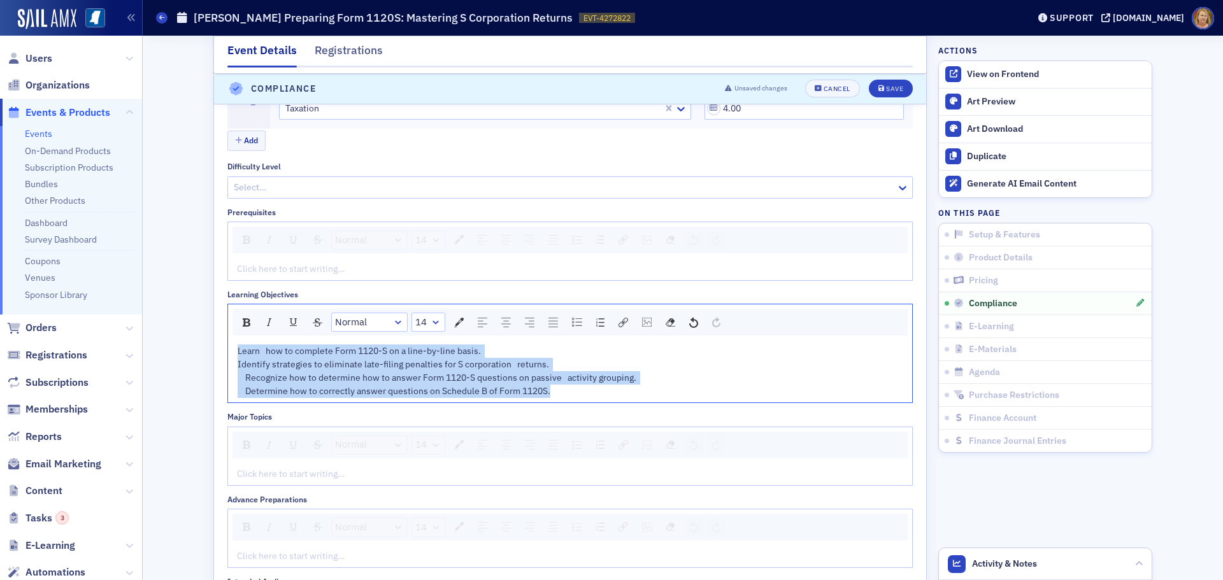
drag, startPoint x: 233, startPoint y: 352, endPoint x: 592, endPoint y: 399, distance: 361.6
click at [592, 399] on div "Learn how to complete Form 1120-S on a line-by-line basis. Identify strategies …" at bounding box center [570, 371] width 684 height 62
click at [478, 321] on img "rdw-textalign-control" at bounding box center [483, 323] width 10 height 10
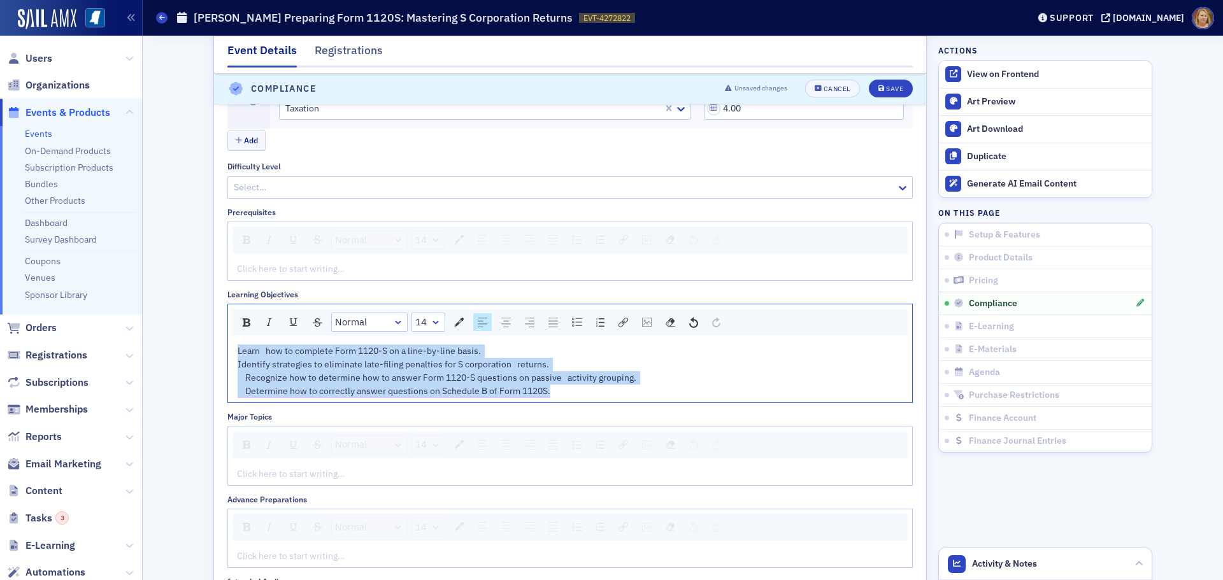
click at [478, 321] on img "rdw-textalign-control" at bounding box center [483, 323] width 10 height 10
click at [297, 389] on span "Learn how to complete Form 1120-S on a line-by-line basis. Identify strategies …" at bounding box center [438, 371] width 401 height 52
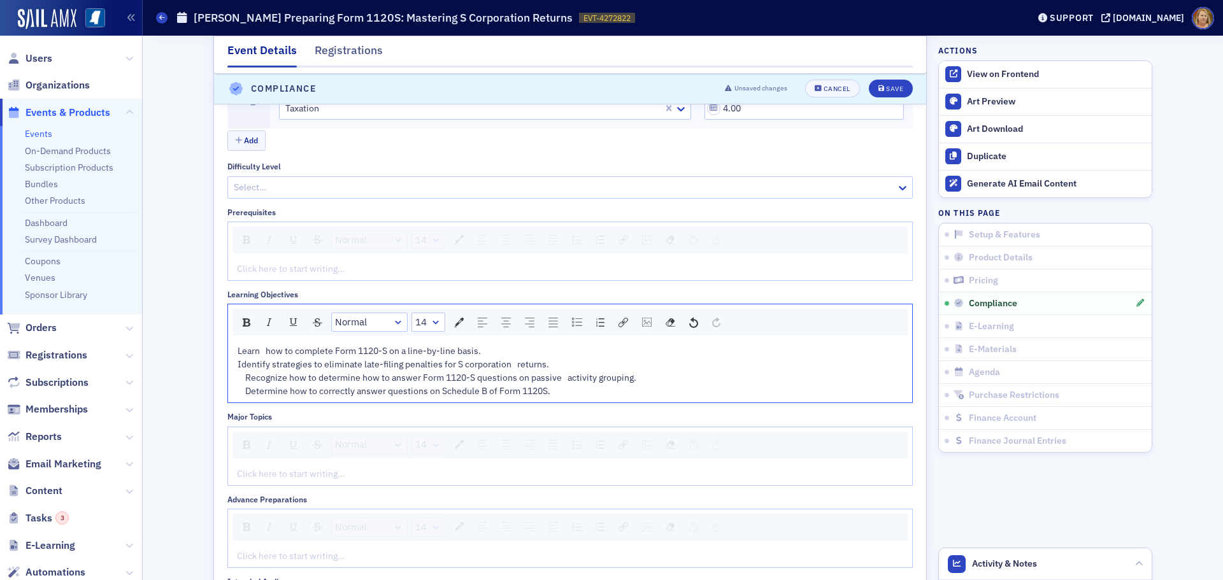
click at [241, 377] on span "Learn how to complete Form 1120-S on a line-by-line basis. Identify strategies …" at bounding box center [438, 371] width 401 height 52
click at [241, 389] on span "Learn how to complete Form 1120-S on a line-by-line basis. Identify strategies …" at bounding box center [434, 371] width 393 height 52
click at [250, 471] on div "rdw-editor" at bounding box center [571, 474] width 666 height 13
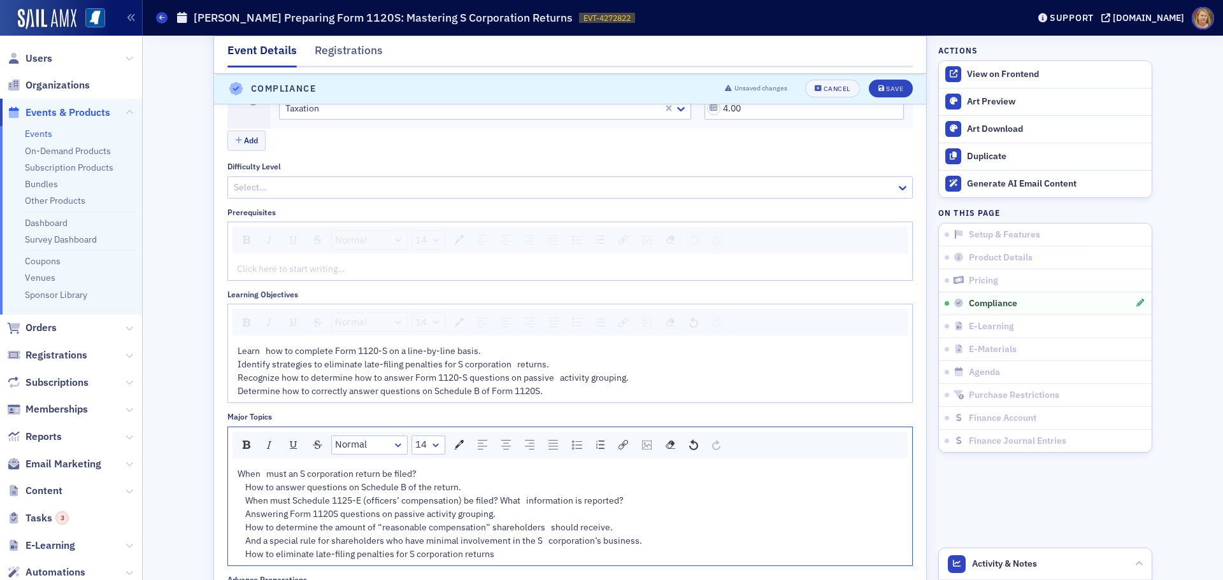
scroll to position [1722, 0]
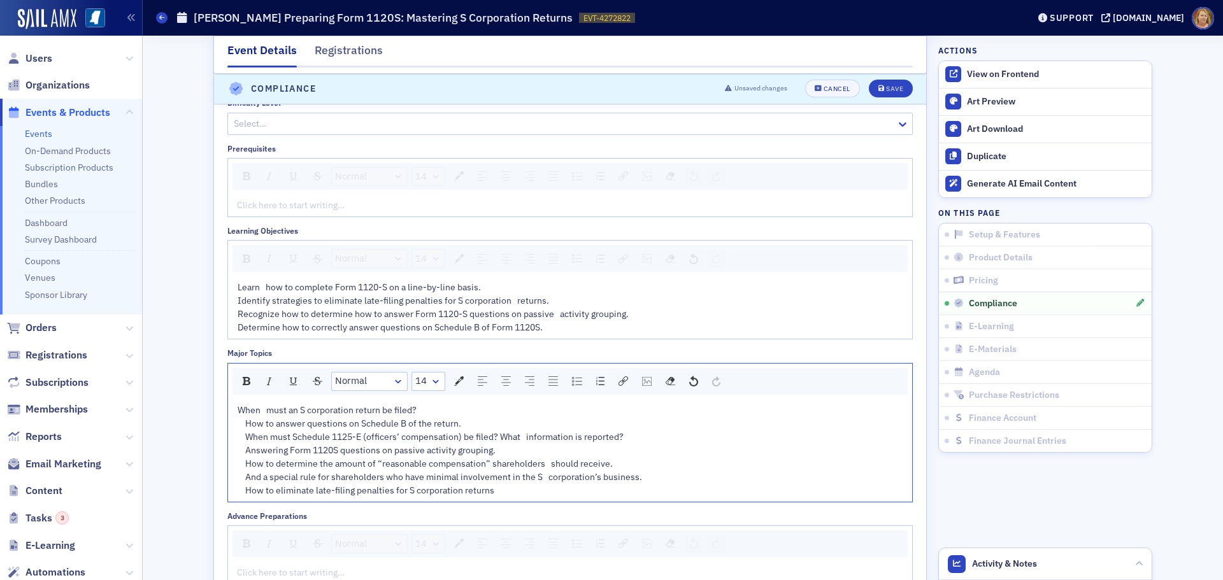
click at [243, 425] on span "When must an S corporation return be filed? How to answer questions on Schedule…" at bounding box center [440, 450] width 404 height 92
click at [243, 436] on span "When must an S corporation return be filed? How to answer questions on Schedule…" at bounding box center [440, 450] width 404 height 92
click at [243, 448] on span "When must an S corporation return be filed? How to answer questions on Schedule…" at bounding box center [440, 450] width 404 height 92
click at [241, 464] on span "When must an S corporation return be filed? How to answer questions on Schedule…" at bounding box center [440, 450] width 404 height 92
click at [242, 473] on span "When must an S corporation return be filed? How to answer questions on Schedule…" at bounding box center [440, 450] width 404 height 92
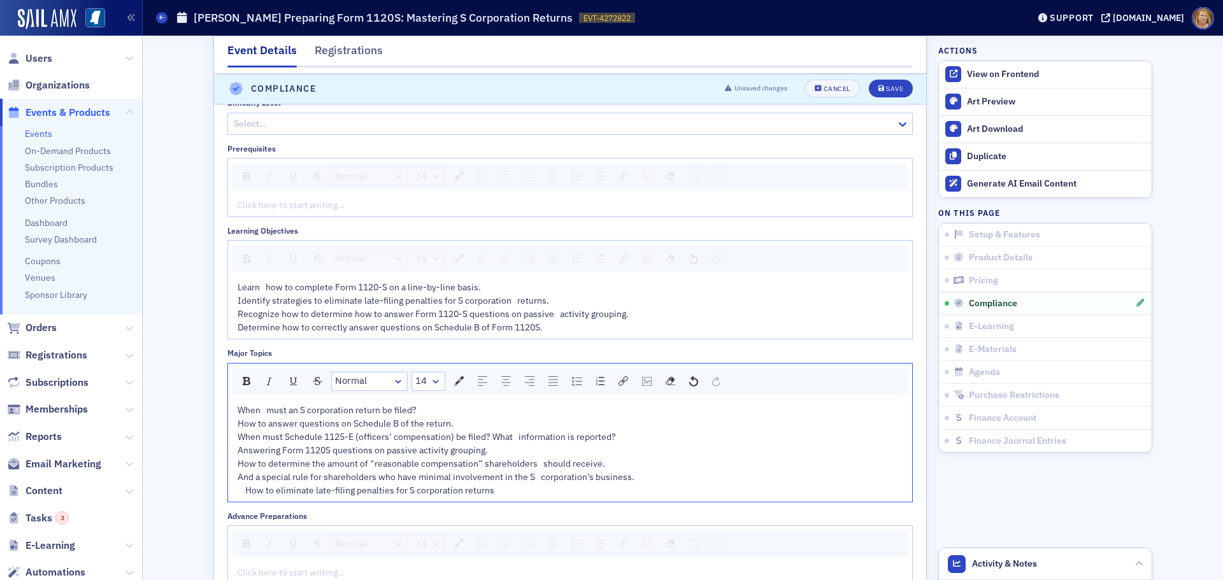
click at [243, 492] on span "When must an S corporation return be filed? How to answer questions on Schedule…" at bounding box center [436, 450] width 397 height 92
click at [878, 89] on icon "submit" at bounding box center [881, 89] width 6 height 7
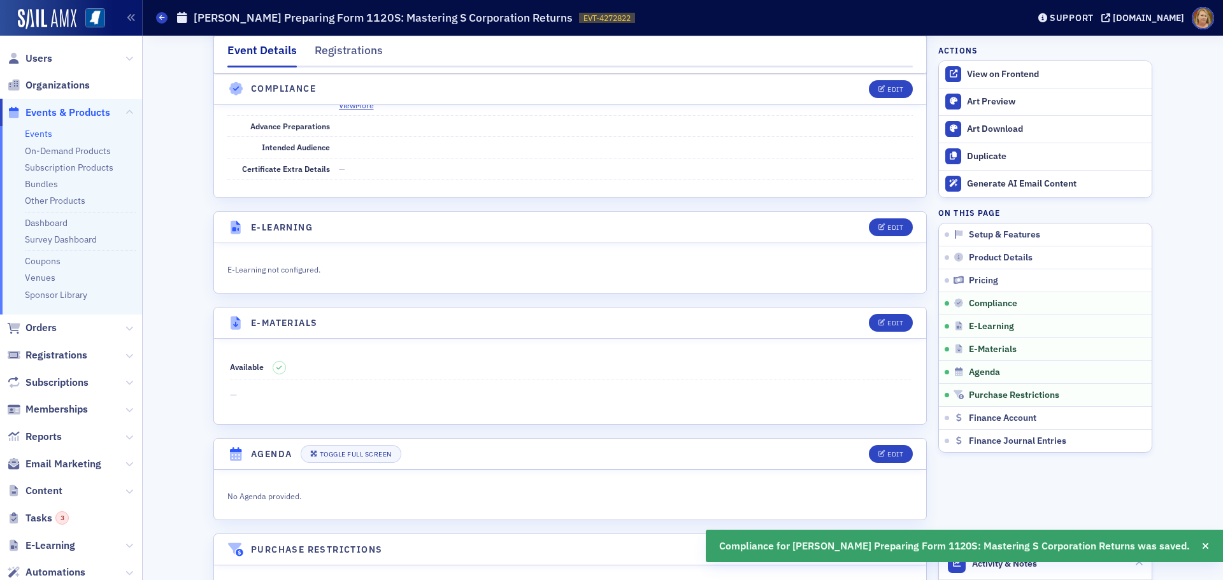
scroll to position [1738, 0]
click at [887, 225] on div "Edit" at bounding box center [895, 224] width 16 height 7
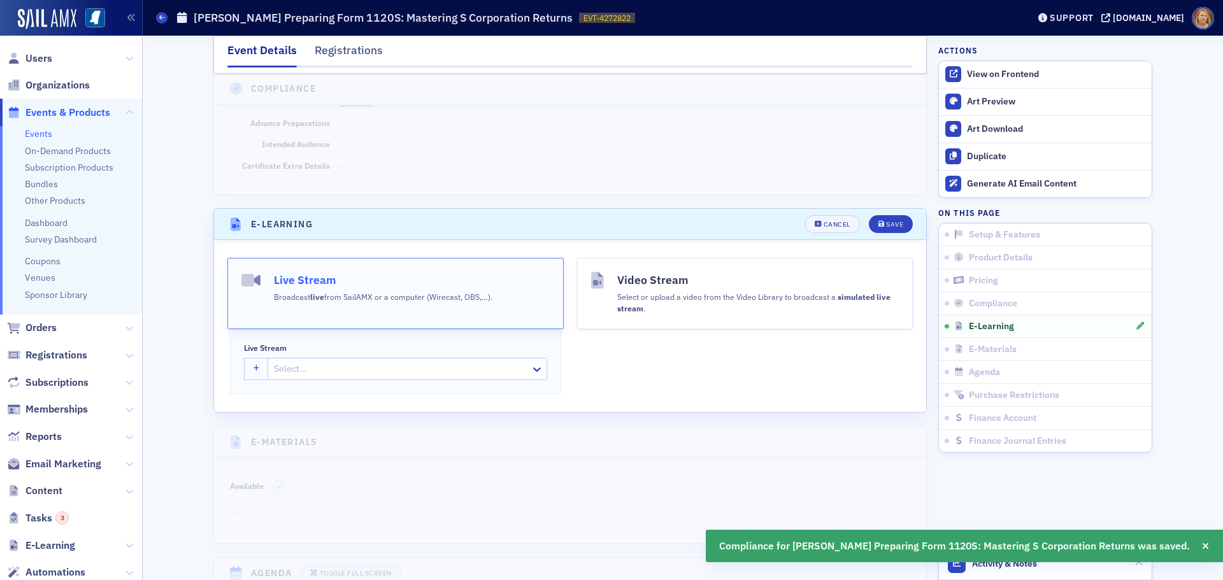
scroll to position [1872, 0]
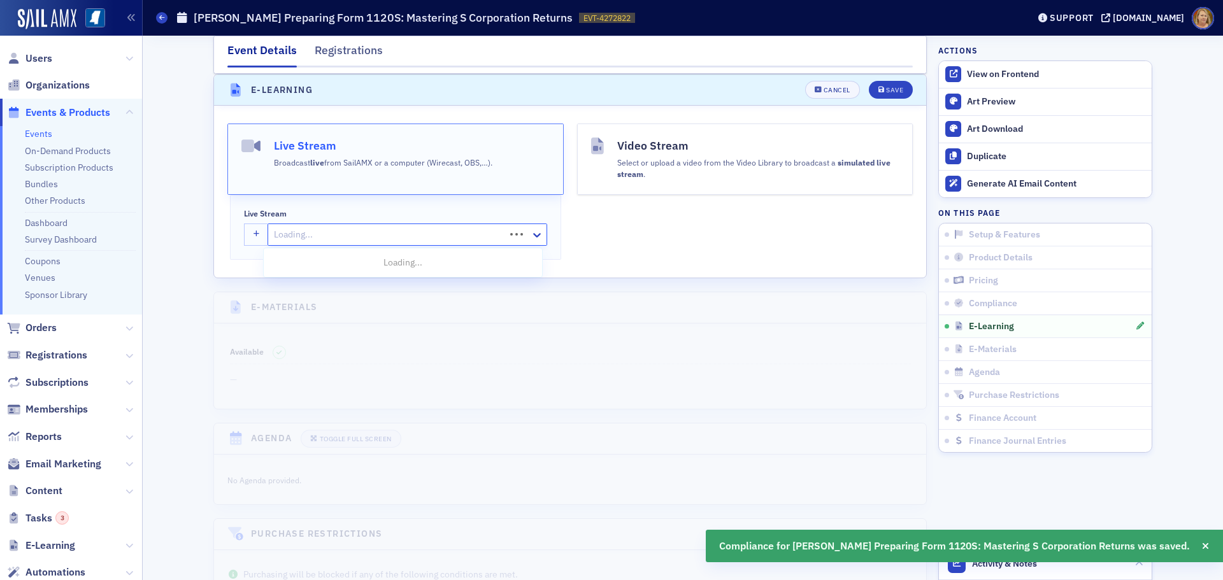
click at [409, 236] on div at bounding box center [388, 235] width 231 height 16
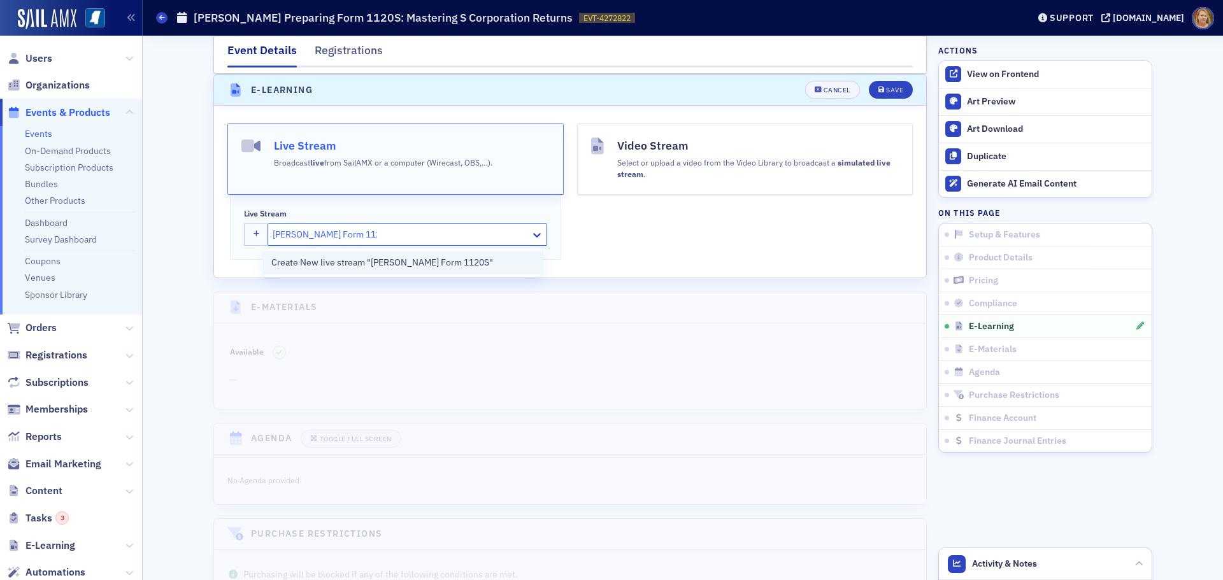
click at [426, 262] on span "Create New live stream "Don Farmer's Form 1120S"" at bounding box center [382, 262] width 222 height 13
type input "Don Farmer's Form 1120S"
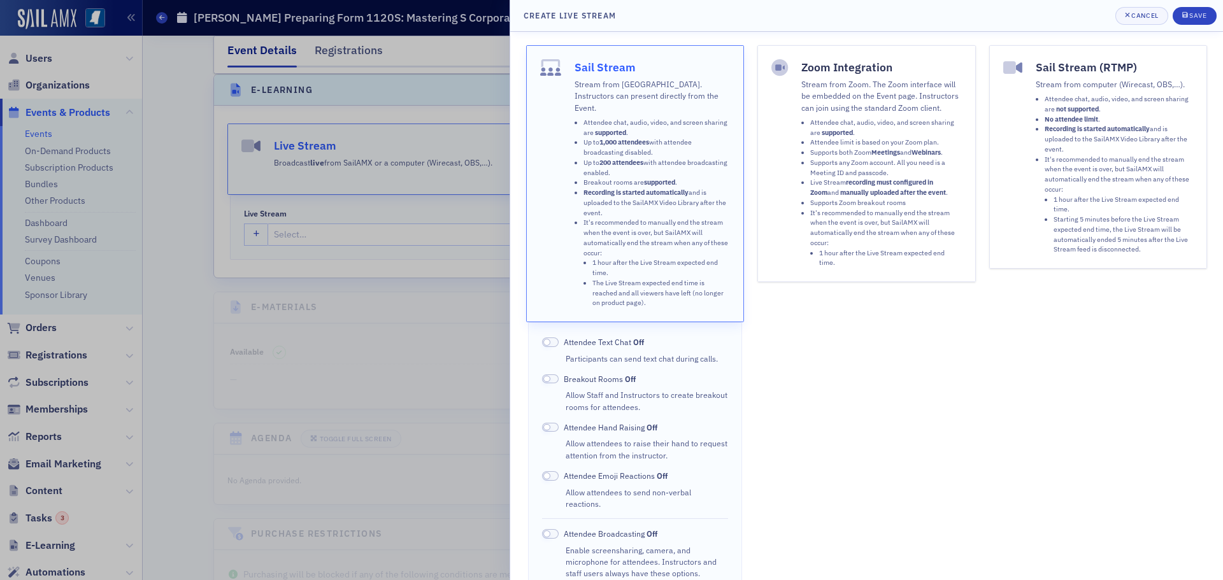
drag, startPoint x: 667, startPoint y: 104, endPoint x: 683, endPoint y: 101, distance: 16.2
click at [667, 104] on div "Stream from SailAMX. Instructors can present directly from the Event. Attendee …" at bounding box center [653, 192] width 156 height 232
click at [1205, 18] on div "Save" at bounding box center [1197, 15] width 17 height 7
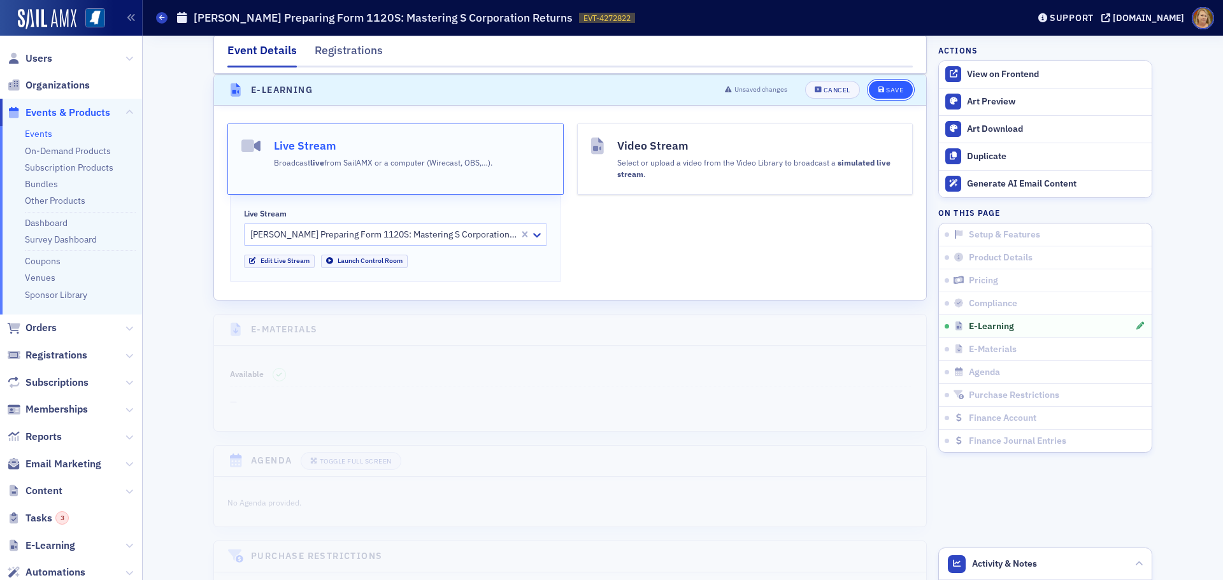
click at [891, 94] on div "Save" at bounding box center [894, 90] width 17 height 7
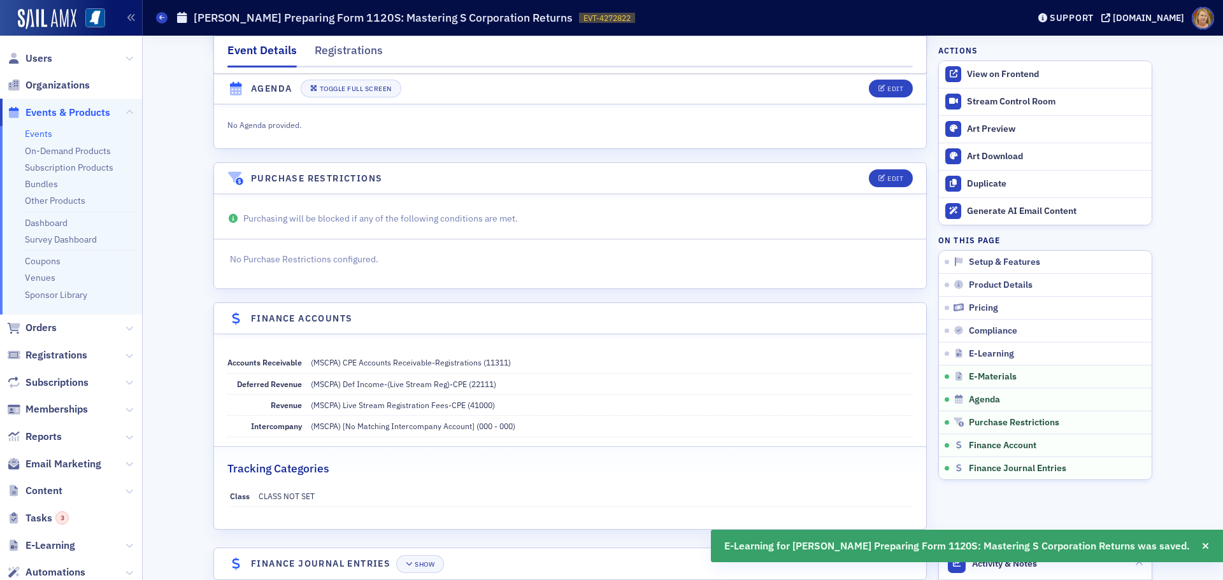
scroll to position [2114, 0]
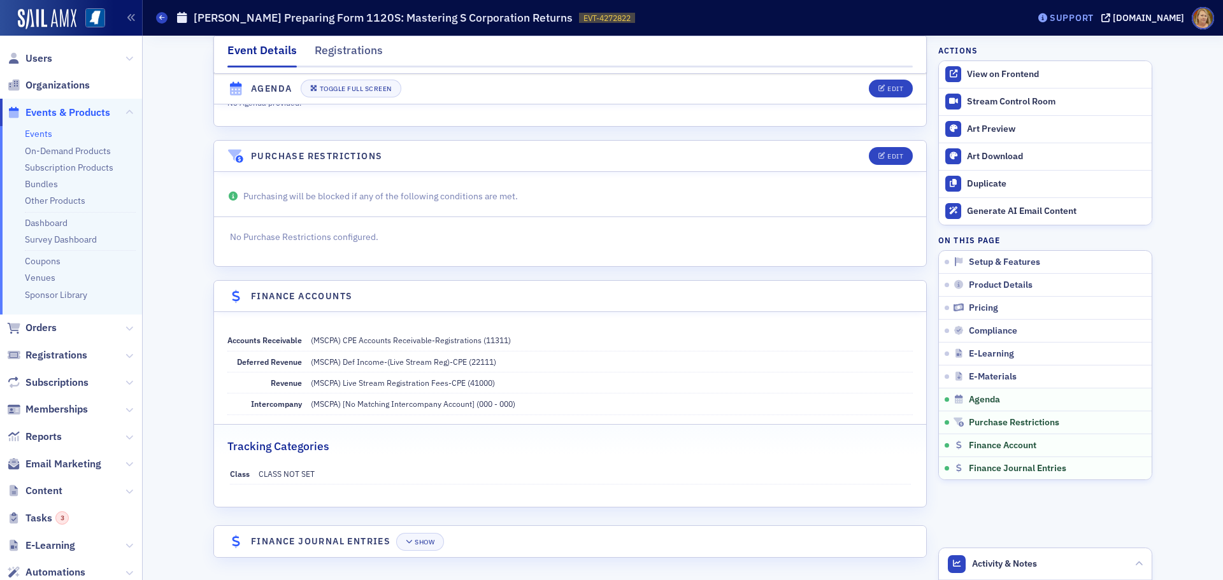
click at [1066, 13] on span "Support" at bounding box center [1065, 17] width 55 height 9
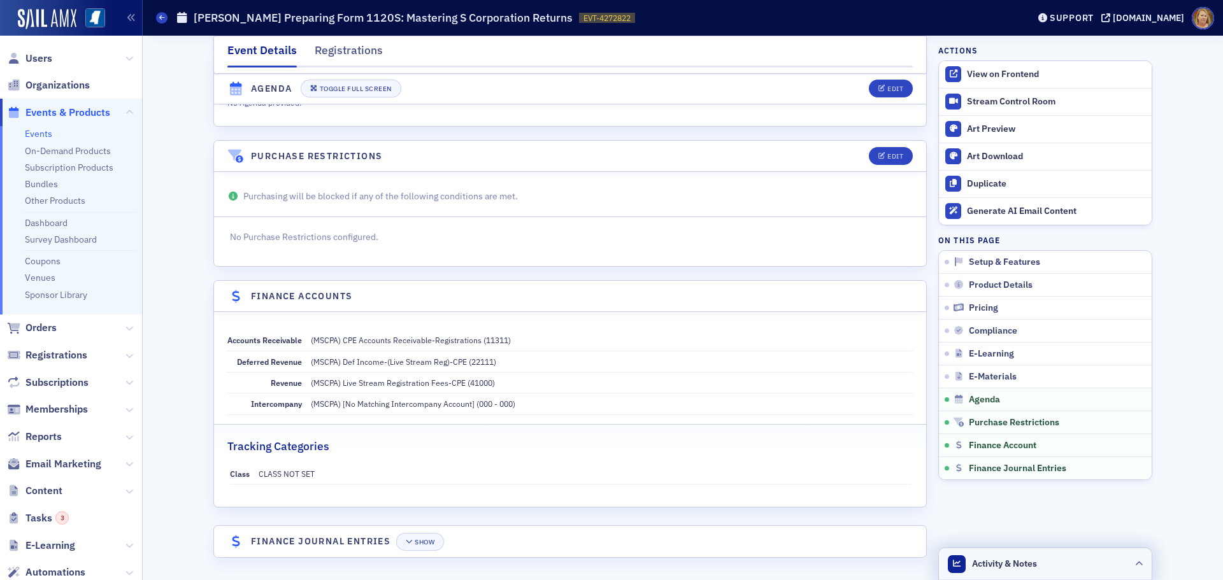
click at [1039, 563] on header "Activity & Notes" at bounding box center [1045, 564] width 213 height 32
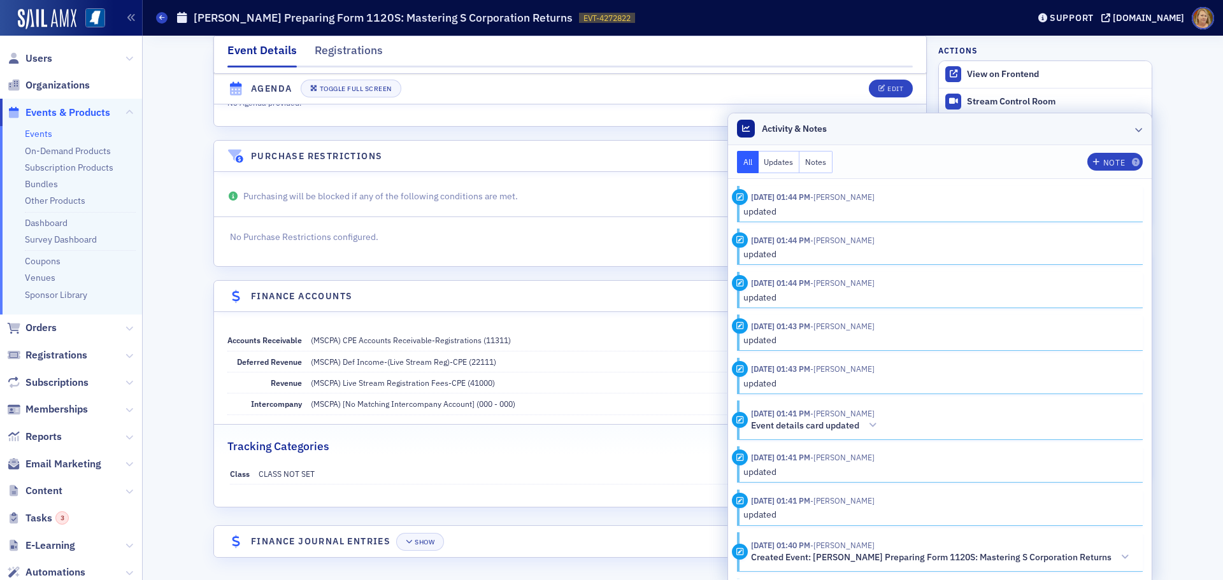
click at [1136, 128] on icon at bounding box center [1139, 129] width 8 height 8
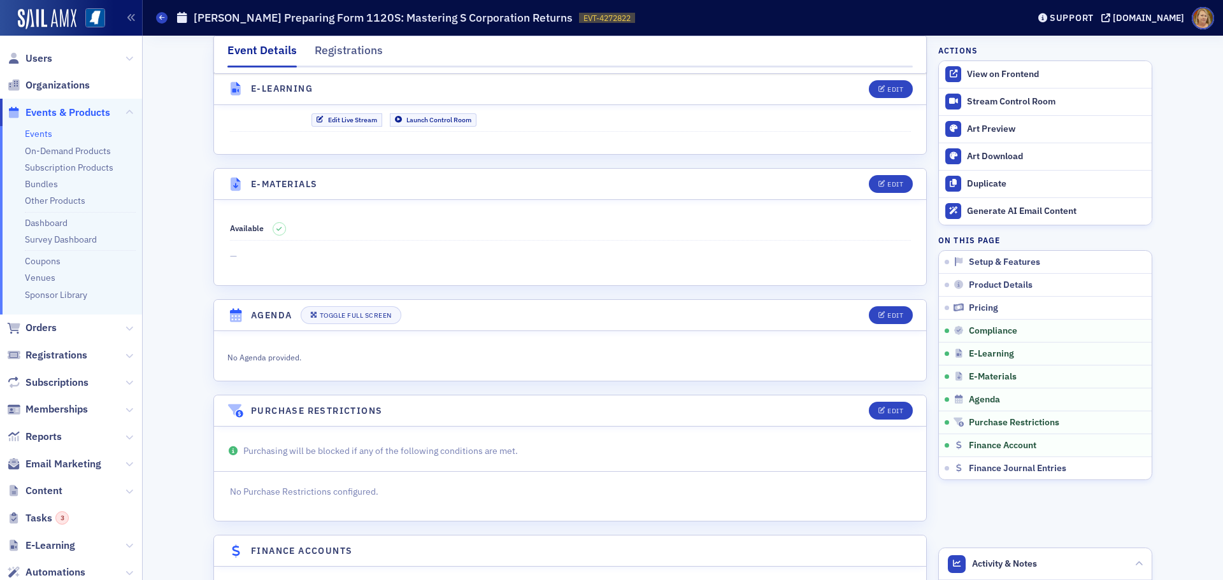
scroll to position [1732, 0]
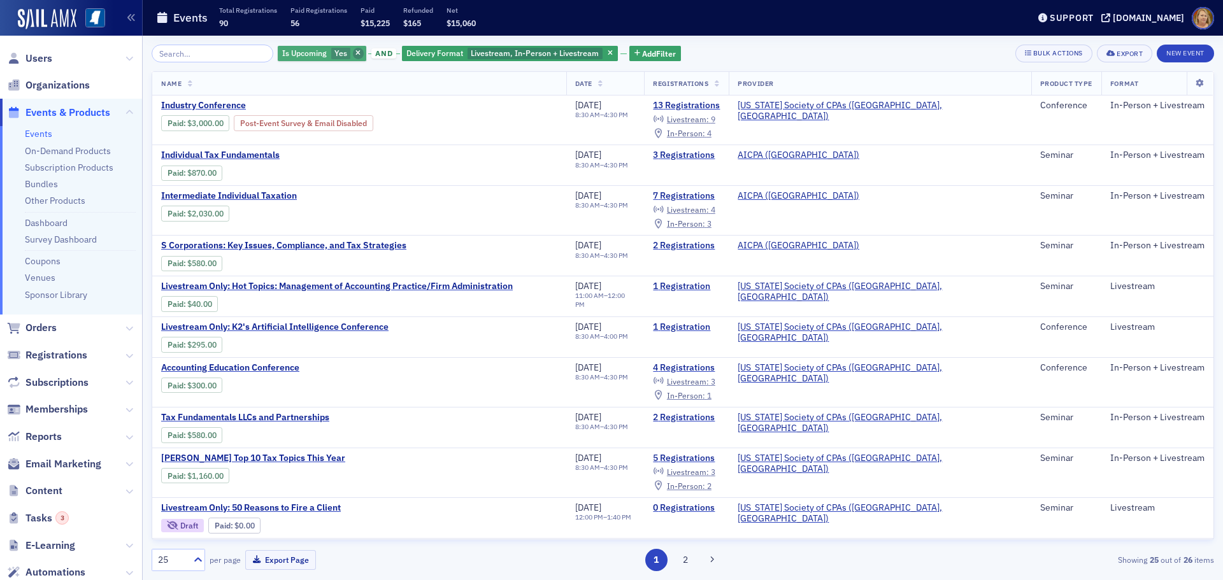
click at [355, 52] on icon "button" at bounding box center [357, 53] width 5 height 7
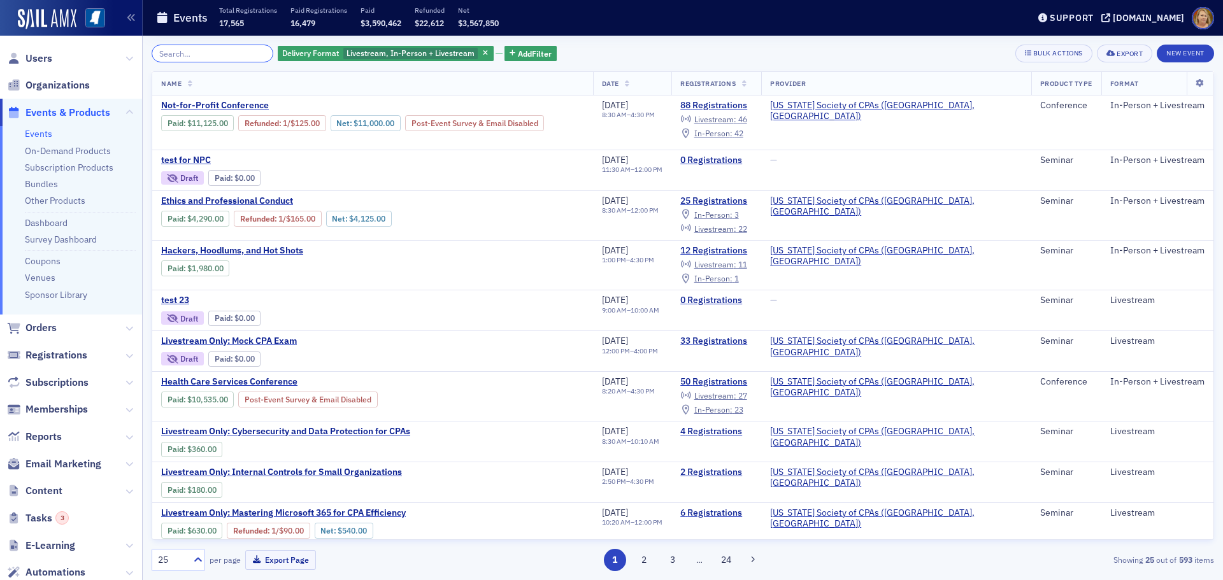
click at [229, 52] on input "search" at bounding box center [213, 54] width 122 height 18
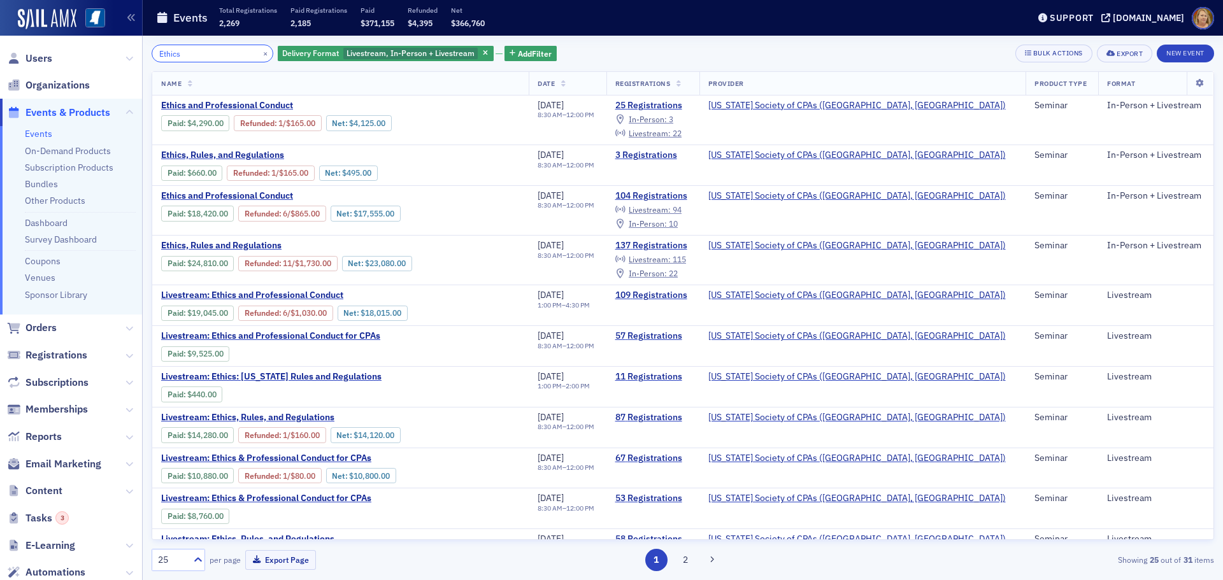
type input "Ethics"
drag, startPoint x: 248, startPoint y: 54, endPoint x: 201, endPoint y: 50, distance: 47.3
click at [260, 54] on button "×" at bounding box center [265, 52] width 11 height 11
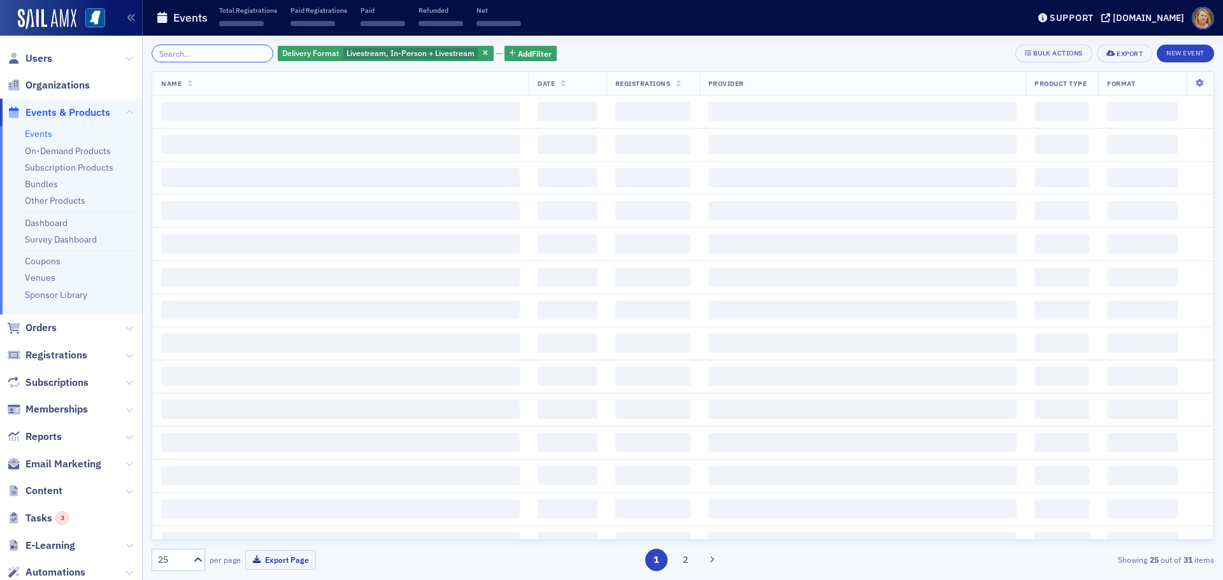
click at [201, 52] on input "search" at bounding box center [213, 54] width 122 height 18
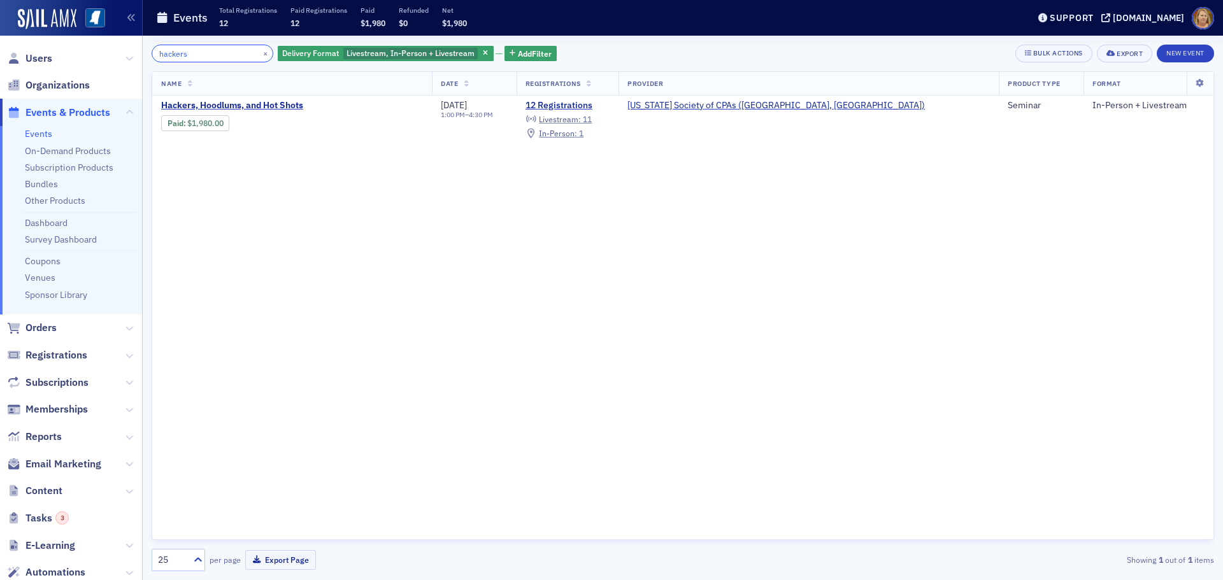
type input "hackers"
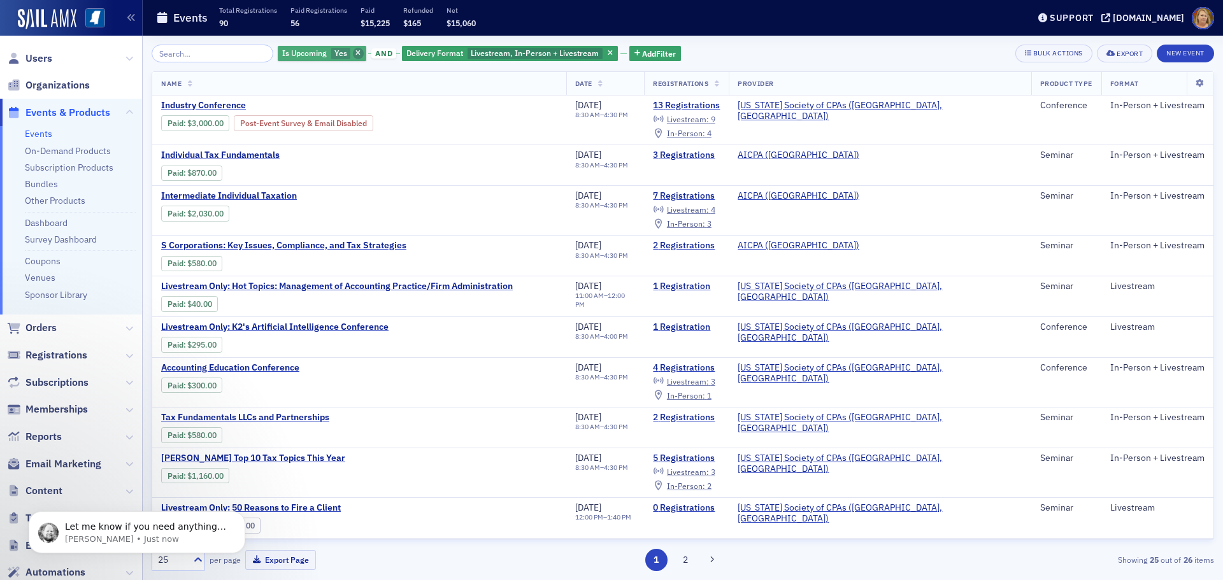
click at [355, 53] on icon "button" at bounding box center [357, 53] width 5 height 7
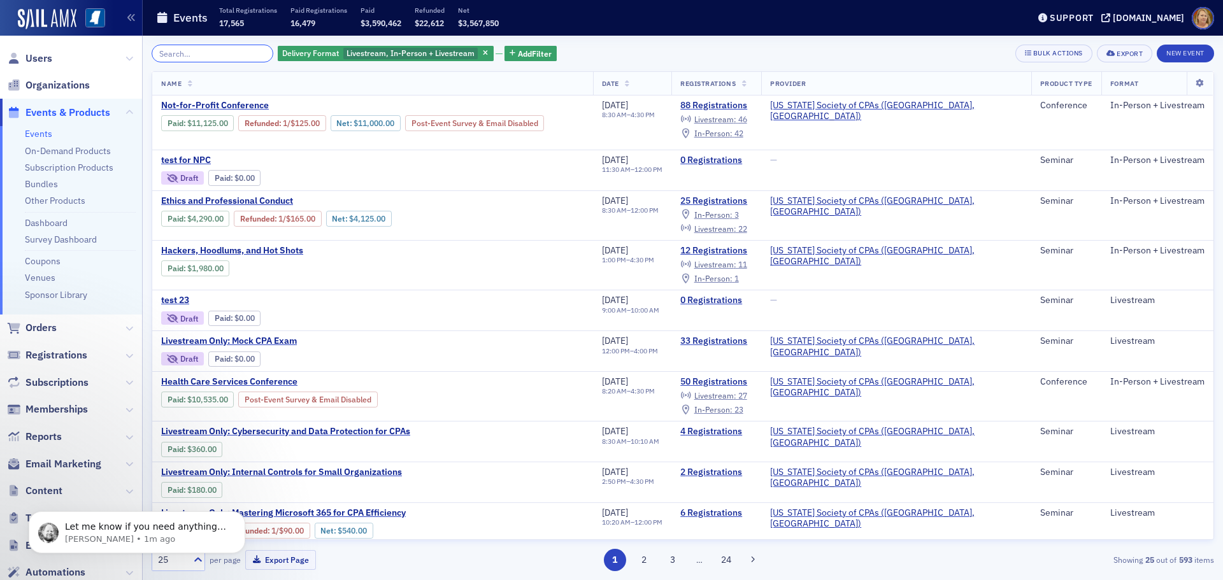
click at [231, 59] on input "search" at bounding box center [213, 54] width 122 height 18
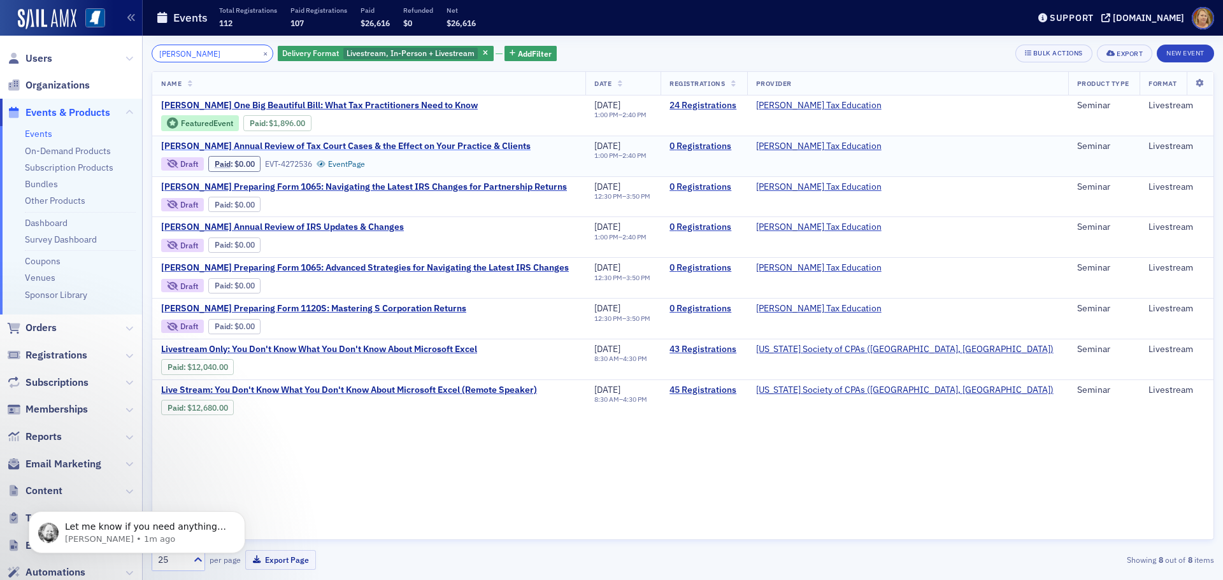
type input "Don Farmer's"
click at [279, 147] on span "[PERSON_NAME] Annual Review of Tax Court Cases & the Effect on Your Practice & …" at bounding box center [345, 146] width 369 height 11
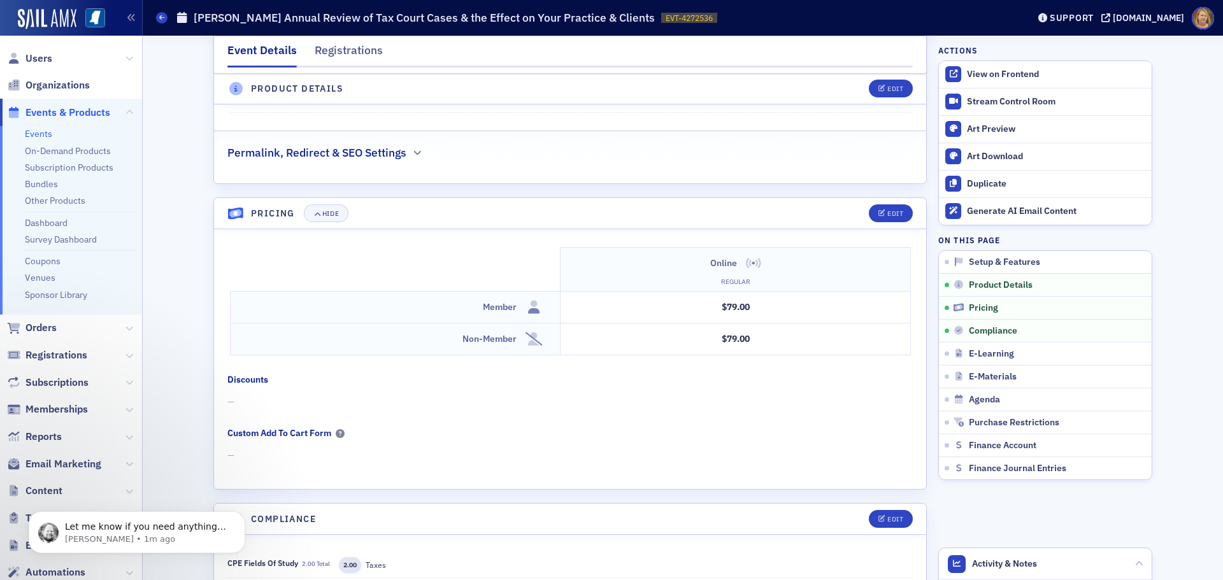
scroll to position [1083, 0]
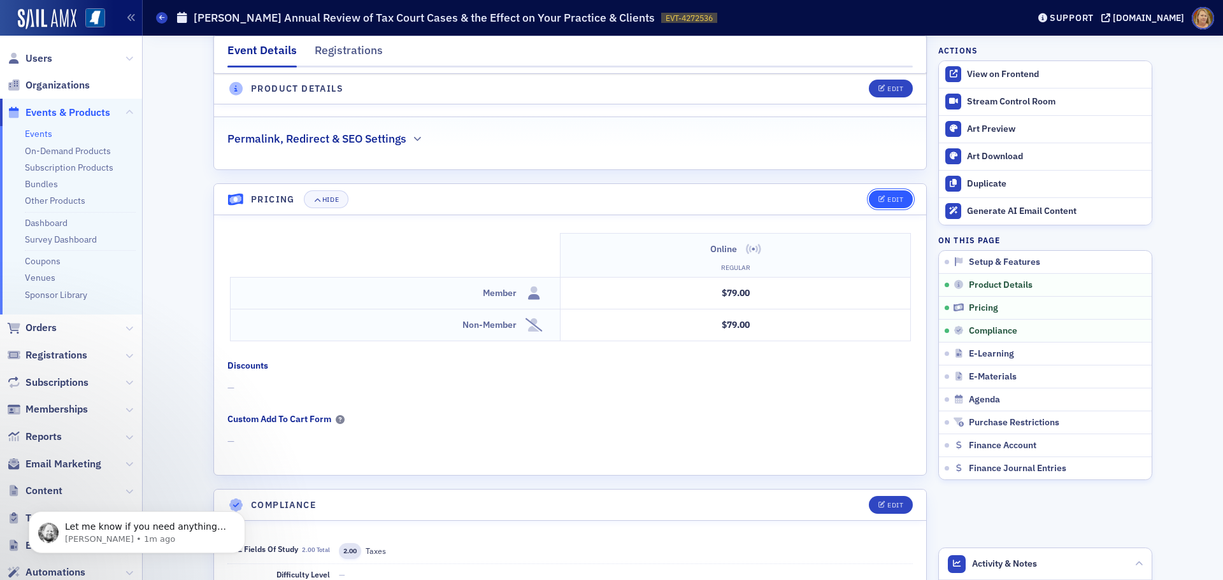
click at [890, 201] on div "Edit" at bounding box center [895, 199] width 16 height 7
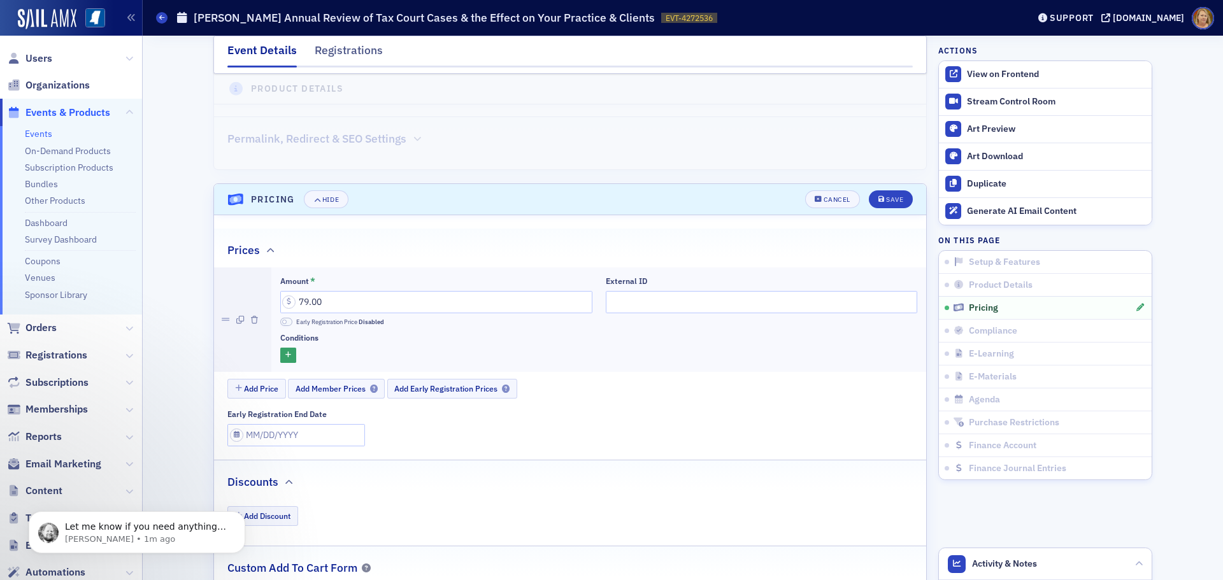
scroll to position [1192, 0]
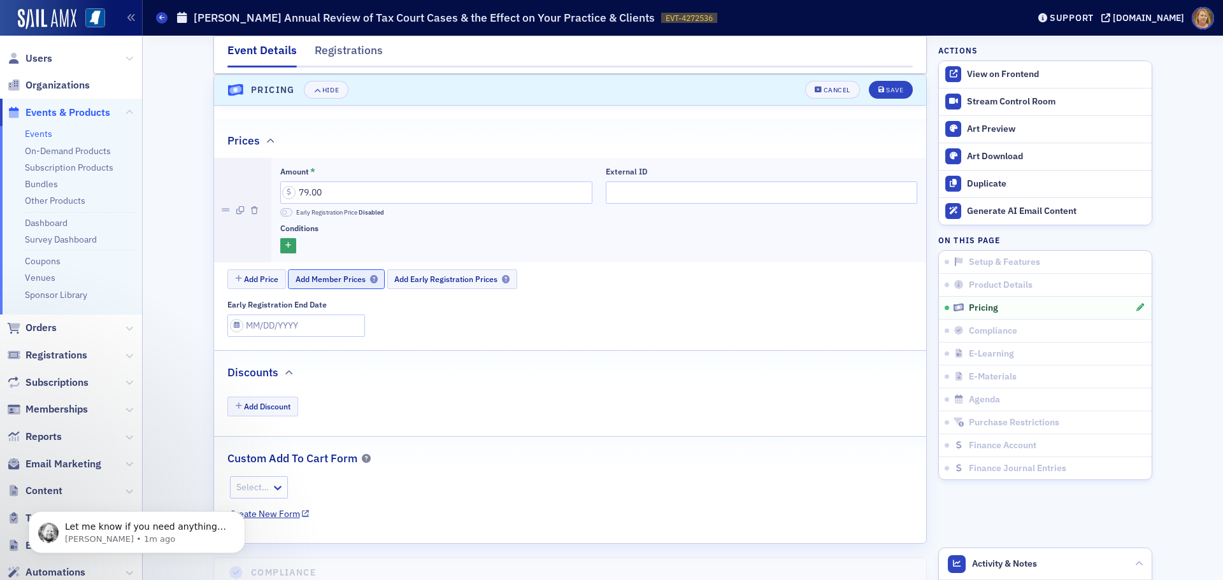
click at [327, 278] on span "Add Member Prices" at bounding box center [337, 280] width 82 height 10
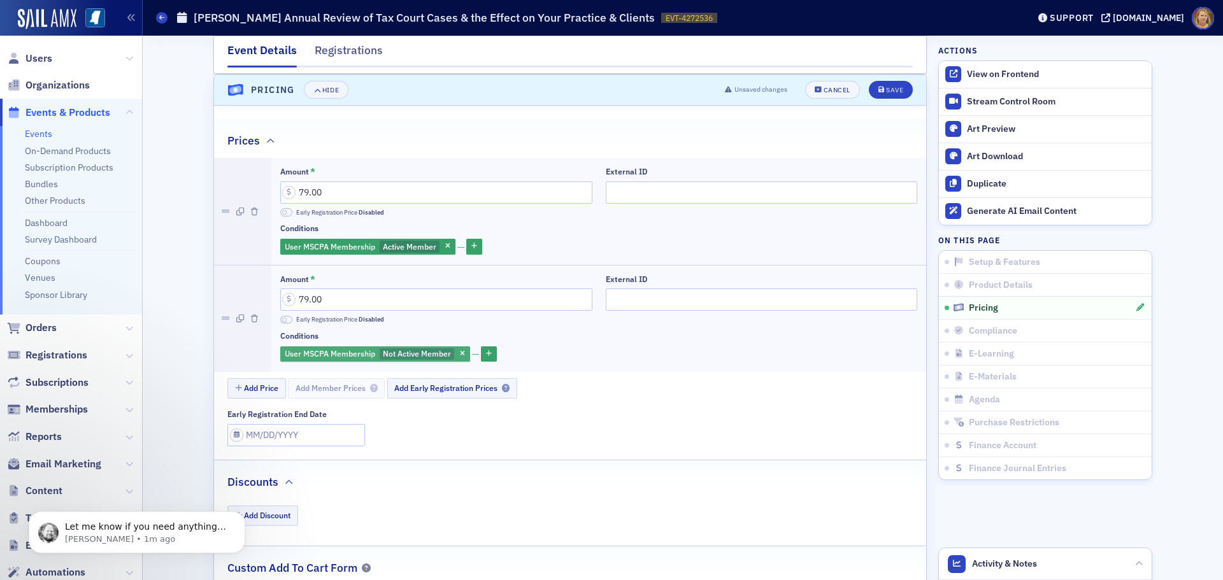
click at [403, 356] on span "Not Active Member" at bounding box center [417, 353] width 68 height 10
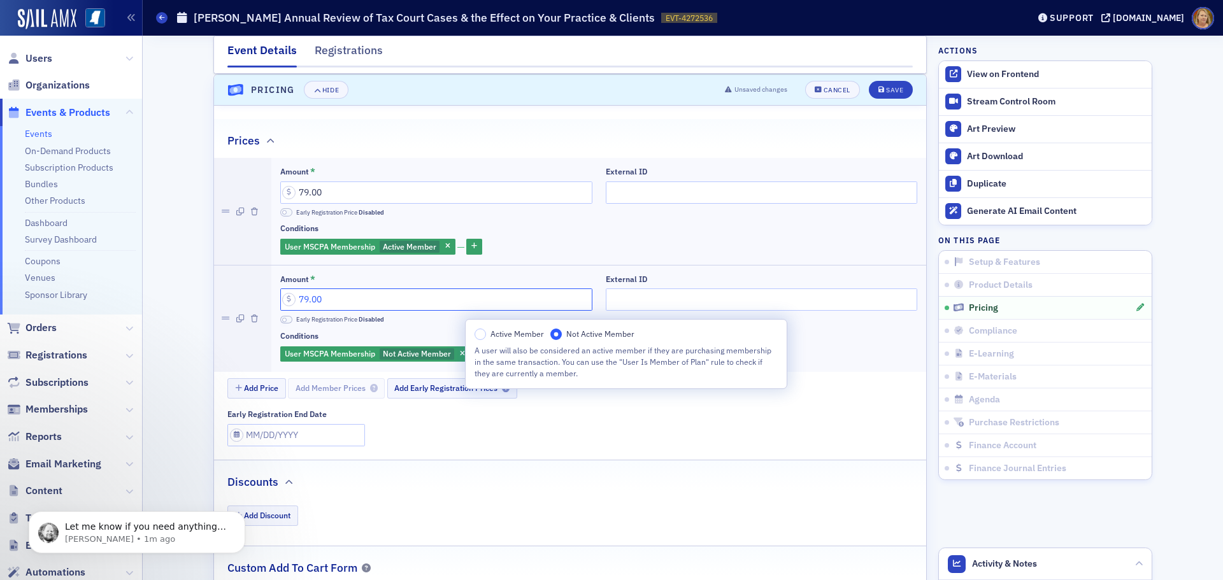
click at [328, 298] on input "79.00" at bounding box center [436, 300] width 312 height 22
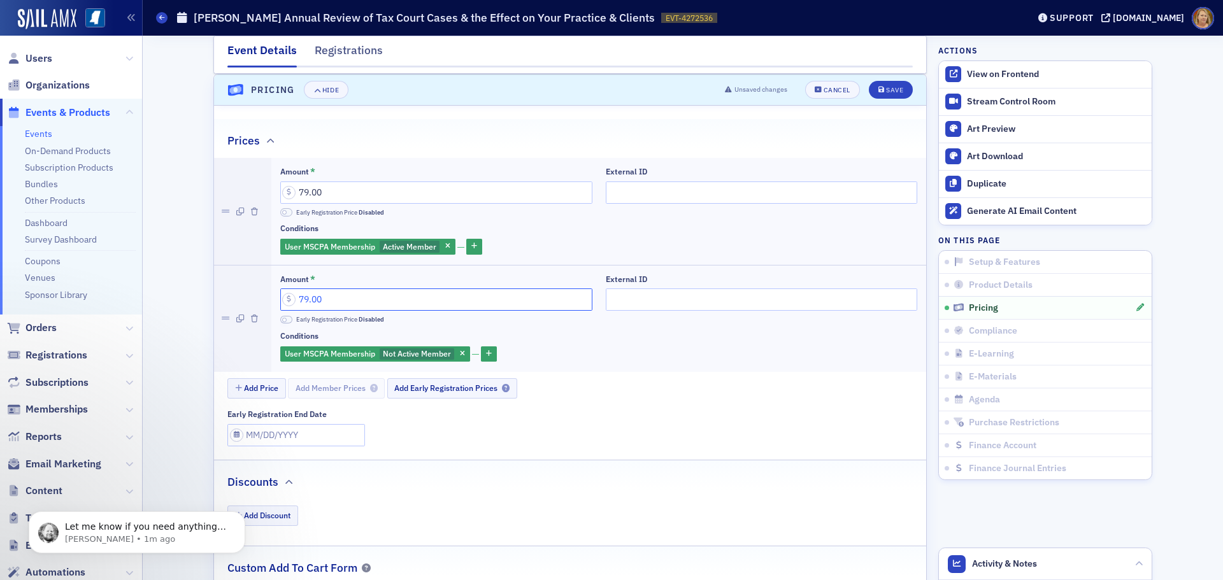
drag, startPoint x: 328, startPoint y: 298, endPoint x: 317, endPoint y: 299, distance: 10.8
click at [317, 299] on input "79.00" at bounding box center [436, 300] width 312 height 22
type input "99.00"
click at [886, 91] on div "Save" at bounding box center [894, 90] width 17 height 7
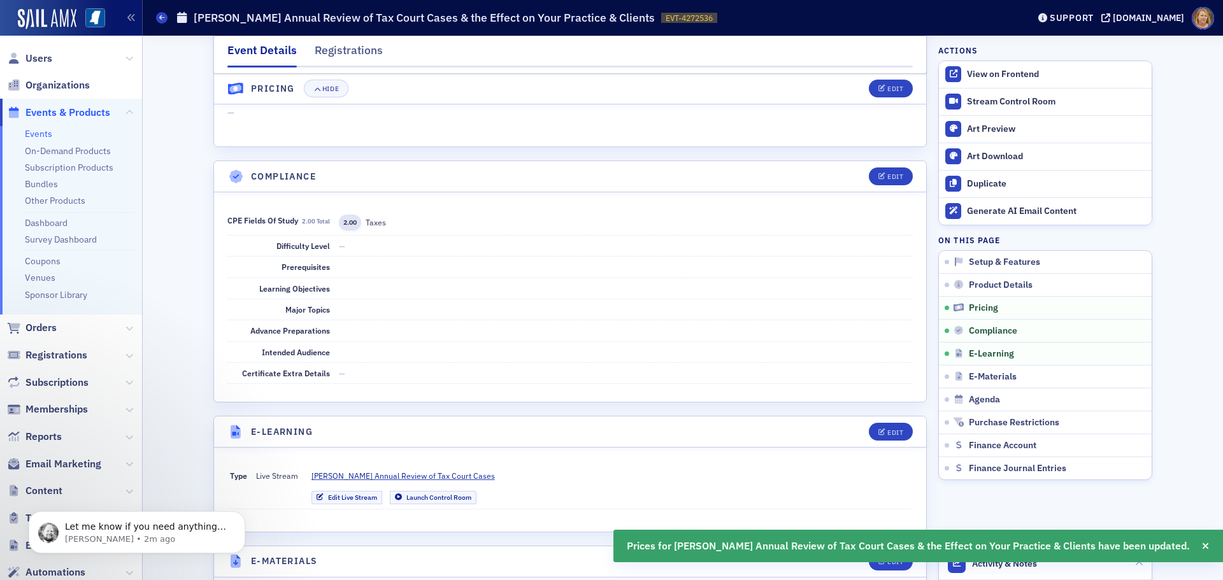
scroll to position [1447, 0]
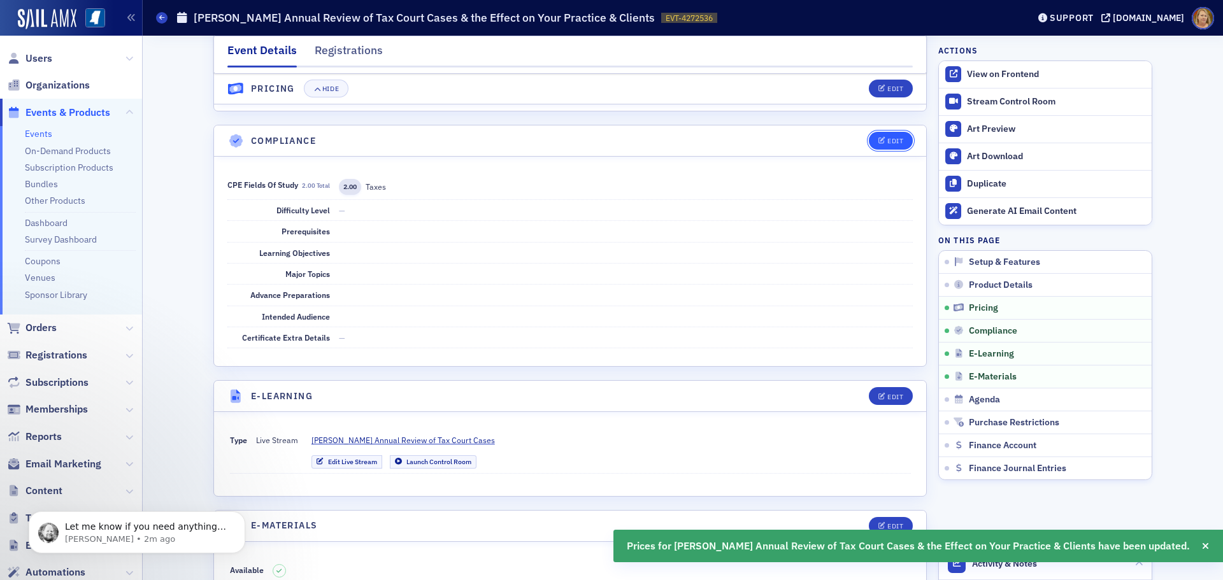
click at [888, 143] on div "Edit" at bounding box center [895, 141] width 16 height 7
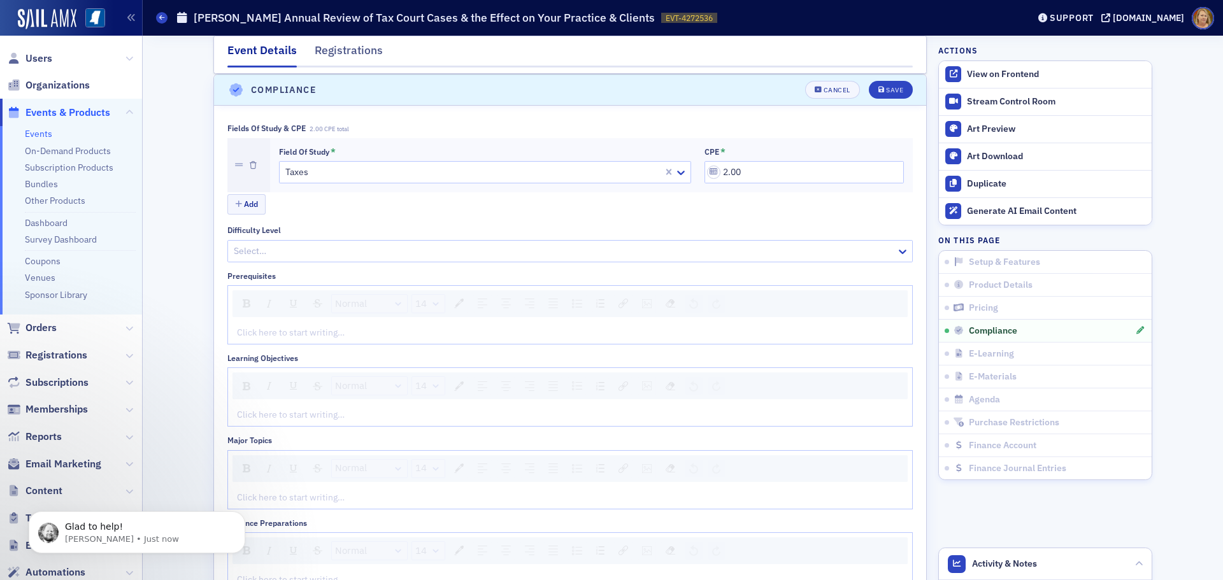
scroll to position [0, 0]
click at [251, 415] on div "rdw-editor" at bounding box center [571, 414] width 666 height 13
click at [251, 499] on body "Glad to help! Aidan • Just now" at bounding box center [137, 529] width 245 height 79
click at [255, 496] on body "Glad to help! Aidan • 1m ago" at bounding box center [137, 529] width 245 height 79
drag, startPoint x: 262, startPoint y: 496, endPoint x: 274, endPoint y: 980, distance: 484.8
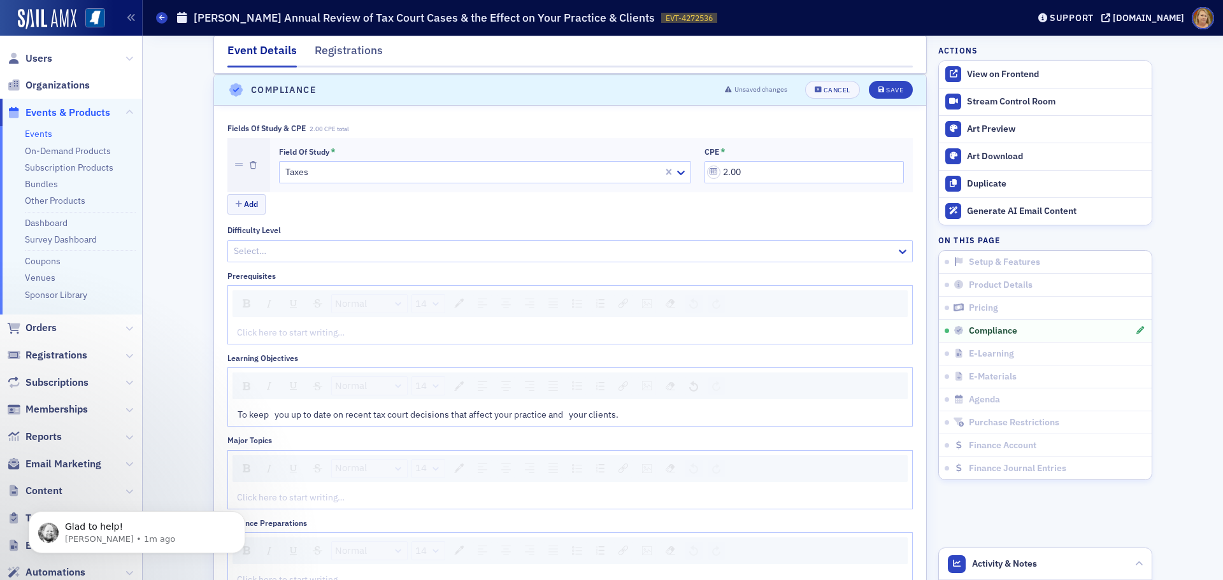
click at [262, 496] on html "Glad to help! Aidan • 1m ago" at bounding box center [137, 529] width 255 height 89
click at [273, 497] on div "rdw-editor" at bounding box center [571, 497] width 666 height 13
click at [254, 497] on body "Glad to help! Aidan • 1m ago" at bounding box center [137, 529] width 245 height 79
click at [253, 494] on body "Glad to help! Aidan • 1m ago" at bounding box center [137, 529] width 245 height 79
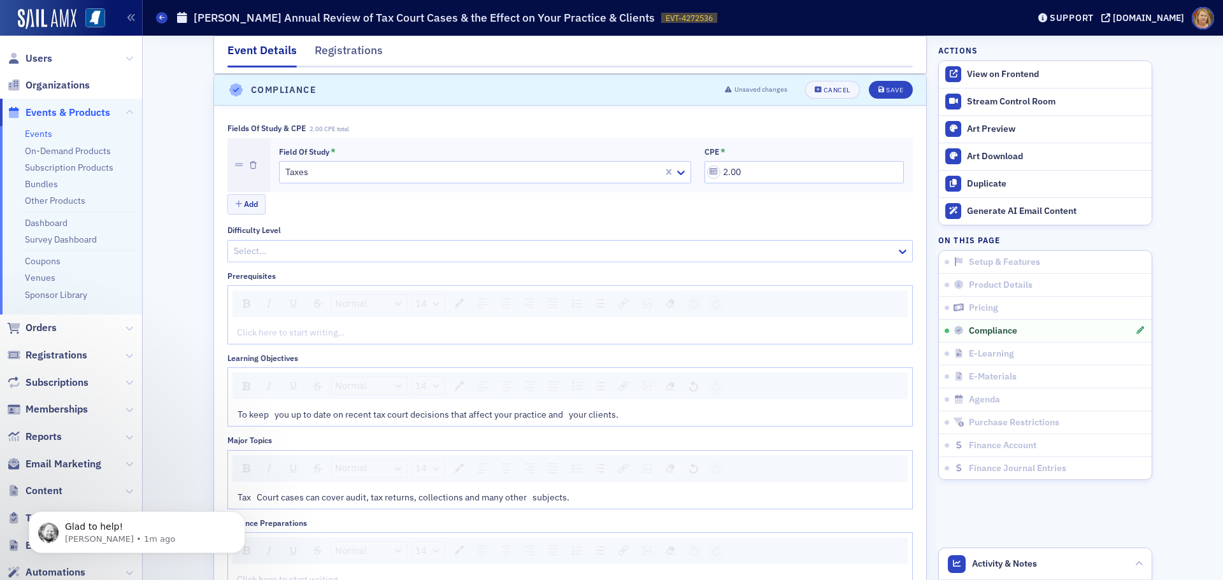
click at [253, 494] on body "Glad to help! Aidan • 1m ago" at bounding box center [137, 529] width 245 height 79
drag, startPoint x: 281, startPoint y: 517, endPoint x: 276, endPoint y: 511, distance: 7.2
click at [277, 512] on div "Fields of Study & CPE 2.00 CPE total Field of Study * Taxes CPE * 2.00 Add Diff…" at bounding box center [569, 440] width 685 height 632
click at [252, 497] on div "Glad to help! Aidan • 1m ago" at bounding box center [137, 473] width 234 height 159
click at [252, 496] on div "Glad to help! Aidan • 1m ago" at bounding box center [137, 473] width 234 height 159
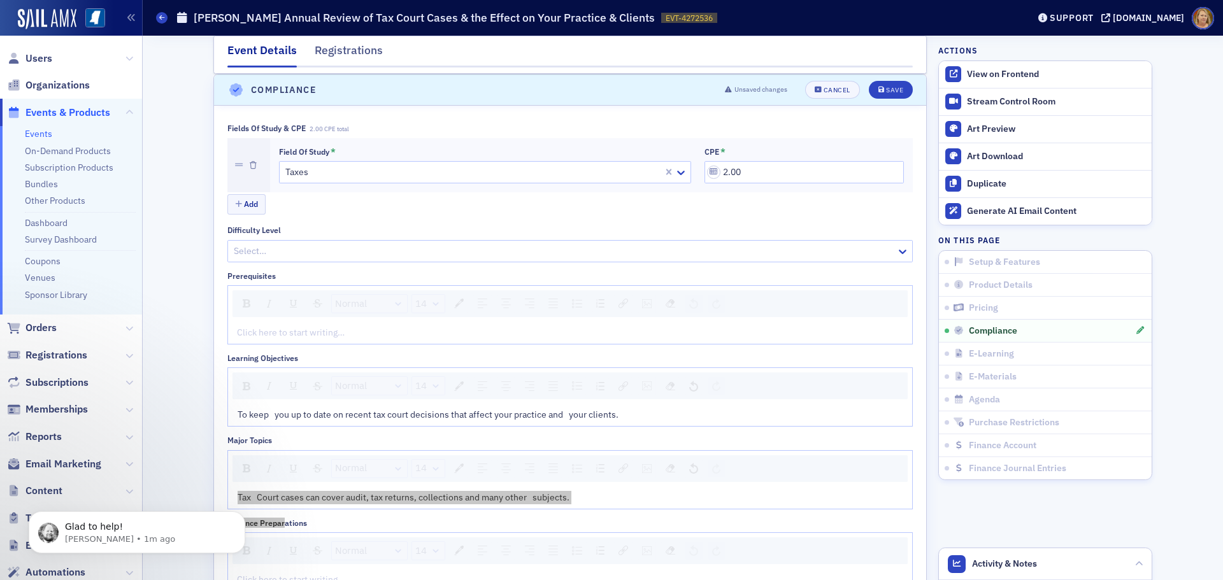
click at [252, 496] on div "Glad to help! Aidan • 1m ago" at bounding box center [137, 473] width 234 height 159
click at [532, 496] on span "Tax Court cases can cover audit, tax returns, collections and many other subjec…" at bounding box center [404, 497] width 332 height 11
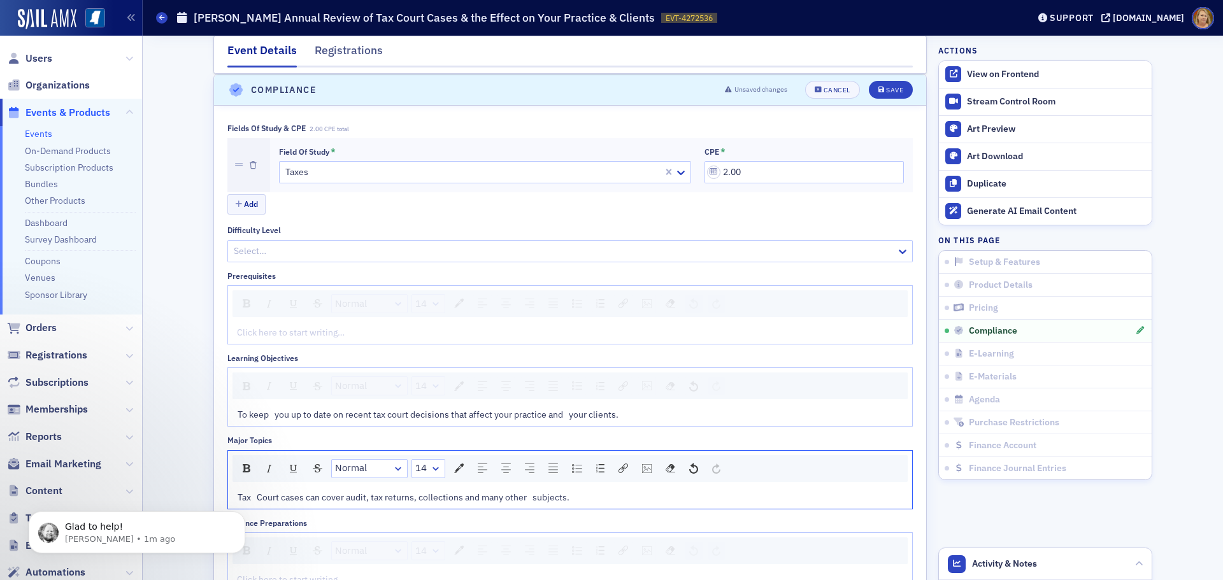
click at [531, 497] on span "Tax Court cases can cover audit, tax returns, collections and many other subjec…" at bounding box center [404, 497] width 332 height 11
click at [253, 497] on body "Glad to help! Aidan • 1m ago" at bounding box center [137, 529] width 245 height 79
click at [250, 496] on body "Glad to help! Aidan • 1m ago" at bounding box center [137, 529] width 245 height 79
click at [253, 492] on body "Glad to help! Aidan • 1m ago" at bounding box center [137, 529] width 245 height 79
click at [231, 534] on div "Glad to help! Aidan • 1m ago" at bounding box center [136, 532] width 197 height 25
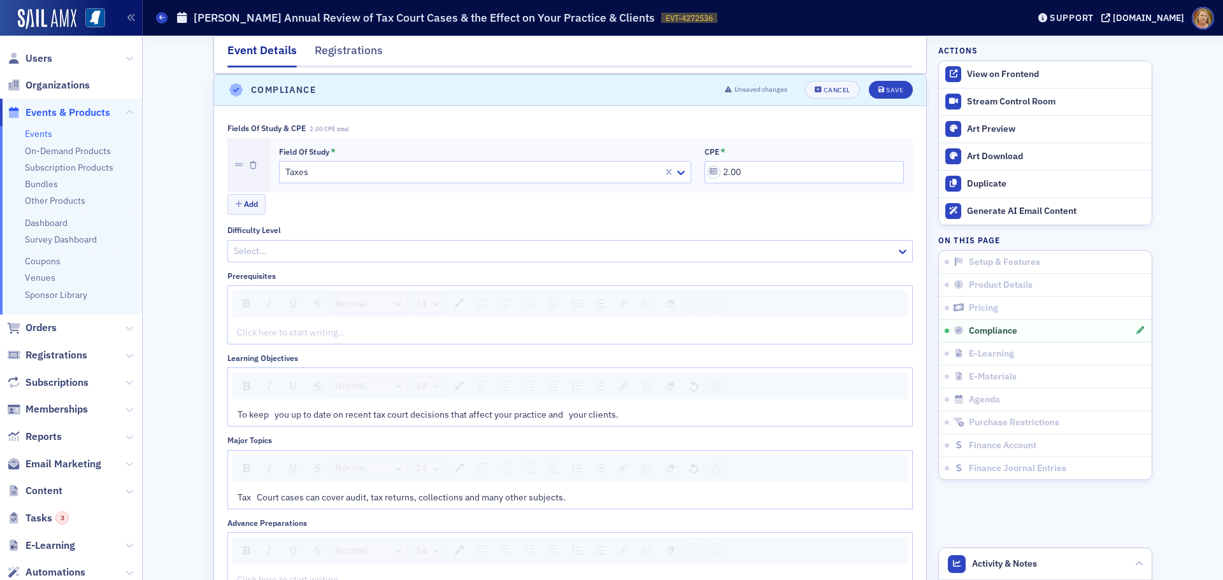
click at [253, 496] on span "Tax Court cases can cover audit, tax returns, collections and many other subjec…" at bounding box center [402, 497] width 328 height 11
click at [270, 413] on span "To keep you up to date on recent tax court decisions that affect your practice …" at bounding box center [428, 414] width 381 height 11
click at [878, 87] on icon "submit" at bounding box center [881, 90] width 6 height 7
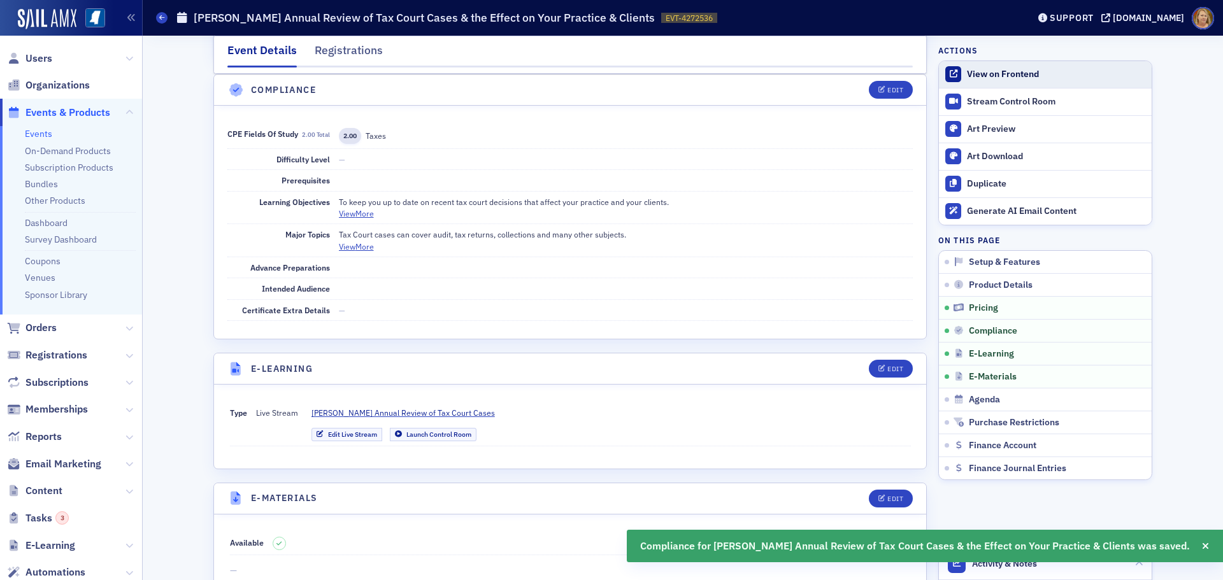
click at [975, 80] on div "View on Frontend" at bounding box center [1056, 74] width 178 height 11
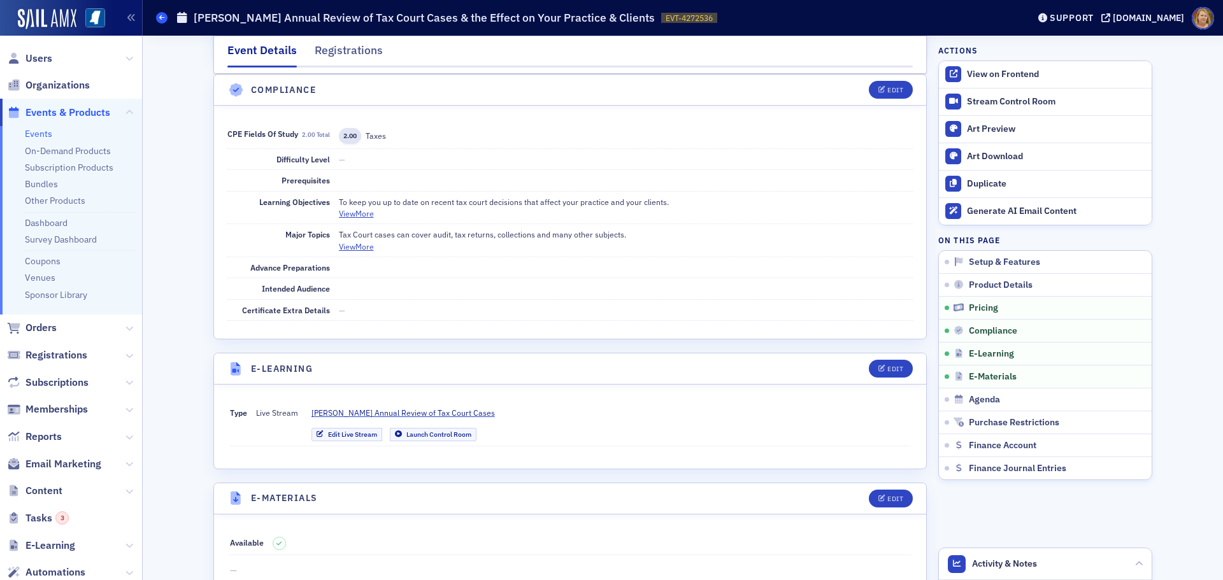
click at [162, 19] on icon at bounding box center [161, 18] width 5 height 6
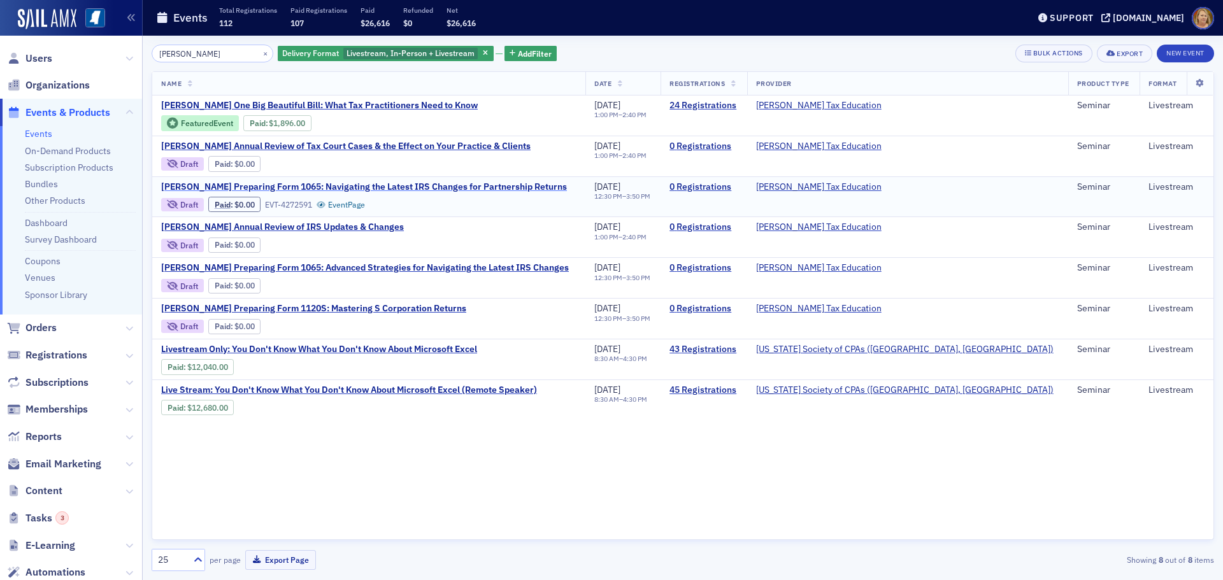
click at [258, 183] on span "[PERSON_NAME] Preparing Form 1065: Navigating the Latest IRS Changes for Partne…" at bounding box center [364, 187] width 406 height 11
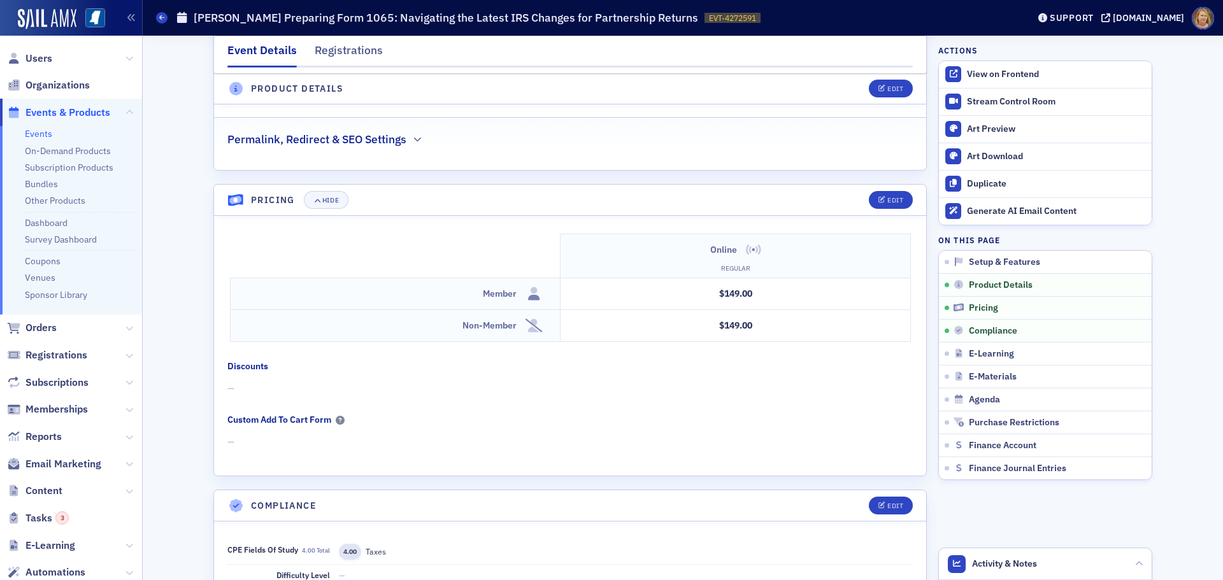
scroll to position [1083, 0]
click at [890, 201] on div "Edit" at bounding box center [895, 199] width 16 height 7
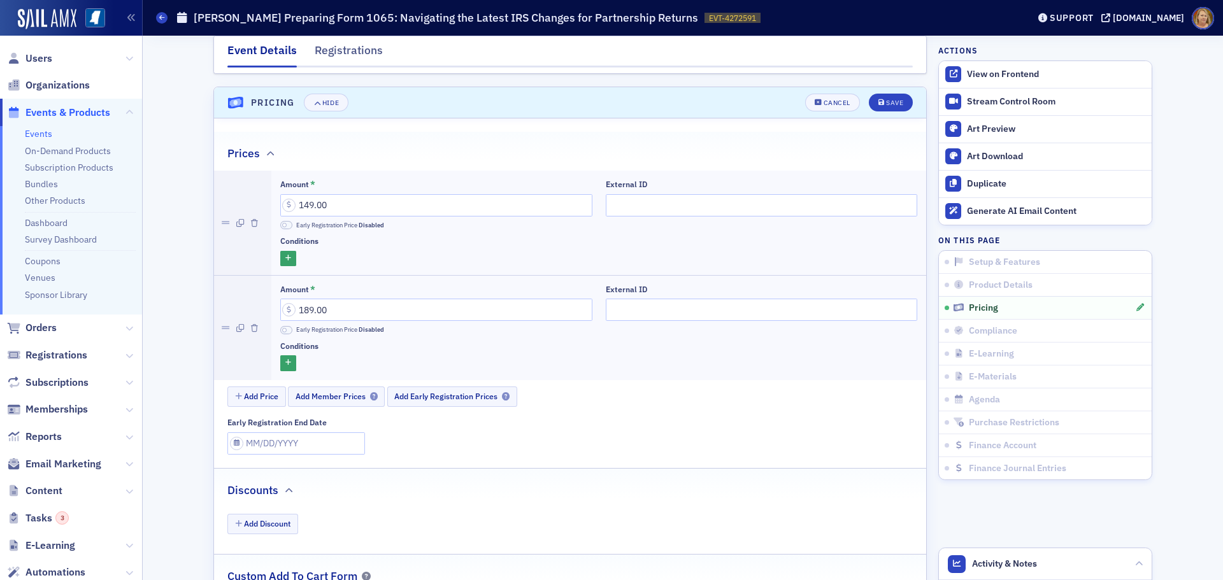
scroll to position [1192, 0]
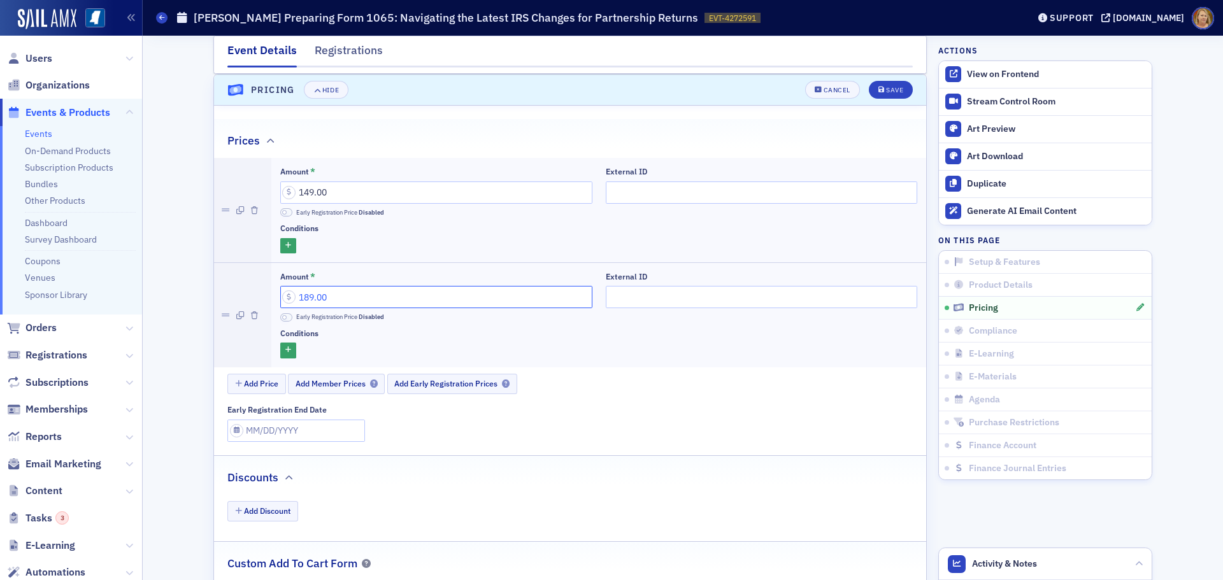
click at [329, 298] on input "189.00" at bounding box center [436, 297] width 312 height 22
click at [348, 387] on span "Add Member Prices" at bounding box center [337, 384] width 82 height 10
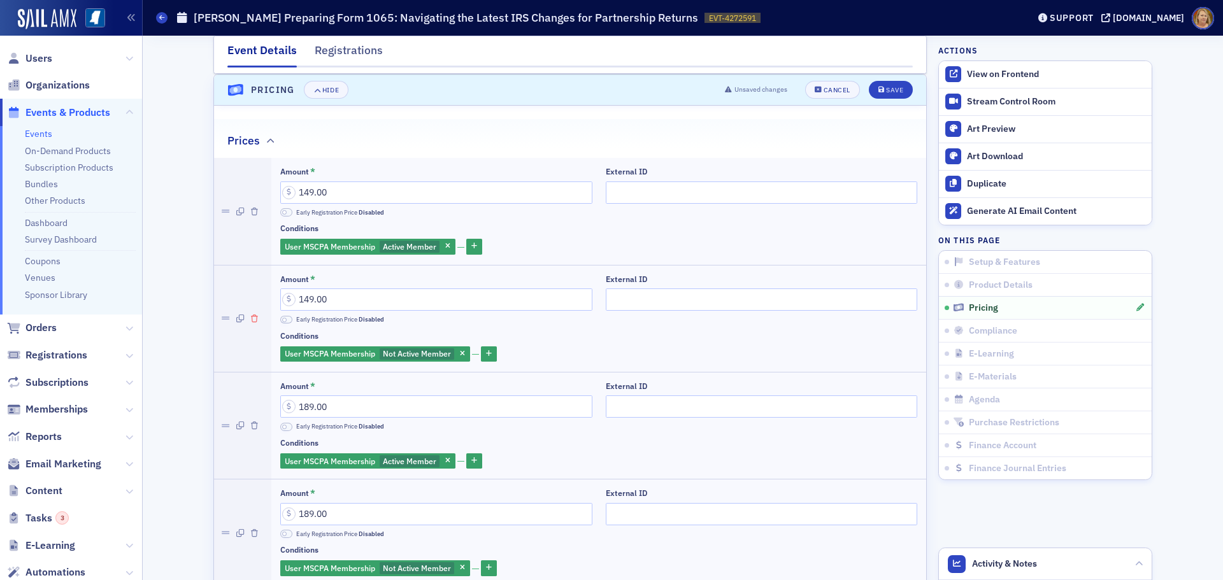
click at [251, 317] on icon "button" at bounding box center [254, 319] width 7 height 8
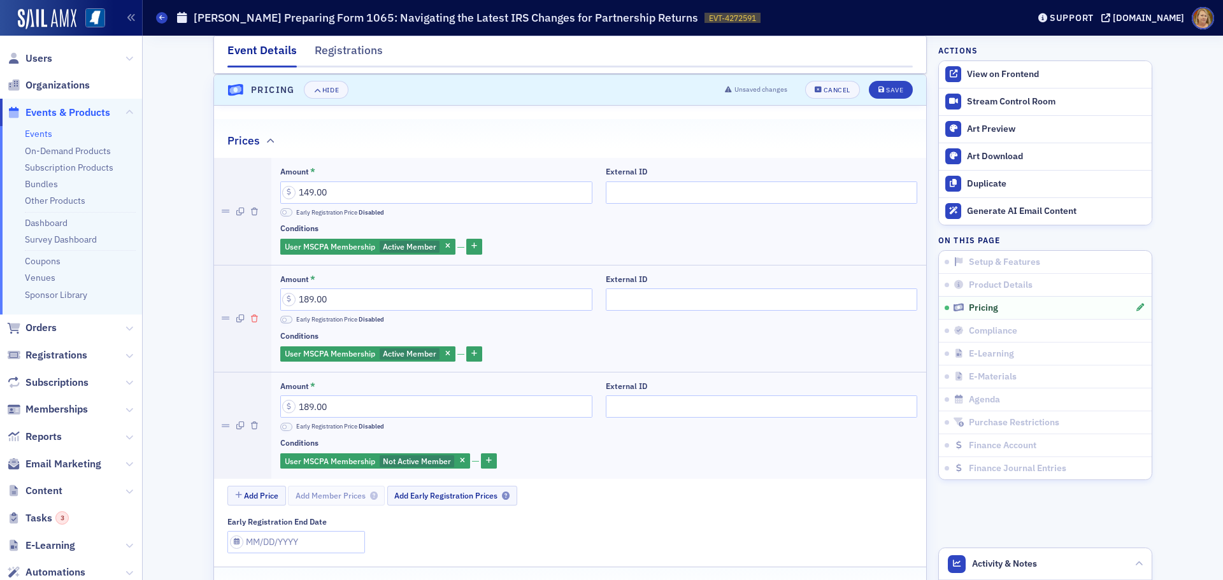
click at [251, 315] on icon "button" at bounding box center [254, 319] width 7 height 8
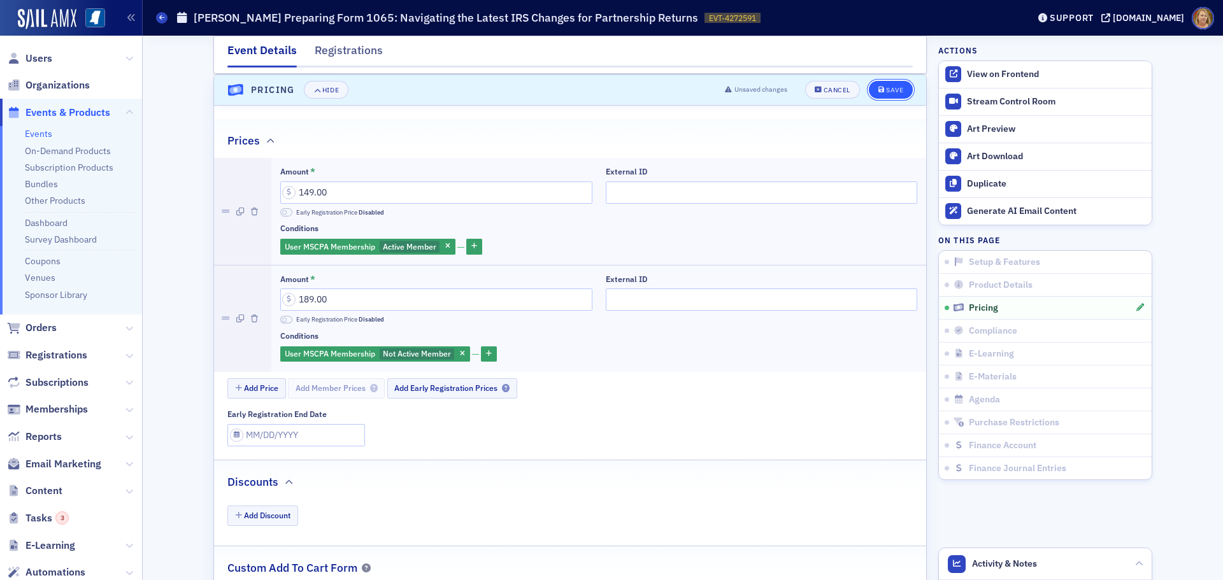
click at [885, 92] on button "Save" at bounding box center [891, 90] width 44 height 18
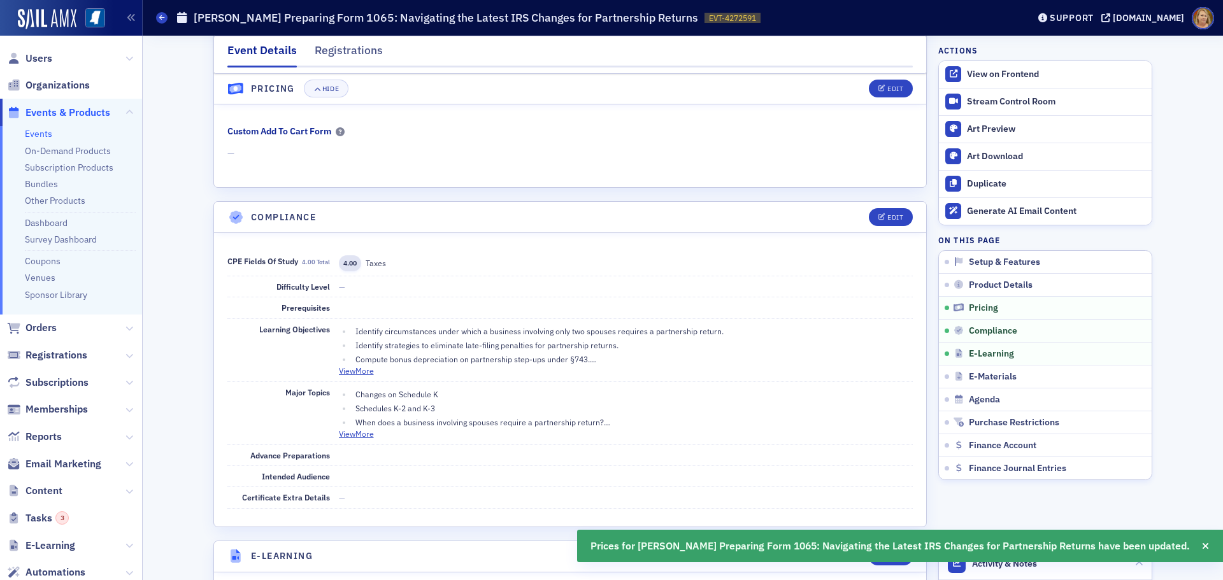
scroll to position [1383, 0]
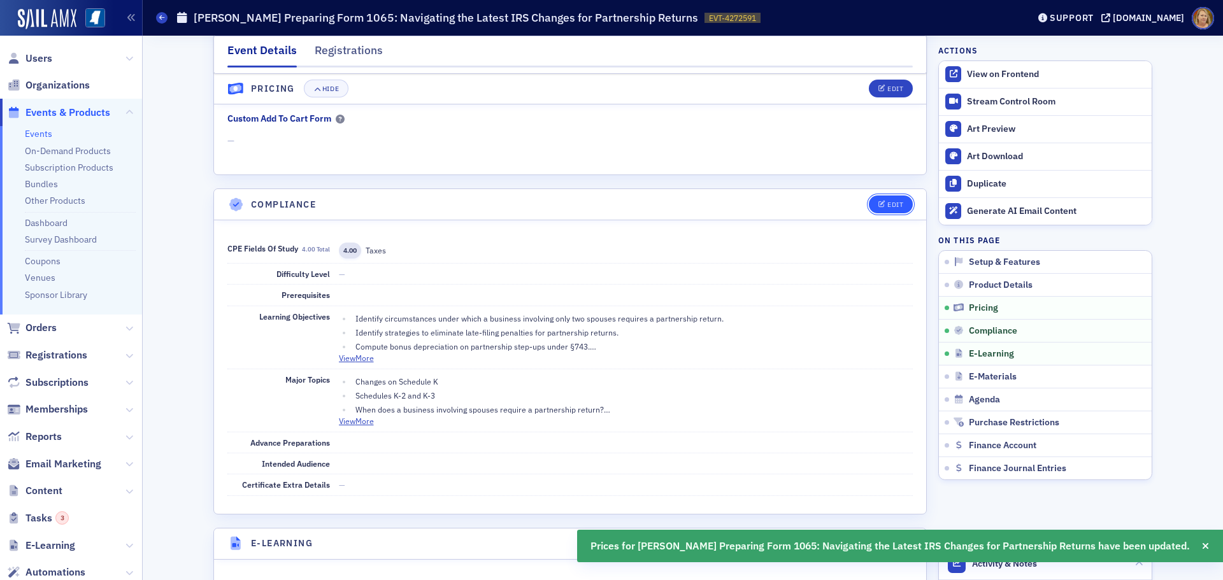
click at [887, 206] on div "Edit" at bounding box center [895, 204] width 16 height 7
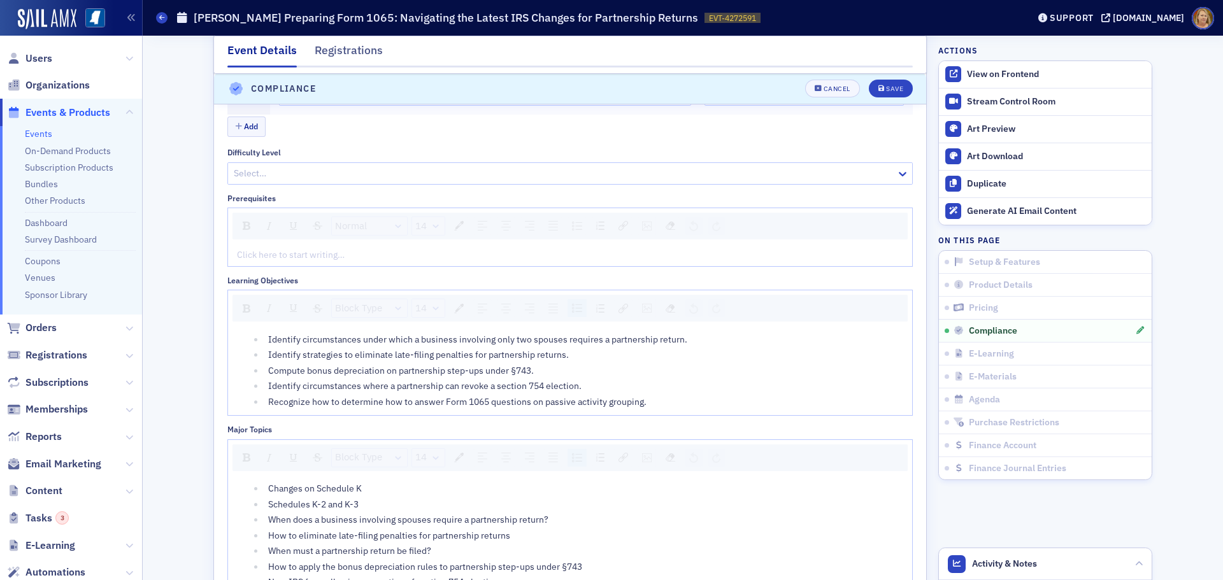
scroll to position [1498, 0]
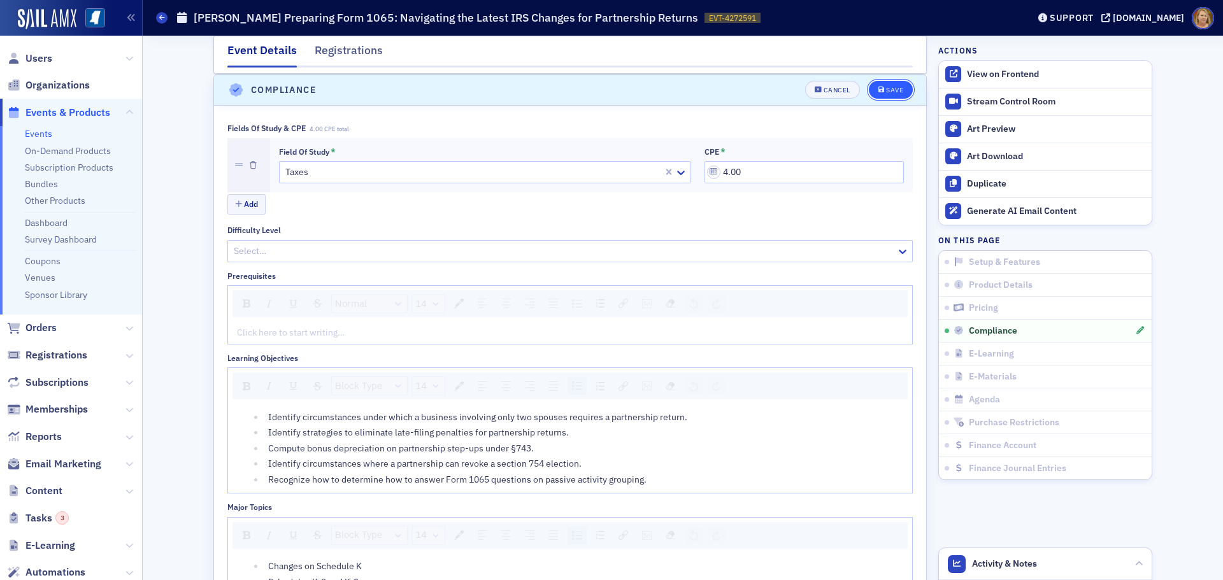
click at [889, 93] on div "Save" at bounding box center [894, 90] width 17 height 7
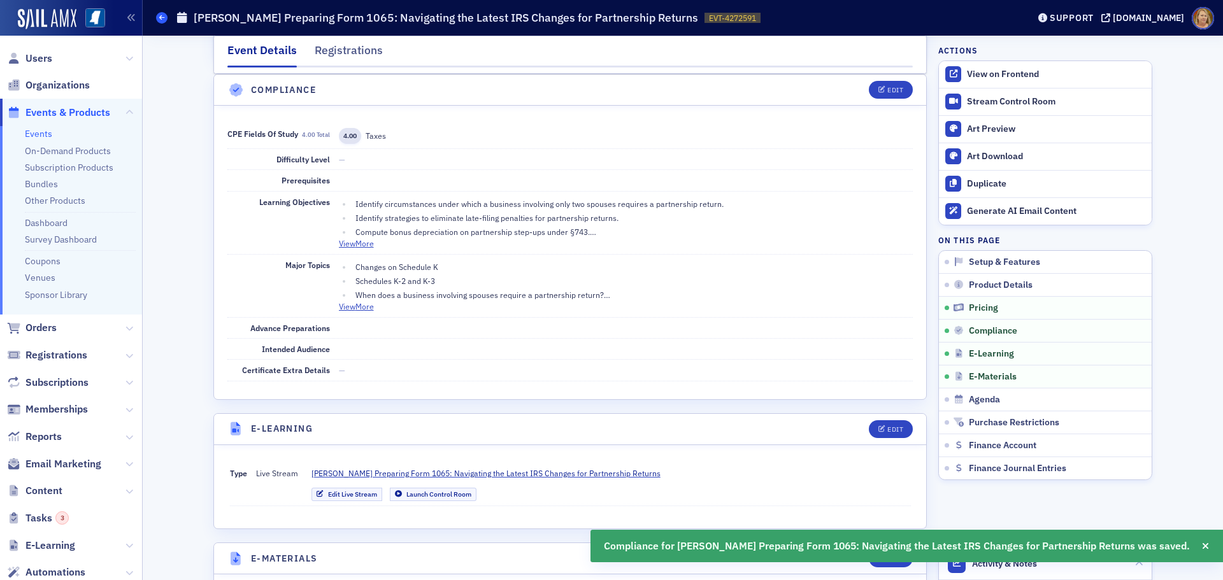
click at [161, 18] on icon at bounding box center [161, 18] width 5 height 6
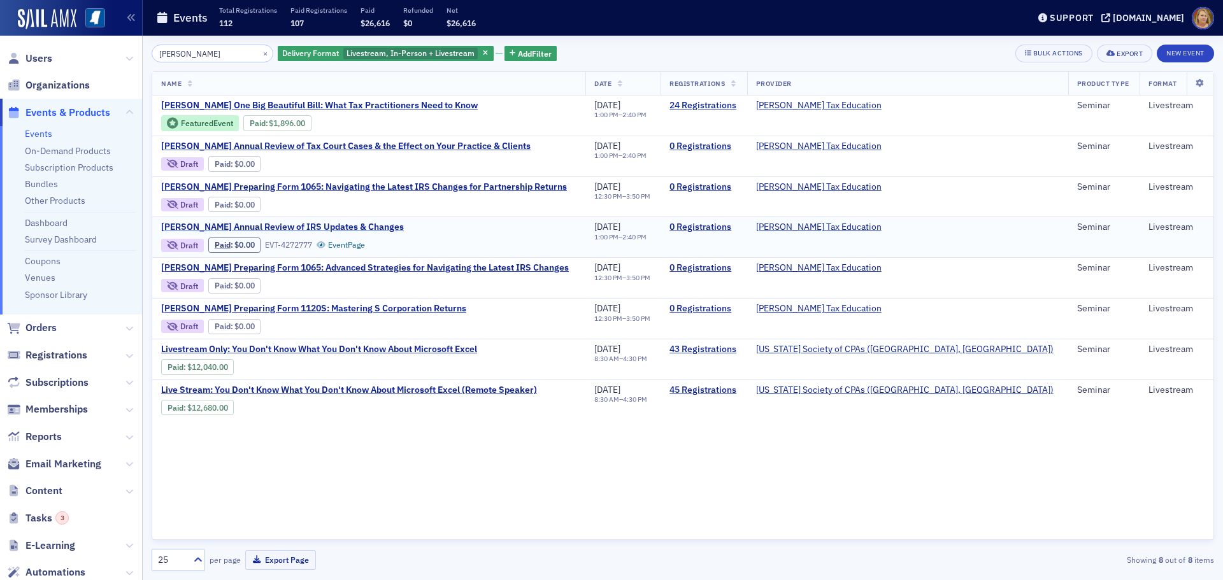
click at [259, 227] on span "[PERSON_NAME] Annual Review of IRS Updates & Changes" at bounding box center [282, 227] width 243 height 11
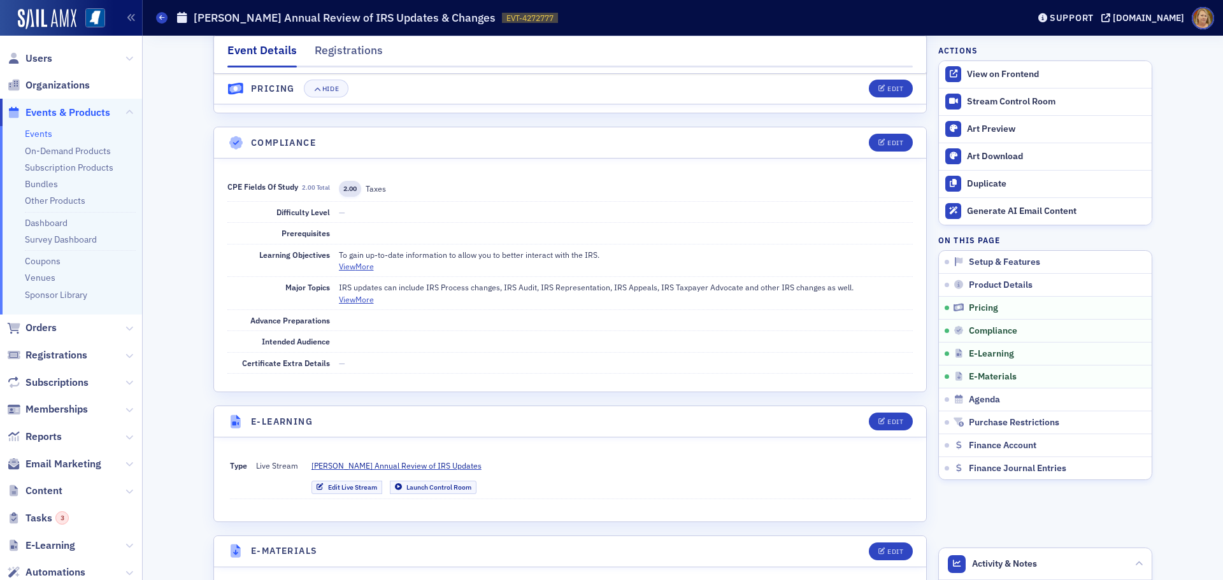
scroll to position [1465, 0]
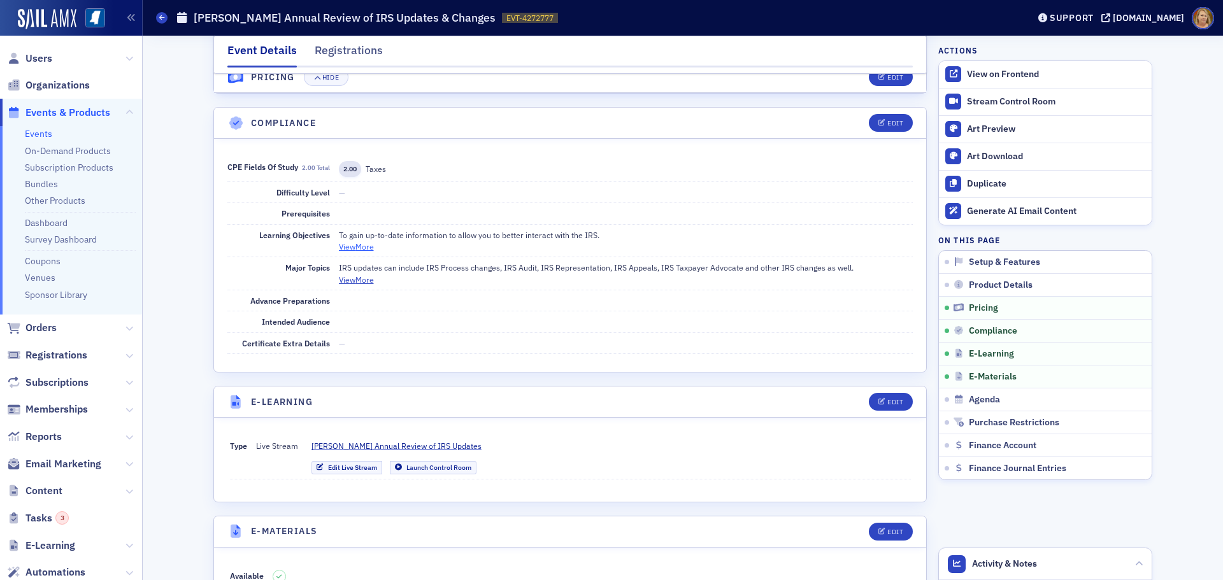
click at [364, 246] on button "View More" at bounding box center [356, 246] width 35 height 11
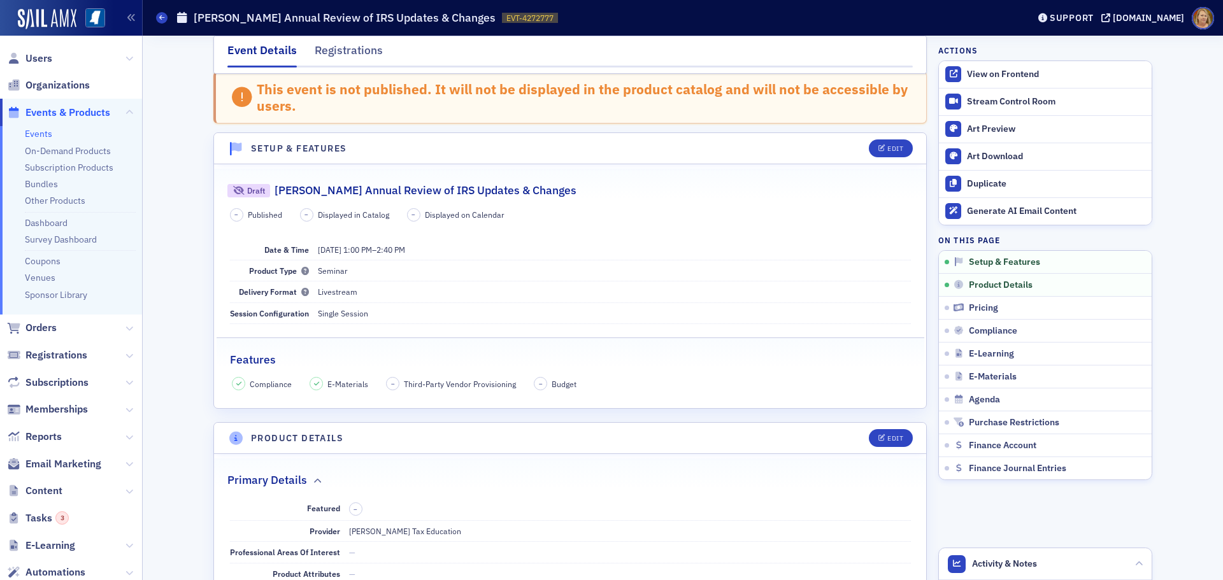
scroll to position [0, 0]
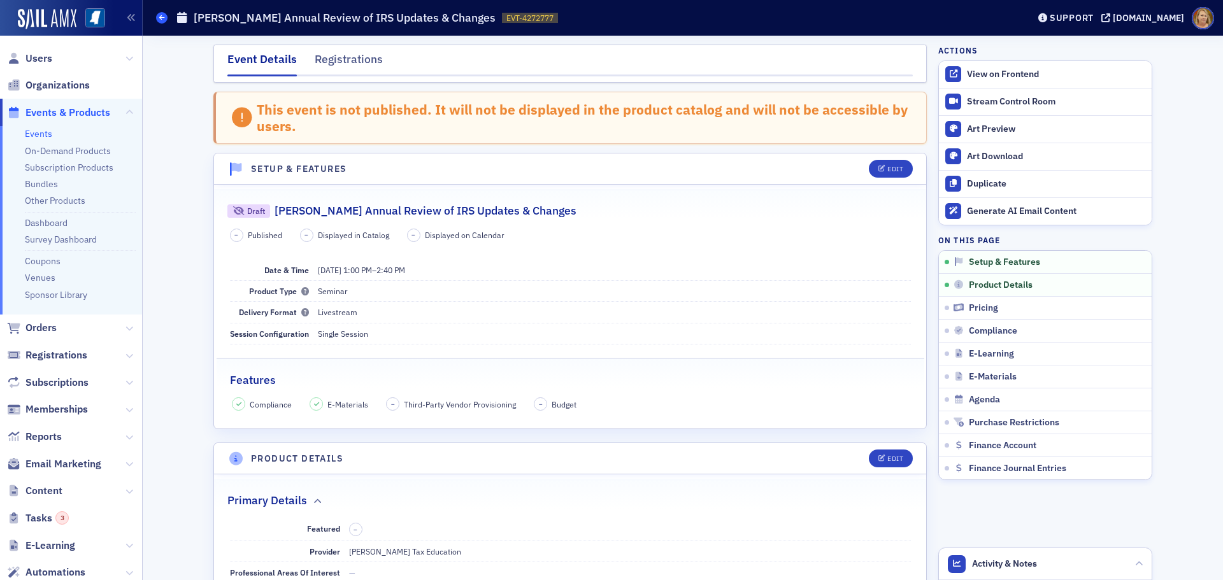
click at [162, 18] on icon at bounding box center [161, 18] width 5 height 6
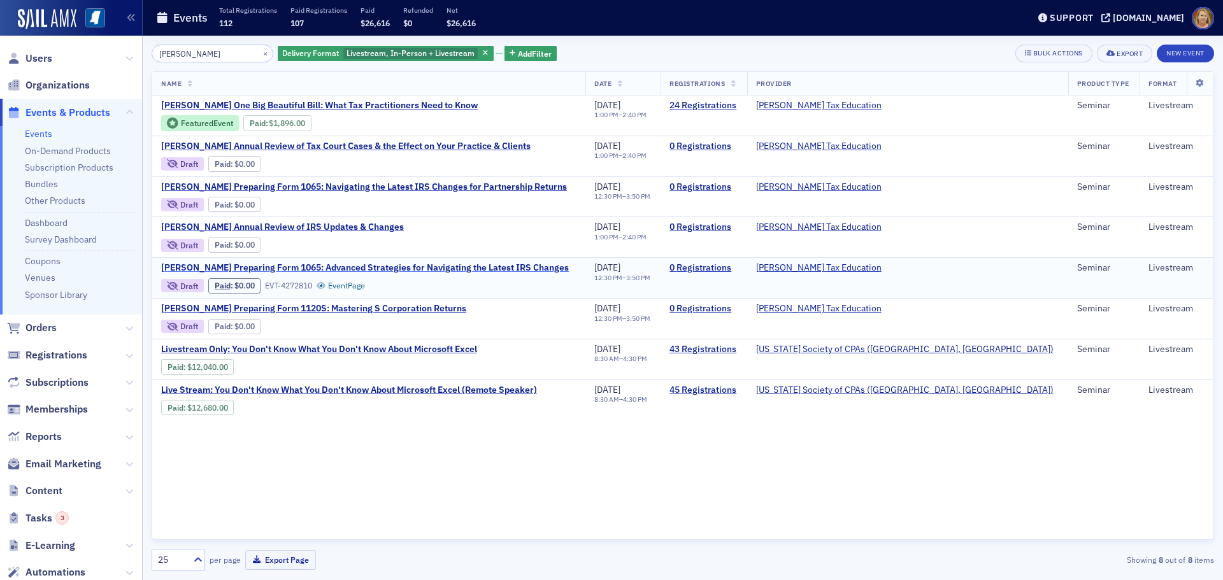
click at [296, 264] on span "[PERSON_NAME] Preparing Form 1065: Advanced Strategies for Navigating the Lates…" at bounding box center [365, 267] width 408 height 11
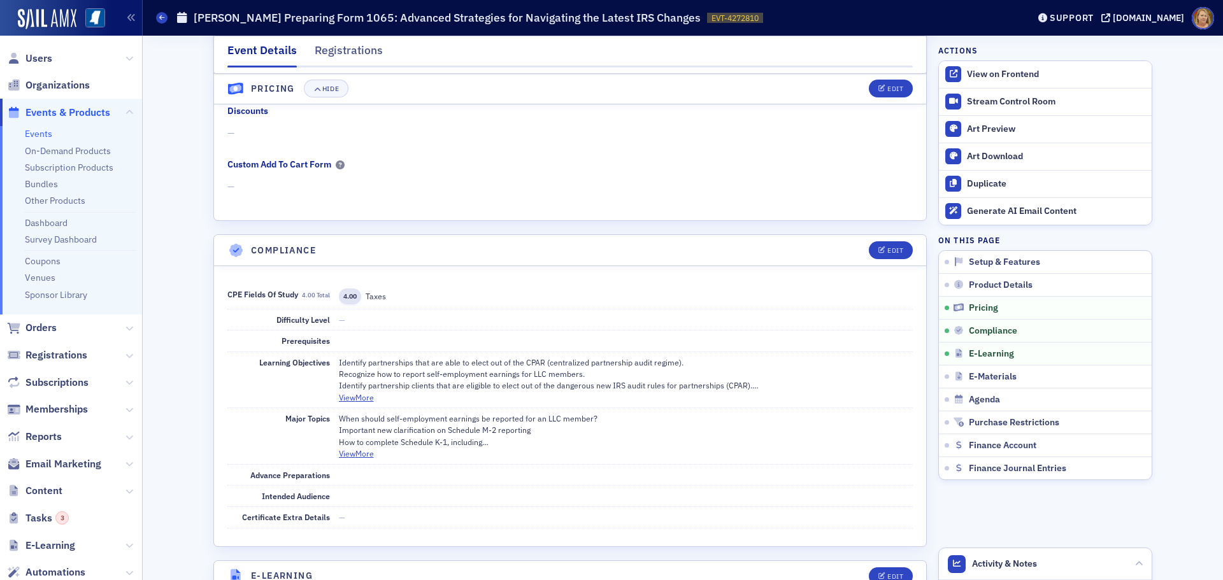
scroll to position [1401, 0]
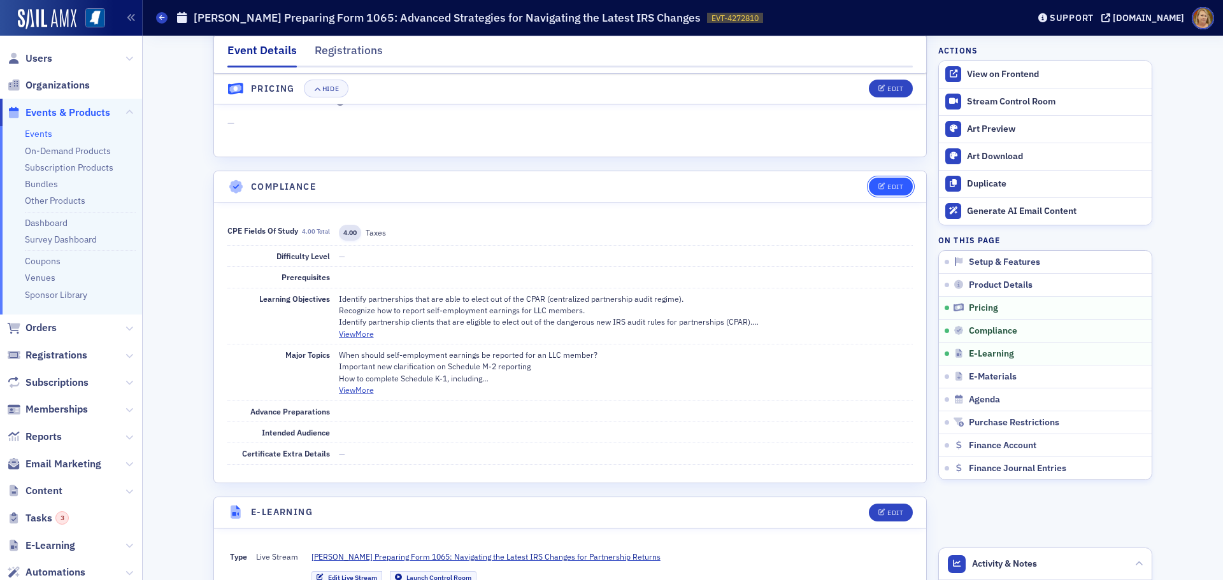
click at [887, 189] on div "Edit" at bounding box center [895, 186] width 16 height 7
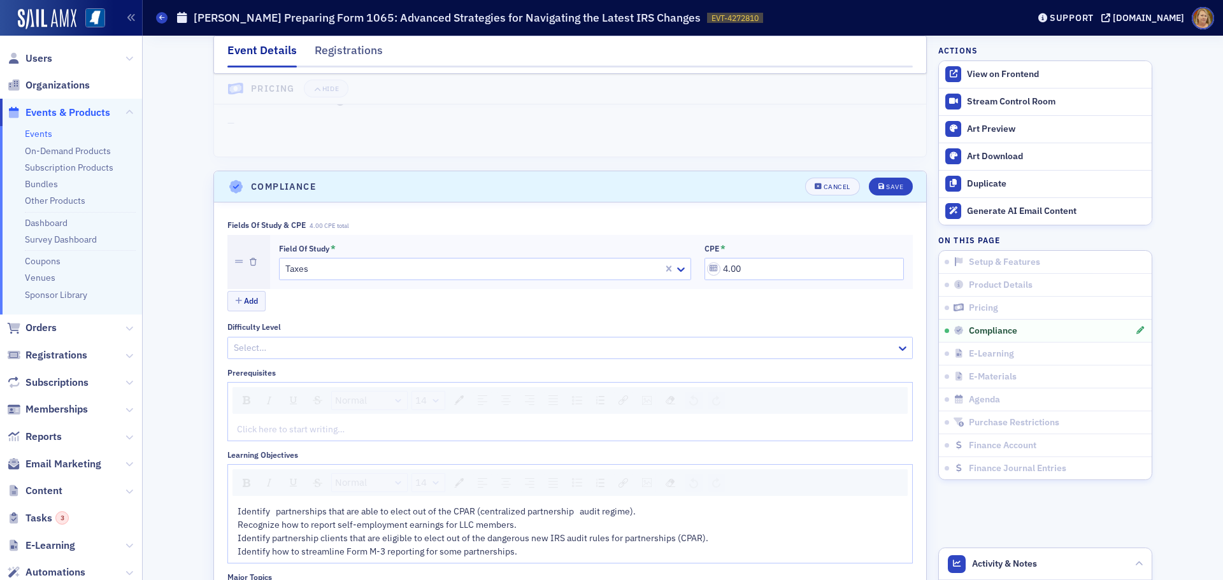
scroll to position [1498, 0]
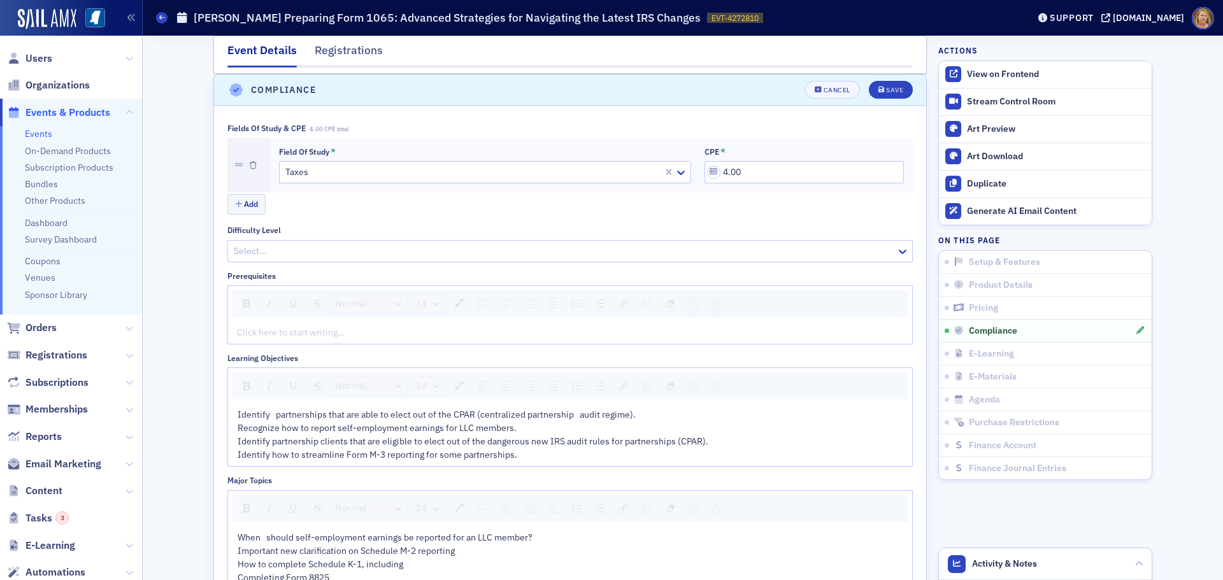
click at [231, 414] on div "Identify partnerships that are able to elect out of the CPAR (centralized partn…" at bounding box center [570, 435] width 684 height 62
drag, startPoint x: 231, startPoint y: 414, endPoint x: 432, endPoint y: 439, distance: 202.2
click at [432, 439] on div "Identify partnerships that are able to elect out of the CPAR (centralized partn…" at bounding box center [570, 435] width 684 height 62
click at [237, 409] on div "Identify partnerships that are able to elect out of the CPAR (centralized partn…" at bounding box center [570, 435] width 666 height 54
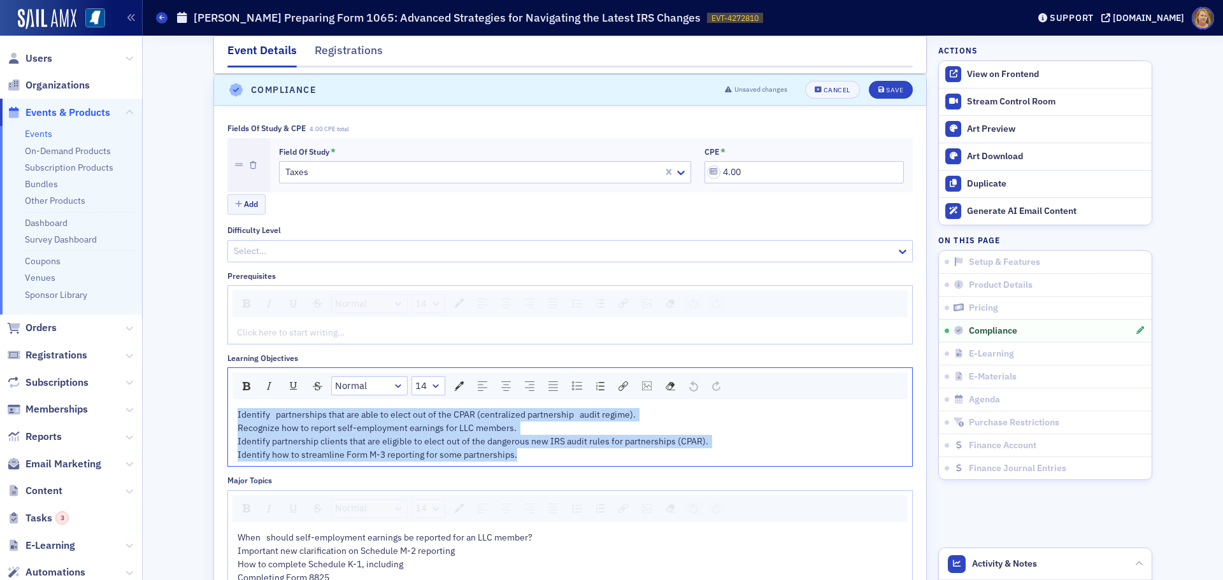
drag, startPoint x: 524, startPoint y: 459, endPoint x: 228, endPoint y: 415, distance: 298.7
click at [228, 415] on div "Identify partnerships that are able to elect out of the CPAR (centralized partn…" at bounding box center [570, 435] width 684 height 62
click at [578, 390] on div "rdw-list-control" at bounding box center [577, 386] width 19 height 18
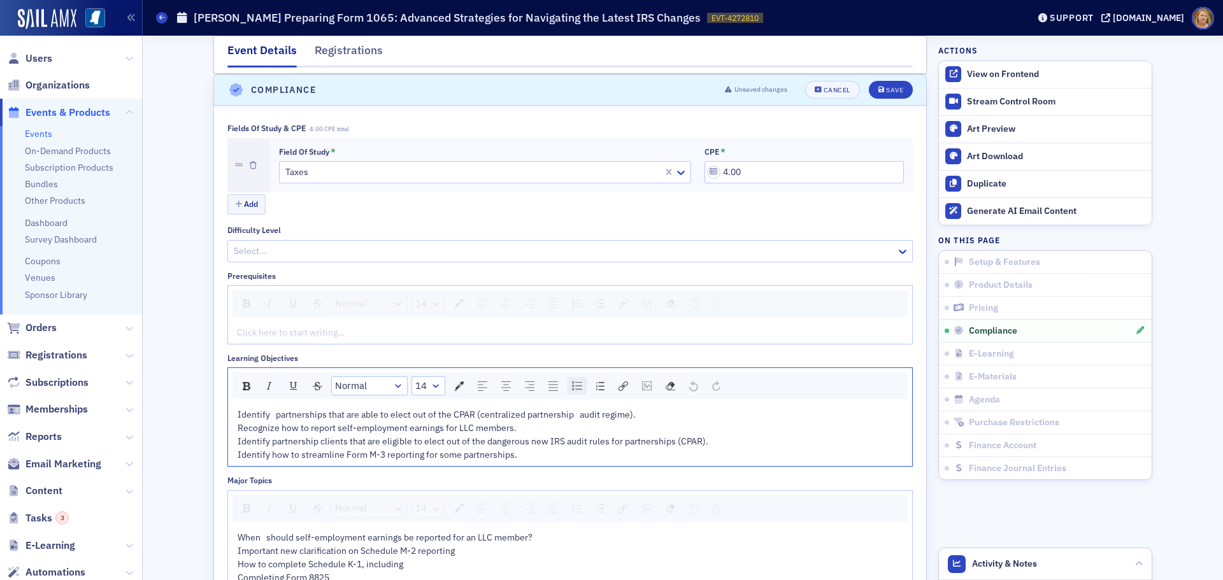
scroll to position [1501, 0]
click at [586, 426] on div "Identify partnerships that are able to elect out of the CPAR (centralized partn…" at bounding box center [586, 435] width 636 height 54
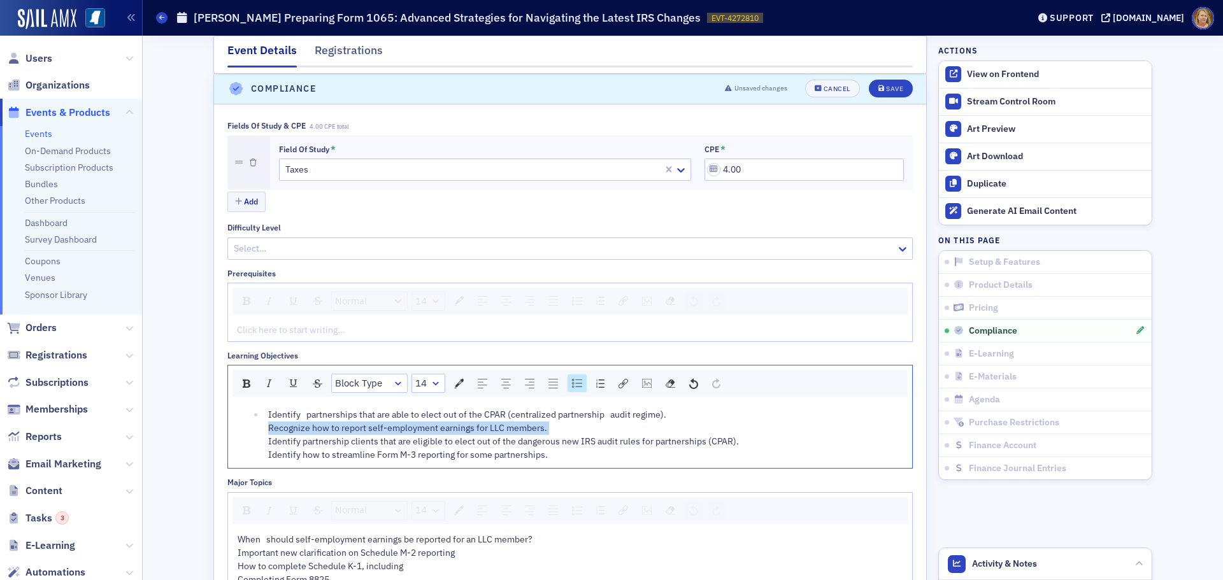
drag, startPoint x: 259, startPoint y: 430, endPoint x: 549, endPoint y: 430, distance: 289.8
click at [549, 430] on li "Identify partnerships that are able to elect out of the CPAR (centralized partn…" at bounding box center [583, 435] width 639 height 54
click at [568, 385] on div "rdw-list-control" at bounding box center [577, 384] width 19 height 18
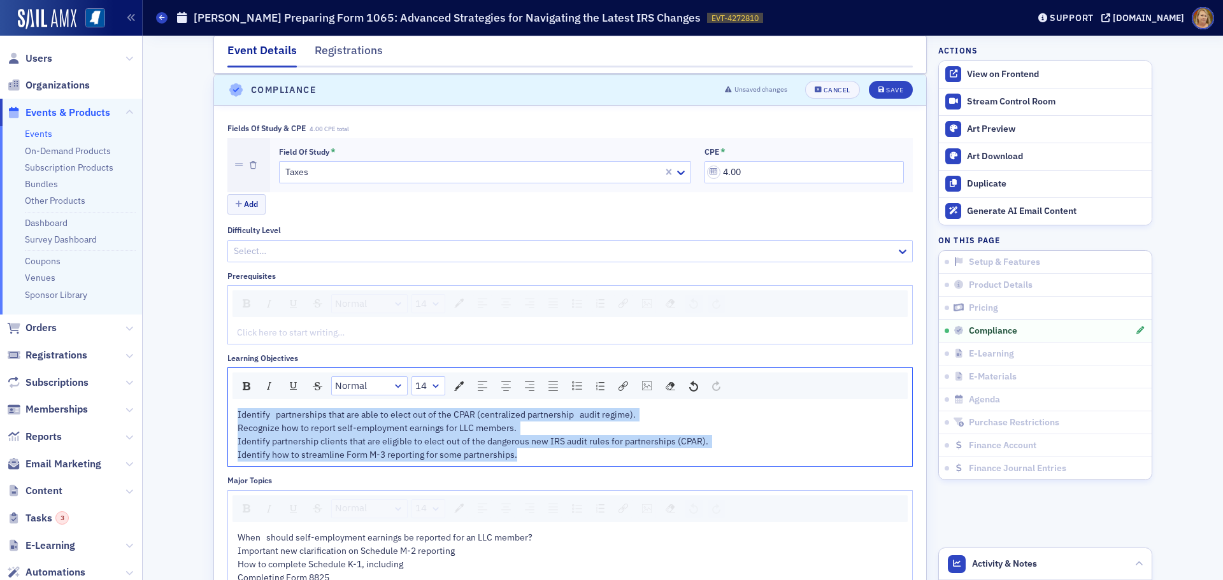
drag, startPoint x: 232, startPoint y: 413, endPoint x: 525, endPoint y: 461, distance: 296.3
click at [525, 461] on div "Identify partnerships that are able to elect out of the CPAR (centralized partn…" at bounding box center [571, 435] width 666 height 54
click at [572, 382] on img "rdw-list-control" at bounding box center [577, 386] width 10 height 9
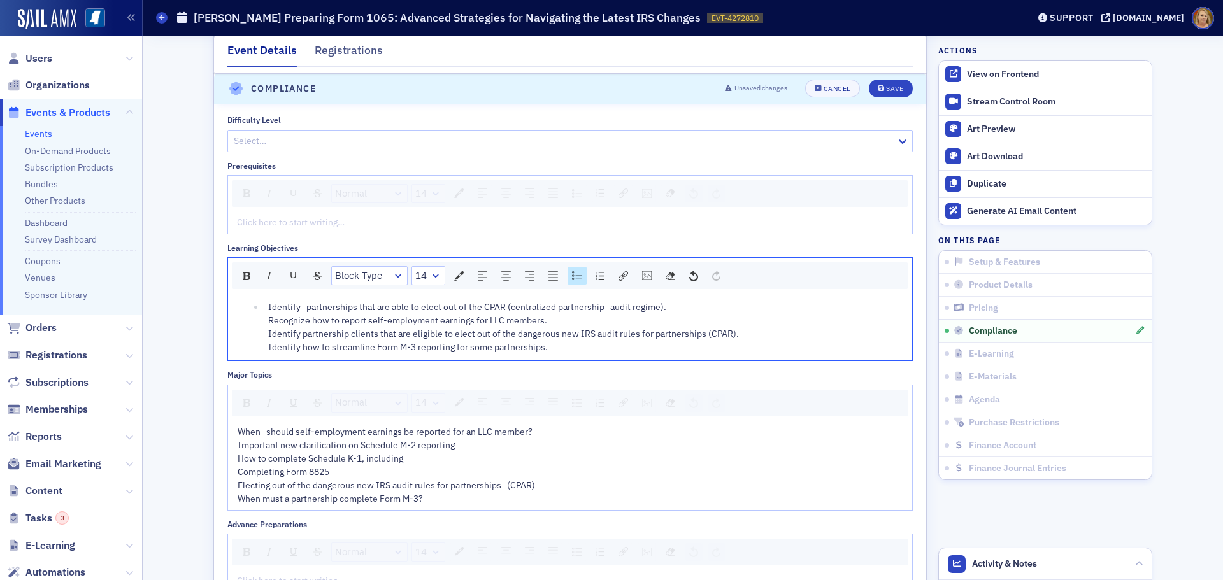
scroll to position [1628, 0]
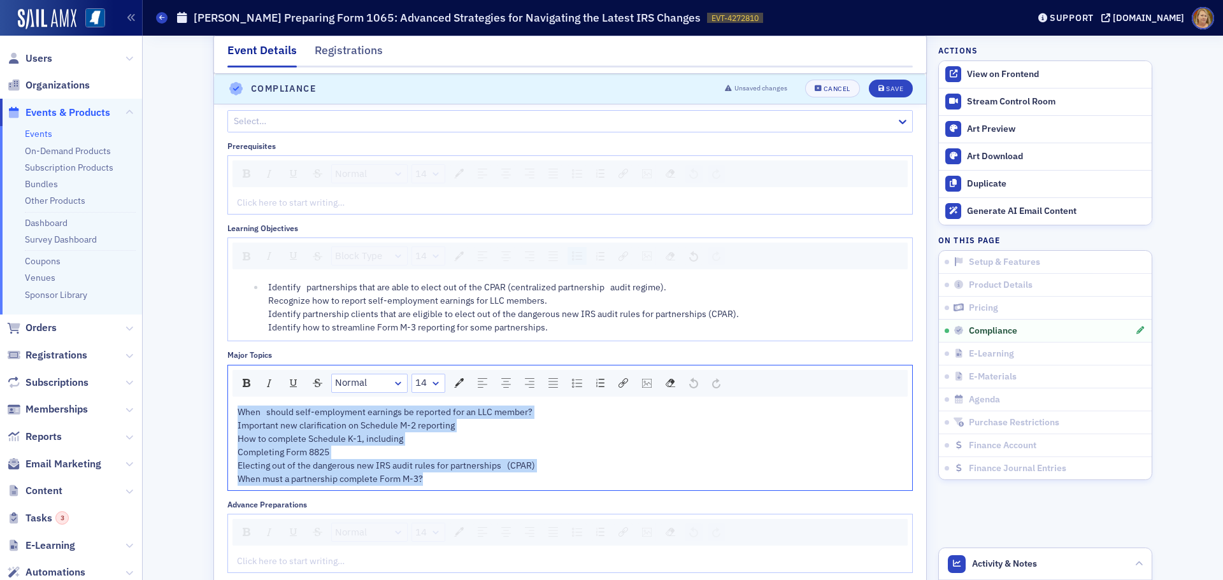
drag, startPoint x: 233, startPoint y: 410, endPoint x: 566, endPoint y: 475, distance: 339.3
click at [565, 475] on div "When should self-employment earnings be reported for an LLC member? Important n…" at bounding box center [571, 446] width 666 height 80
click at [574, 385] on img "rdw-list-control" at bounding box center [577, 383] width 10 height 9
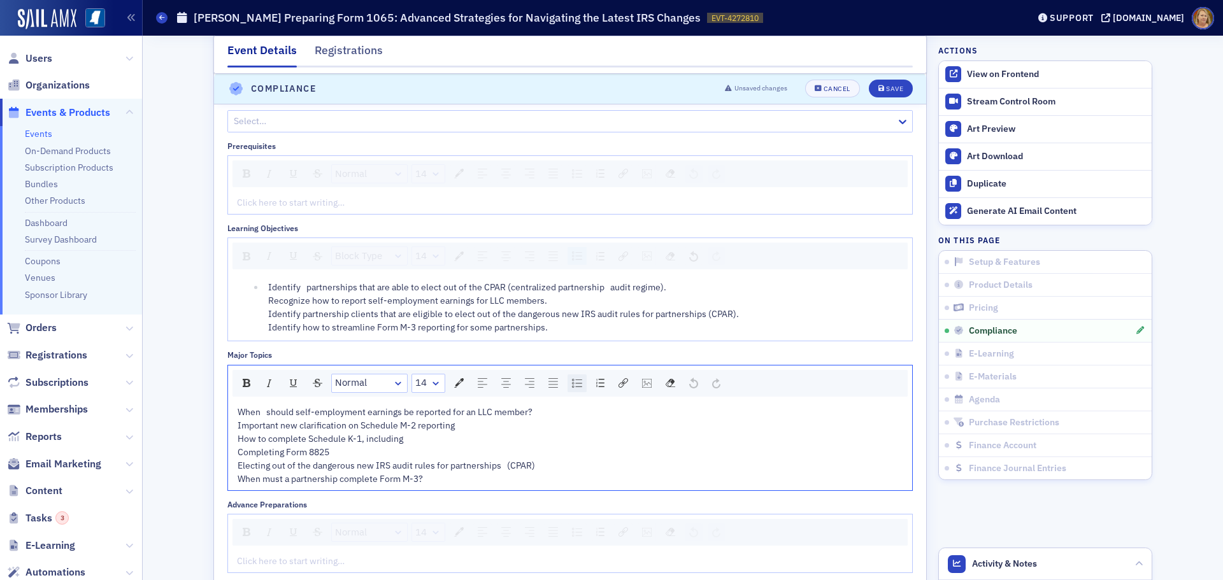
scroll to position [1630, 0]
click at [889, 85] on button "Save" at bounding box center [891, 89] width 44 height 18
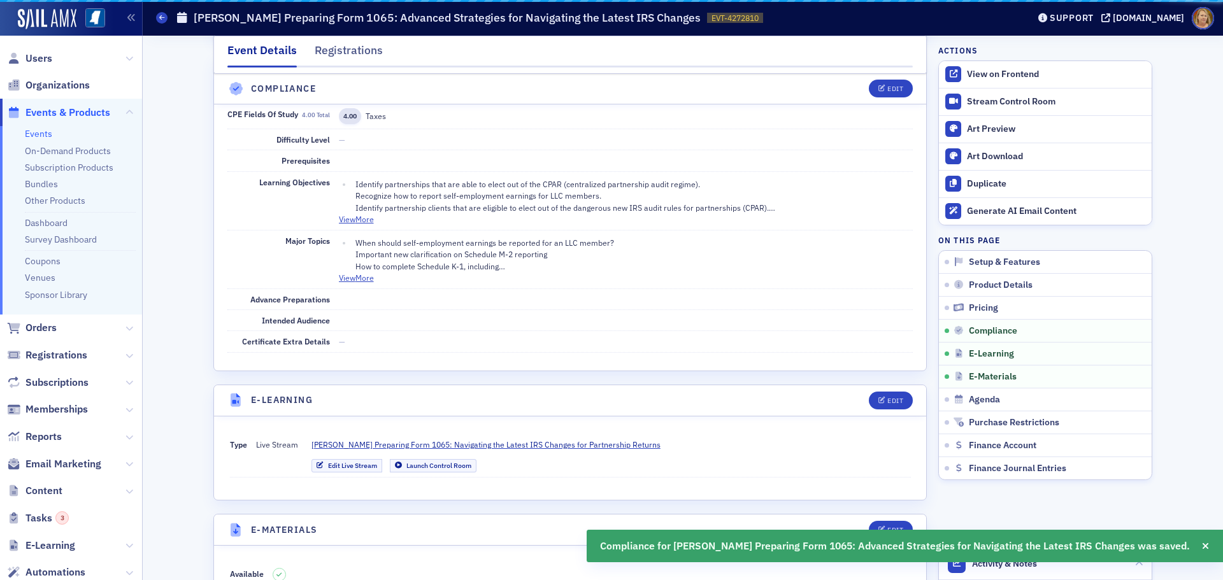
scroll to position [1498, 0]
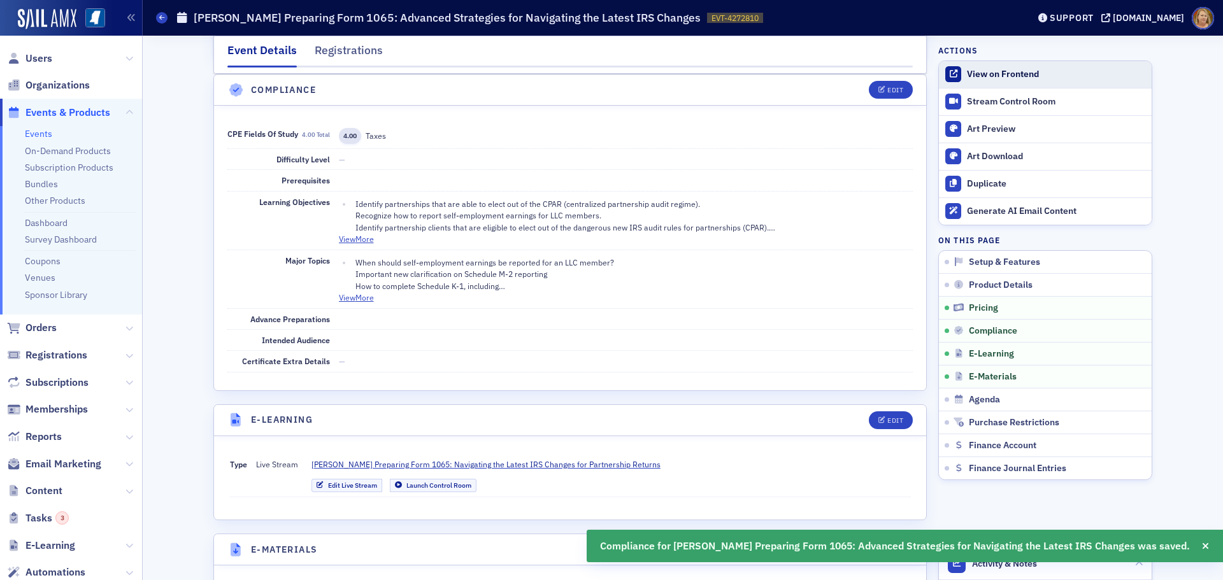
click at [967, 73] on div "View on Frontend" at bounding box center [1056, 74] width 178 height 11
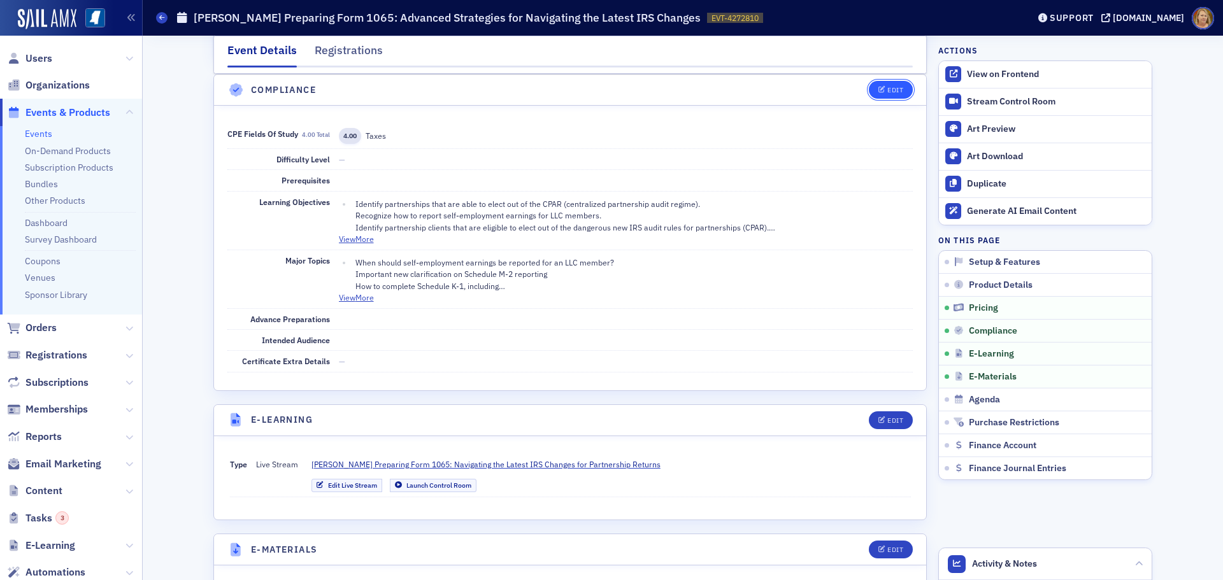
click at [887, 90] on div "Edit" at bounding box center [895, 90] width 16 height 7
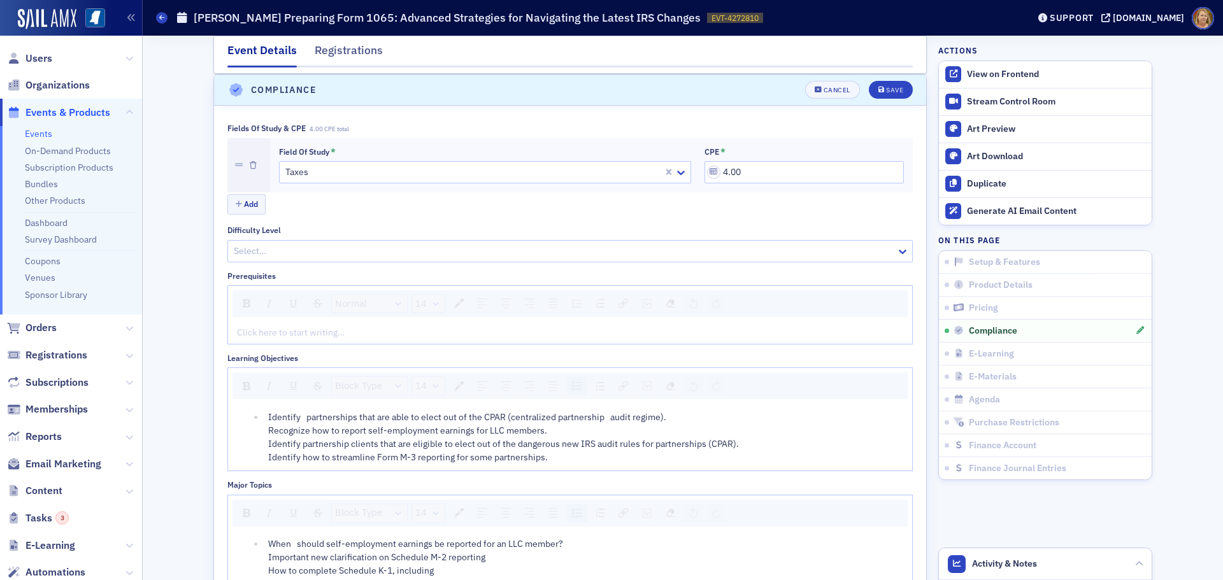
click at [264, 415] on li "Identify partnerships that are able to elect out of the CPAR (centralized partn…" at bounding box center [583, 438] width 639 height 54
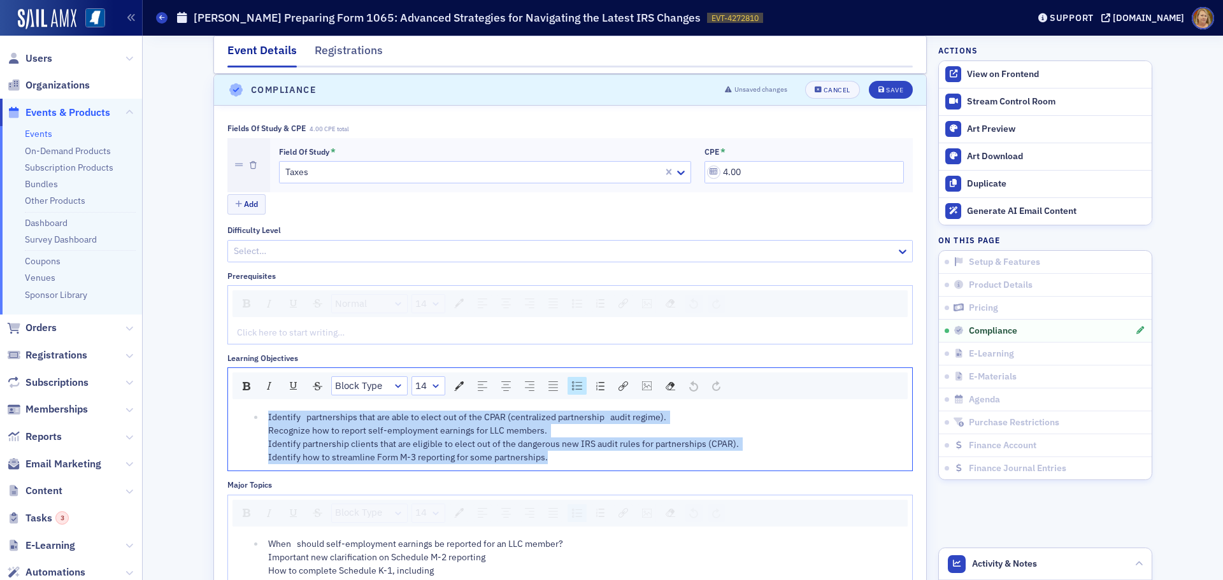
drag, startPoint x: 259, startPoint y: 420, endPoint x: 571, endPoint y: 474, distance: 316.6
click at [571, 474] on div "Fields of Study & CPE 4.00 CPE total Field of Study * Taxes CPE * 4.00 Add Diff…" at bounding box center [569, 498] width 685 height 748
click at [574, 387] on img "rdw-list-control" at bounding box center [577, 386] width 10 height 9
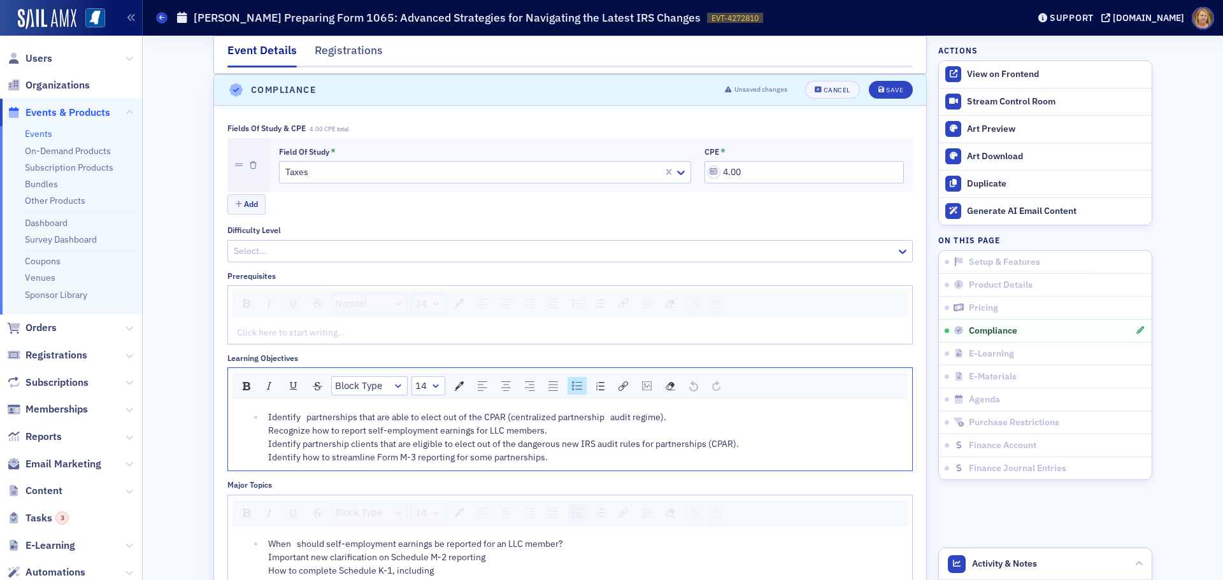
scroll to position [1496, 0]
click at [574, 387] on img "rdw-list-control" at bounding box center [577, 388] width 10 height 9
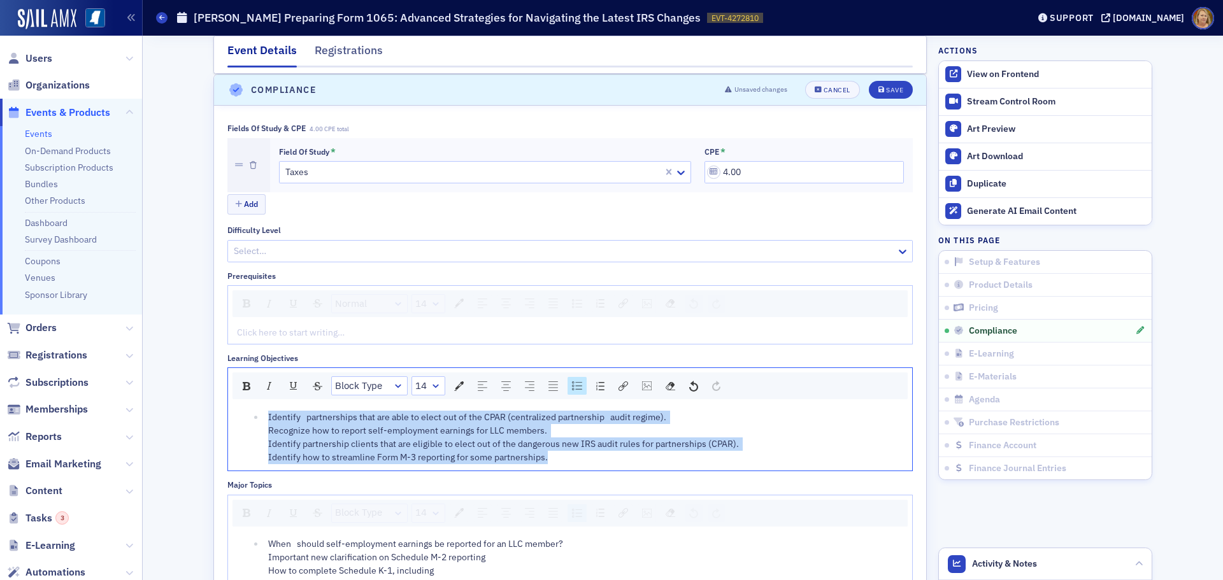
click at [574, 387] on img "rdw-list-control" at bounding box center [577, 386] width 10 height 9
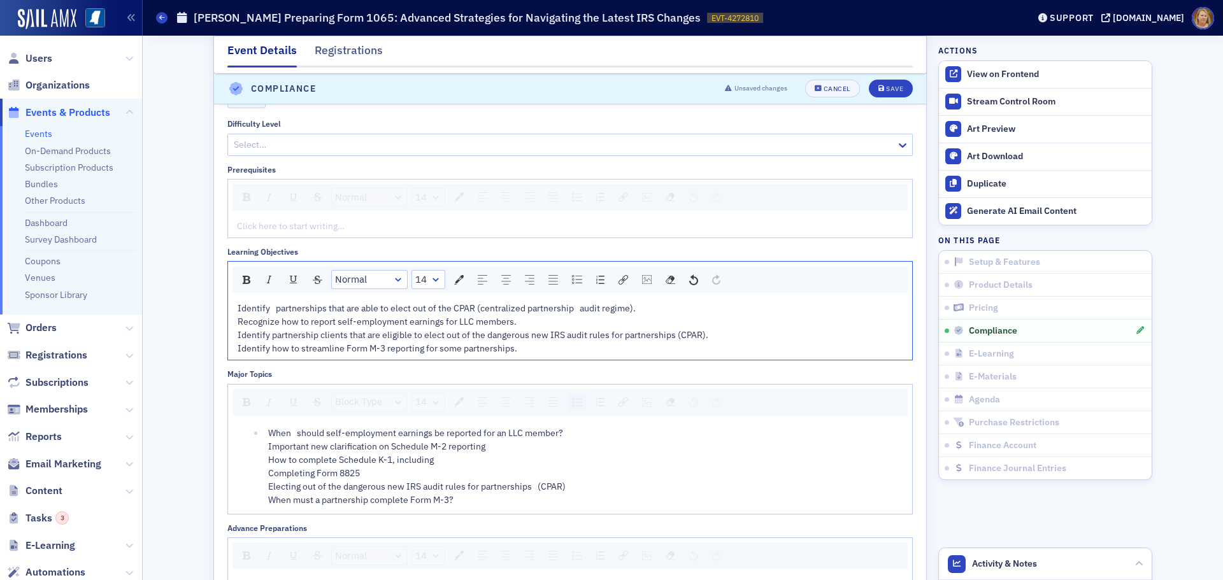
scroll to position [1623, 0]
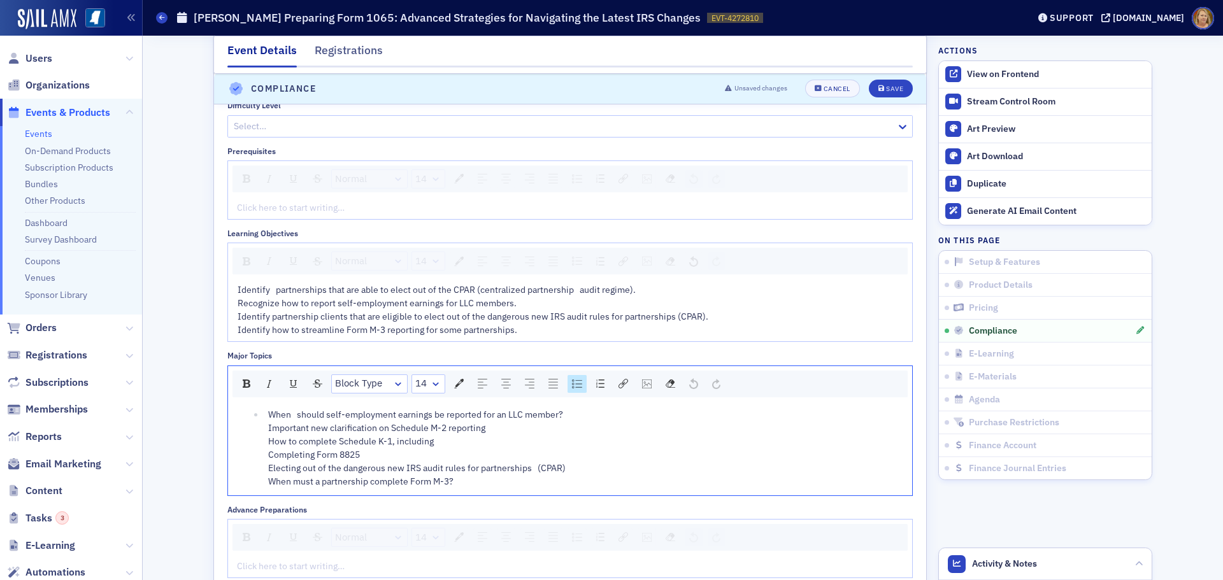
click at [264, 415] on li "When should self-employment earnings be reported for an LLC member? Important n…" at bounding box center [583, 448] width 639 height 80
click at [257, 413] on ul "When should self-employment earnings be reported for an LLC member? Important n…" at bounding box center [571, 448] width 666 height 80
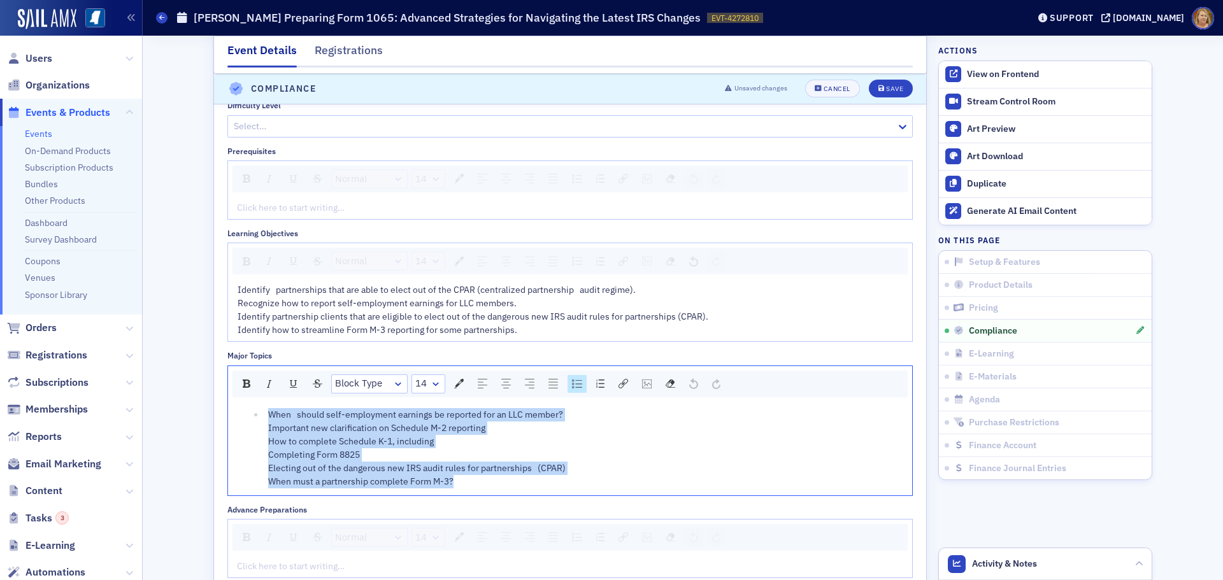
drag, startPoint x: 261, startPoint y: 411, endPoint x: 591, endPoint y: 485, distance: 338.9
click at [590, 487] on ul "When should self-employment earnings be reported for an LLC member? Important n…" at bounding box center [571, 448] width 666 height 80
click at [578, 386] on div "rdw-list-control" at bounding box center [577, 384] width 19 height 18
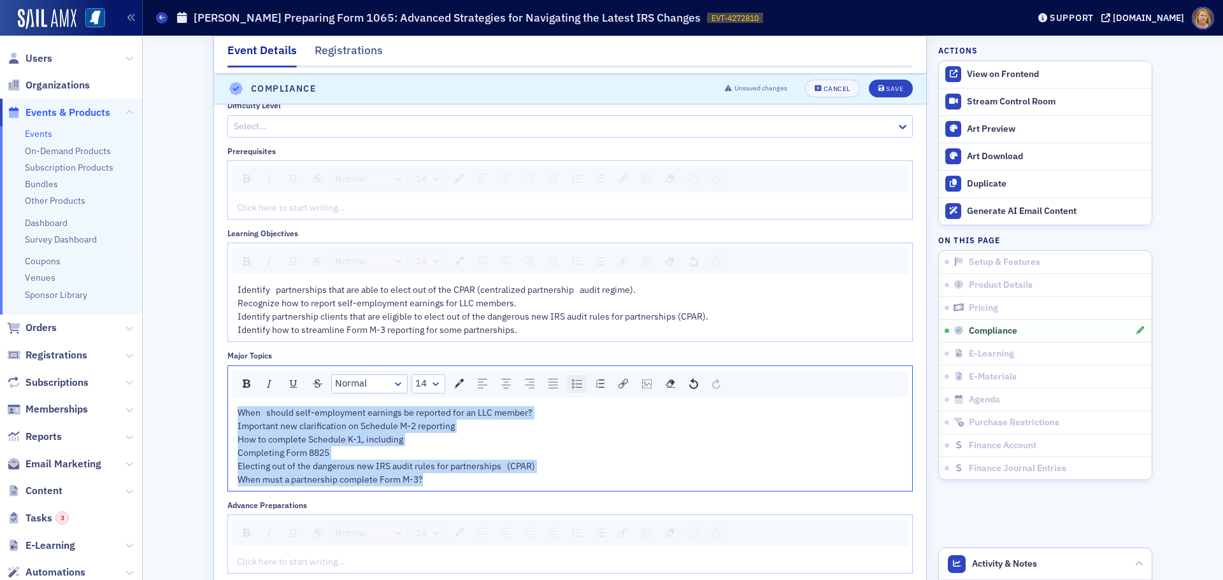
scroll to position [1621, 0]
click at [578, 386] on div "rdw-list-control" at bounding box center [577, 386] width 19 height 18
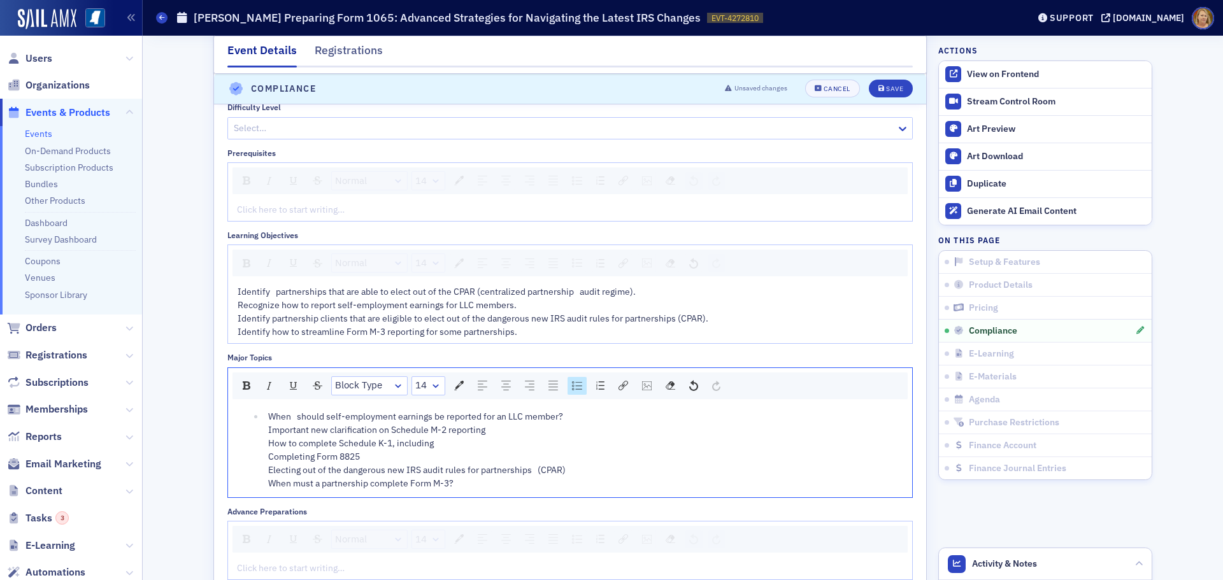
scroll to position [1623, 0]
click at [268, 429] on span "When should self-employment earnings be reported for an LLC member? Important n…" at bounding box center [416, 448] width 297 height 78
drag, startPoint x: 263, startPoint y: 429, endPoint x: 501, endPoint y: 431, distance: 238.2
click at [492, 432] on div "When should self-employment earnings be reported for an LLC member? Important n…" at bounding box center [586, 448] width 636 height 80
click at [571, 389] on div "rdw-list-control" at bounding box center [577, 384] width 19 height 18
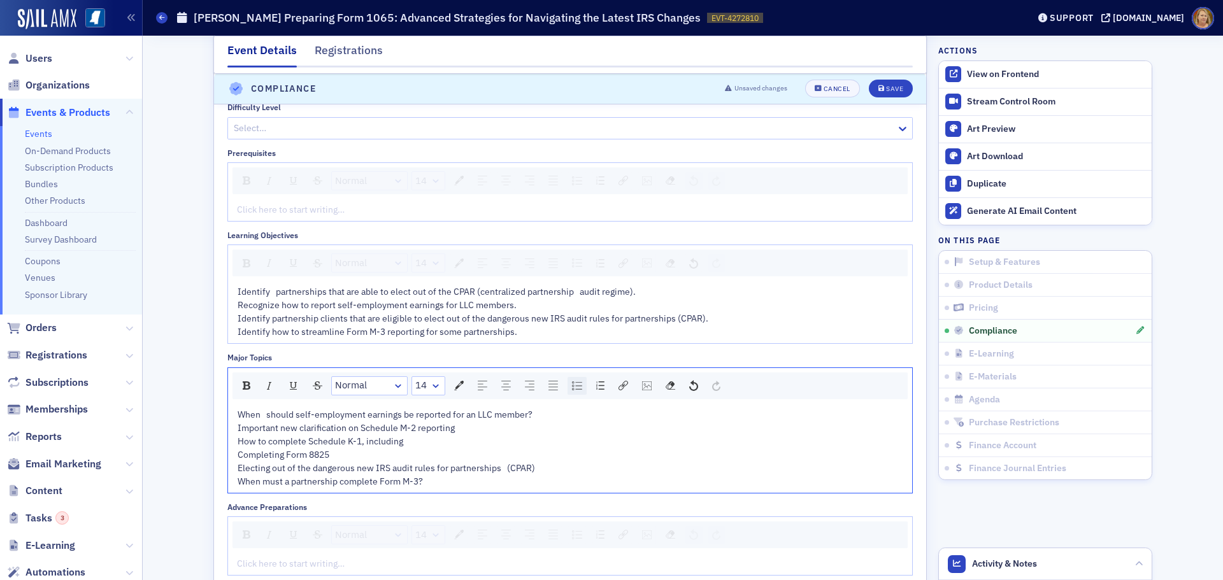
click at [572, 389] on img "rdw-list-control" at bounding box center [577, 386] width 10 height 9
click at [569, 463] on div "When should self-employment earnings be reported for an LLC member? Important n…" at bounding box center [586, 448] width 636 height 80
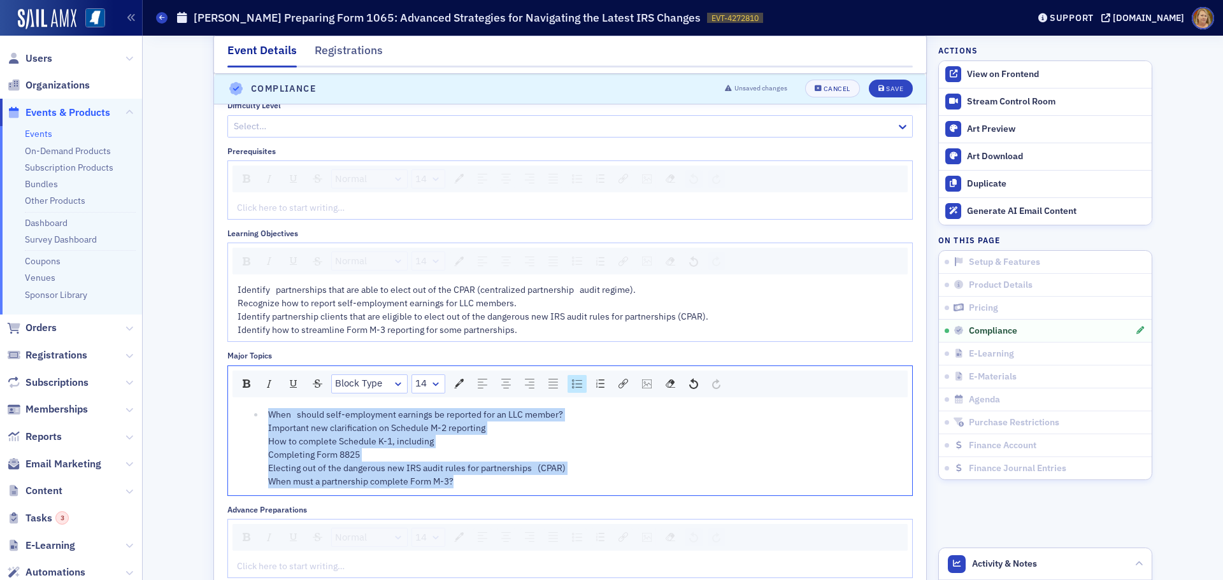
drag, startPoint x: 262, startPoint y: 413, endPoint x: 600, endPoint y: 473, distance: 343.0
click at [597, 475] on li "When should self-employment earnings be reported for an LLC member? Important n…" at bounding box center [583, 448] width 639 height 80
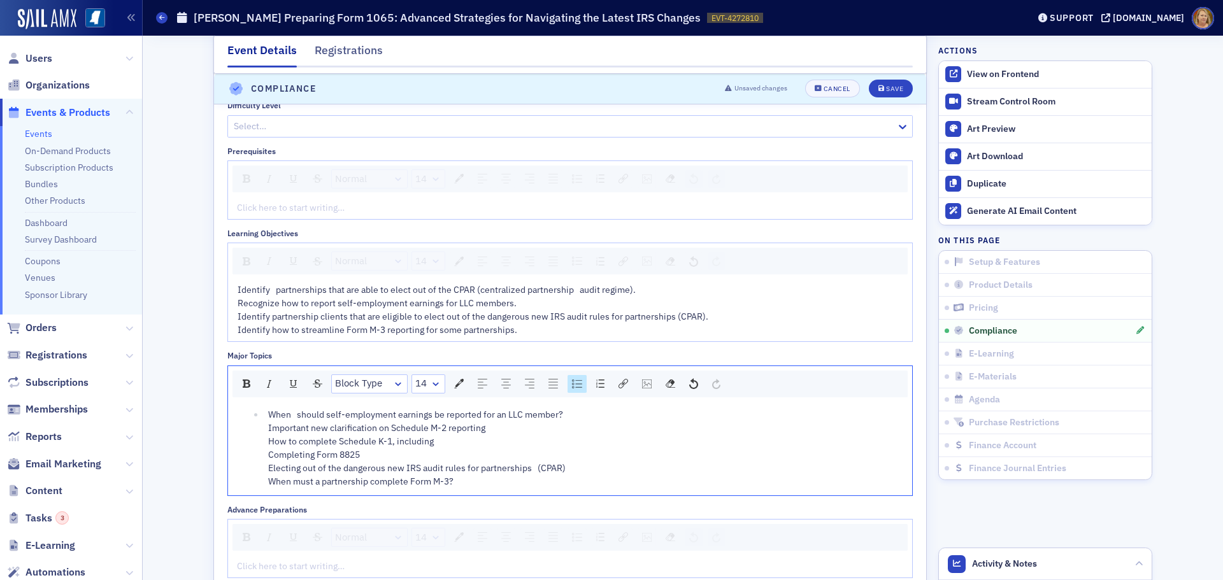
click at [255, 413] on ul "When should self-employment earnings be reported for an LLC member? Important n…" at bounding box center [571, 448] width 666 height 80
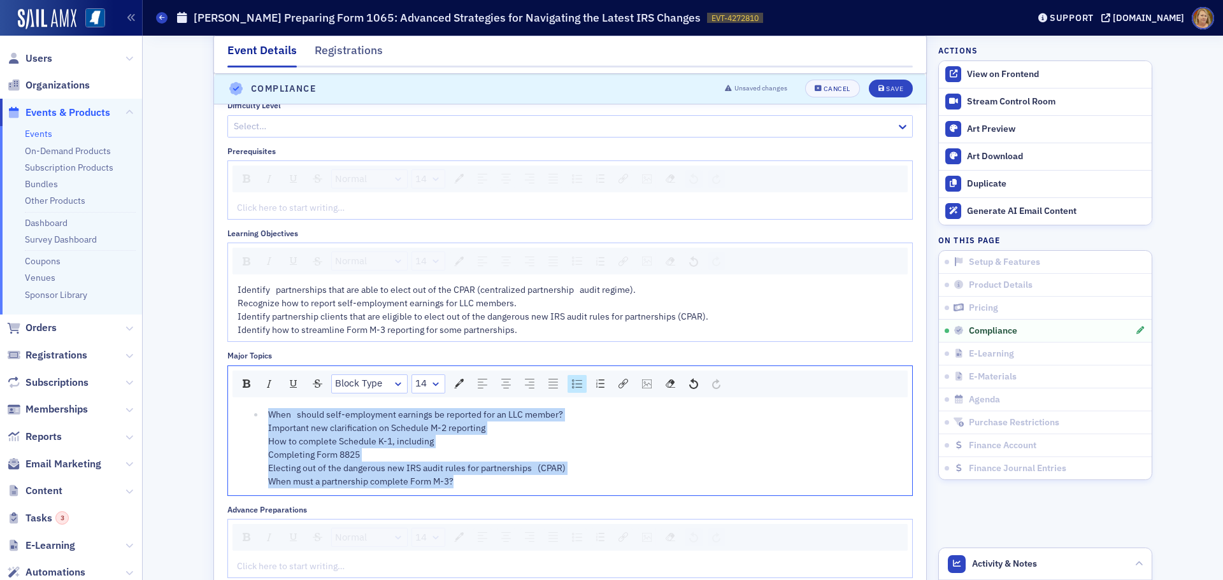
drag, startPoint x: 255, startPoint y: 413, endPoint x: 515, endPoint y: 488, distance: 271.1
click at [511, 489] on ul "When should self-employment earnings be reported for an LLC member? Important n…" at bounding box center [571, 448] width 666 height 80
click at [569, 390] on div "rdw-list-control" at bounding box center [577, 384] width 19 height 18
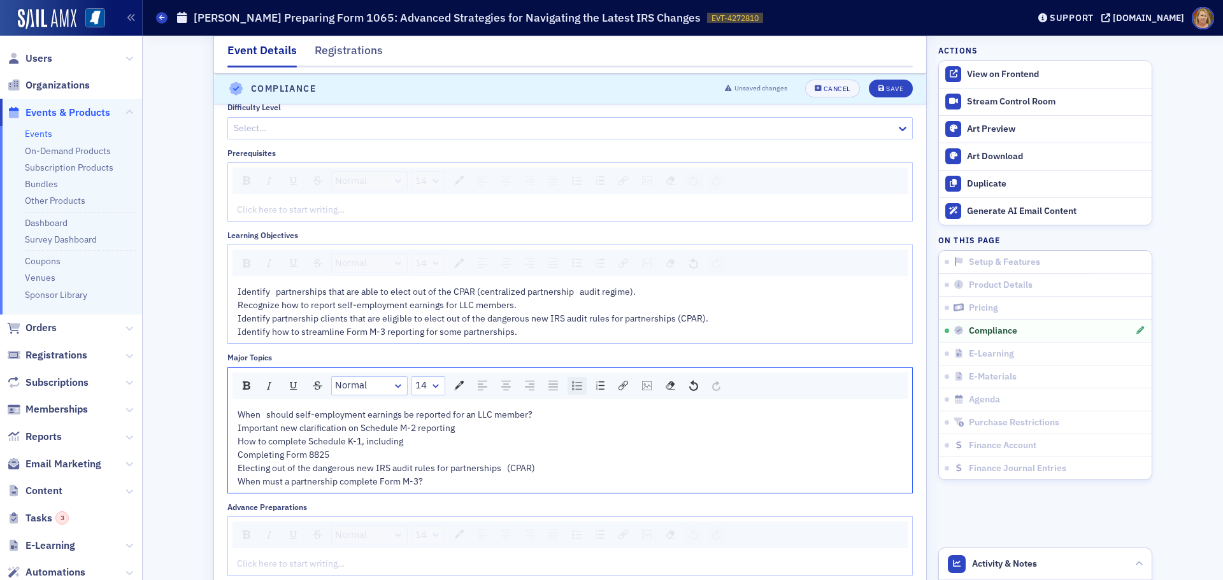
click at [572, 390] on img "rdw-list-control" at bounding box center [577, 386] width 10 height 9
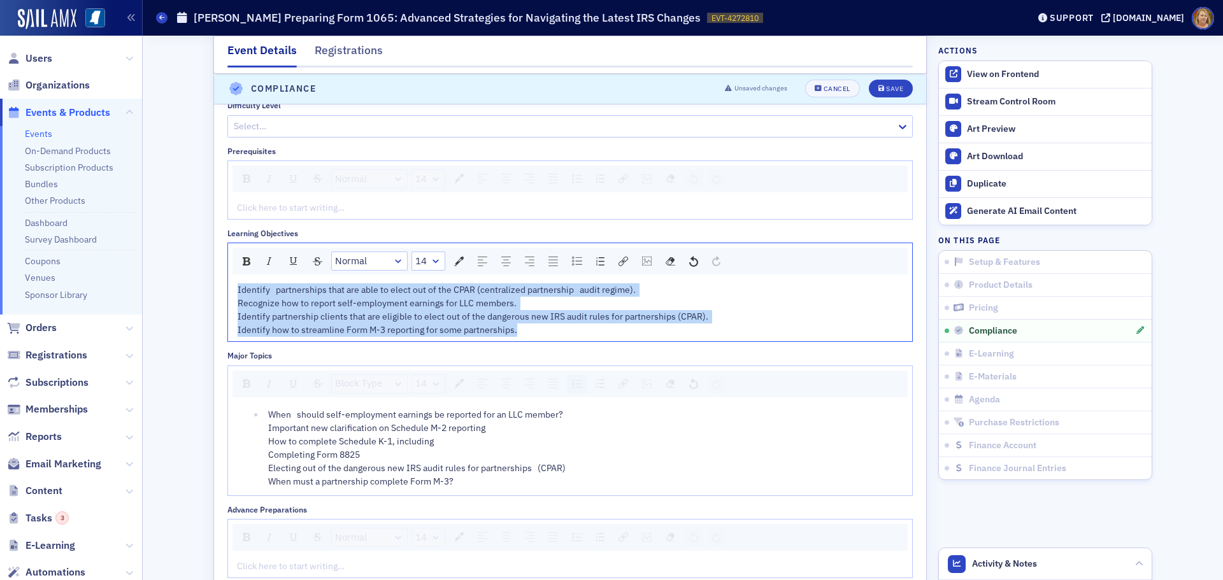
drag, startPoint x: 233, startPoint y: 289, endPoint x: 544, endPoint y: 333, distance: 314.0
click at [544, 333] on div "Identify partnerships that are able to elect out of the CPAR (centralized partn…" at bounding box center [571, 310] width 666 height 54
click at [575, 264] on img "rdw-list-control" at bounding box center [577, 261] width 10 height 9
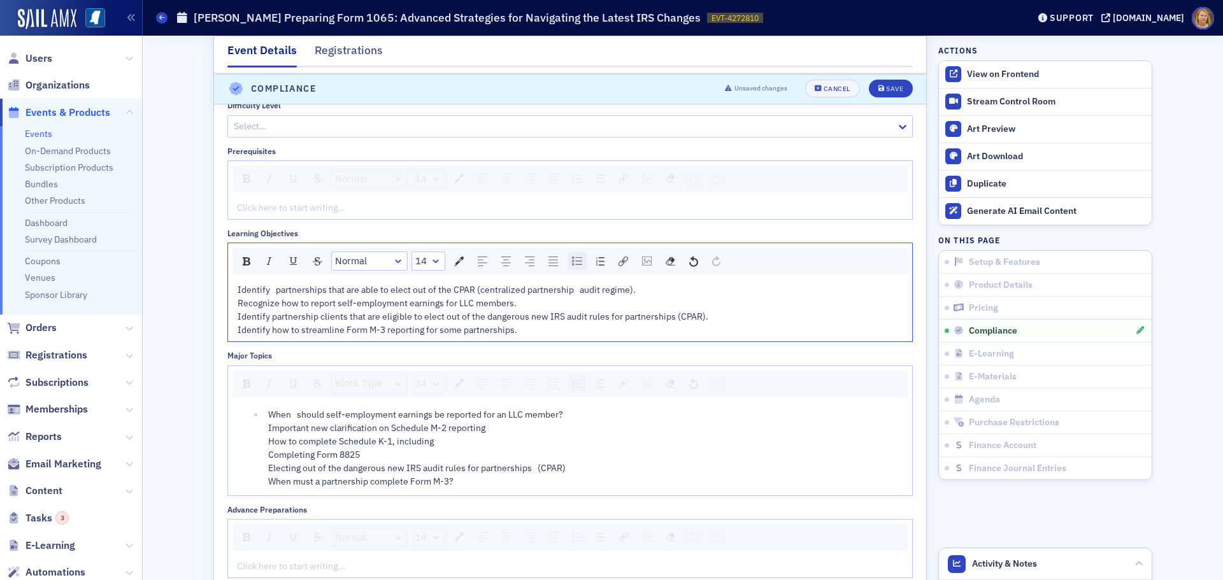
scroll to position [1625, 0]
click at [886, 88] on div "Save" at bounding box center [894, 89] width 17 height 7
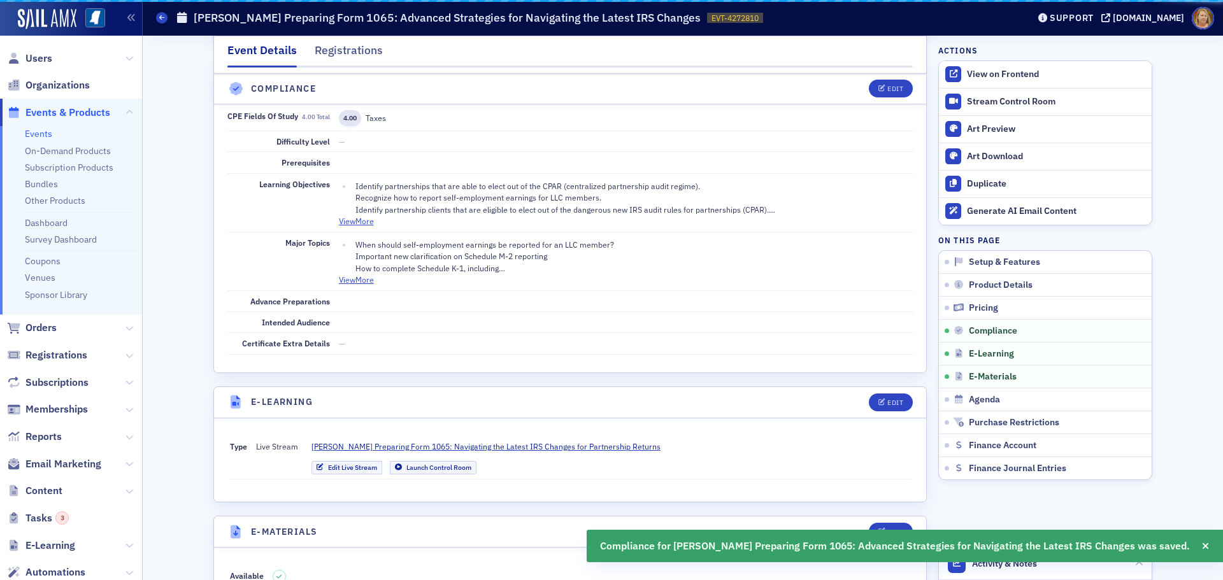
scroll to position [1498, 0]
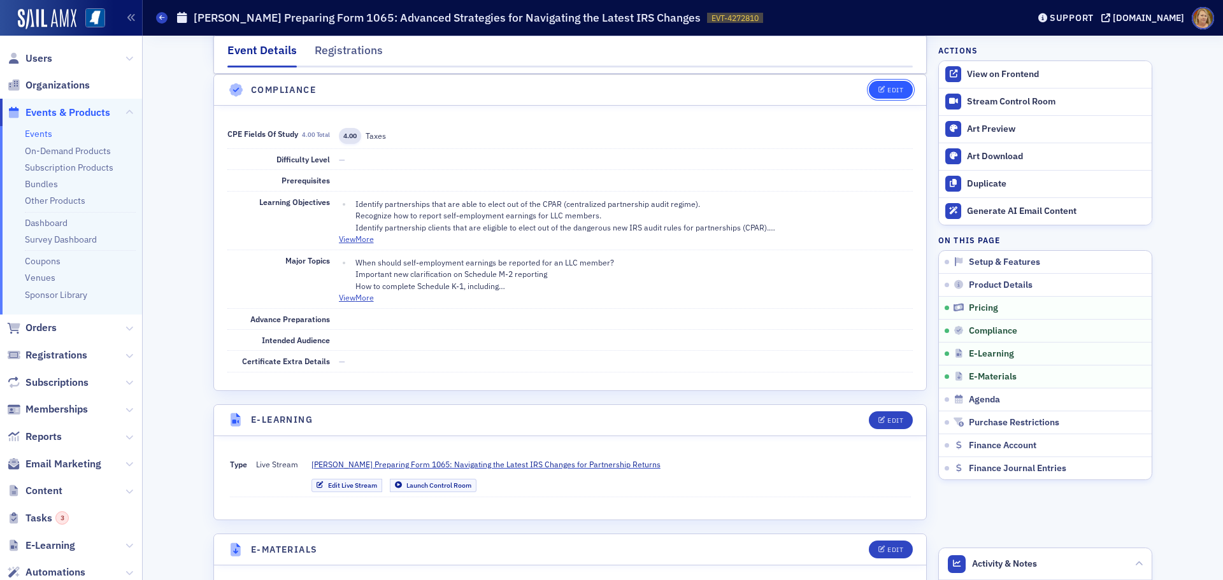
click at [896, 89] on div "Edit" at bounding box center [895, 90] width 16 height 7
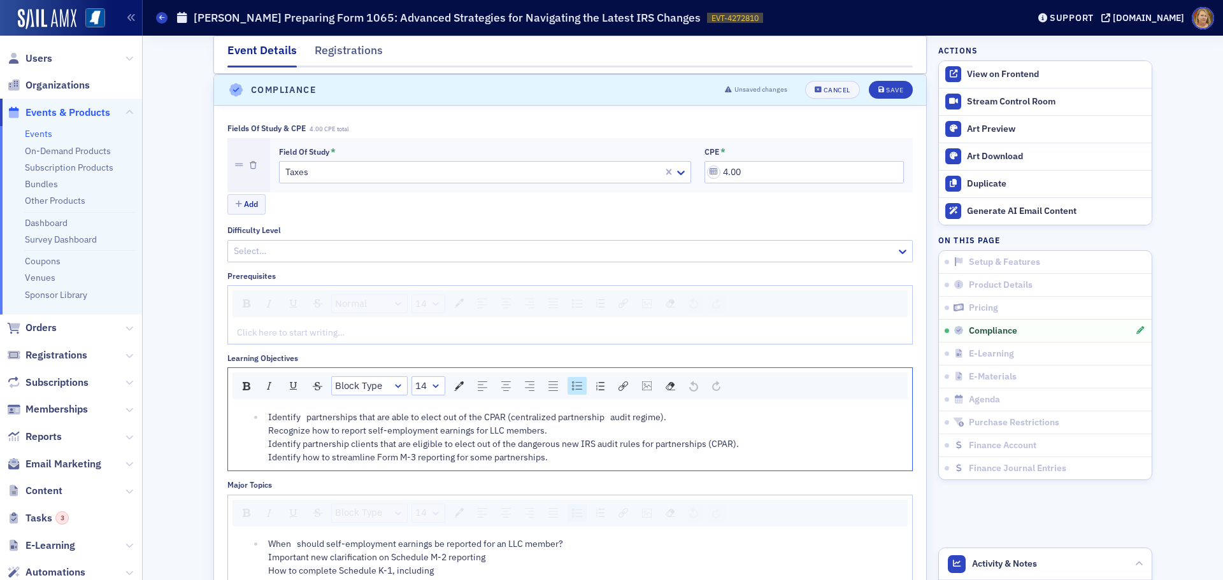
click at [668, 415] on div "Identify partnerships that are able to elect out of the CPAR (centralized partn…" at bounding box center [586, 438] width 636 height 54
click at [264, 445] on li "Recognize how to report self-employment earnings for LLC members. Identify part…" at bounding box center [583, 446] width 639 height 40
click at [548, 432] on div "Recognize how to report self-employment earnings for LLC members. Identify part…" at bounding box center [586, 446] width 636 height 40
click at [268, 462] on span "Identify partnership clients that are eligible to elect out of the dangerous ne…" at bounding box center [504, 455] width 473 height 25
drag, startPoint x: 263, startPoint y: 462, endPoint x: 559, endPoint y: 473, distance: 295.7
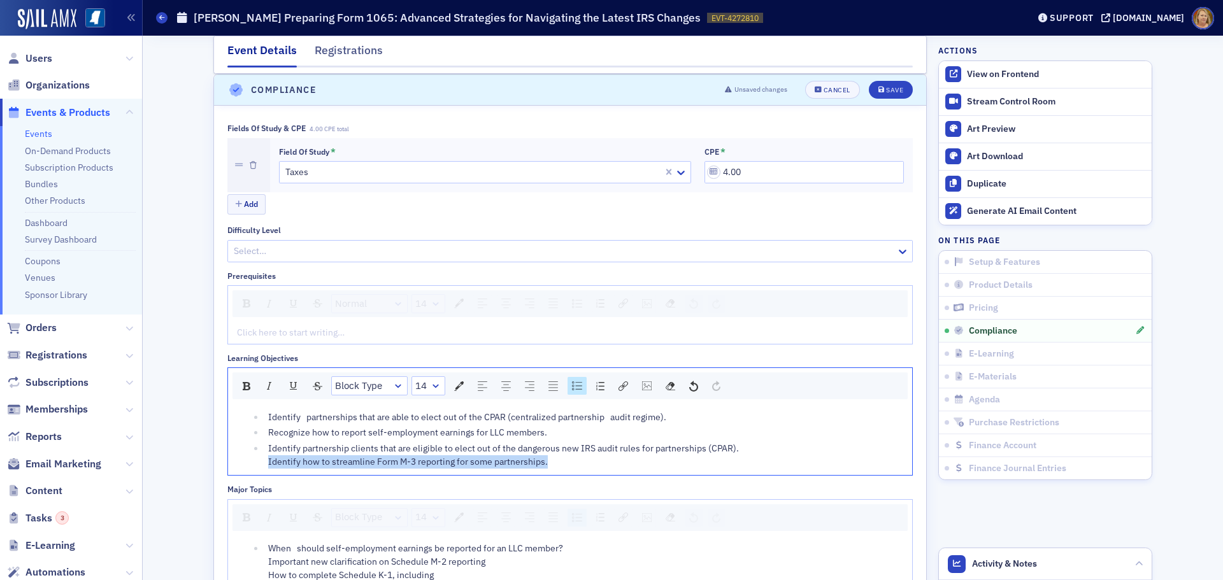
click at [559, 473] on div "Identify partnerships that are able to elect out of the CPAR (centralized partn…" at bounding box center [570, 439] width 684 height 71
click at [574, 387] on img "rdw-list-control" at bounding box center [577, 386] width 10 height 9
click at [257, 463] on ul "Identify partnerships that are able to elect out of the CPAR (centralized partn…" at bounding box center [571, 440] width 666 height 58
click at [572, 386] on img "rdw-list-control" at bounding box center [577, 386] width 10 height 9
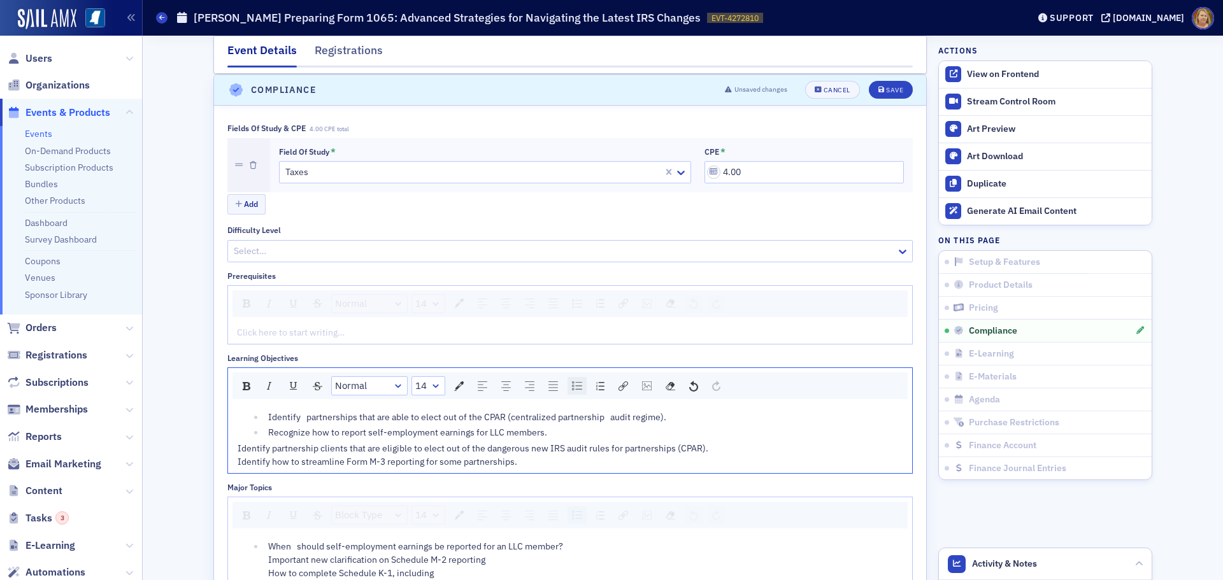
click at [572, 386] on img "rdw-list-control" at bounding box center [577, 386] width 10 height 9
click at [736, 449] on div "Identify partnership clients that are eligible to elect out of the dangerous ne…" at bounding box center [586, 455] width 636 height 27
click at [264, 471] on li "Identify how to streamline Form M-3 reporting for some partnerships." at bounding box center [583, 463] width 639 height 13
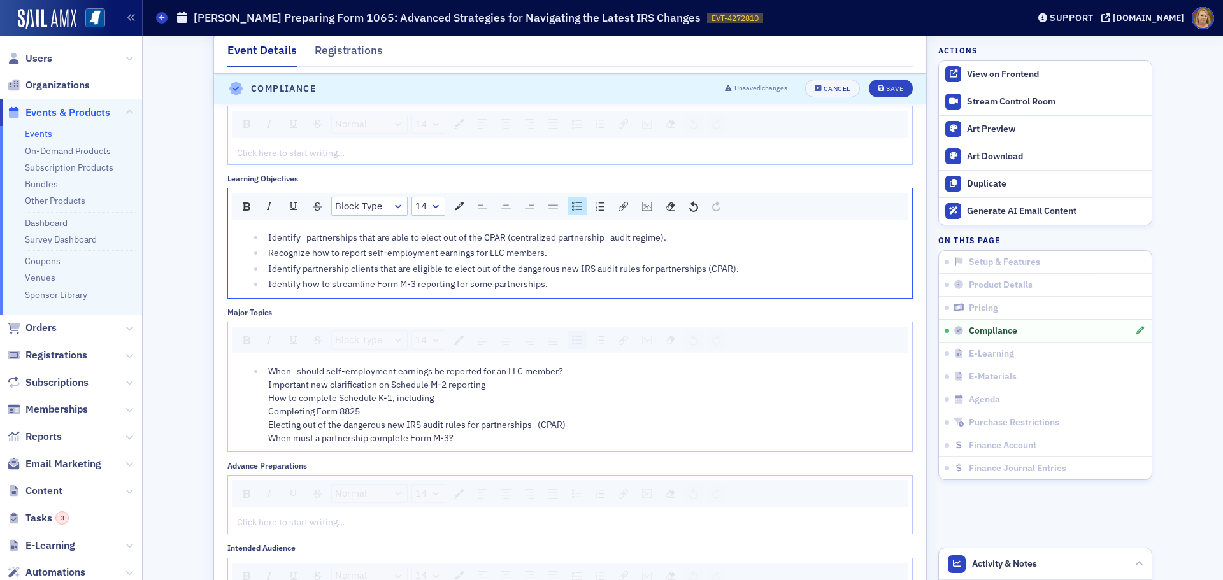
scroll to position [1689, 0]
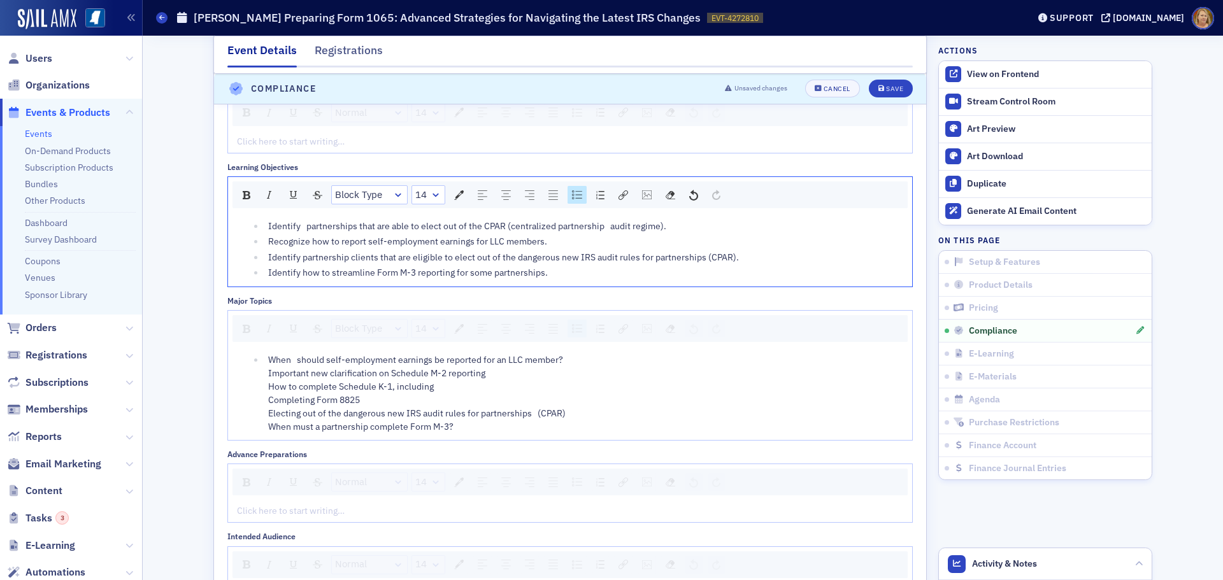
click at [485, 375] on div "When should self-employment earnings be reported for an LLC member? Important n…" at bounding box center [586, 393] width 636 height 80
click at [268, 403] on span "How to complete Schedule K-1, including Completing Form 8825 Electing out of th…" at bounding box center [416, 409] width 297 height 52
click at [267, 373] on li "When should self-employment earnings be reported for an LLC member? Important n…" at bounding box center [583, 366] width 639 height 27
click at [562, 358] on div "When should self-employment earnings be reported for an LLC member? Important n…" at bounding box center [586, 366] width 636 height 27
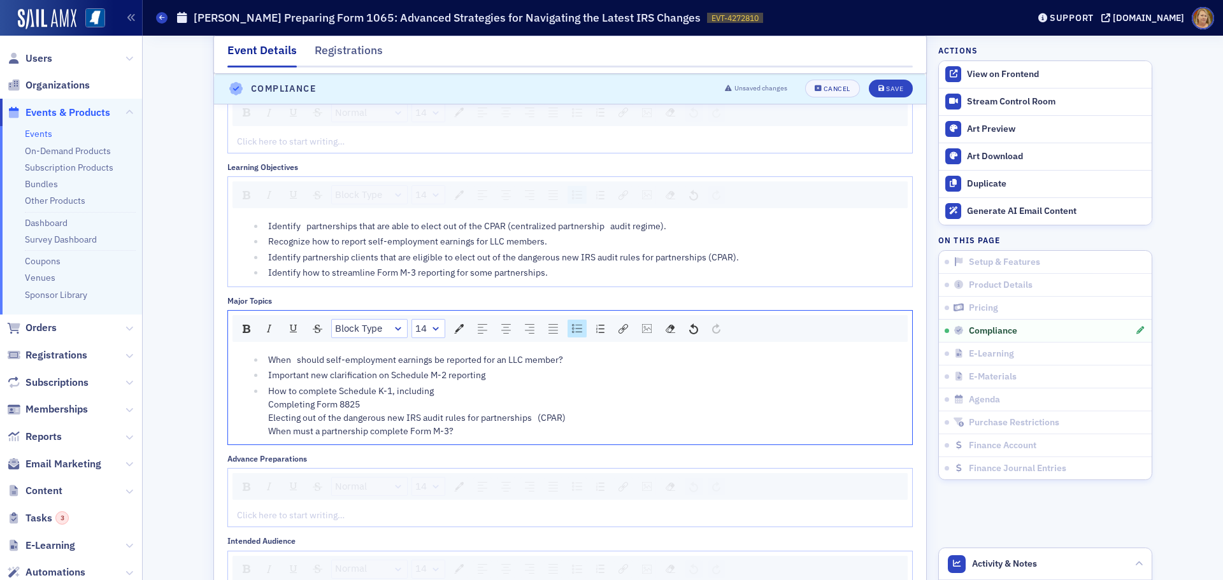
click at [268, 381] on span "Important new clarification on Schedule M-2 reporting" at bounding box center [376, 374] width 217 height 11
click at [428, 396] on div "How to complete Schedule K-1, including Completing Form 8825 Electing out of th…" at bounding box center [586, 412] width 636 height 54
click at [268, 421] on span "Completing Form 8825 Electing out of the dangerous new IRS audit rules for part…" at bounding box center [416, 420] width 297 height 38
click at [355, 417] on span "Completing Form 8825 Electing out of the dangerous new IRS audit rules for part…" at bounding box center [416, 420] width 297 height 38
click at [362, 406] on div "Completing Form 8825 Electing out of the dangerous new IRS audit rules for part…" at bounding box center [586, 420] width 636 height 40
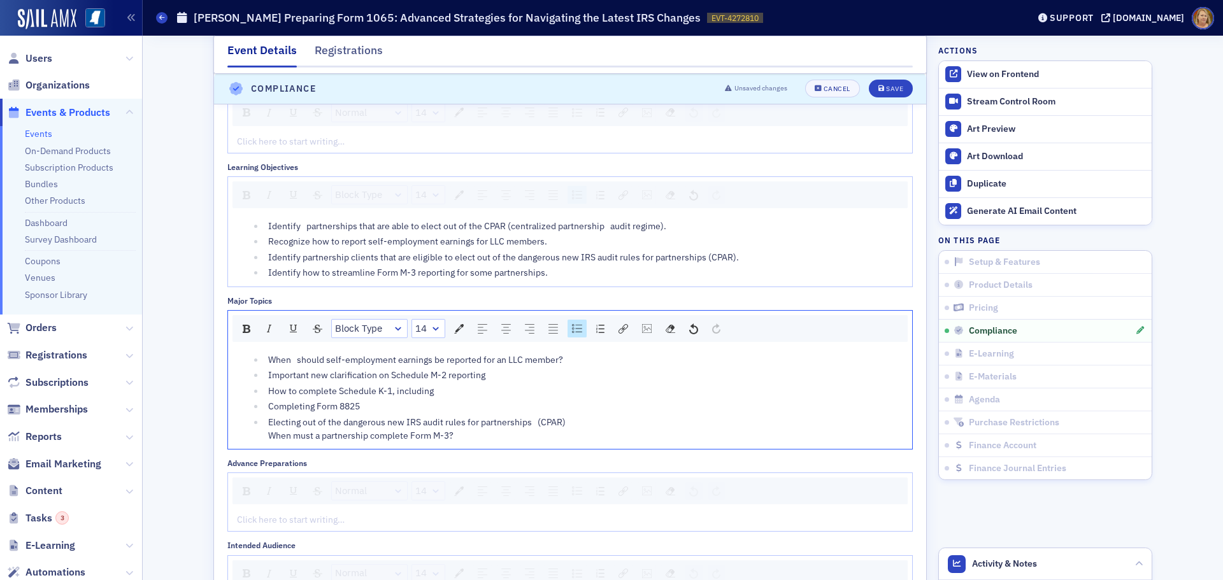
click at [264, 436] on li "Electing out of the dangerous new IRS audit rules for partnerships (CPAR) When …" at bounding box center [583, 429] width 639 height 27
click at [565, 425] on div "Electing out of the dangerous new IRS audit rules for partnerships (CPAR) When …" at bounding box center [586, 429] width 636 height 27
click at [264, 445] on li "When must a partnership complete Form M-3?" at bounding box center [583, 437] width 639 height 13
click at [886, 89] on div "Save" at bounding box center [894, 89] width 17 height 7
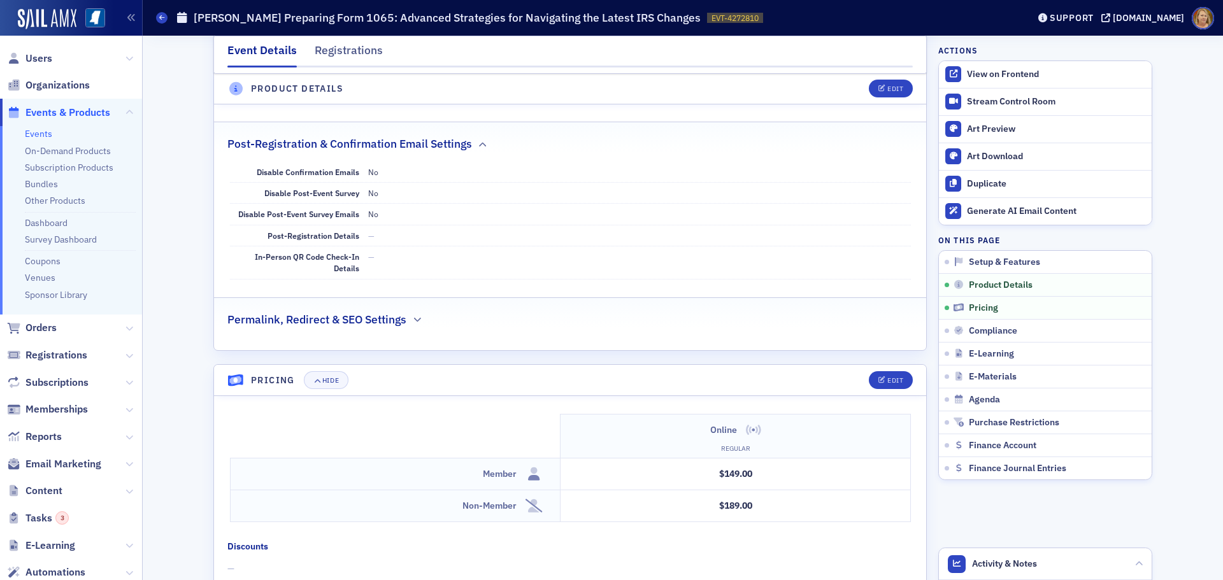
scroll to position [917, 0]
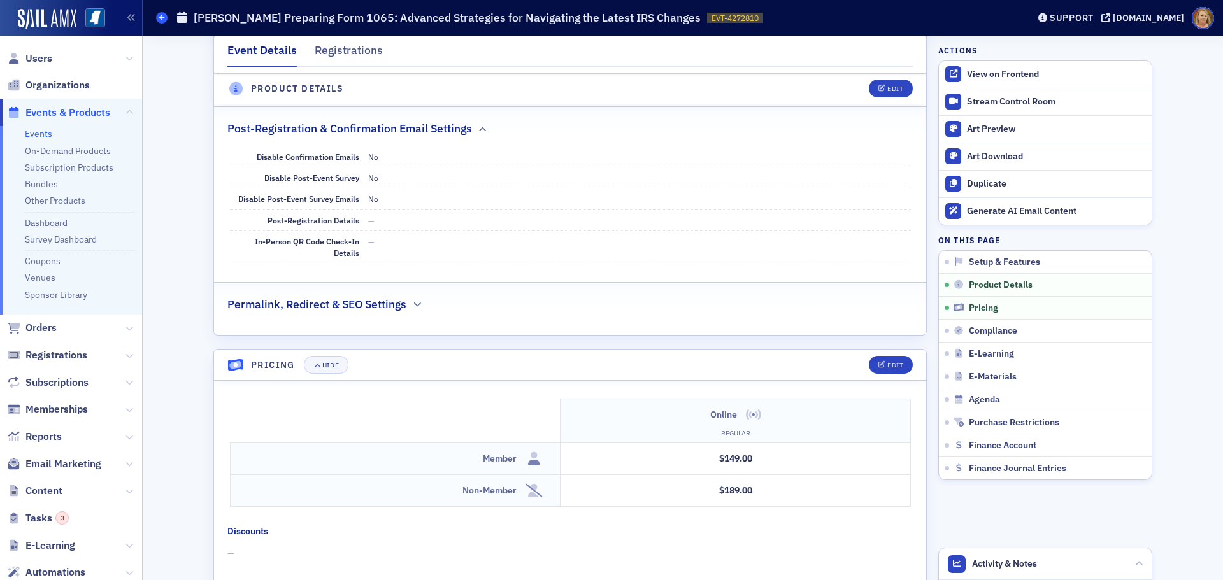
click at [157, 15] on span at bounding box center [161, 17] width 11 height 11
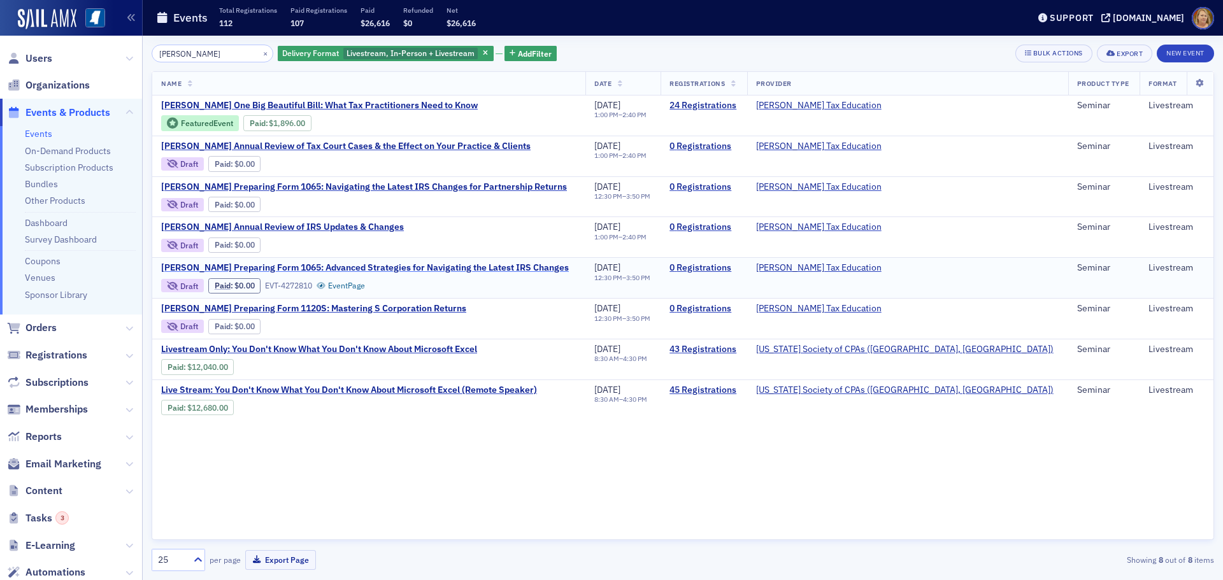
click at [303, 263] on span "[PERSON_NAME] Preparing Form 1065: Advanced Strategies for Navigating the Lates…" at bounding box center [365, 267] width 408 height 11
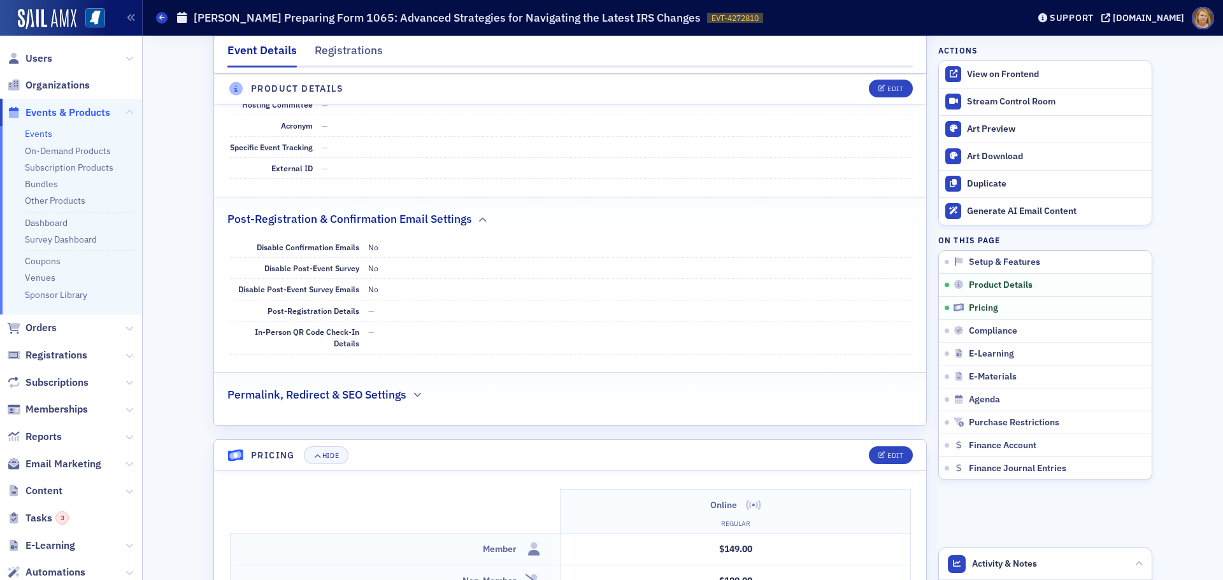
scroll to position [637, 0]
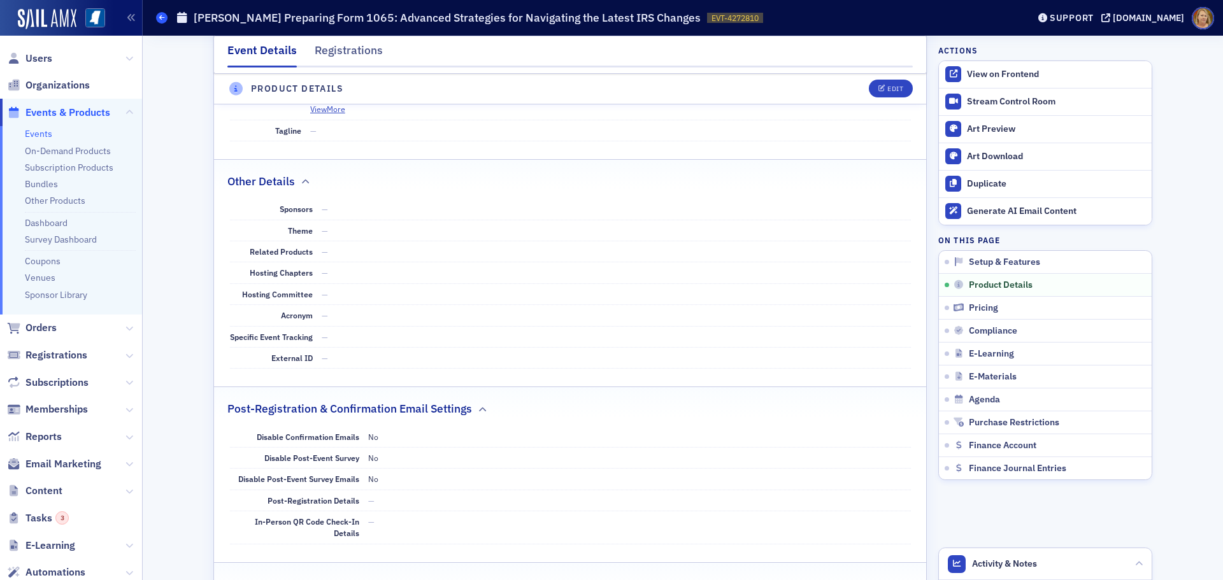
click at [162, 17] on icon at bounding box center [161, 18] width 5 height 6
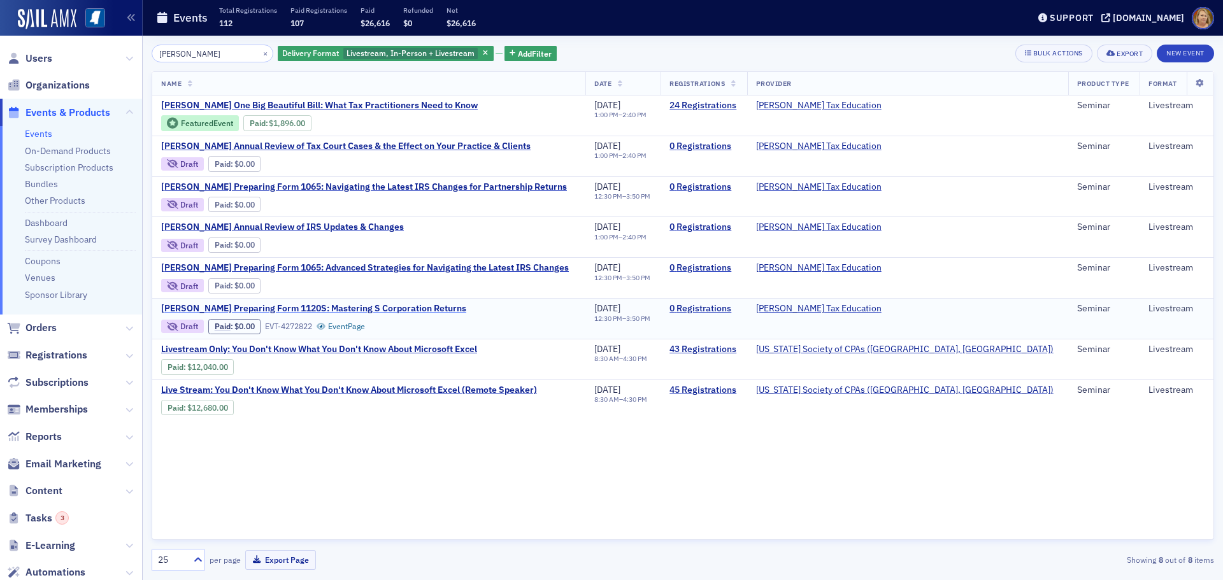
click at [305, 306] on span "Don Farmer's Preparing Form 1120S: Mastering S Corporation Returns" at bounding box center [313, 308] width 305 height 11
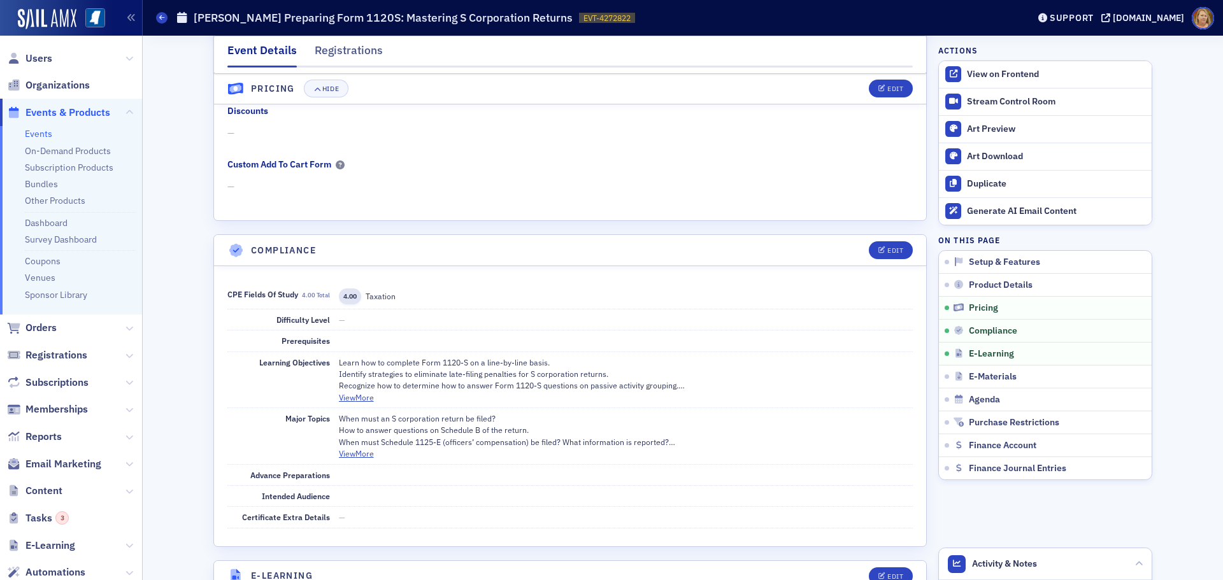
scroll to position [1401, 0]
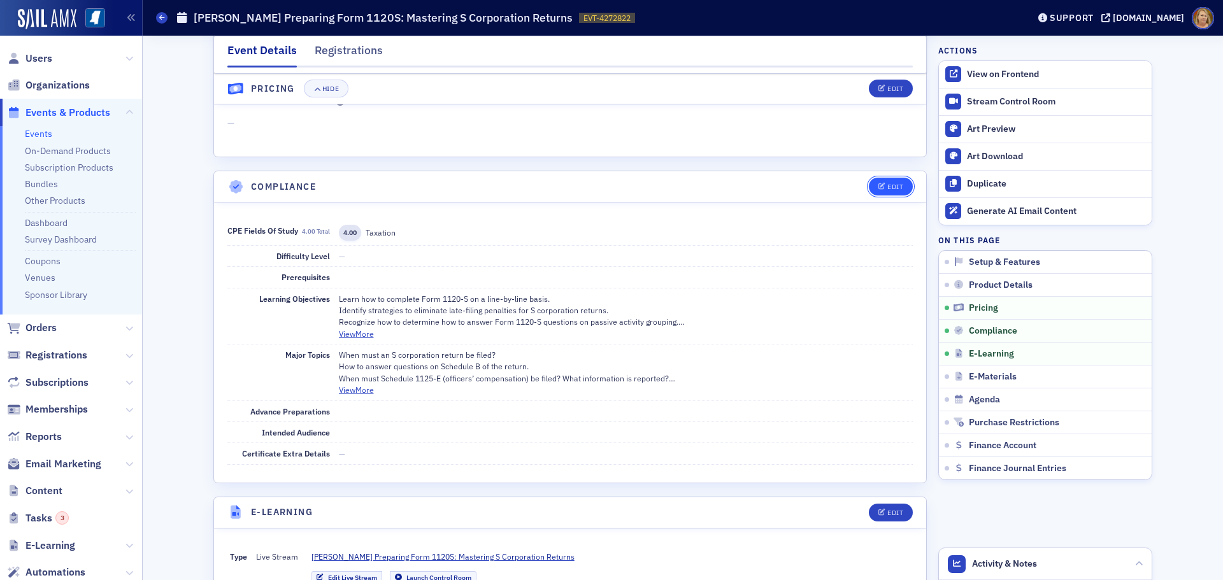
click at [890, 184] on div "Edit" at bounding box center [895, 186] width 16 height 7
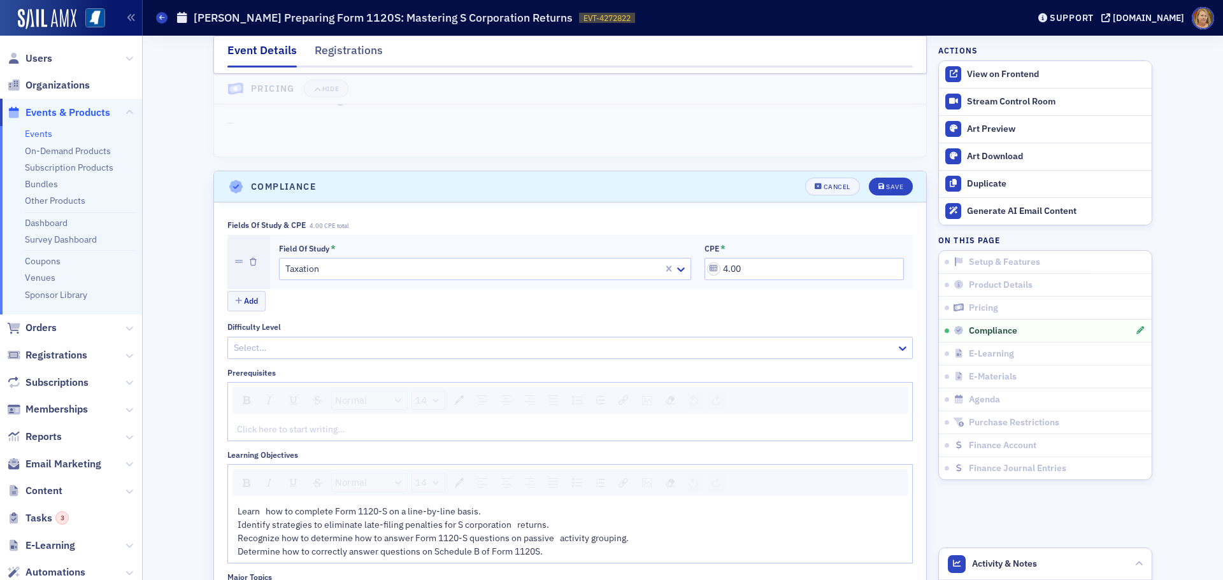
scroll to position [1498, 0]
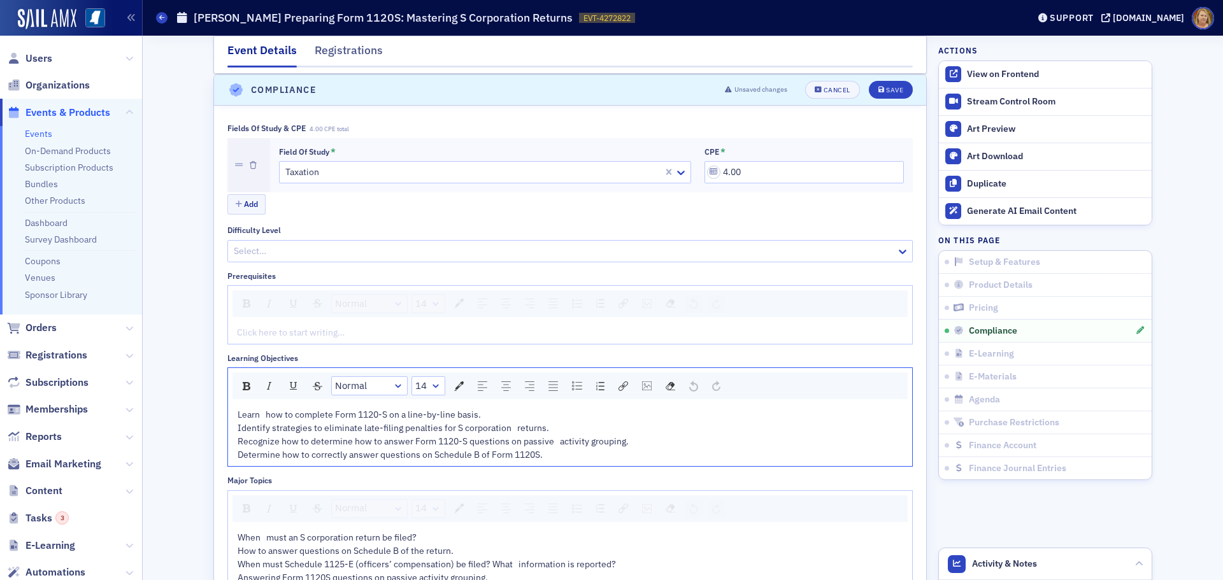
click at [260, 414] on span "Learn how to complete Form 1120-S on a line-by-line basis. Identify strategies …" at bounding box center [434, 435] width 393 height 52
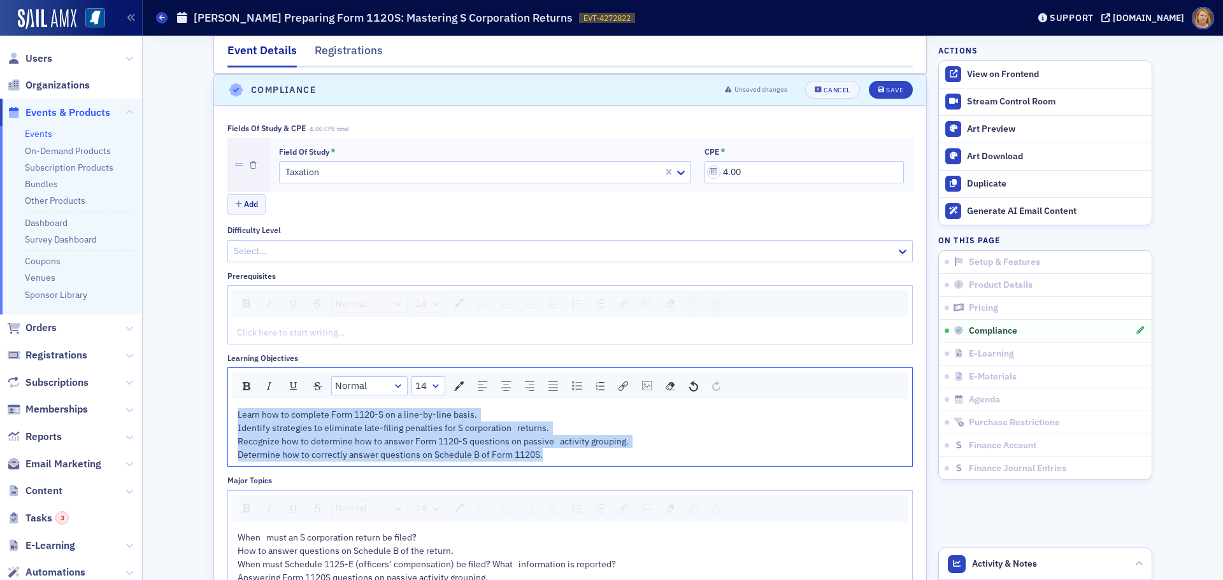
drag, startPoint x: 232, startPoint y: 416, endPoint x: 564, endPoint y: 459, distance: 334.0
click at [562, 461] on div "Learn how to complete Form 1120-S on a line-by-line basis. Identify strategies …" at bounding box center [571, 435] width 666 height 54
click at [575, 387] on img "rdw-list-control" at bounding box center [577, 386] width 10 height 9
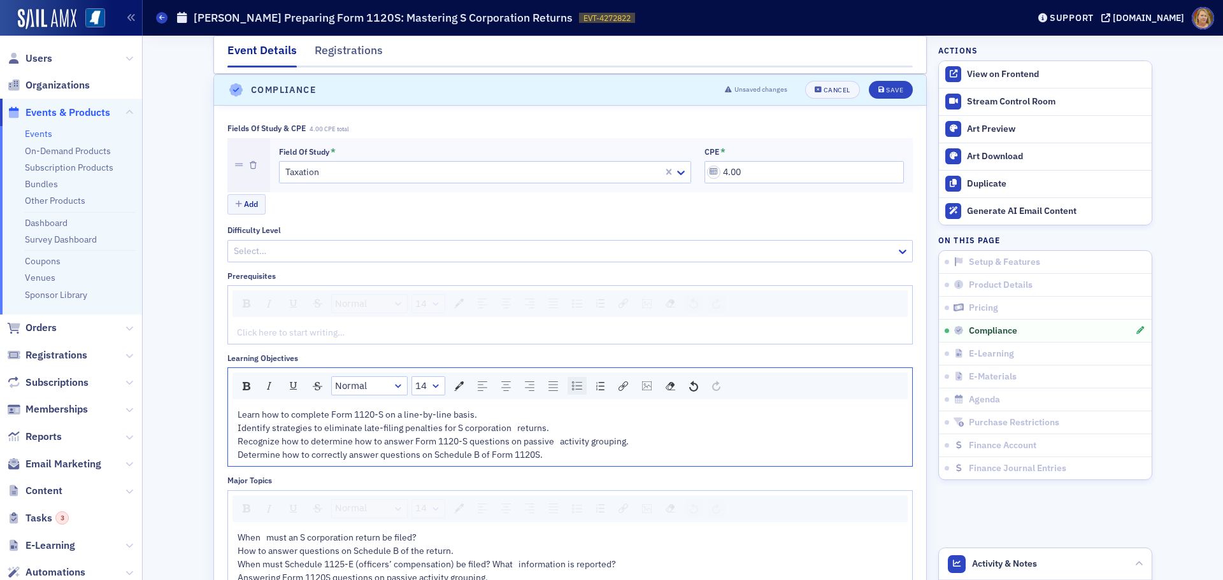
scroll to position [1501, 0]
click at [513, 415] on div "Learn how to complete Form 1120-S on a line-by-line basis. Identify strategies …" at bounding box center [586, 435] width 636 height 54
click at [542, 430] on span "Identify strategies to eliminate late-filing penalties for S corporation return…" at bounding box center [464, 443] width 393 height 38
click at [572, 430] on div "Identify strategies to eliminate late-filing penalties for S corporation return…" at bounding box center [586, 444] width 636 height 40
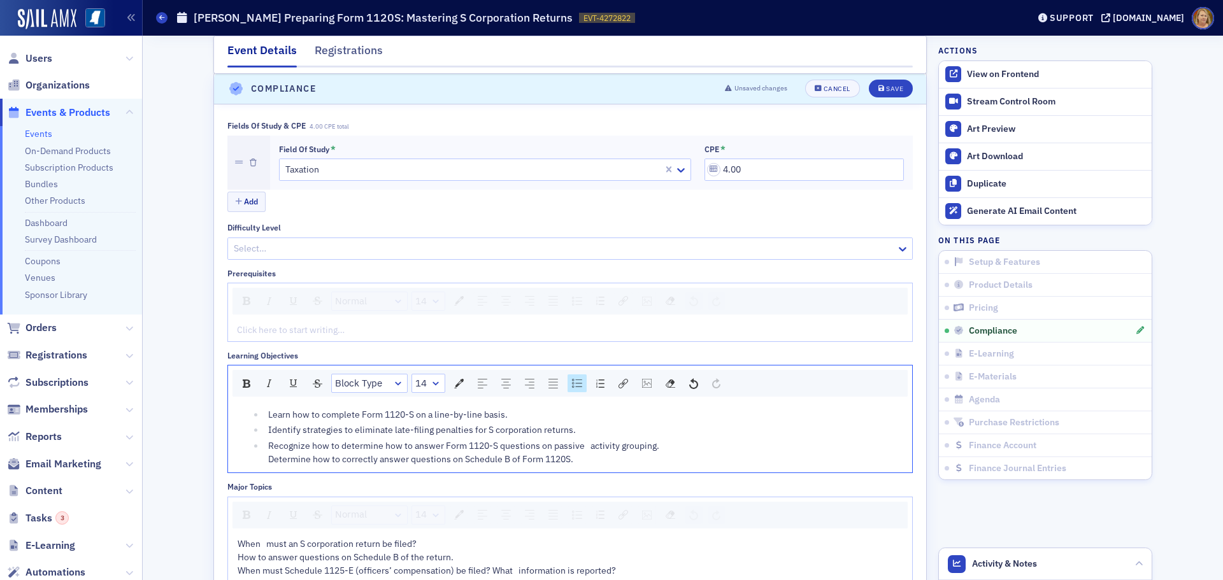
click at [583, 448] on span "Recognize how to determine how to answer Form 1120-S questions on passive activ…" at bounding box center [464, 452] width 393 height 25
click at [653, 446] on div "Recognize how to determine how to answer Form 1120-S questions on passive activ…" at bounding box center [586, 452] width 636 height 27
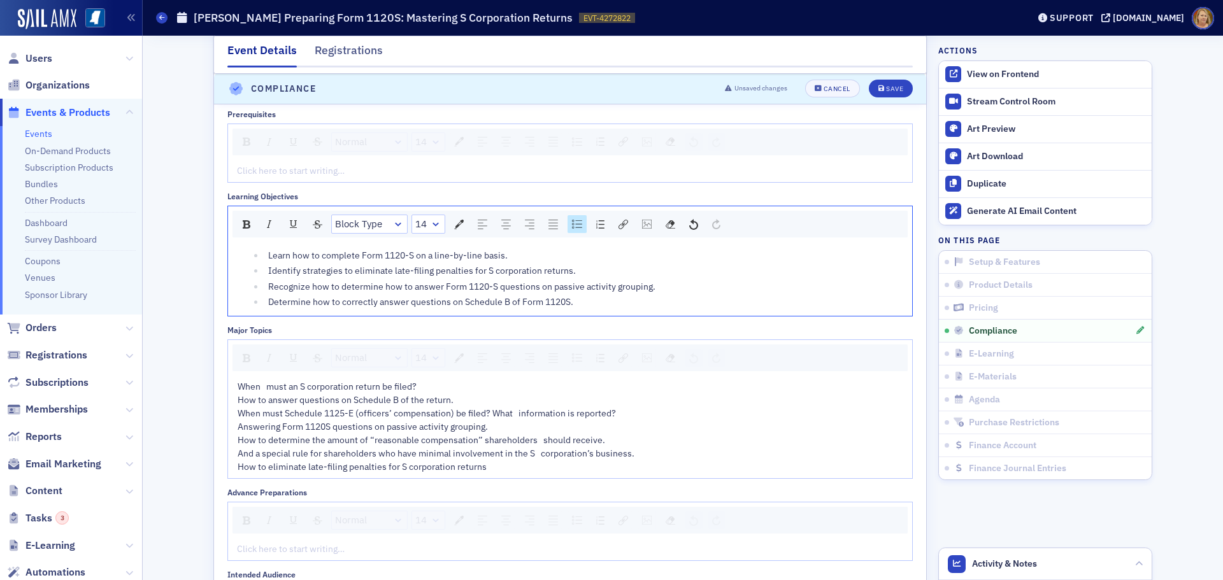
scroll to position [1692, 0]
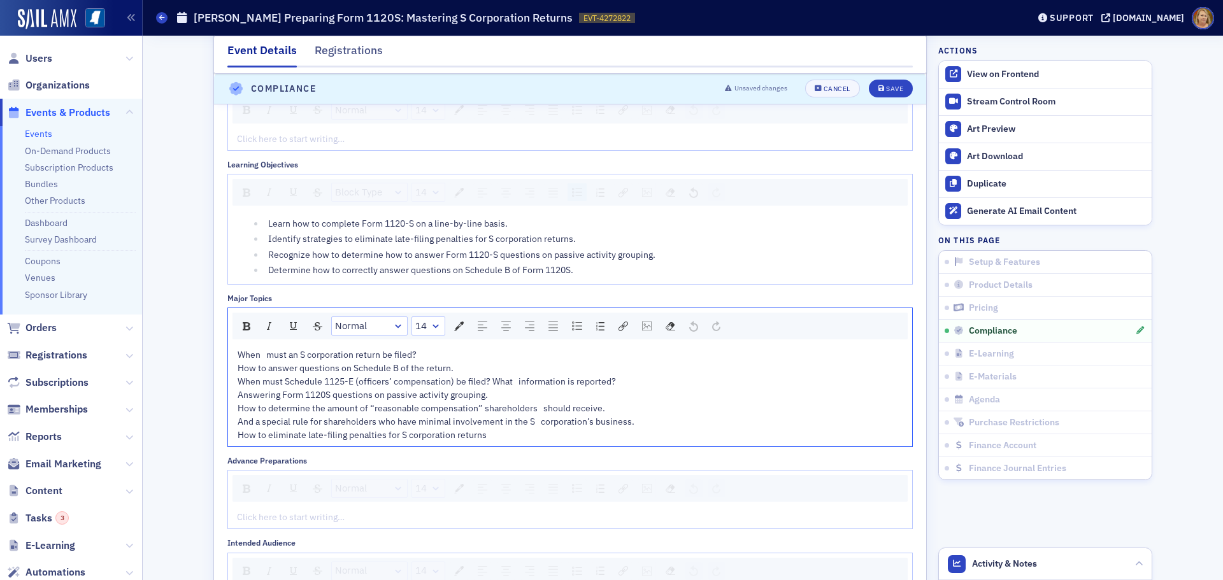
click at [262, 353] on span "When must an S corporation return be filed? How to answer questions on Schedule…" at bounding box center [436, 395] width 397 height 92
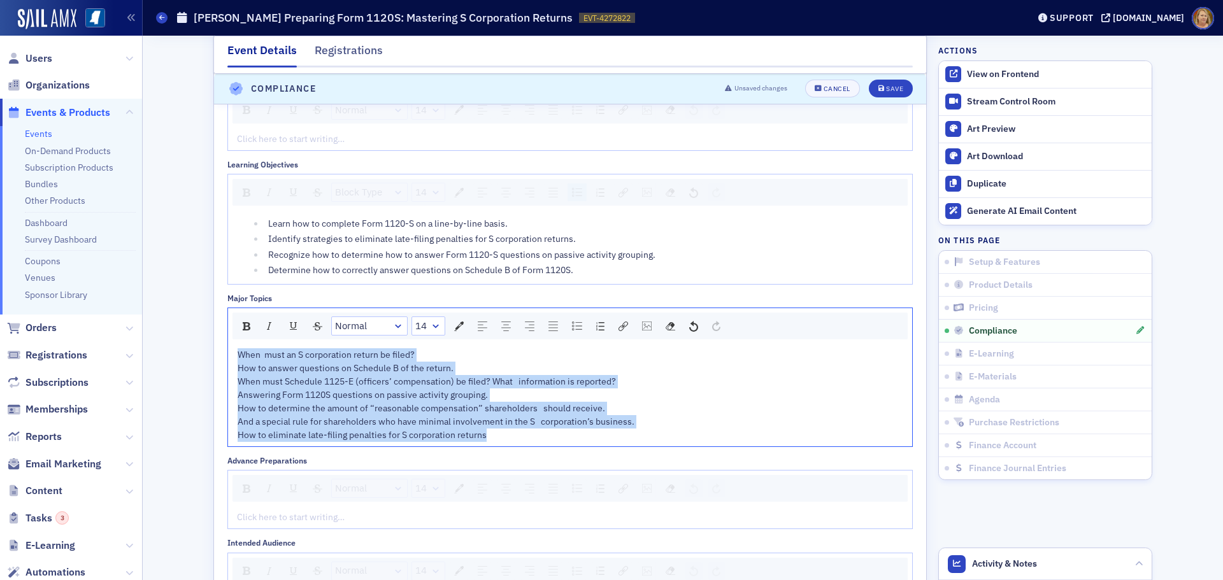
drag, startPoint x: 232, startPoint y: 355, endPoint x: 523, endPoint y: 438, distance: 302.0
click at [523, 438] on div "When must an S corporation return be filed? How to answer questions on Schedule…" at bounding box center [571, 395] width 666 height 94
click at [572, 329] on img "rdw-list-control" at bounding box center [577, 326] width 10 height 9
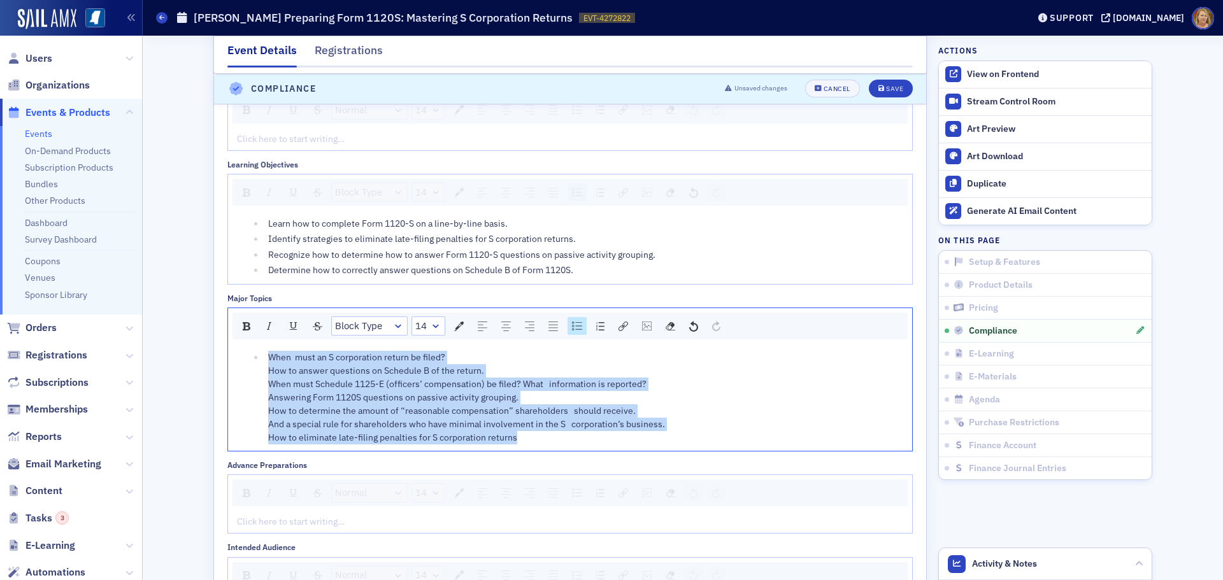
scroll to position [1694, 0]
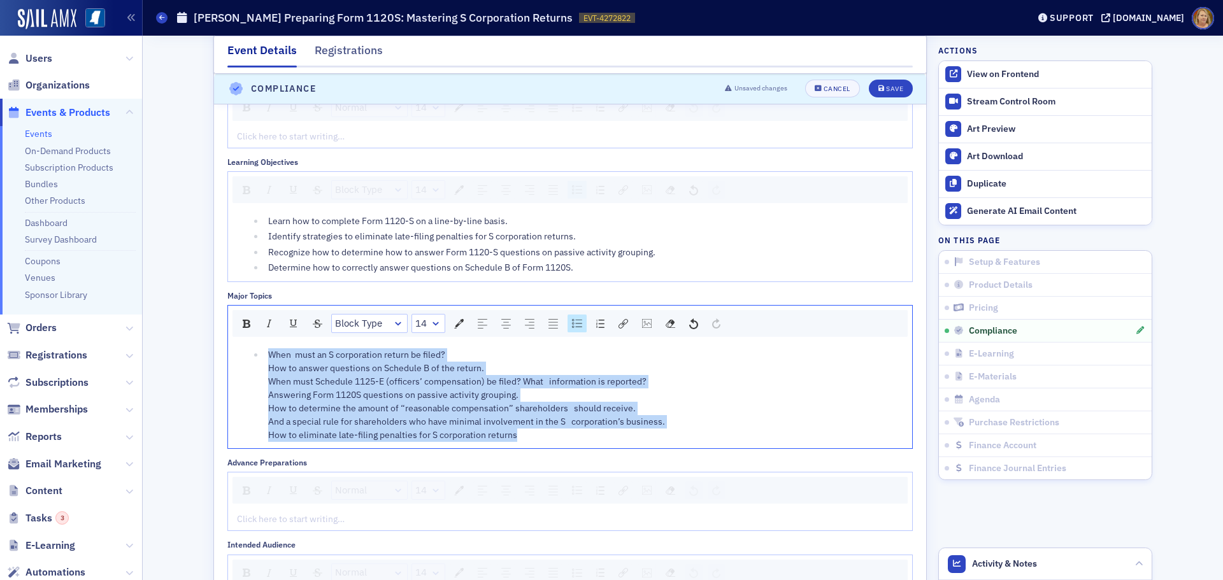
click at [455, 355] on div "When must an S corporation return be filed? How to answer questions on Schedule…" at bounding box center [586, 395] width 636 height 94
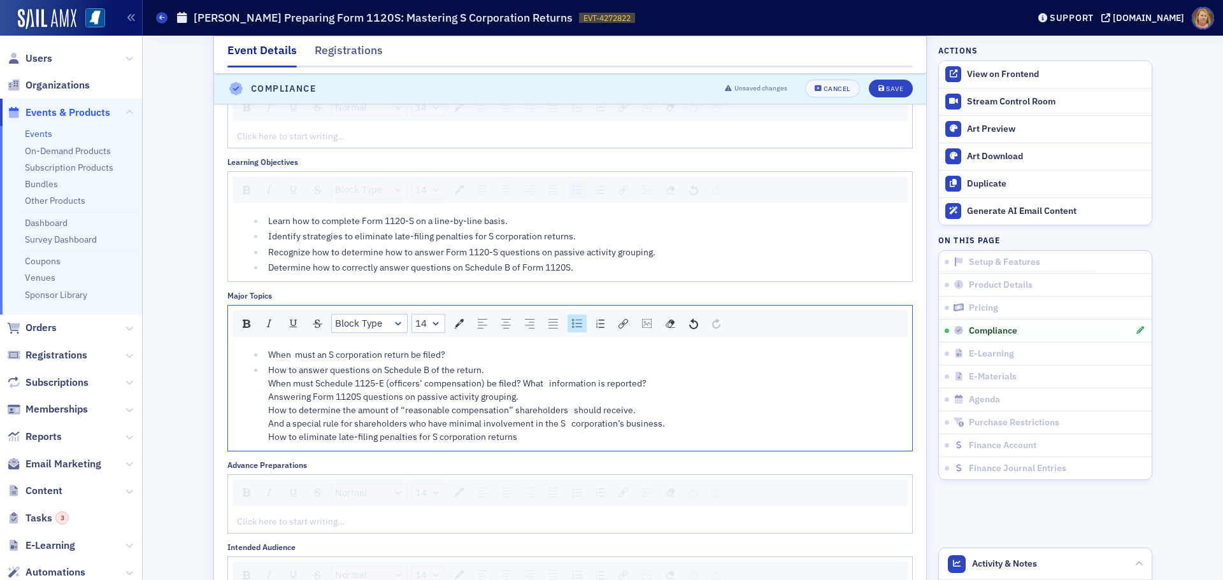
click at [264, 385] on li "How to answer questions on Schedule B of the return. When must Schedule 1125-E …" at bounding box center [583, 404] width 639 height 80
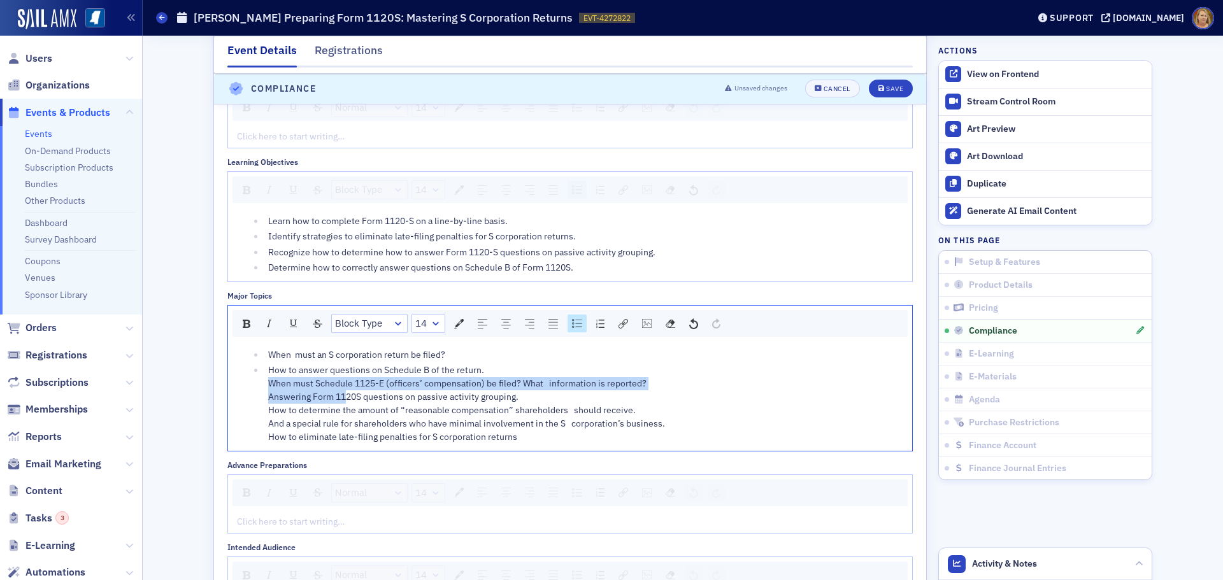
drag, startPoint x: 262, startPoint y: 385, endPoint x: 339, endPoint y: 396, distance: 77.9
click at [339, 396] on li "How to answer questions on Schedule B of the return. When must Schedule 1125-E …" at bounding box center [583, 404] width 639 height 80
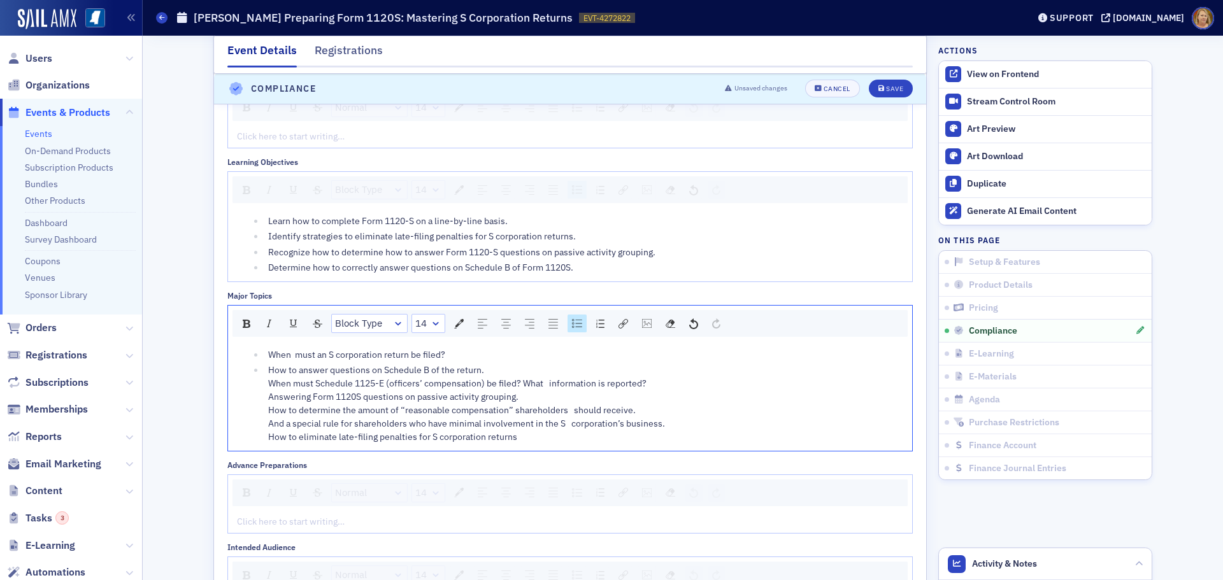
click at [484, 370] on div "How to answer questions on Schedule B of the return. When must Schedule 1125-E …" at bounding box center [586, 404] width 636 height 80
click at [645, 389] on div "When must Schedule 1125-E (officers’ compensation) be filed? What information i…" at bounding box center [586, 413] width 636 height 67
click at [525, 401] on div "Answering Form 1120S questions on passive activity grouping. How to determine t…" at bounding box center [586, 422] width 636 height 54
click at [569, 417] on span "How to determine the amount of “reasonable compensation” shareholders should re…" at bounding box center [466, 430] width 397 height 38
click at [569, 431] on span "How to determine the amount of “reasonable compensation” shareholders should re…" at bounding box center [466, 430] width 397 height 38
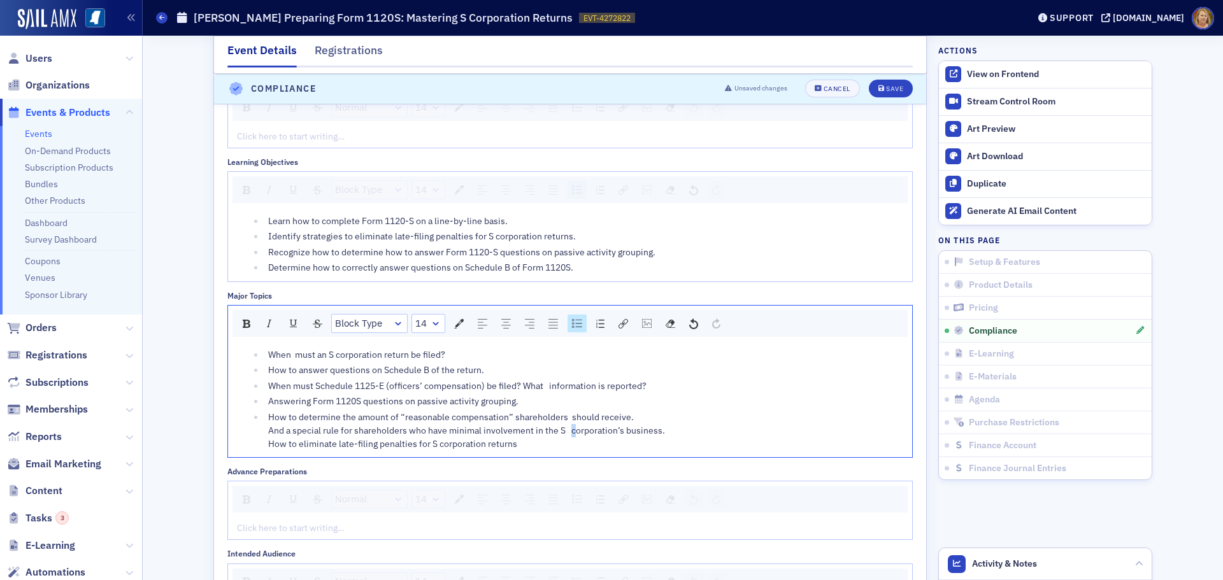
click at [566, 431] on span "How to determine the amount of “reasonable compensation” shareholders should re…" at bounding box center [466, 430] width 397 height 38
click at [567, 418] on span "How to determine the amount of “reasonable compensation” shareholders should re…" at bounding box center [464, 430] width 393 height 38
click at [625, 413] on div "How to determine the amount of “reasonable compensation” shareholders should re…" at bounding box center [586, 431] width 636 height 40
click at [658, 433] on div "And a special rule for shareholders who have minimal involvement in the S corpo…" at bounding box center [586, 439] width 636 height 27
click at [886, 92] on div "Save" at bounding box center [894, 89] width 17 height 7
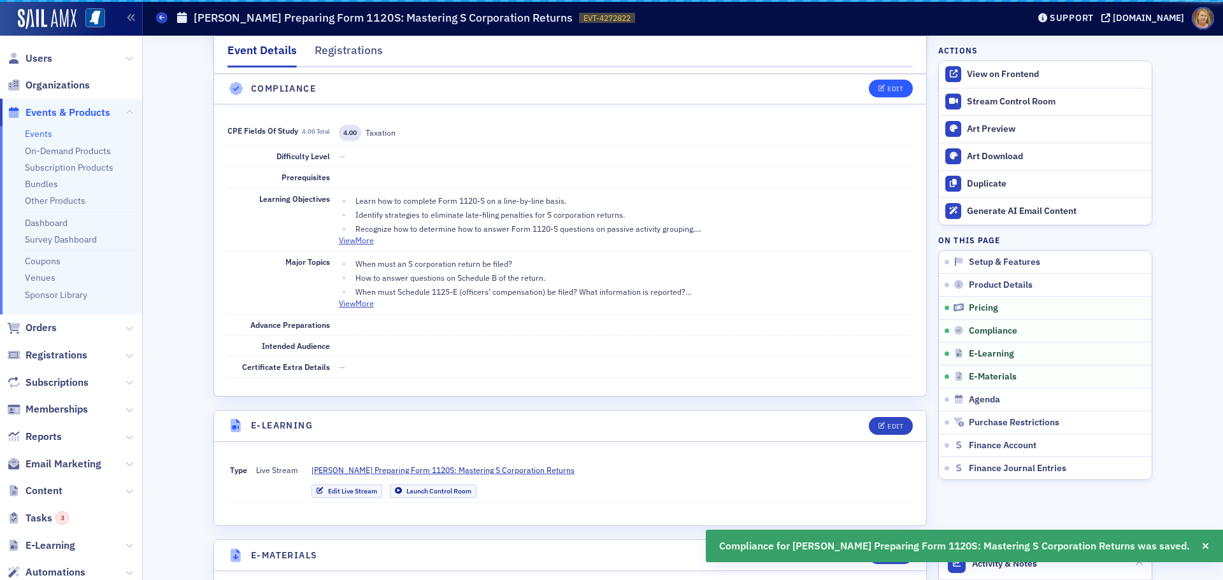
scroll to position [1498, 0]
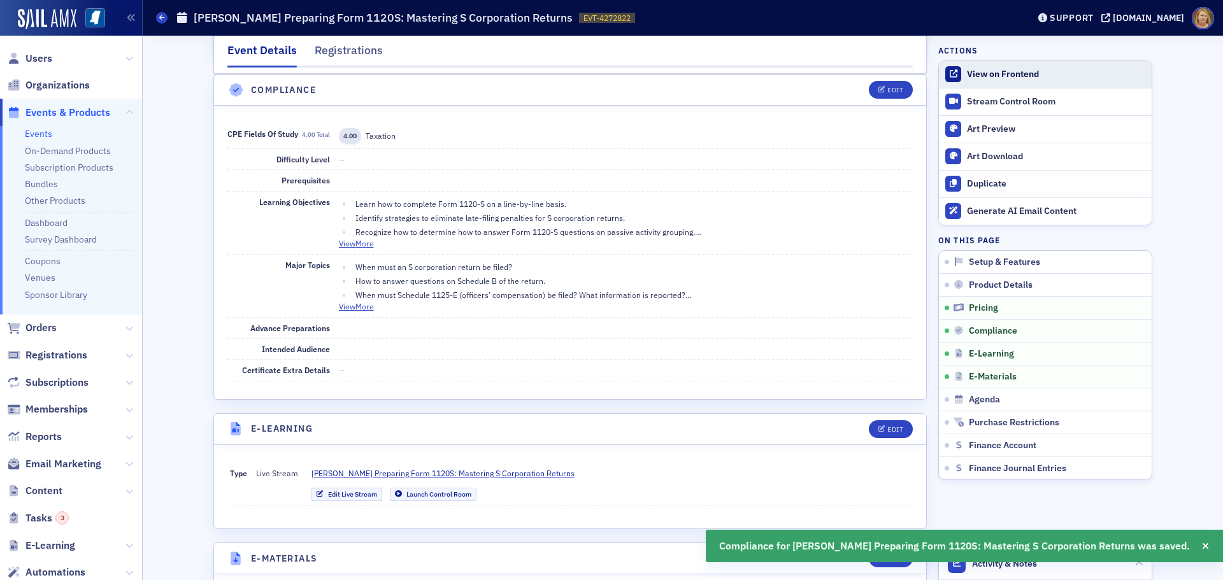
click at [967, 69] on div "View on Frontend" at bounding box center [1056, 74] width 178 height 11
